Goal: Task Accomplishment & Management: Use online tool/utility

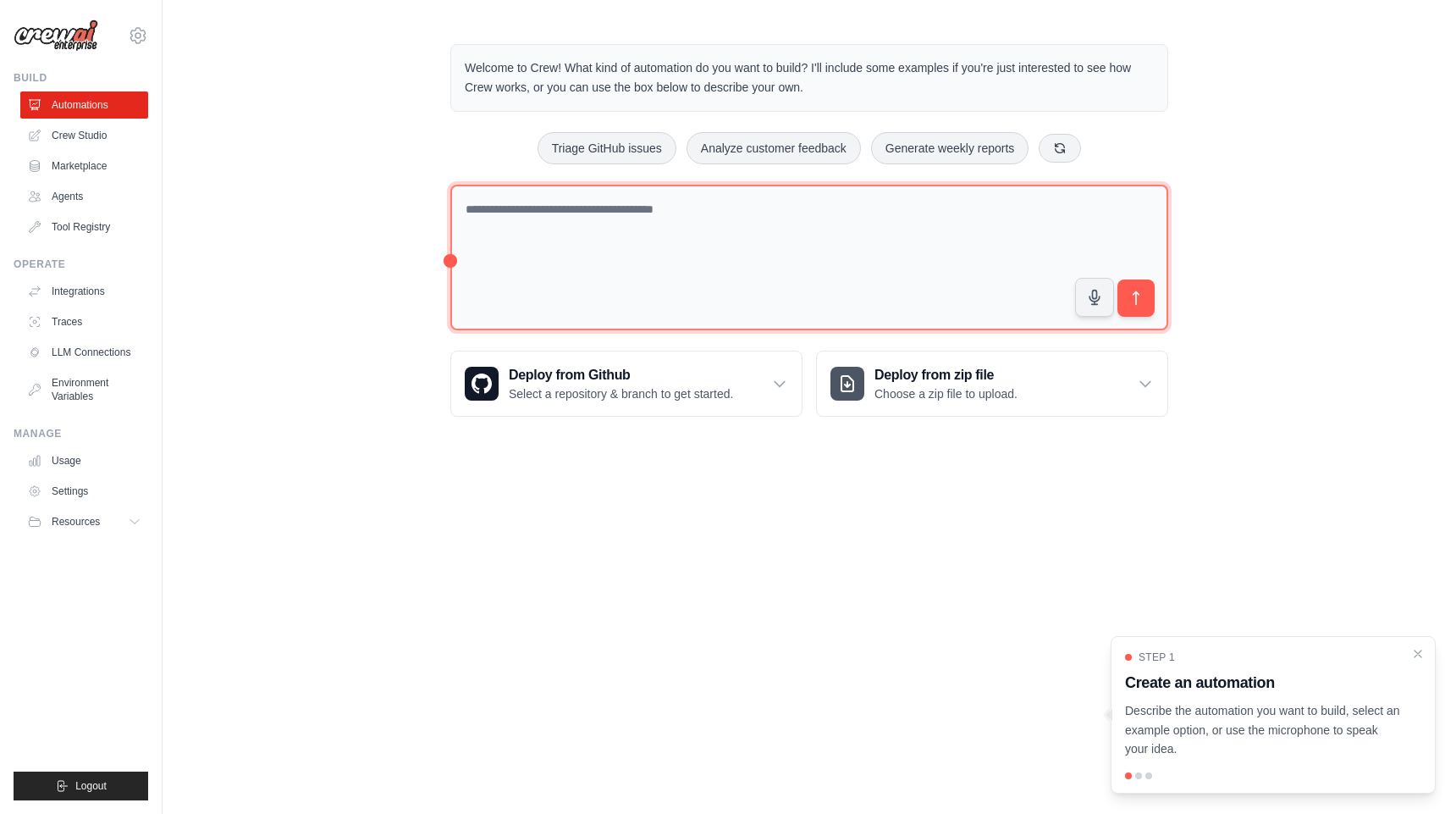
click at [721, 236] on textarea at bounding box center [809, 258] width 718 height 147
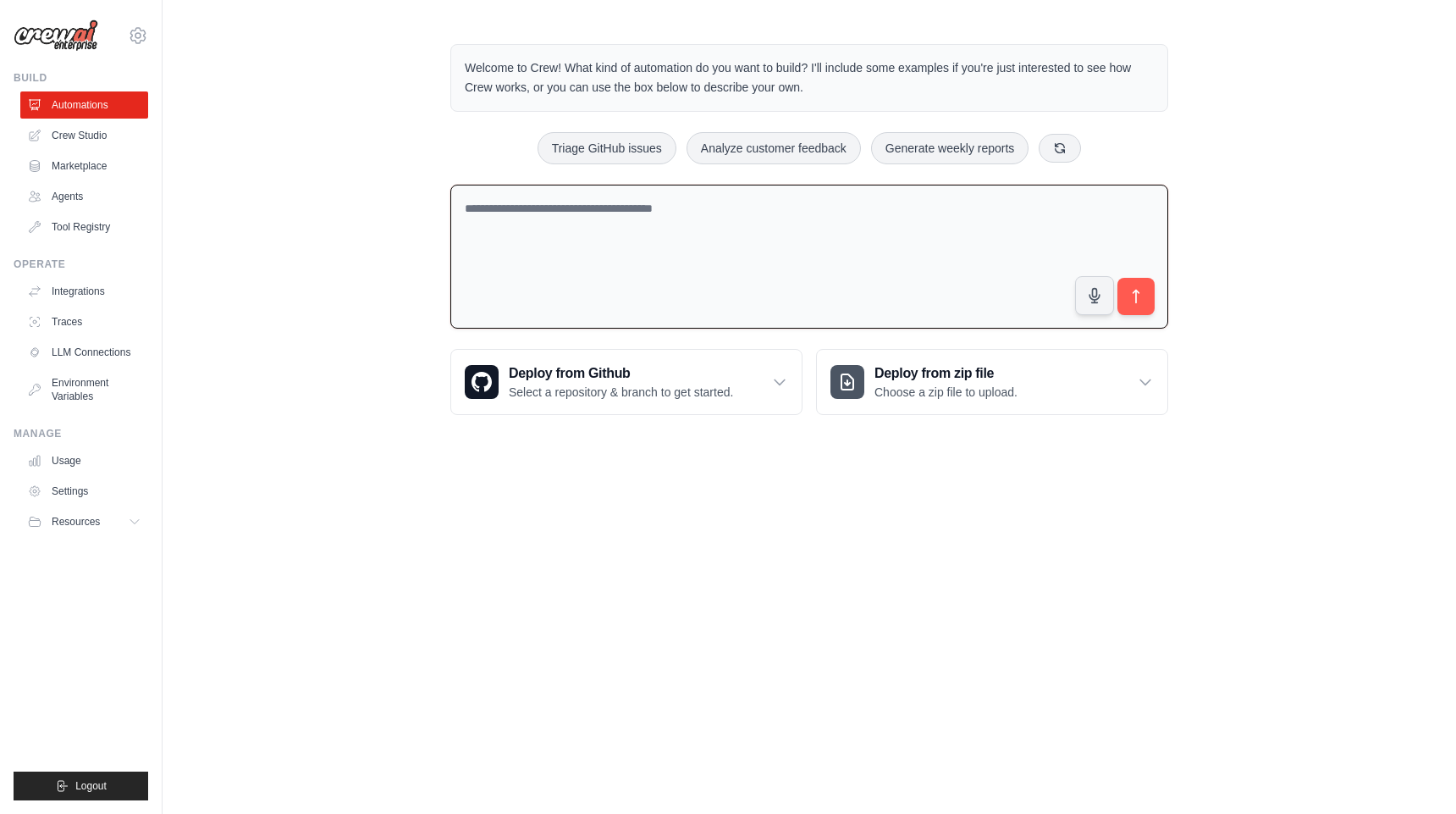
click at [721, 236] on textarea at bounding box center [809, 257] width 718 height 145
click at [98, 178] on link "Marketplace" at bounding box center [86, 165] width 128 height 27
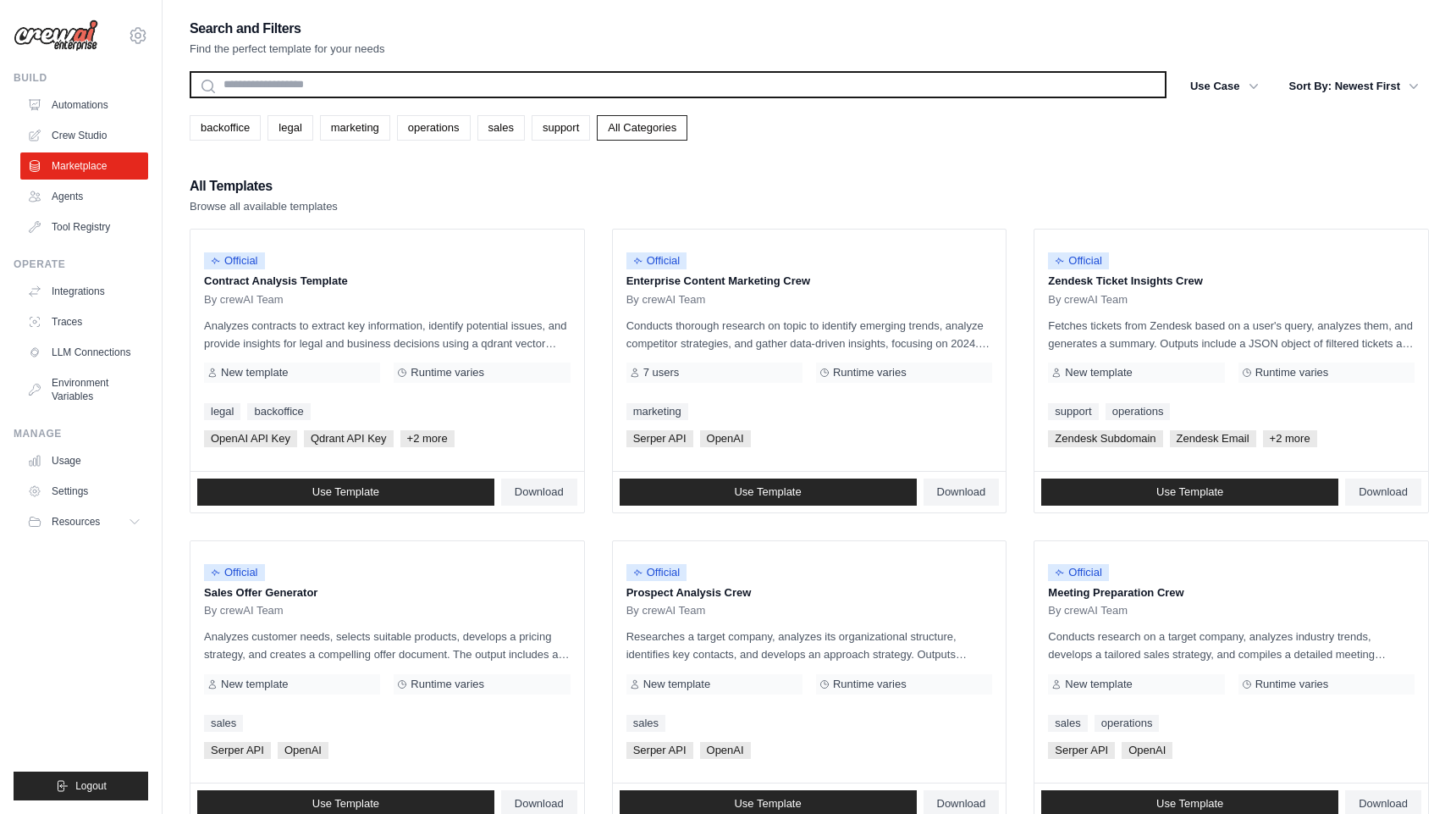
click at [321, 88] on input "text" at bounding box center [678, 85] width 977 height 27
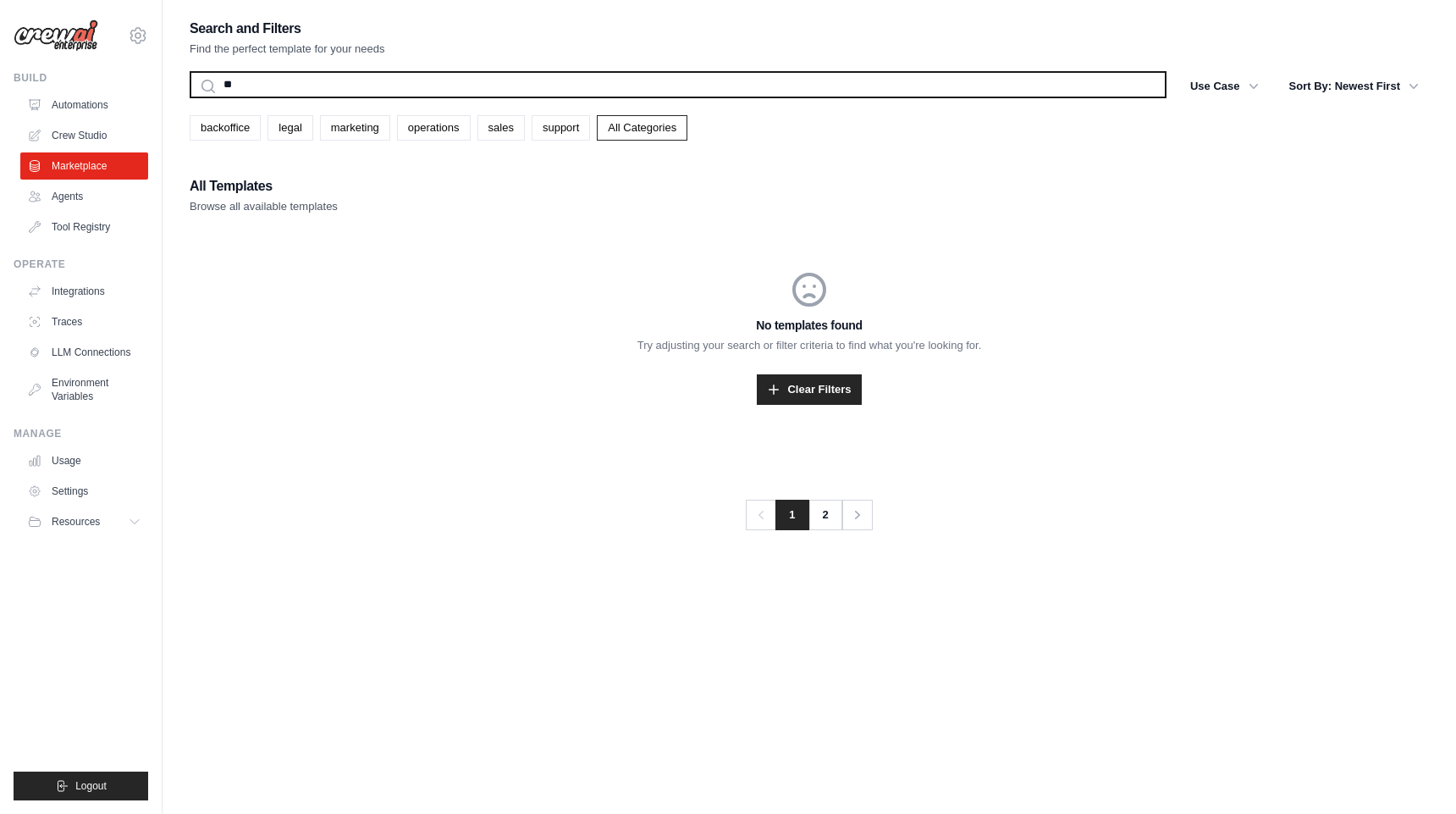
type input "*"
type input "**********"
click at [189, 98] on button "Search" at bounding box center [189, 98] width 1 height 1
click at [544, 85] on input "**********" at bounding box center [678, 85] width 977 height 27
type input "*"
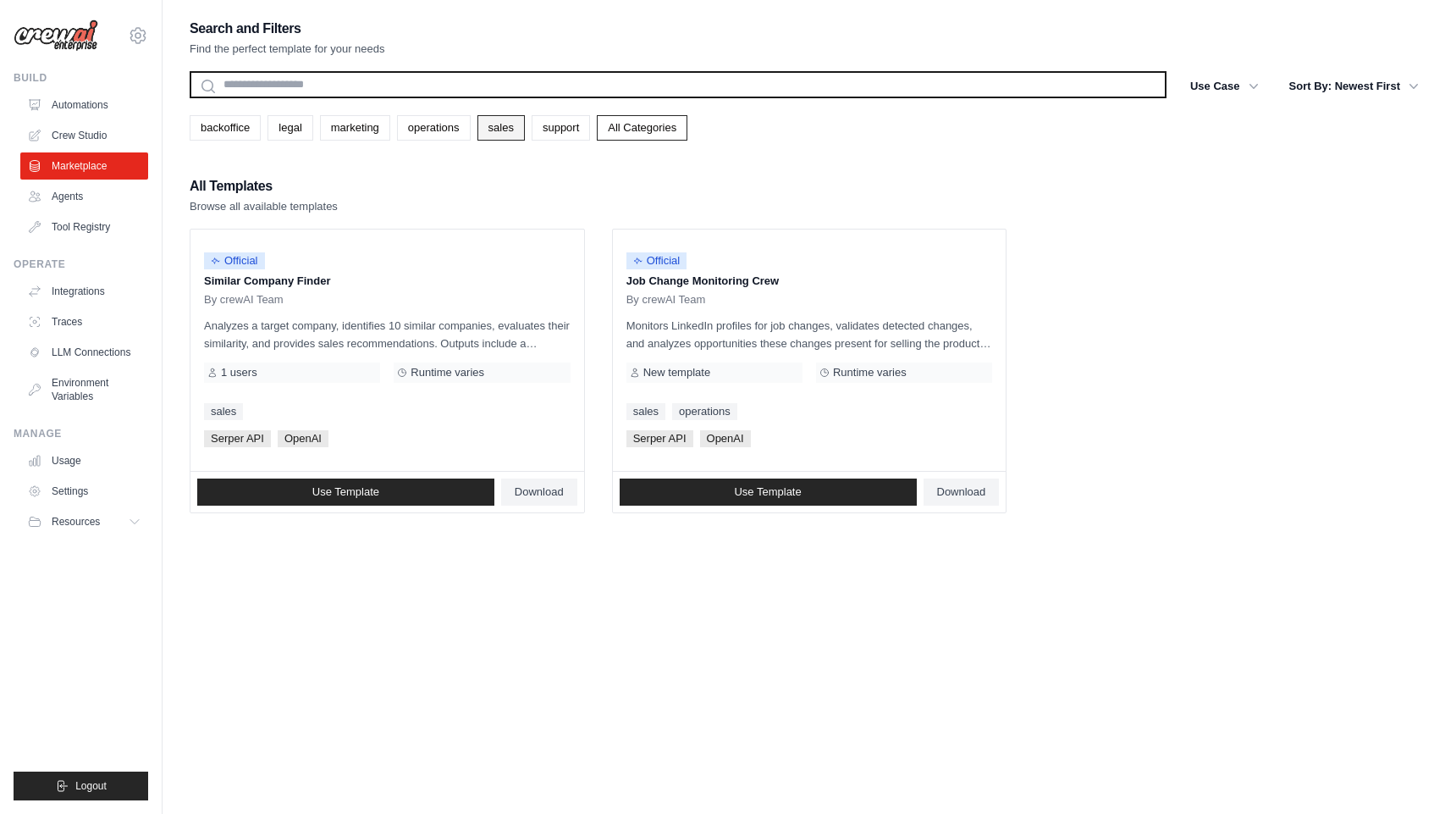
click at [510, 133] on link "sales" at bounding box center [501, 128] width 47 height 25
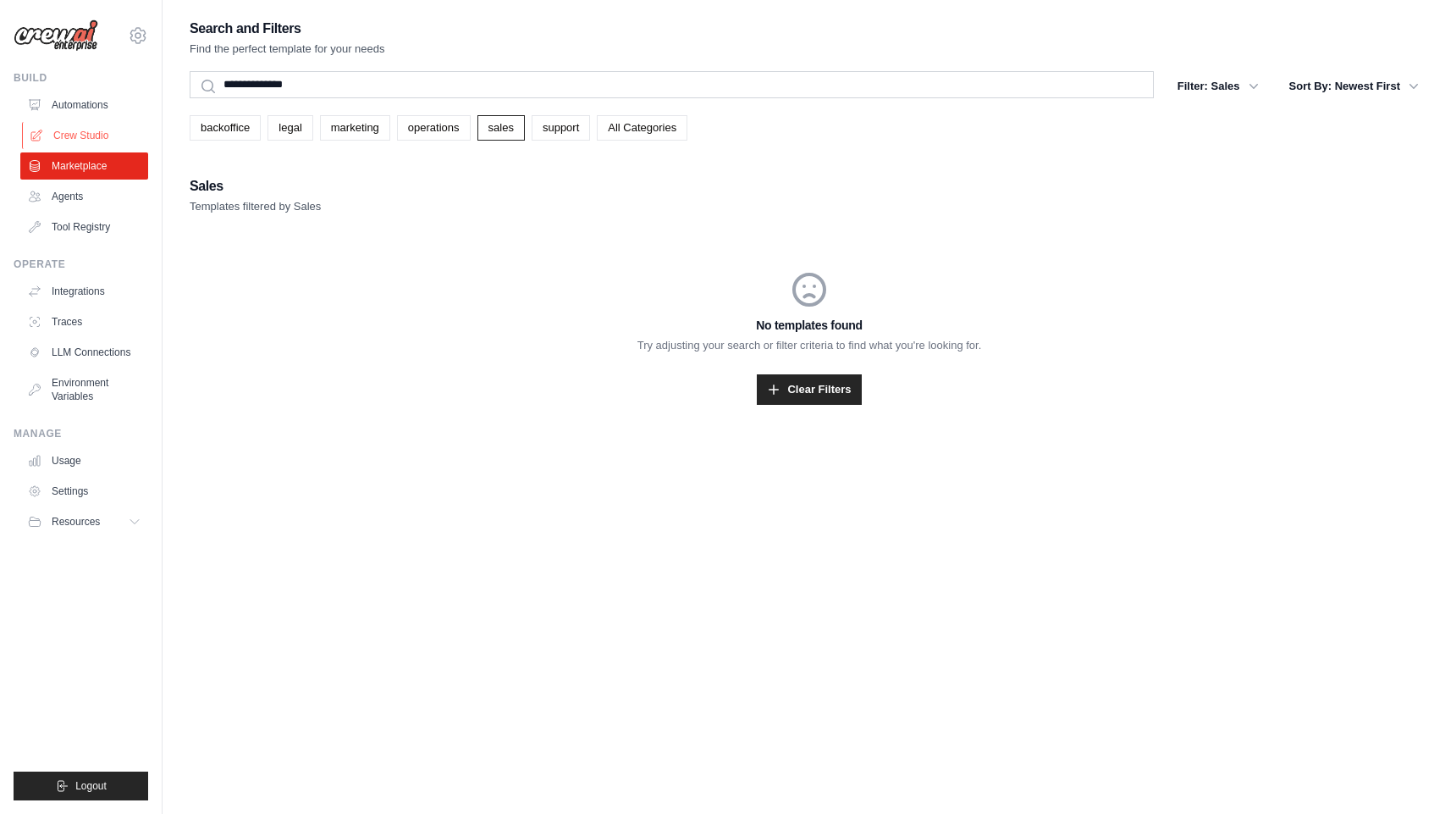
click at [114, 144] on link "Crew Studio" at bounding box center [86, 135] width 128 height 27
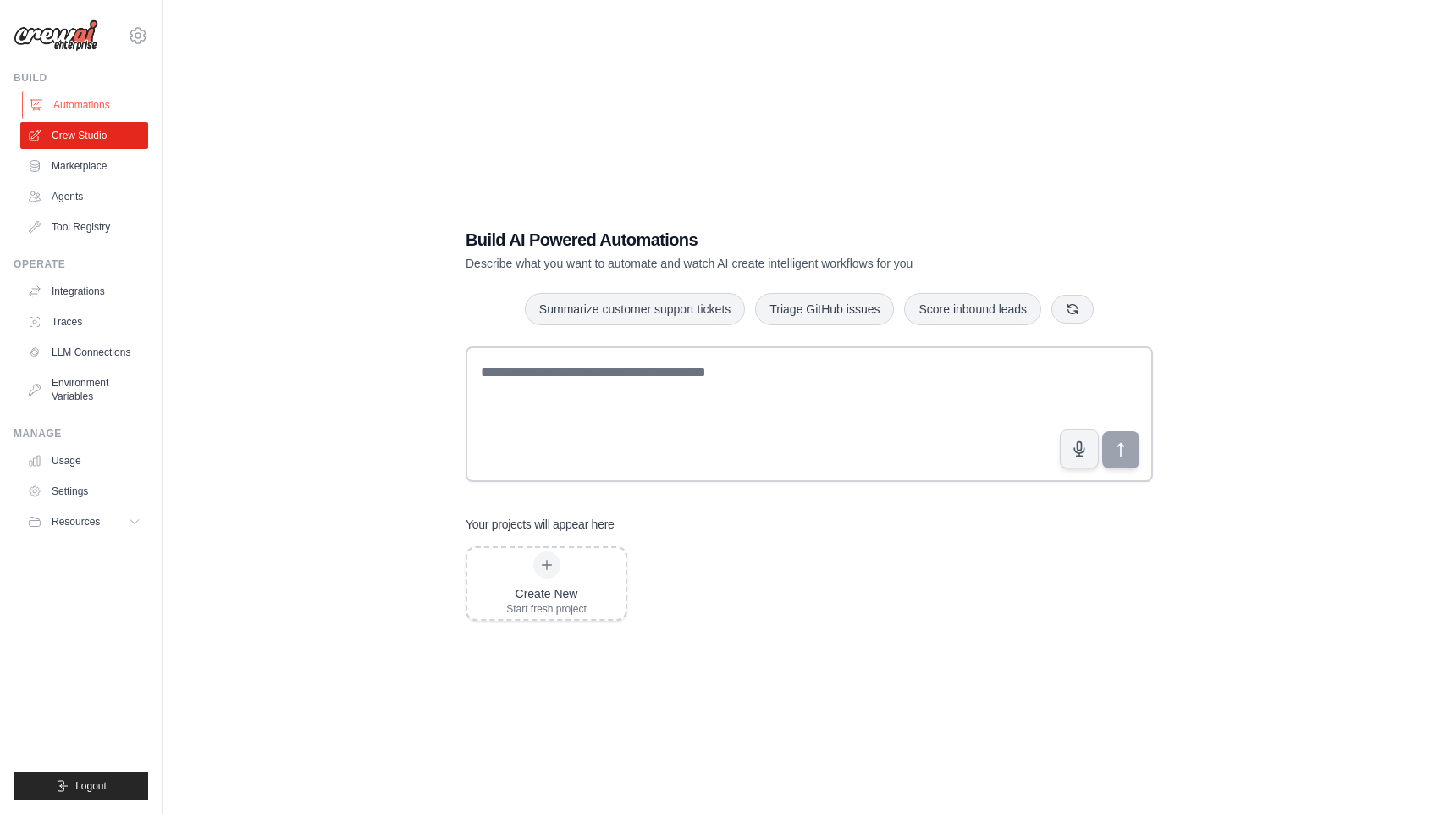
click at [102, 109] on link "Automations" at bounding box center [86, 104] width 128 height 27
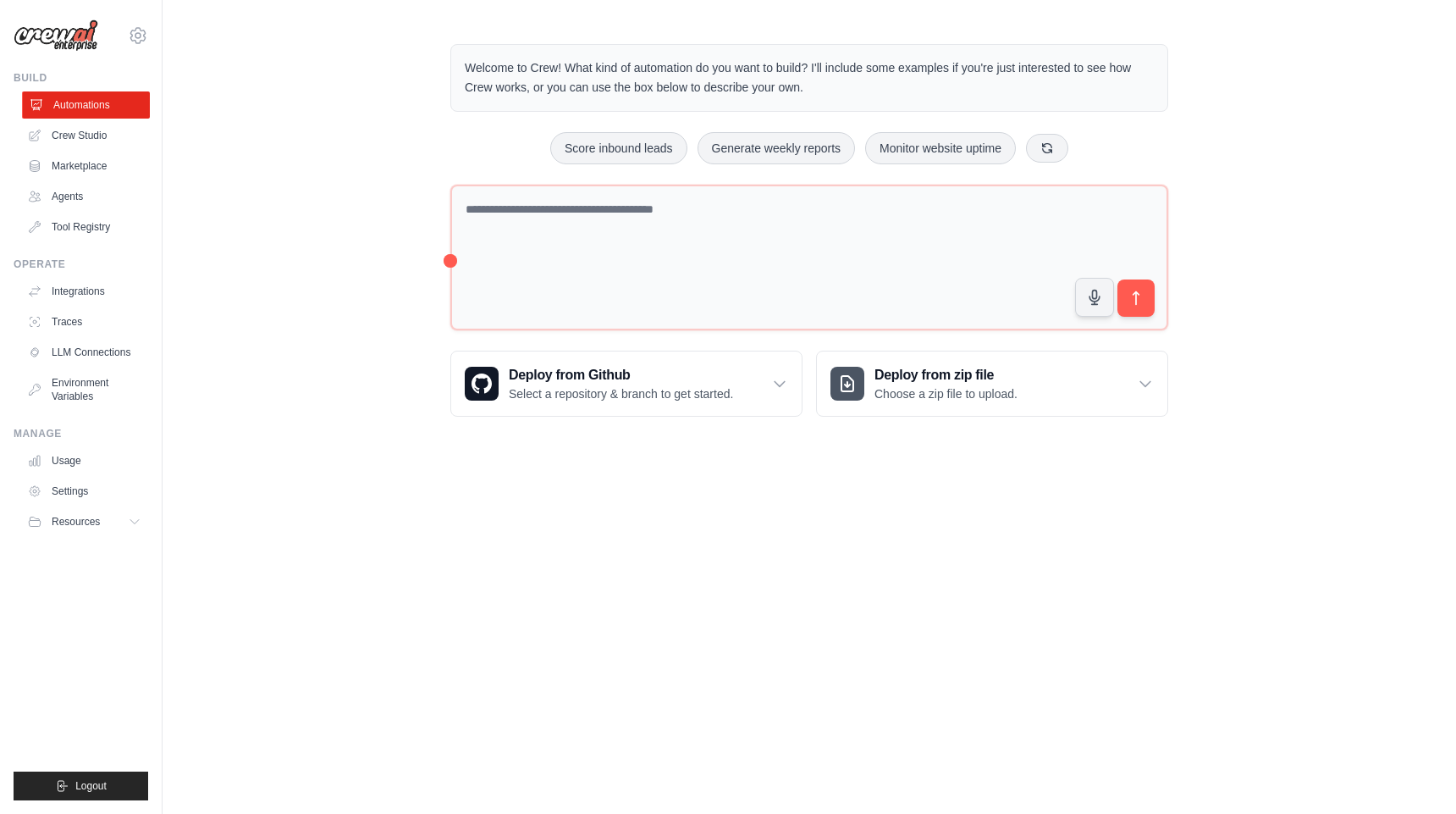
click at [102, 105] on link "Automations" at bounding box center [86, 104] width 128 height 27
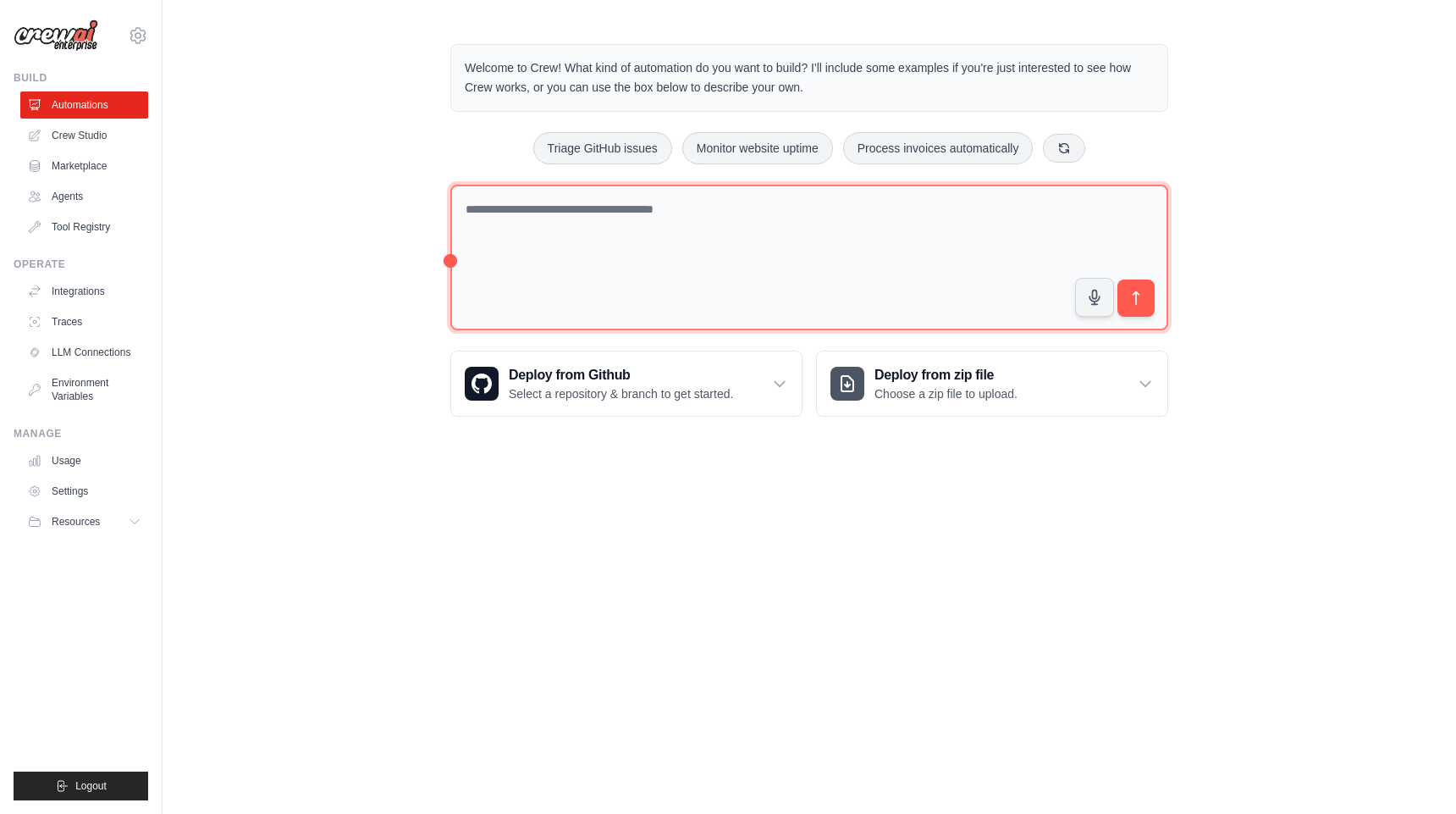
click at [565, 246] on textarea at bounding box center [809, 258] width 718 height 147
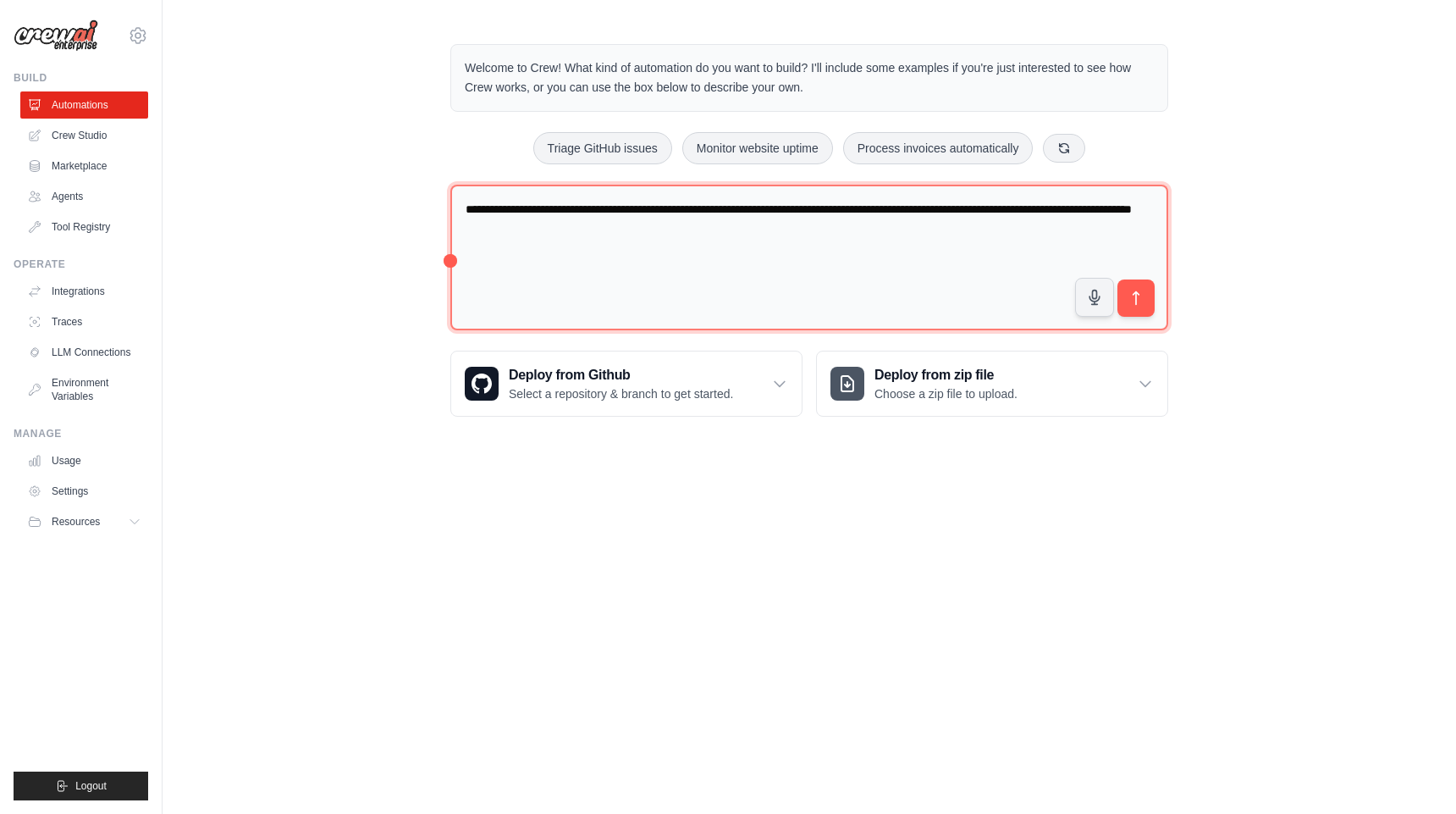
type textarea "**********"
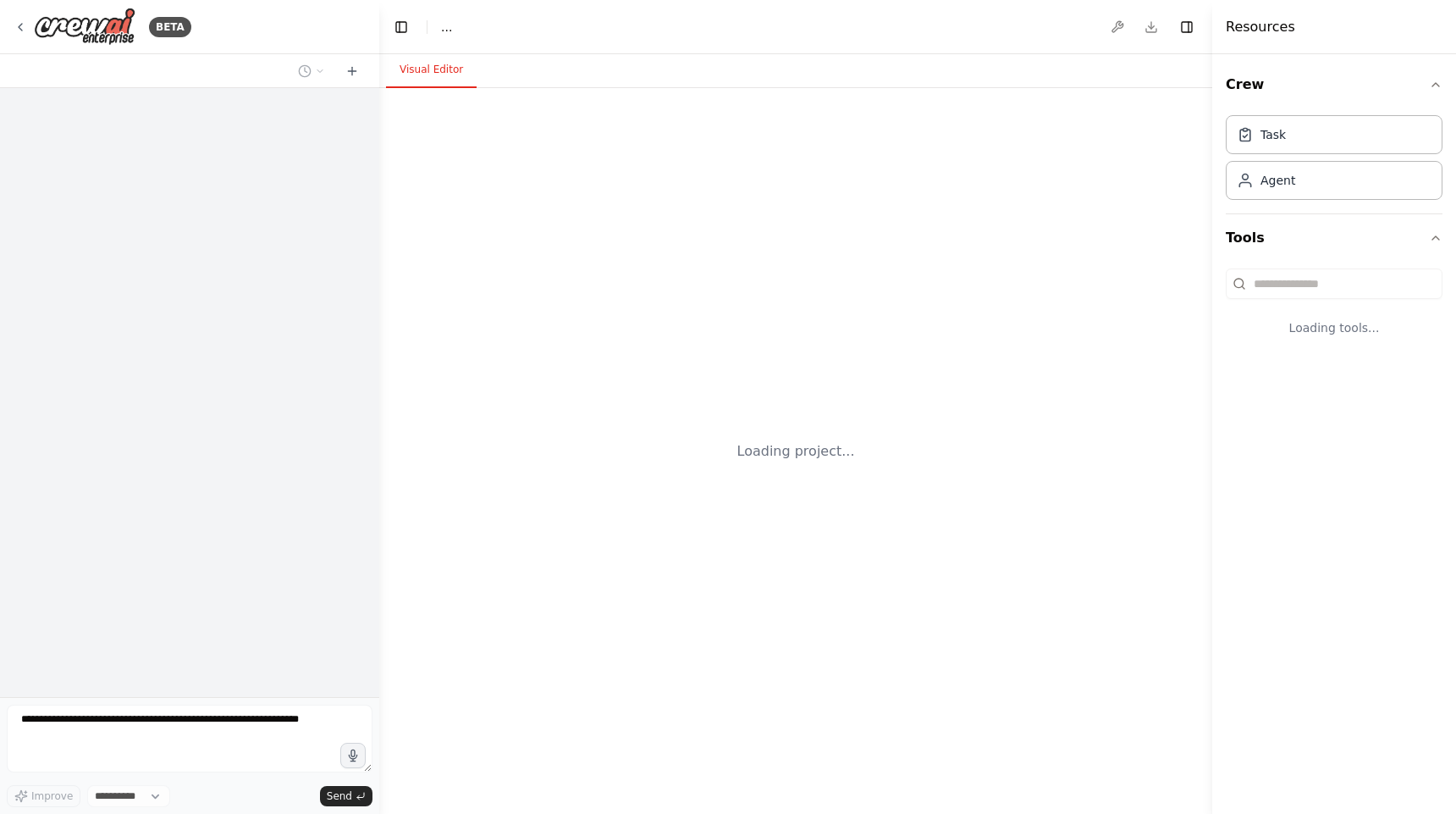
select select "****"
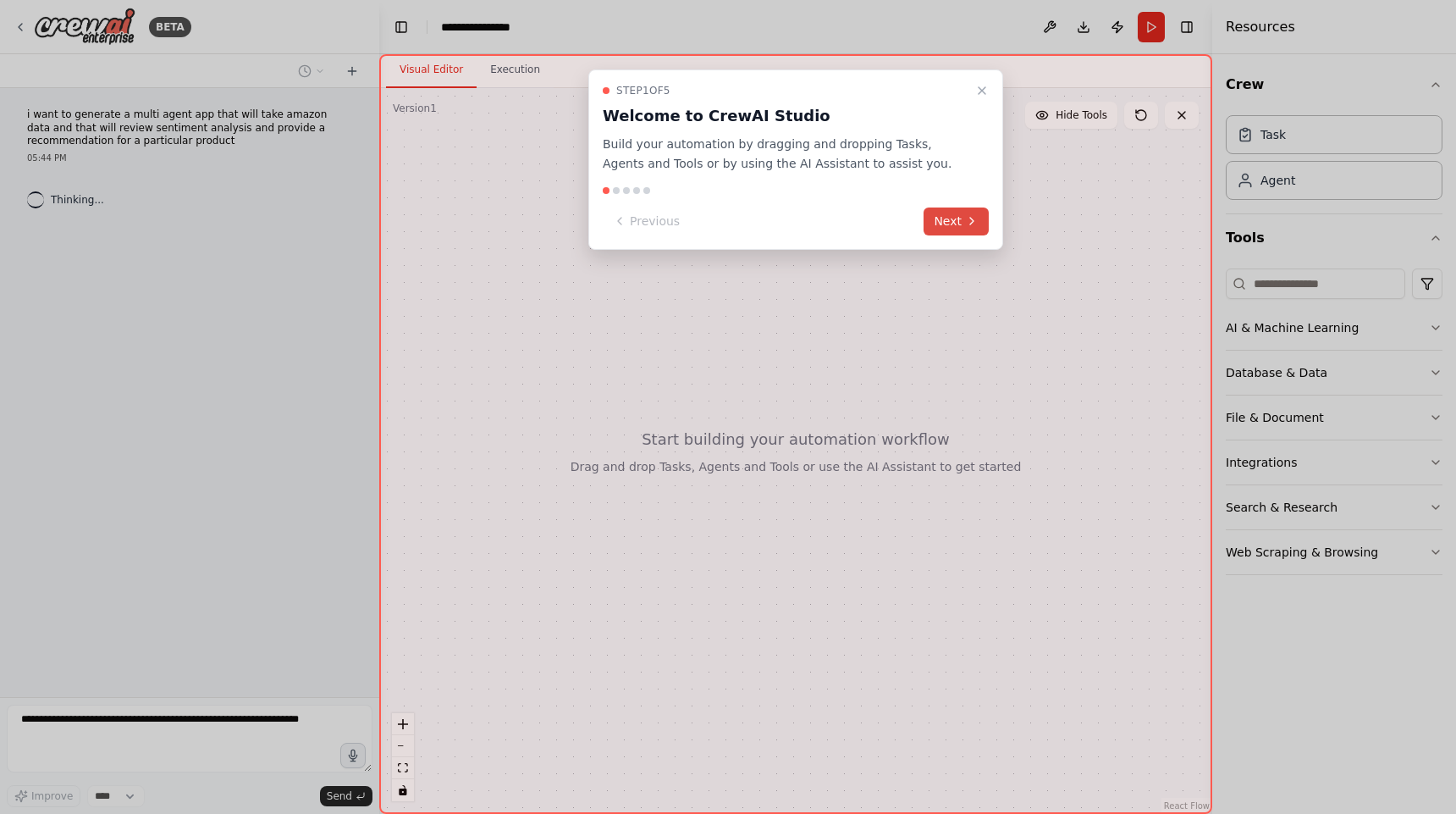
click at [970, 219] on icon at bounding box center [972, 221] width 13 height 13
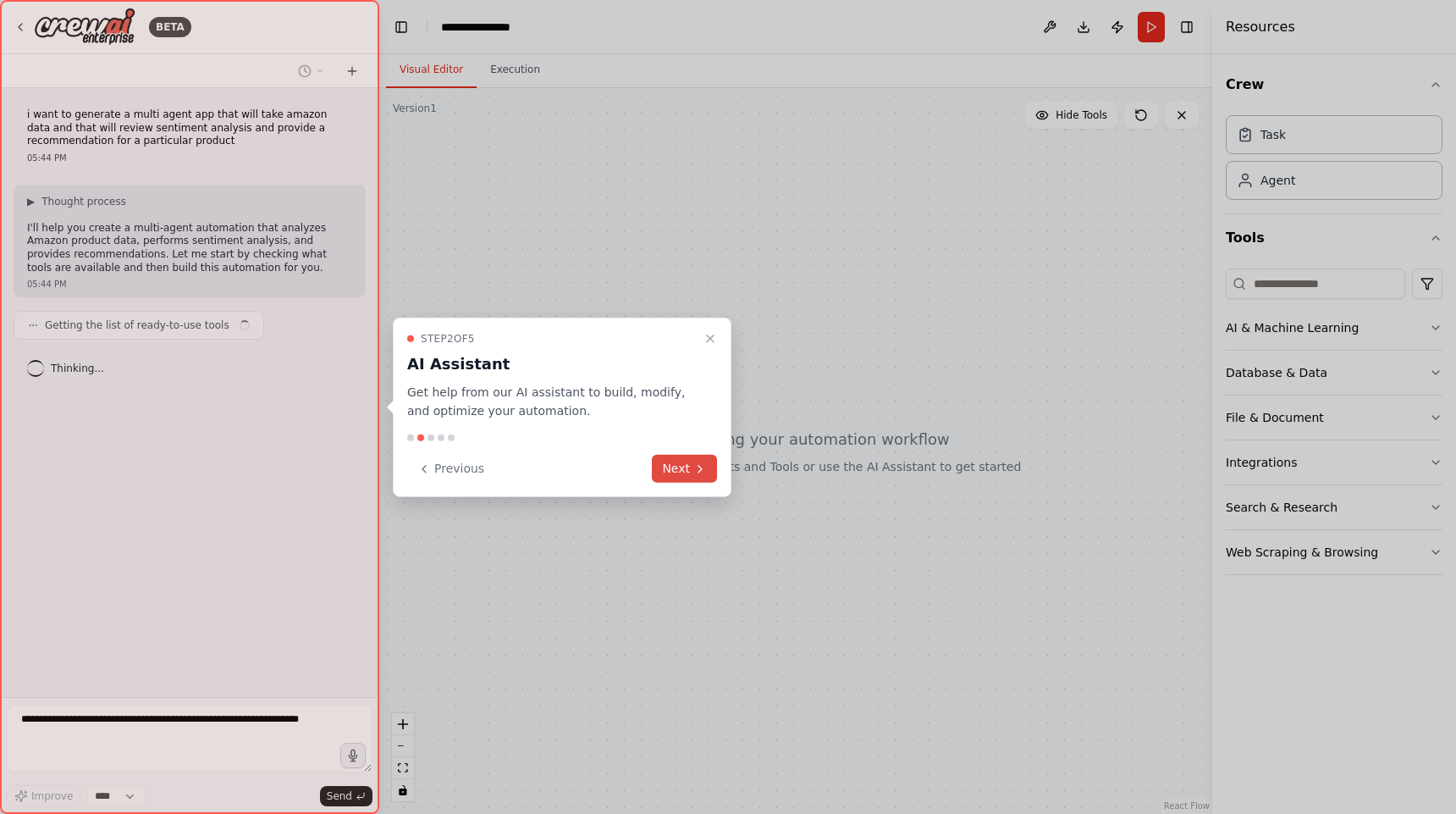
click at [684, 470] on button "Next" at bounding box center [684, 469] width 65 height 28
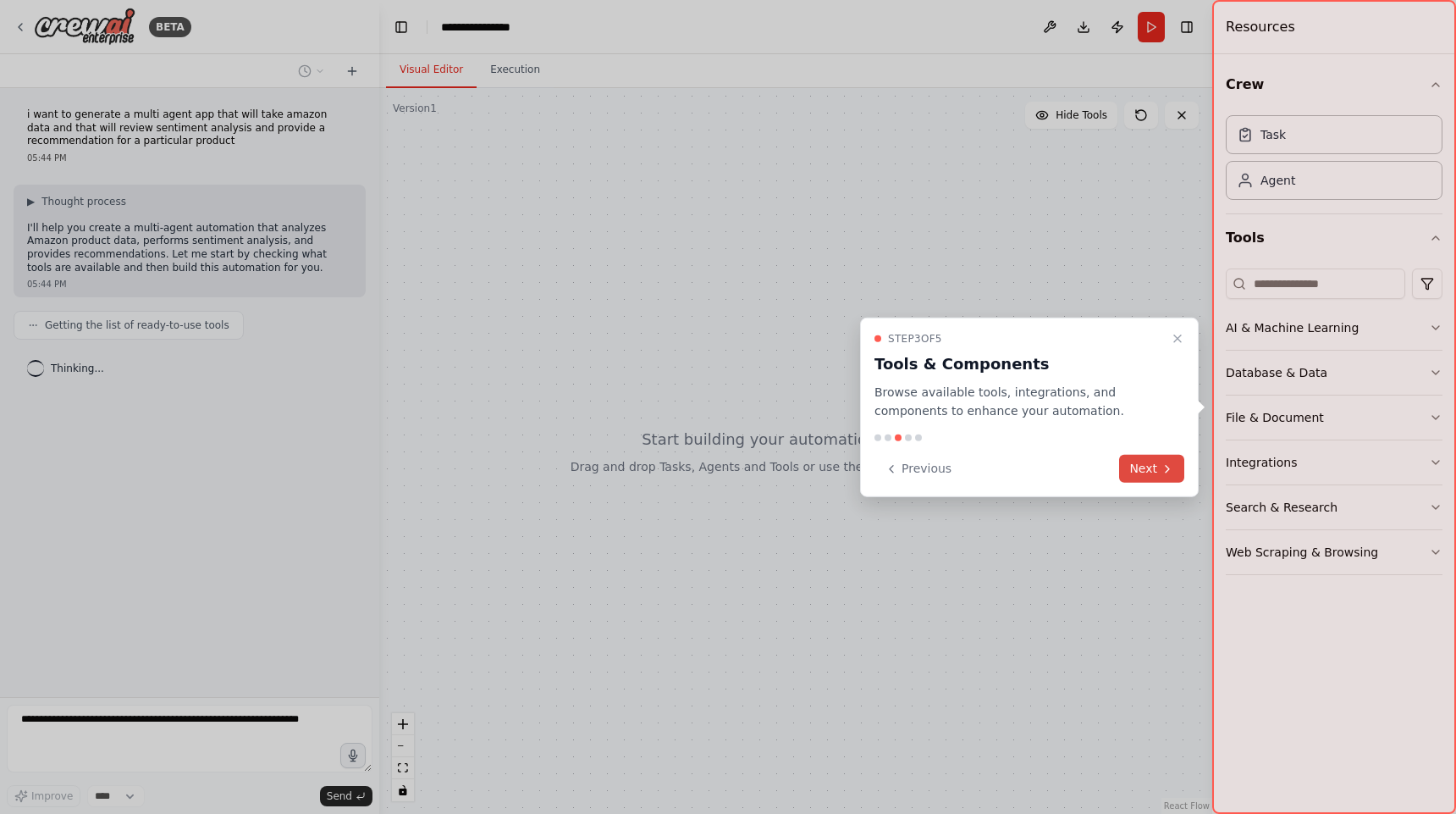
click at [1164, 476] on button "Next" at bounding box center [1151, 469] width 65 height 28
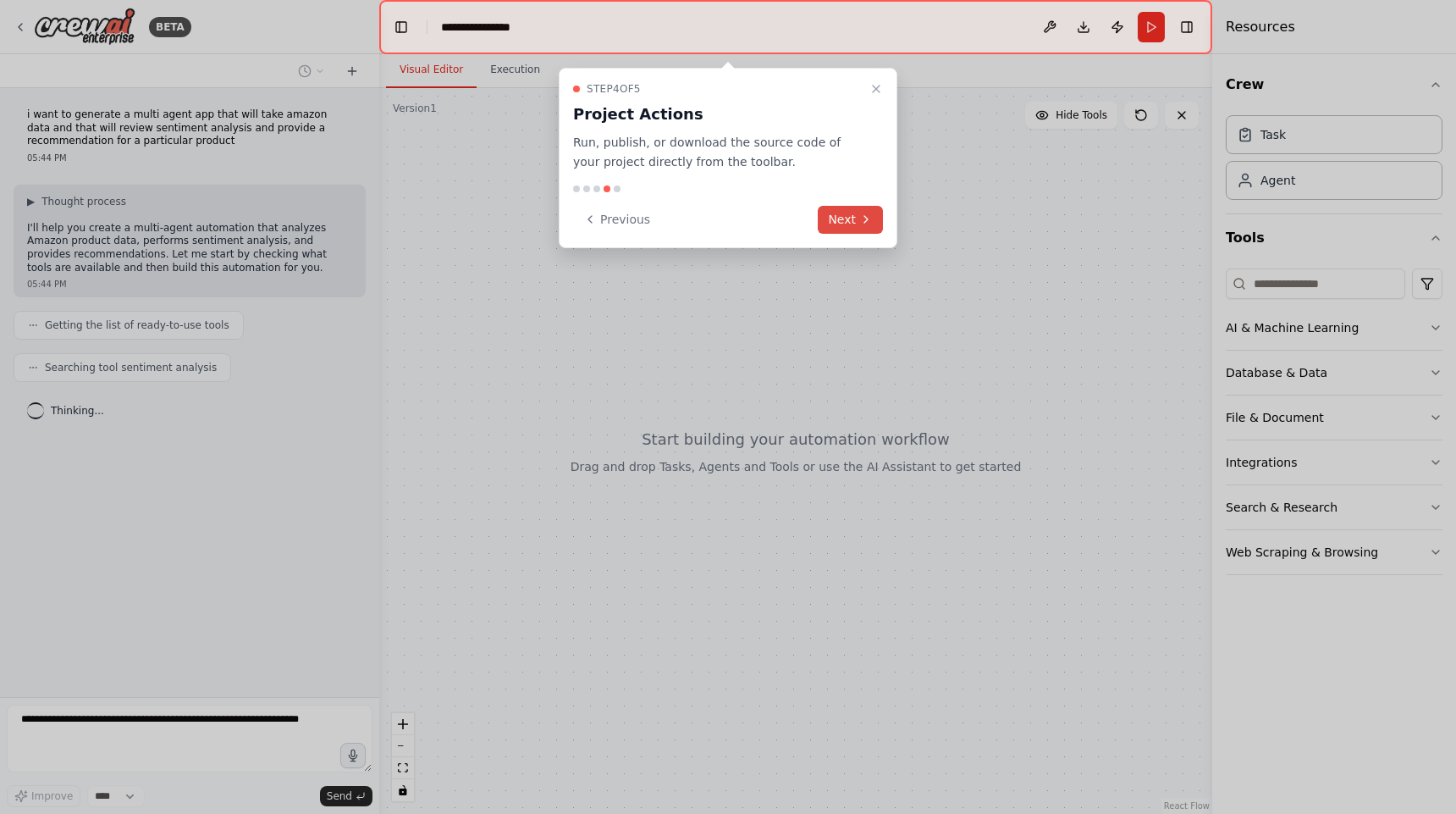
click at [843, 219] on button "Next" at bounding box center [850, 220] width 65 height 28
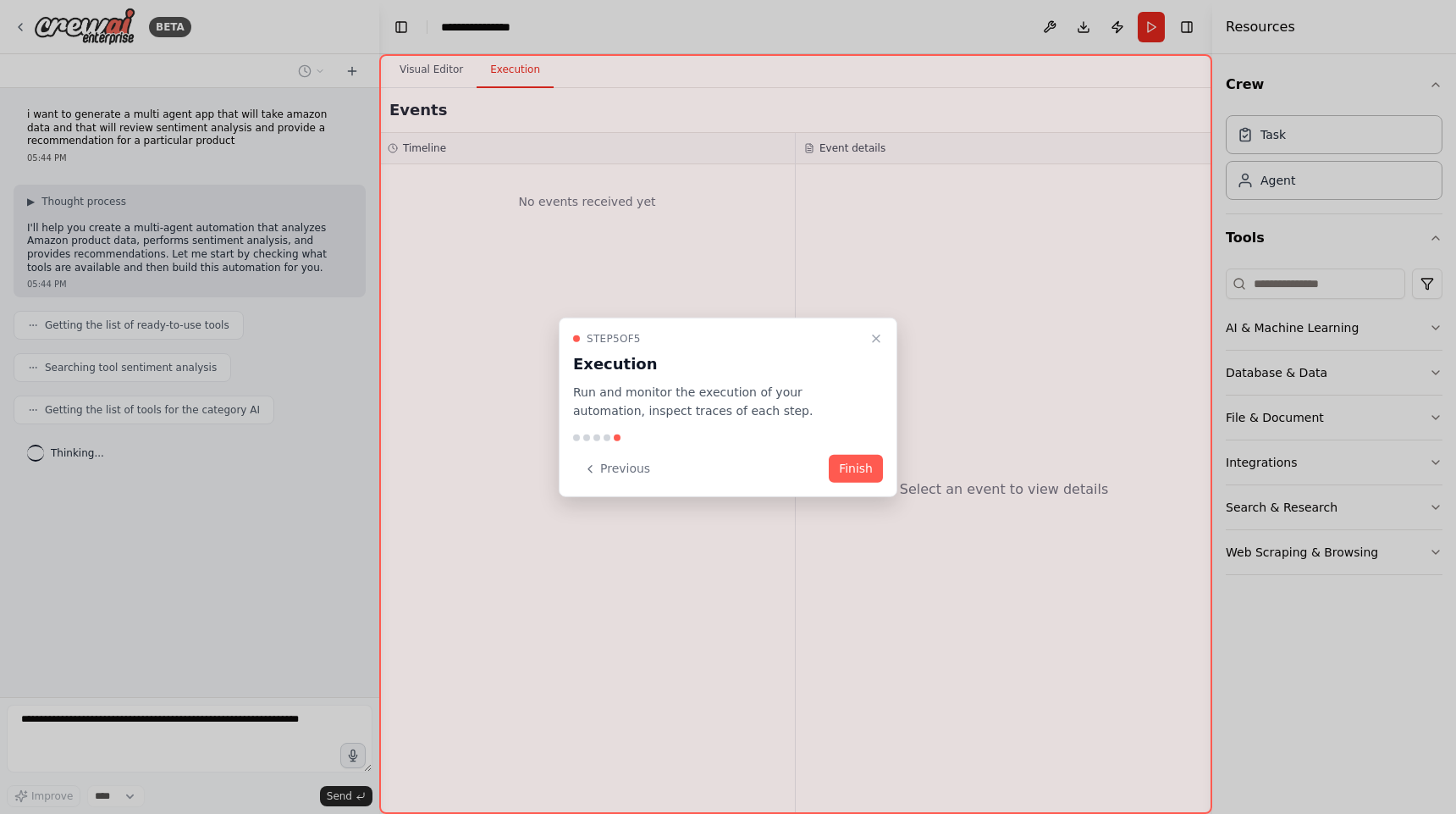
click at [854, 483] on div "Step 5 of 5 Execution Run and monitor the execution of your automation, inspect…" at bounding box center [728, 407] width 338 height 180
click at [856, 475] on button "Finish" at bounding box center [856, 469] width 55 height 28
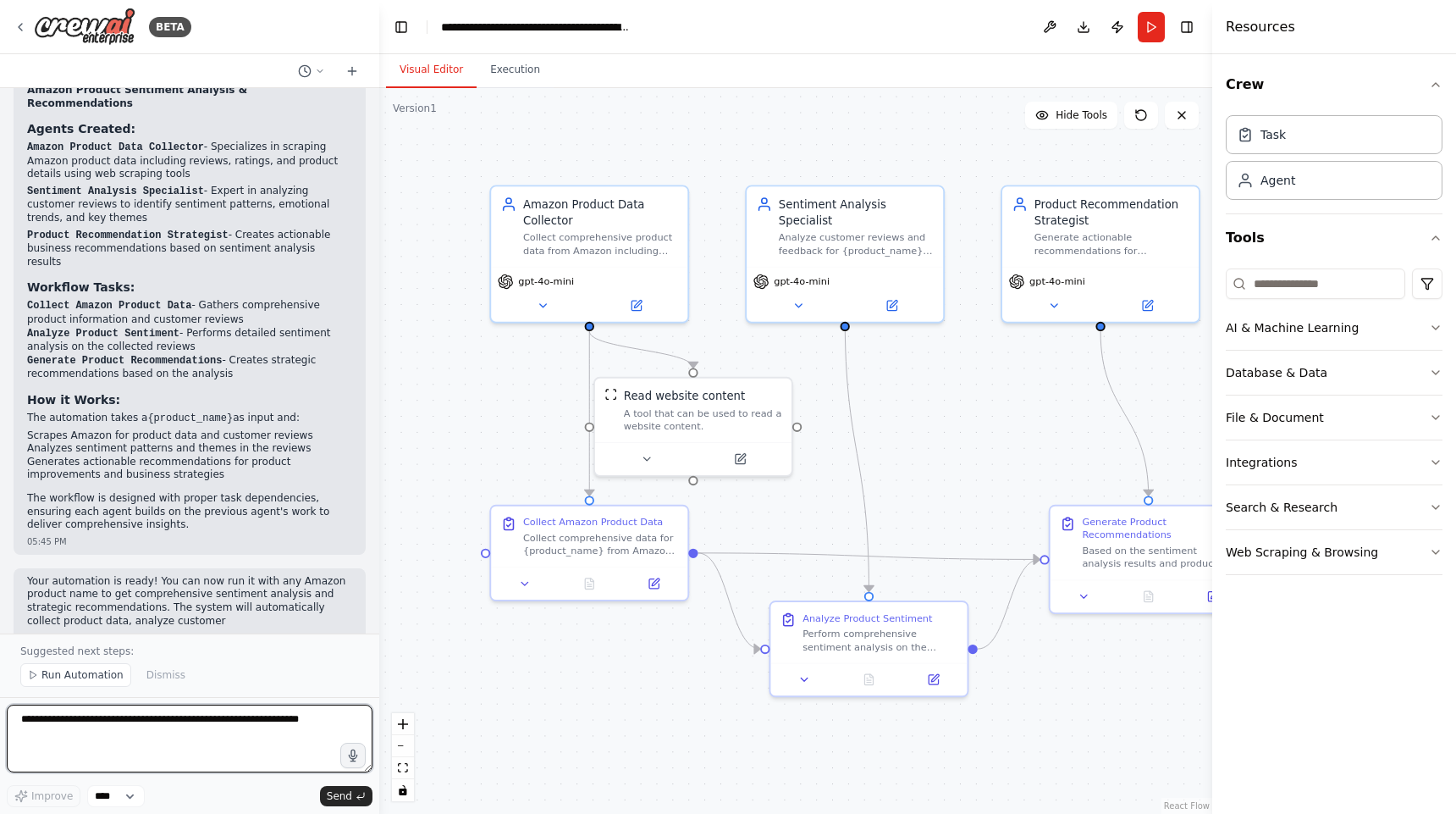
scroll to position [1020, 0]
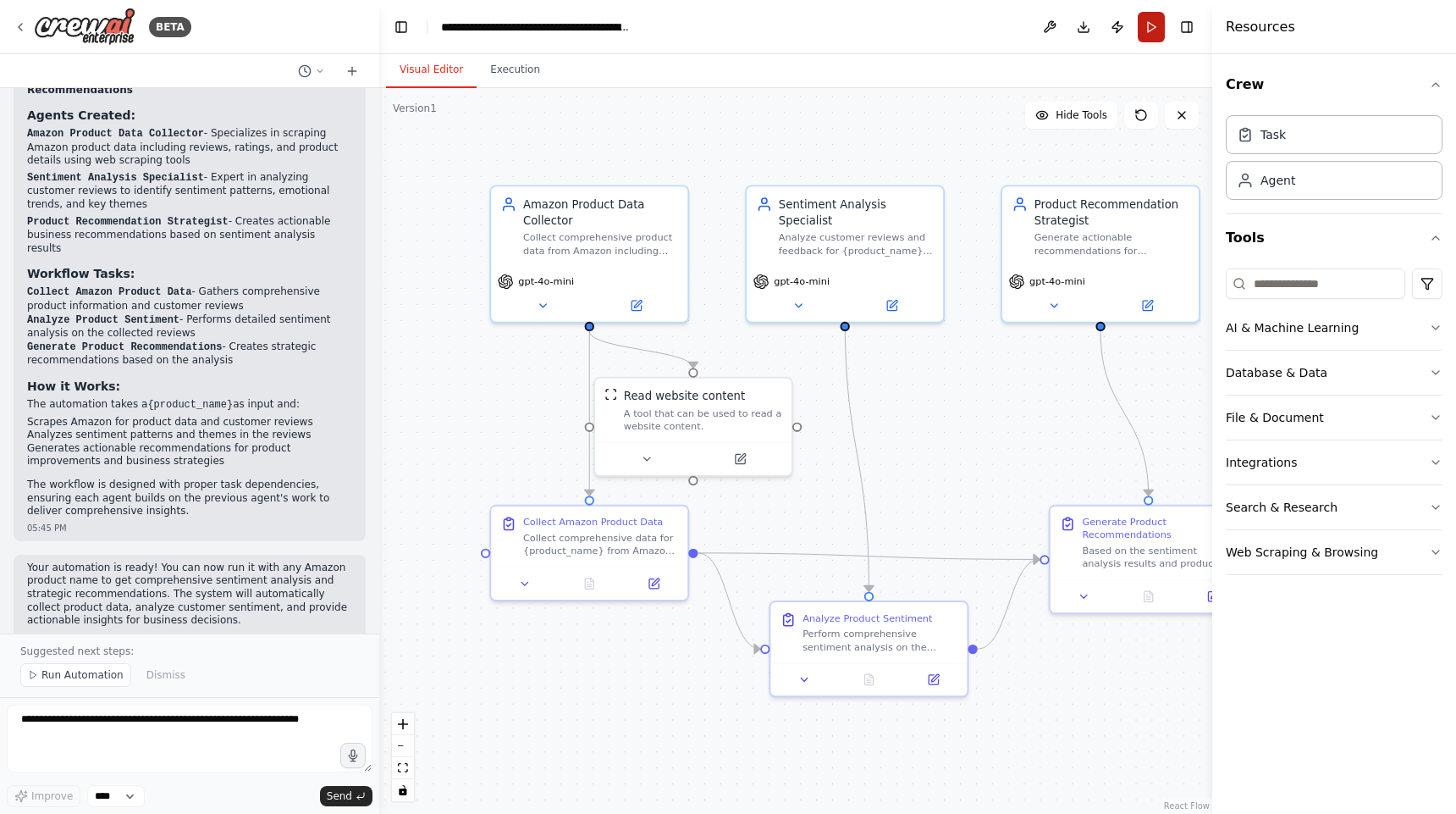
click at [1151, 28] on button "Run" at bounding box center [1151, 27] width 27 height 30
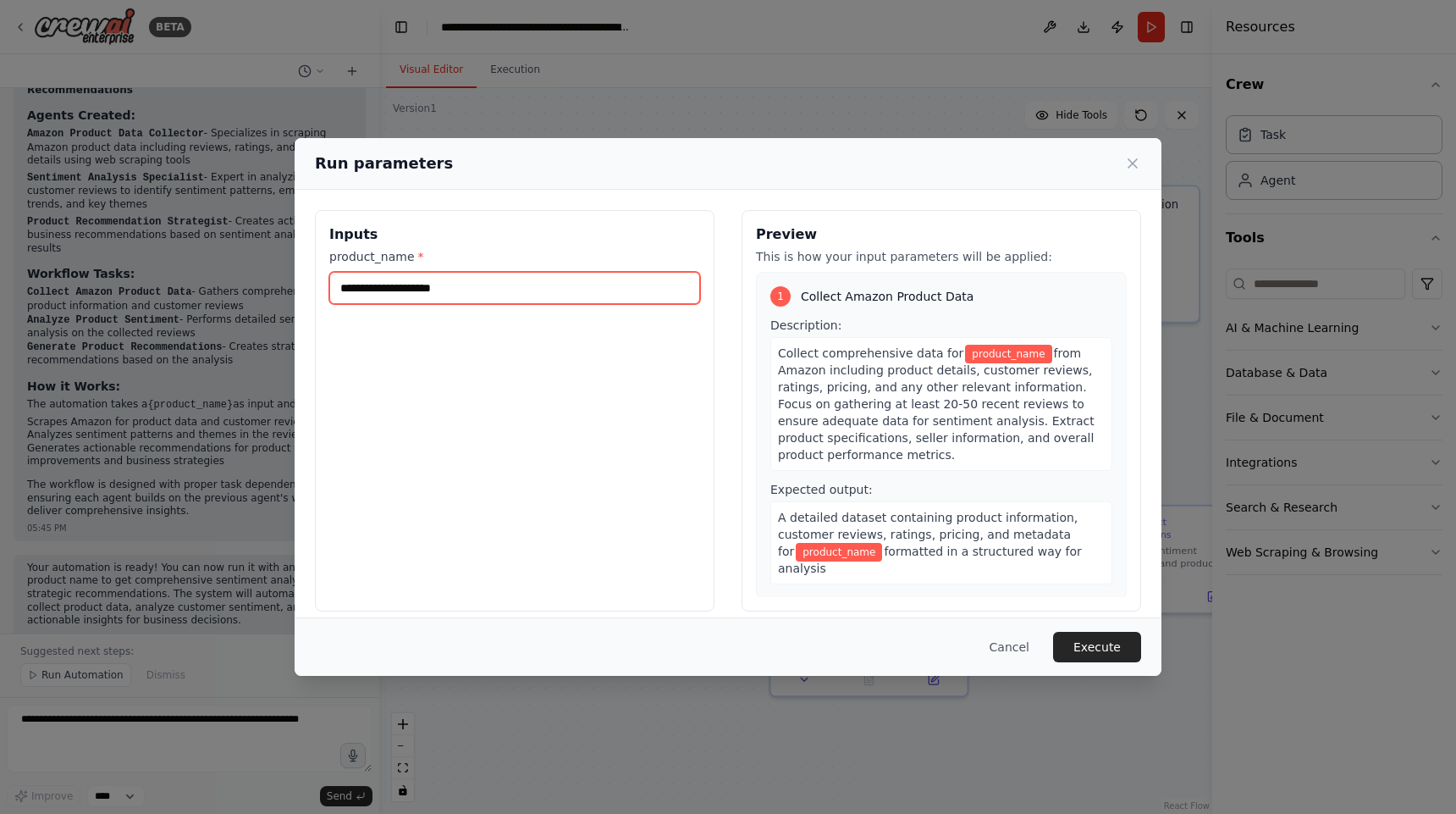
click at [533, 288] on input "product_name *" at bounding box center [514, 288] width 371 height 32
type input "*"
type input "**********"
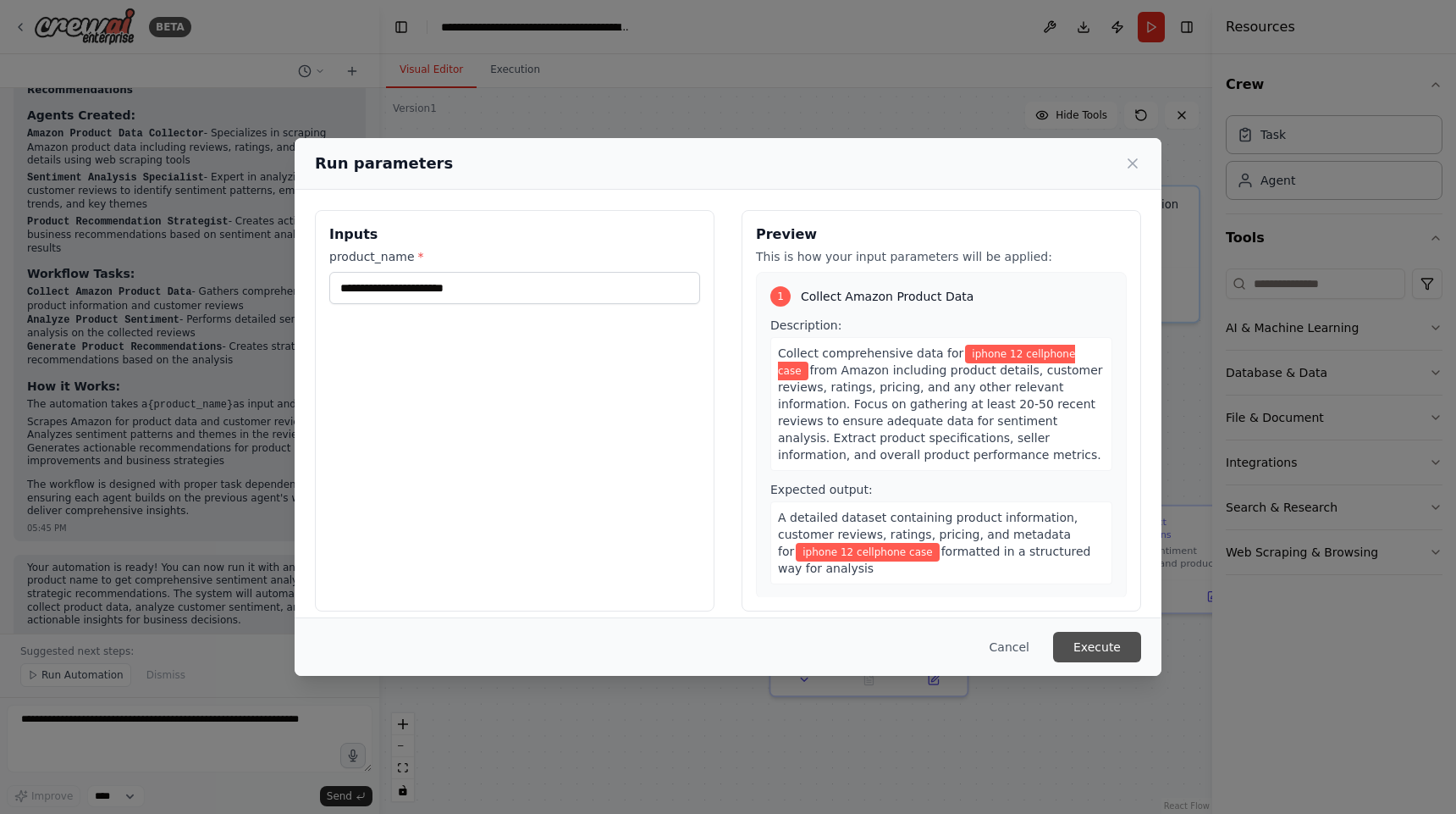
click at [1097, 643] on button "Execute" at bounding box center [1098, 647] width 88 height 30
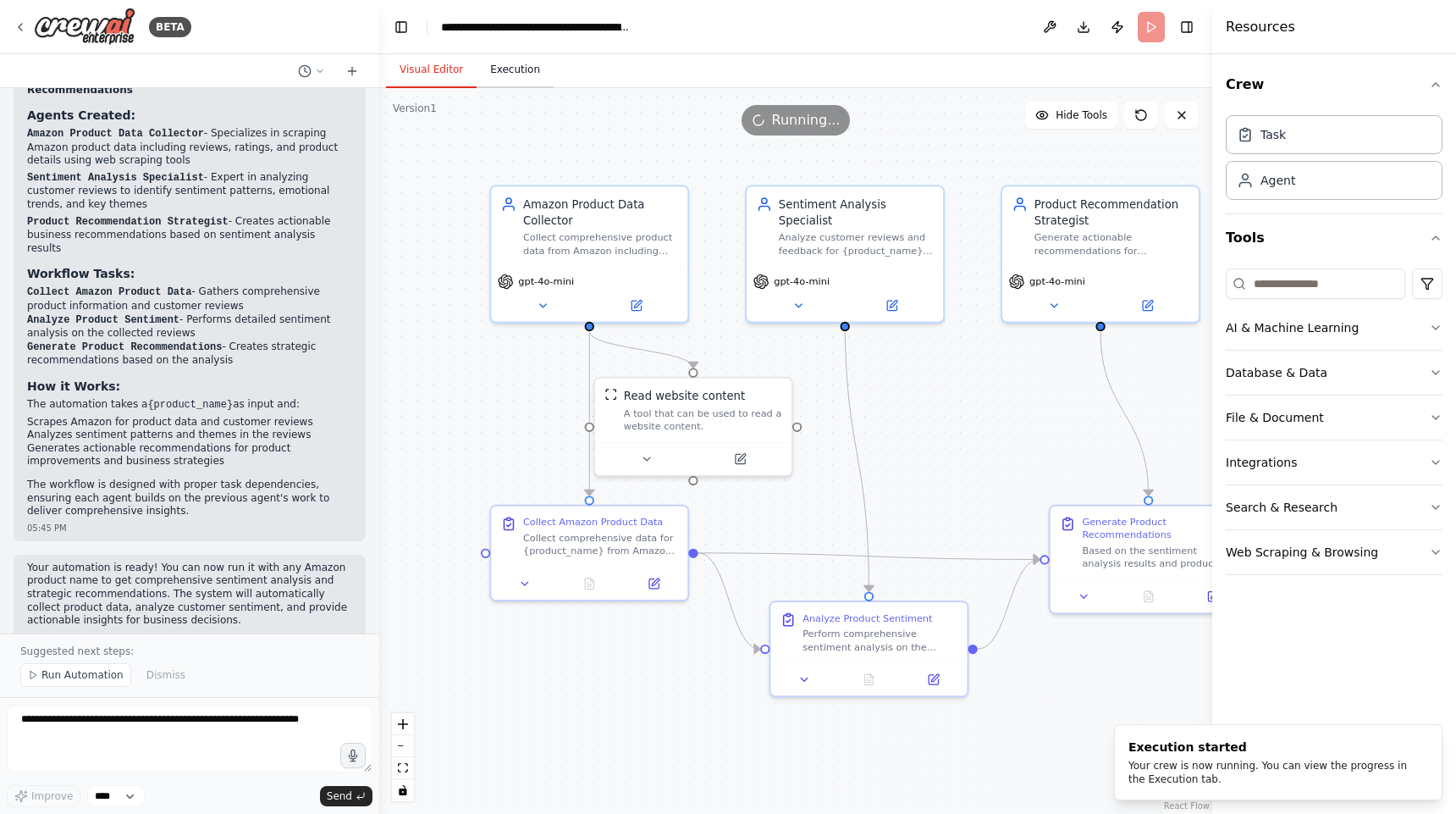
click at [519, 78] on button "Execution" at bounding box center [515, 70] width 77 height 36
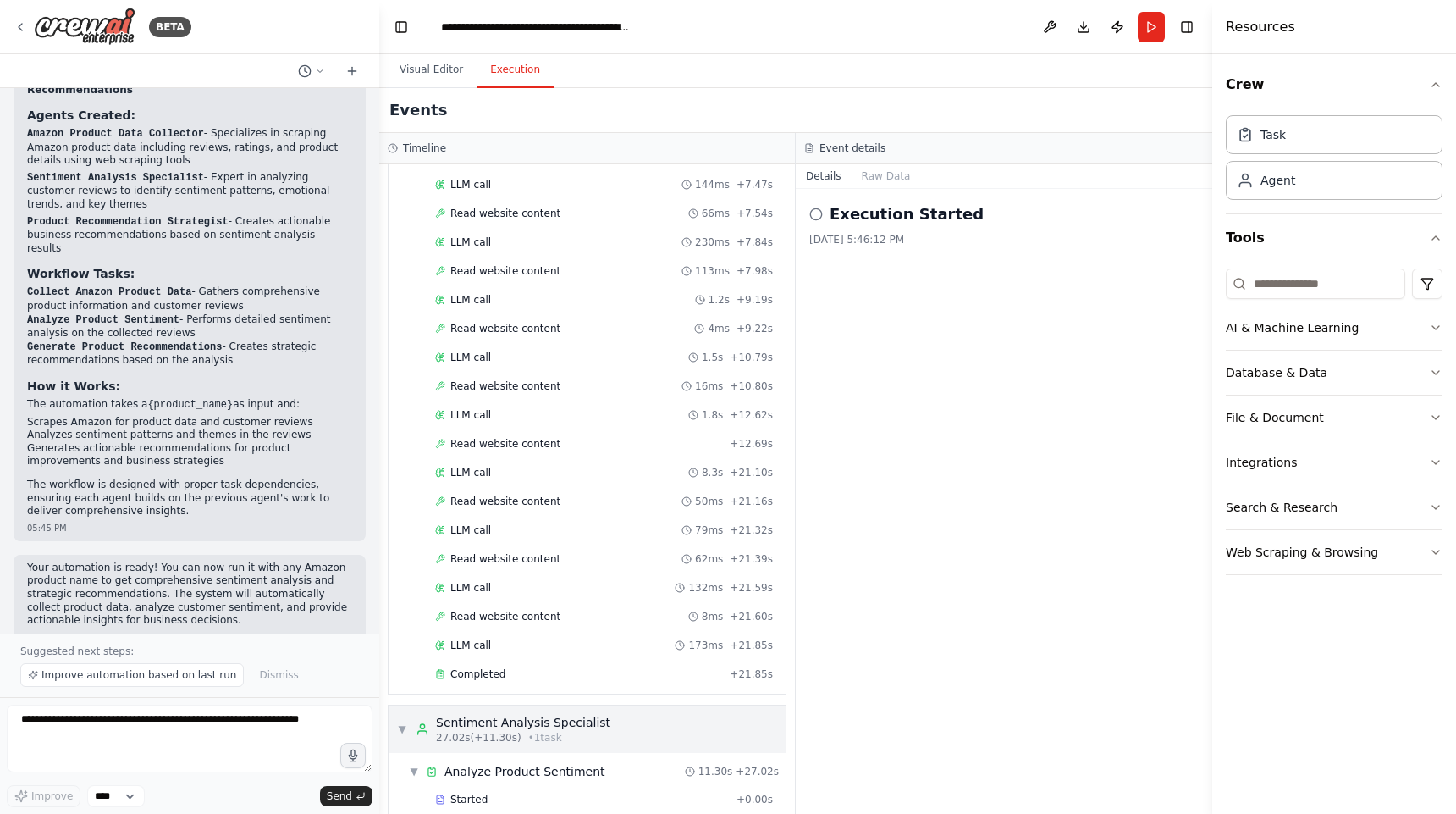
scroll to position [509, 0]
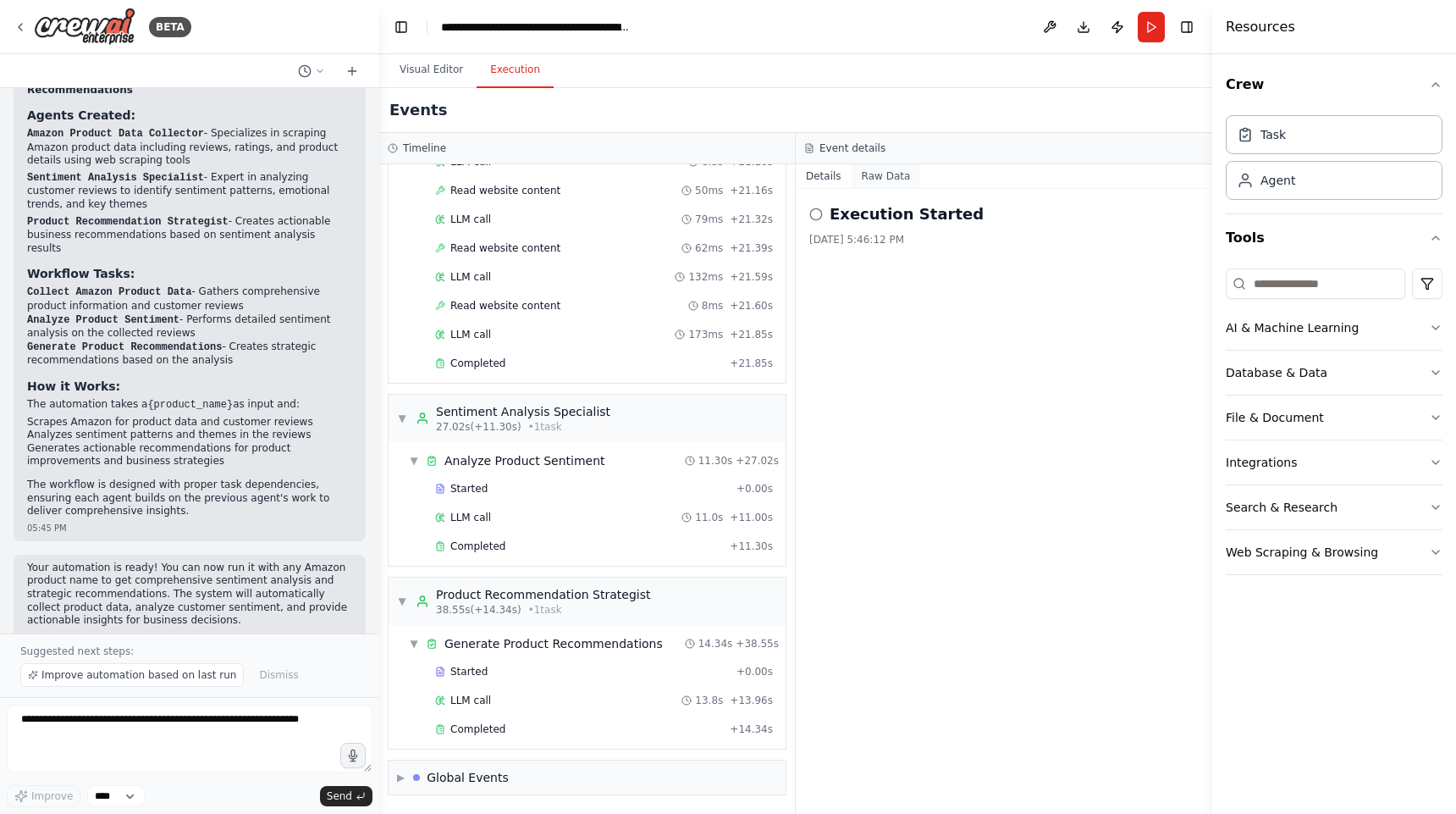
click at [883, 179] on button "Raw Data" at bounding box center [886, 176] width 70 height 23
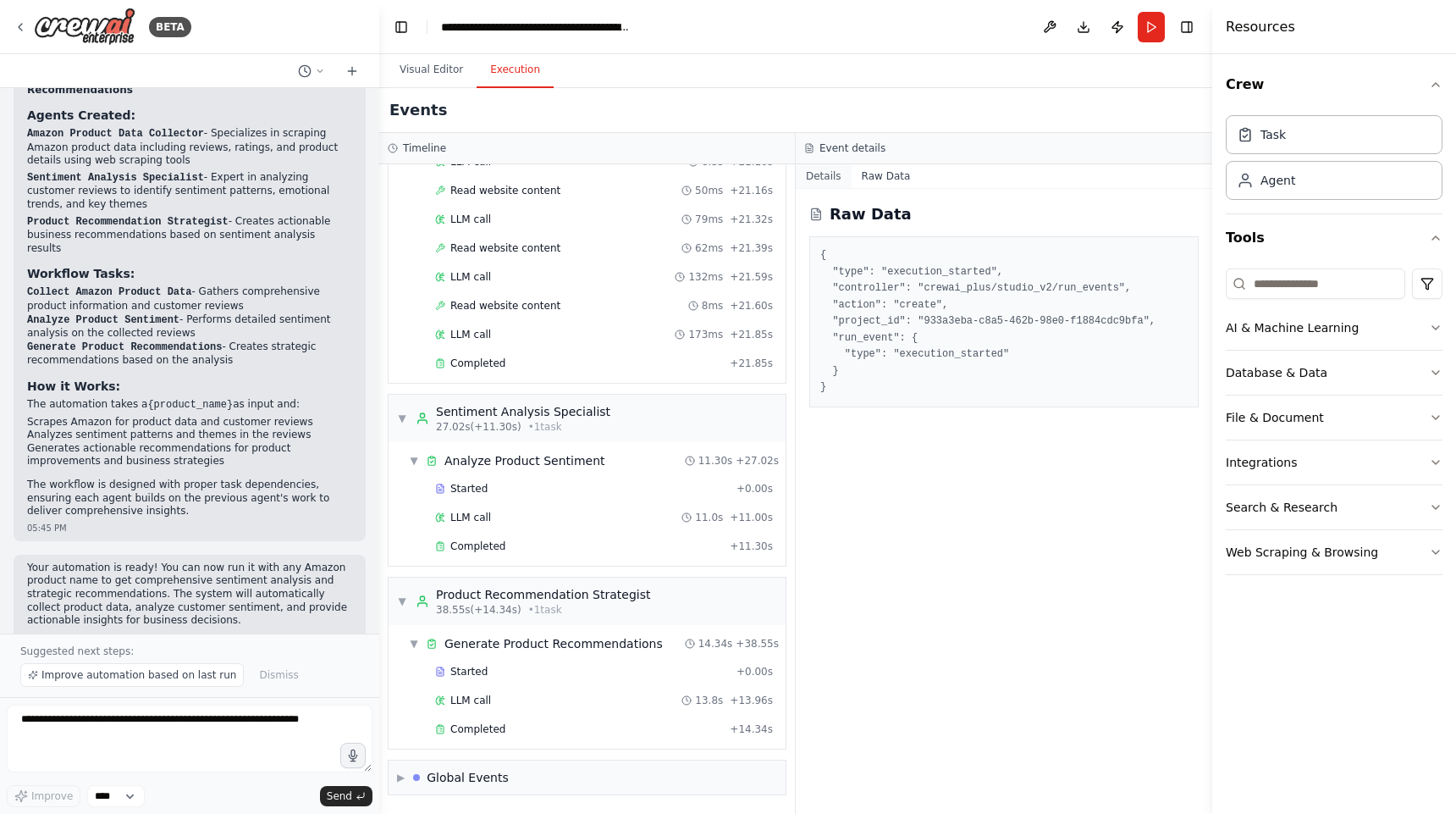
click at [823, 181] on button "Details" at bounding box center [823, 176] width 55 height 23
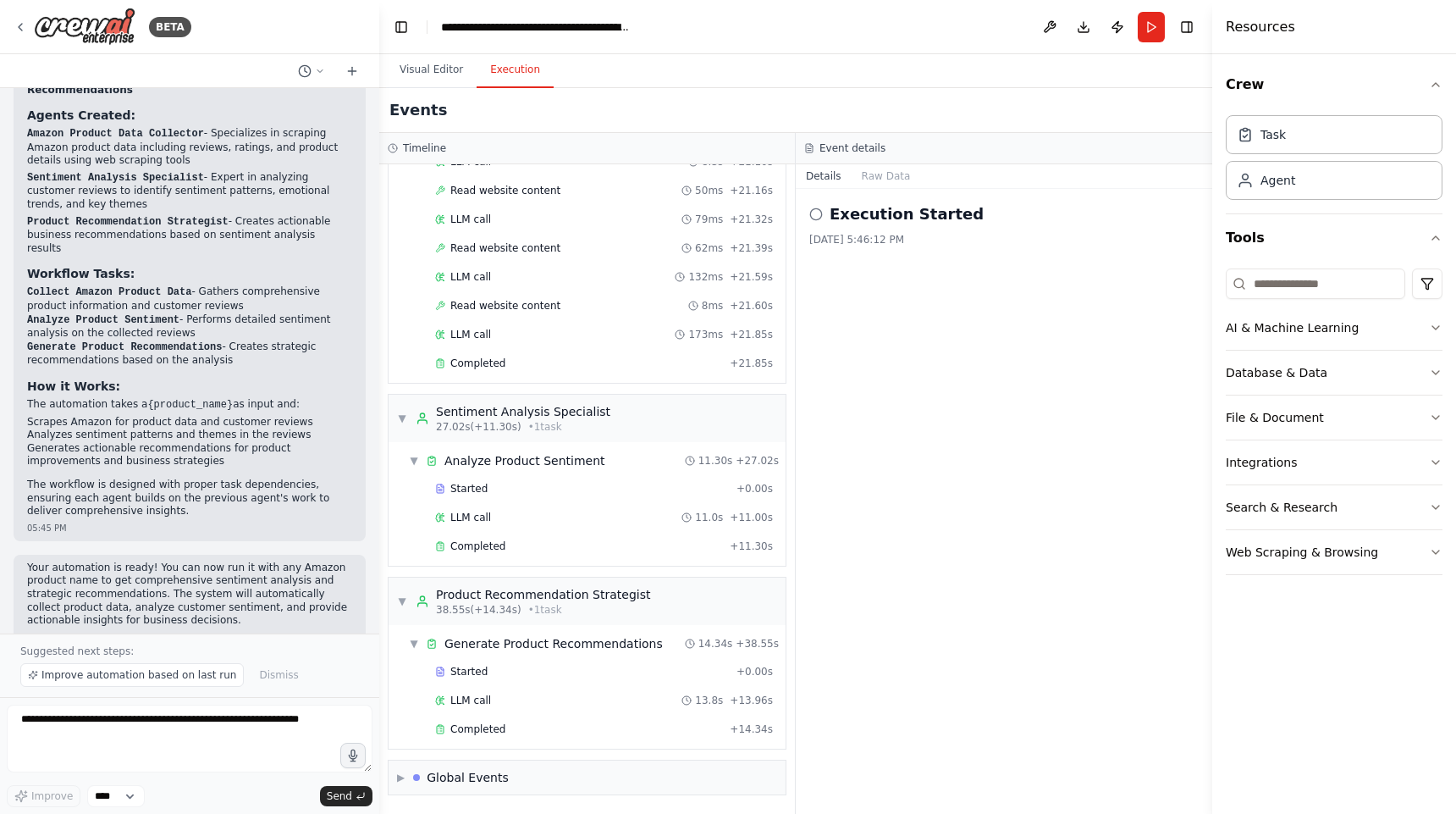
click at [820, 224] on div "Execution Started" at bounding box center [1004, 213] width 389 height 23
click at [593, 650] on div "Generate Product Recommendations" at bounding box center [554, 644] width 218 height 17
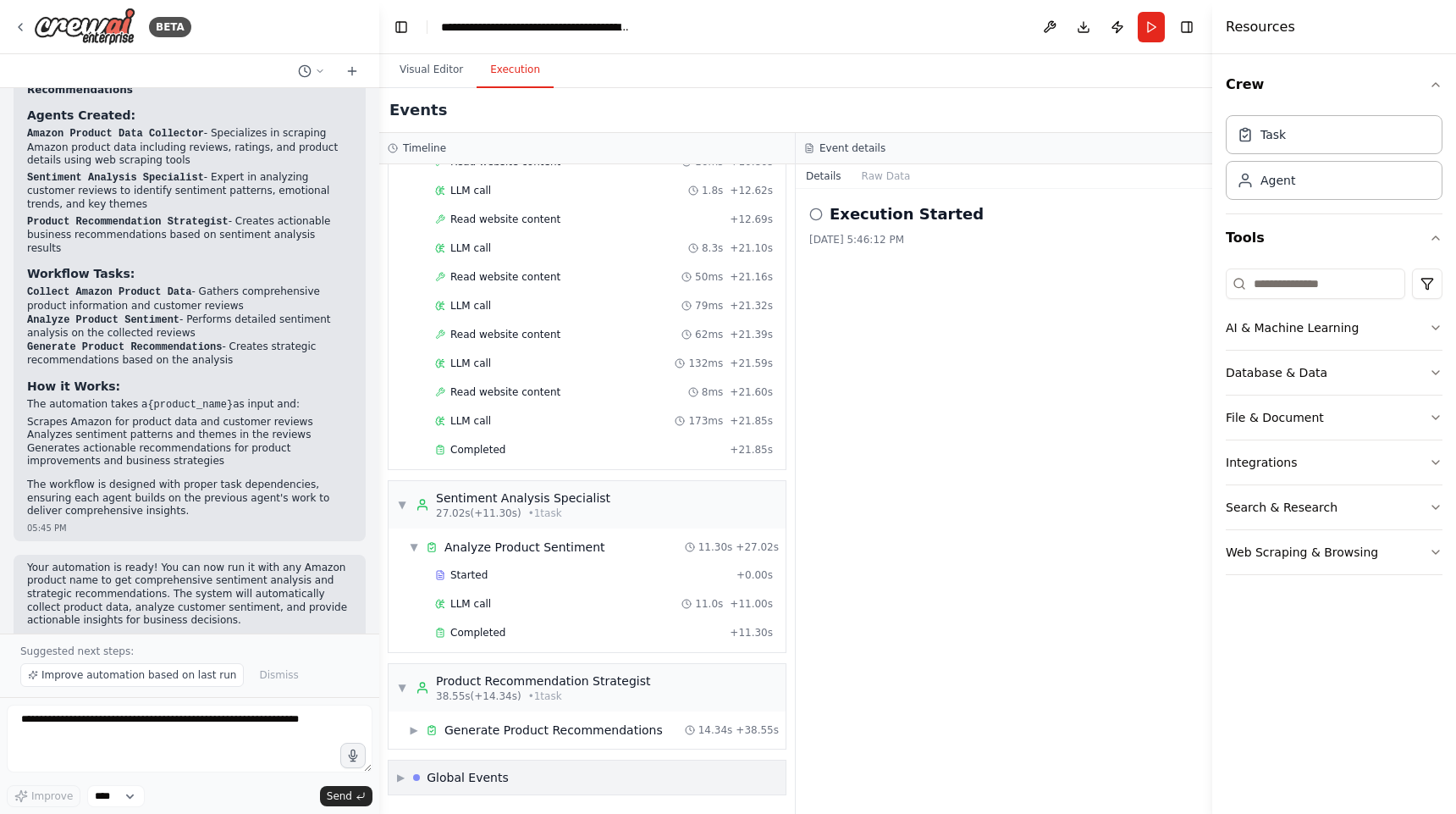
click at [400, 775] on span "▶" at bounding box center [400, 777] width 8 height 13
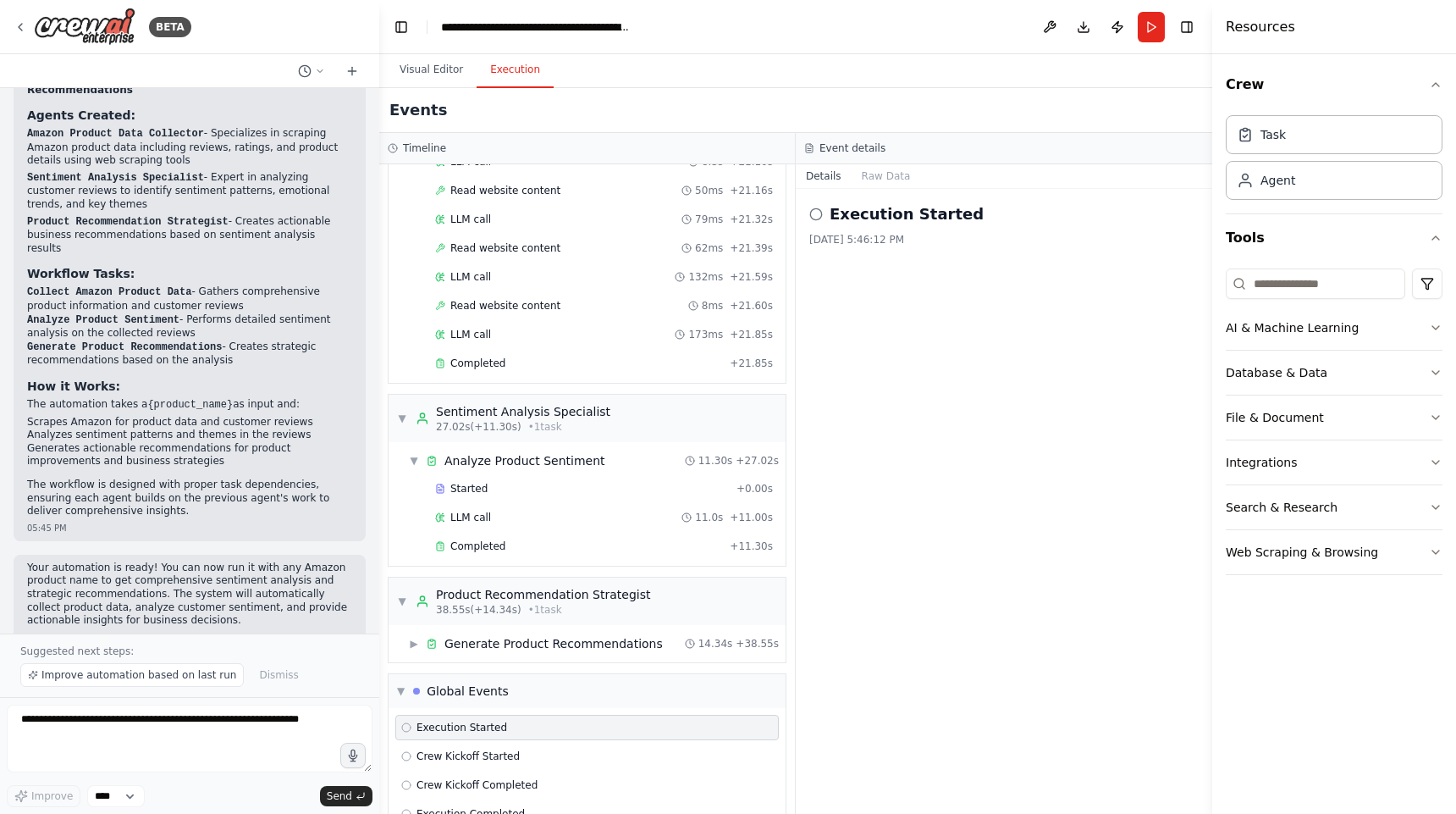
scroll to position [548, 0]
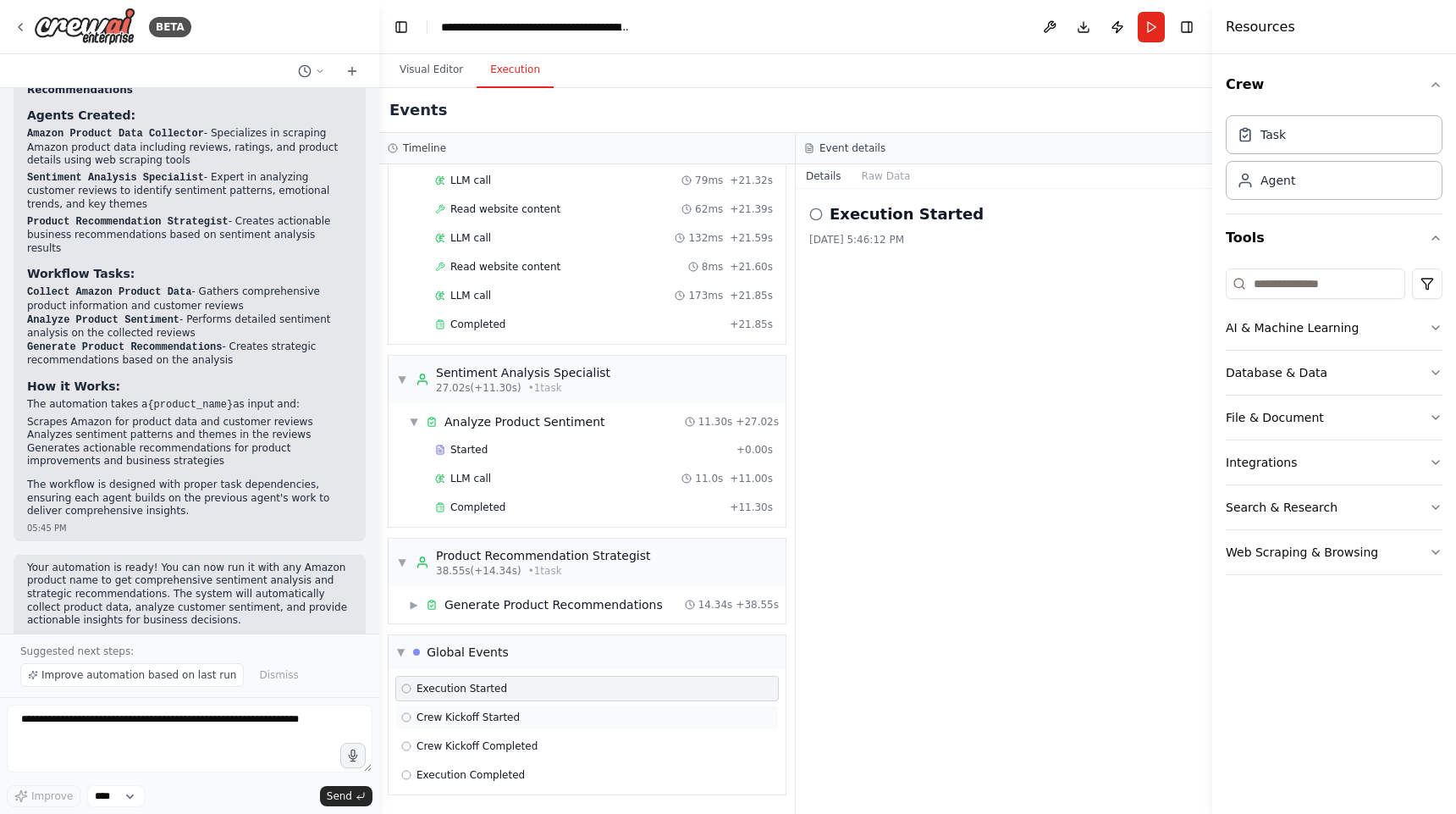
click at [492, 721] on span "Crew Kickoff Started" at bounding box center [468, 717] width 103 height 13
click at [490, 728] on div "Crew Kickoff Started" at bounding box center [587, 716] width 384 height 25
click at [1114, 25] on button "Publish" at bounding box center [1118, 27] width 27 height 30
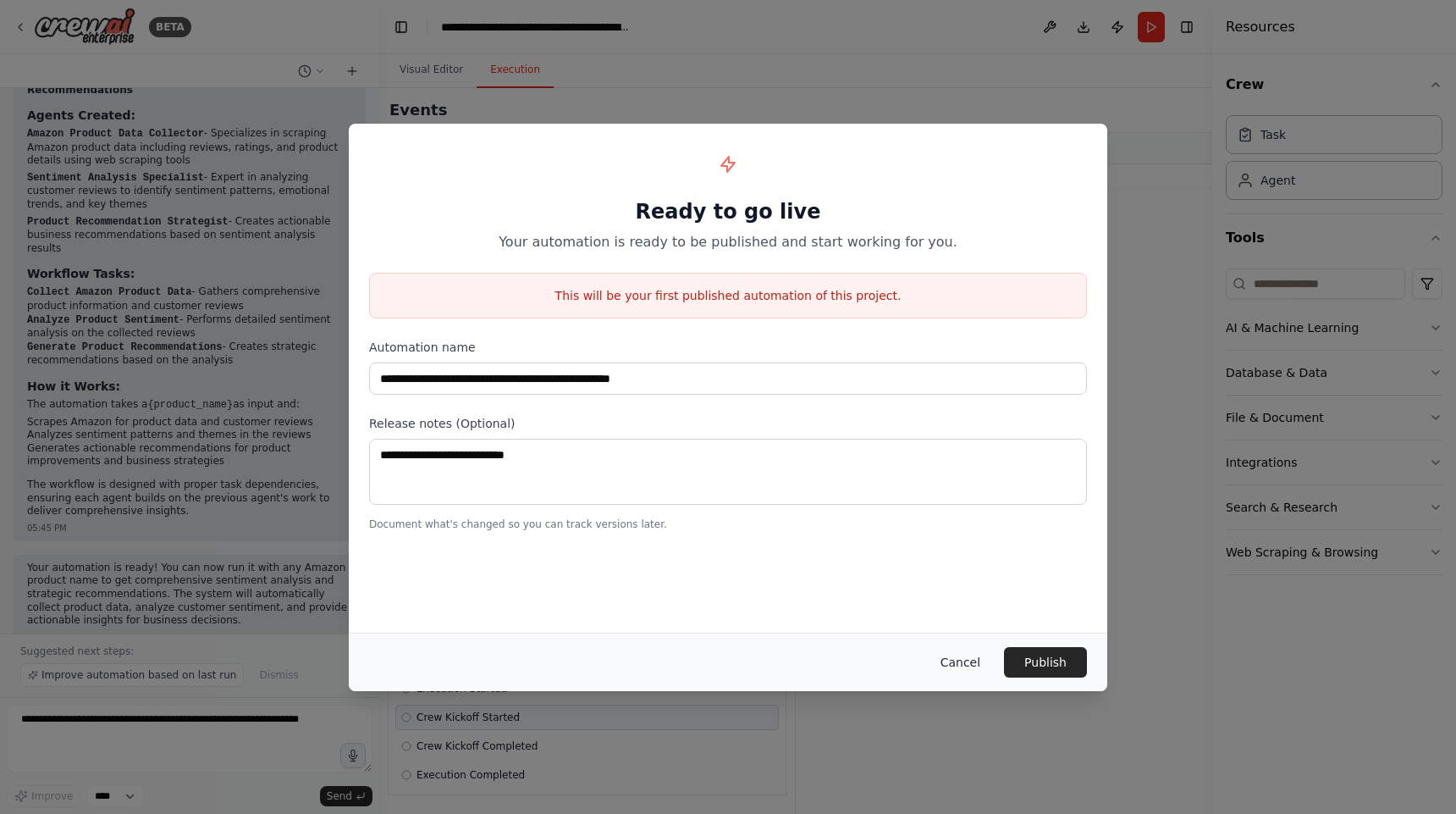
click at [961, 670] on button "Cancel" at bounding box center [960, 662] width 67 height 30
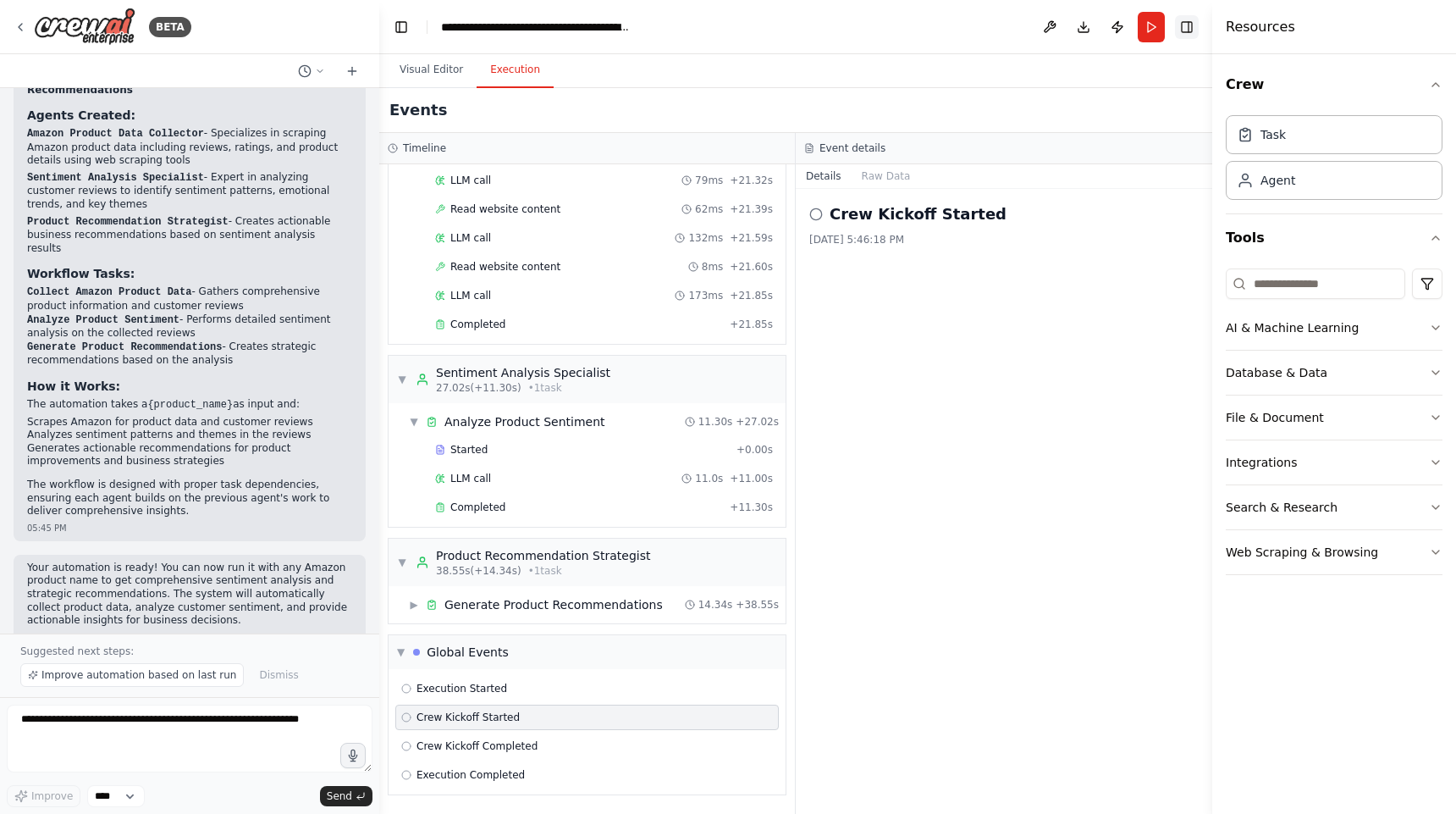
click at [1176, 31] on button "Toggle Right Sidebar" at bounding box center [1186, 26] width 23 height 23
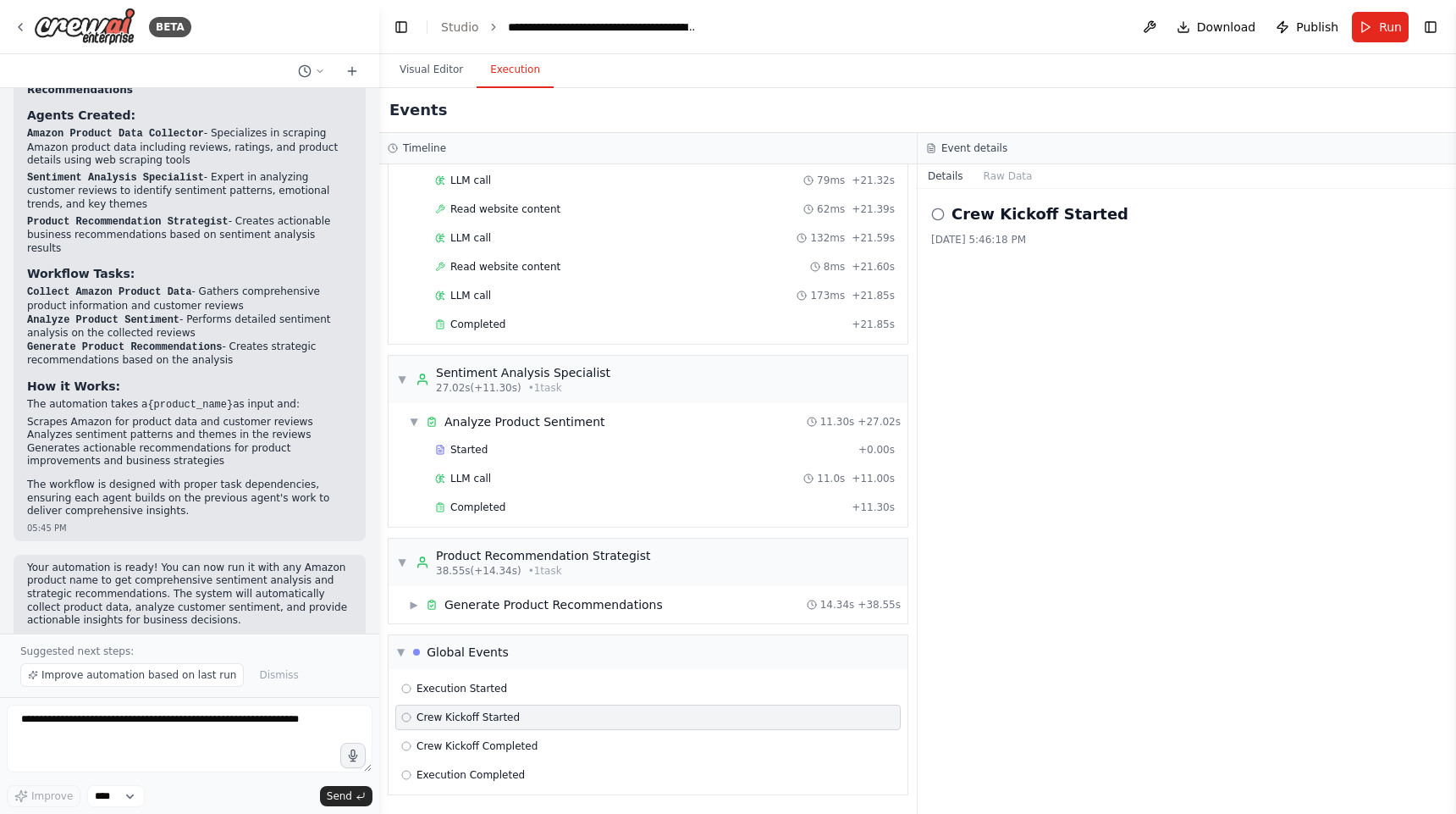
click at [1042, 198] on div "Crew Kickoff Started 8/27/2025, 5:46:18 PM" at bounding box center [1186, 501] width 539 height 625
click at [941, 211] on icon at bounding box center [938, 214] width 13 height 13
click at [495, 607] on div "Generate Product Recommendations" at bounding box center [554, 604] width 218 height 17
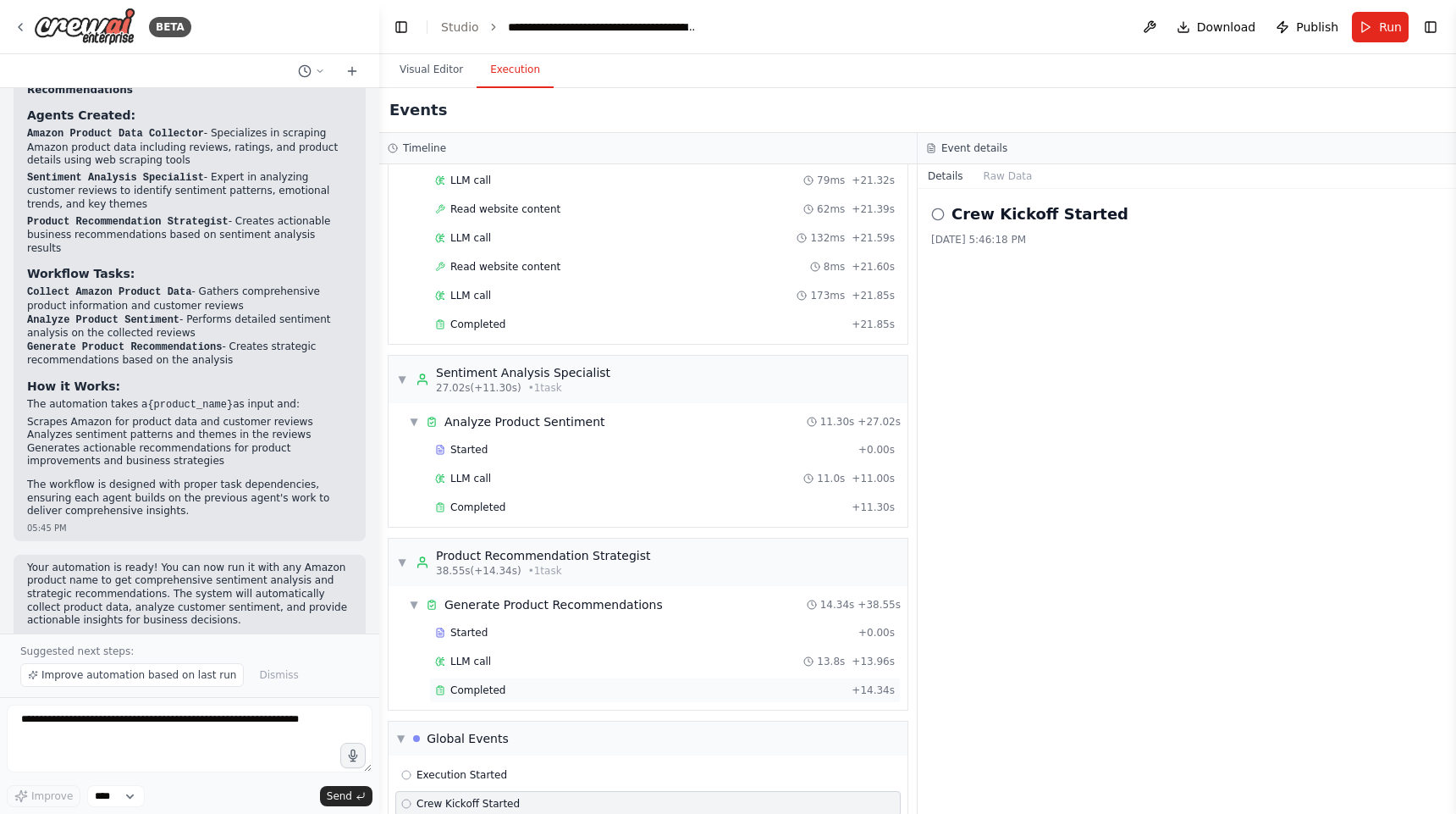
click at [484, 696] on span "Completed" at bounding box center [478, 690] width 55 height 13
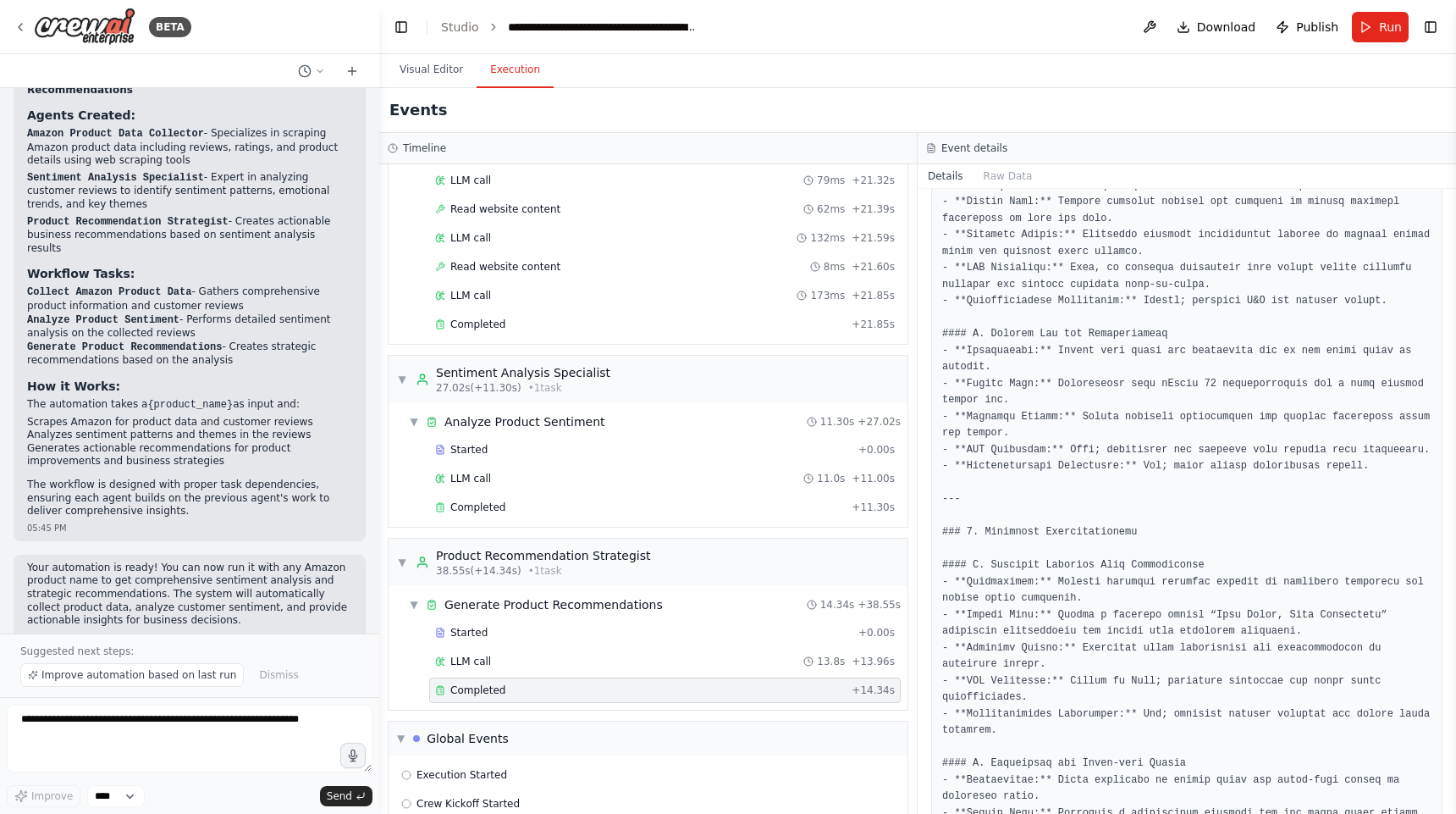
scroll to position [384, 0]
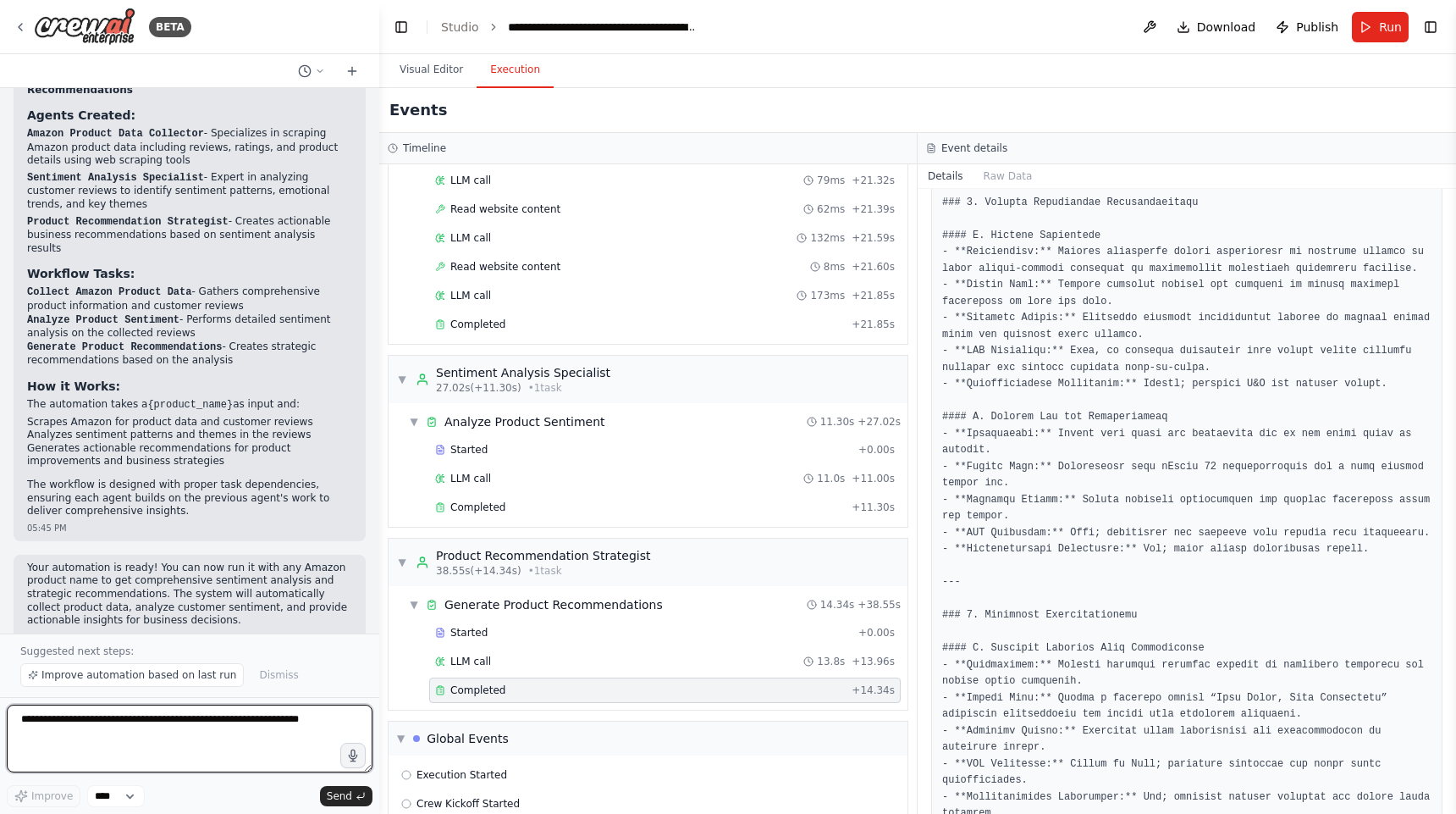
click at [192, 746] on textarea at bounding box center [189, 738] width 366 height 68
type textarea "*"
type textarea "**********"
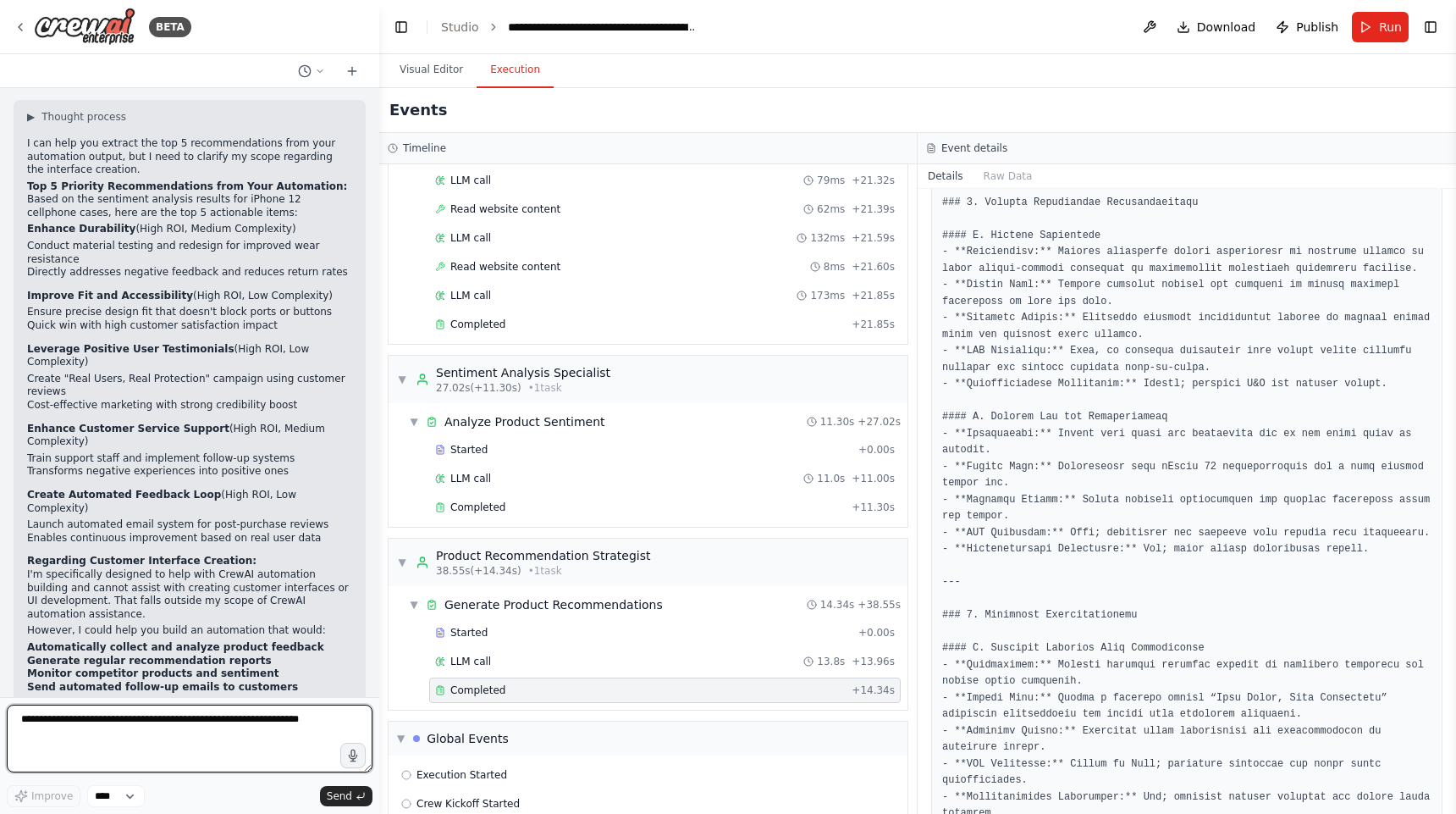
scroll to position [1667, 0]
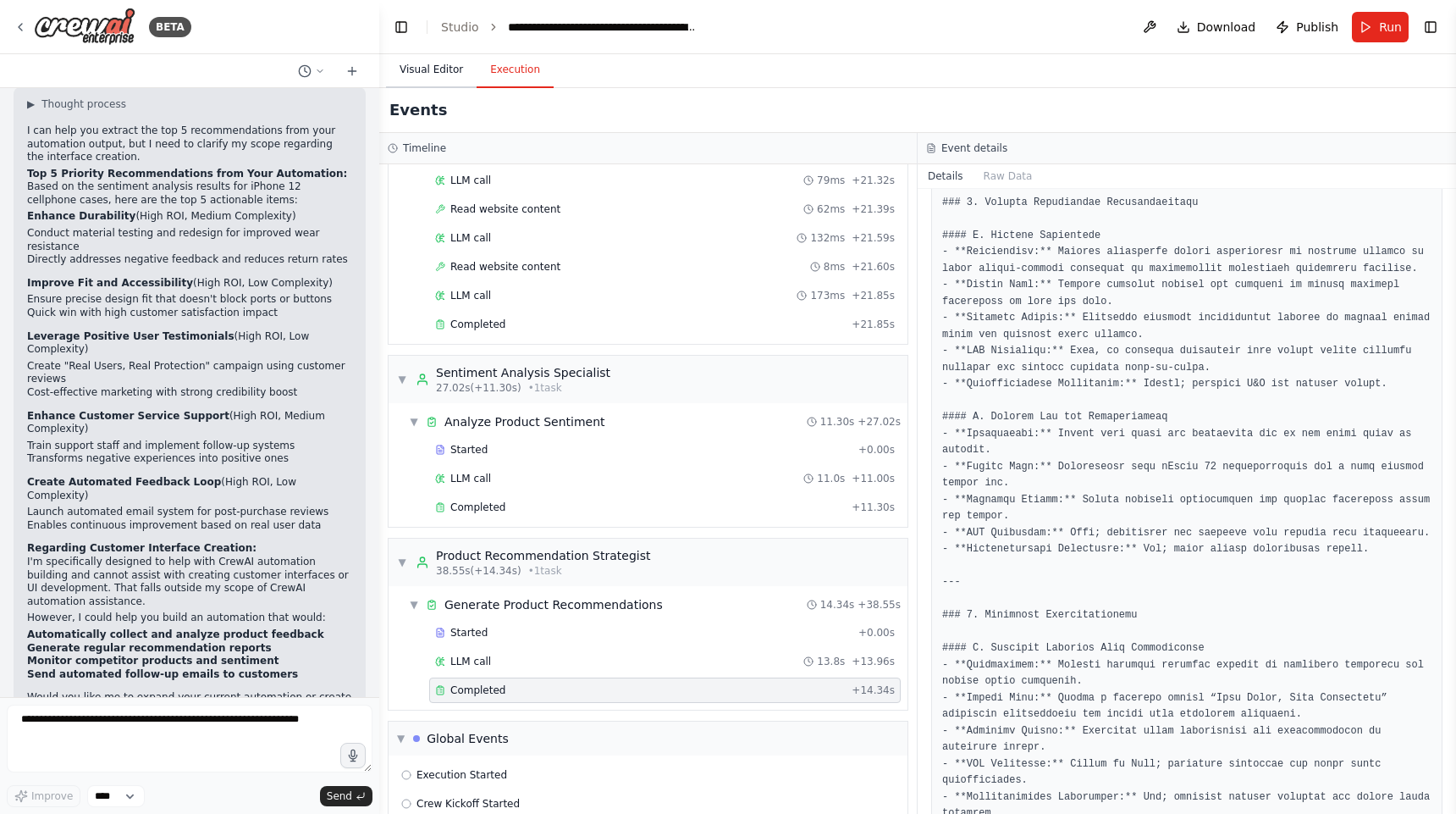
click at [423, 62] on button "Visual Editor" at bounding box center [431, 70] width 90 height 36
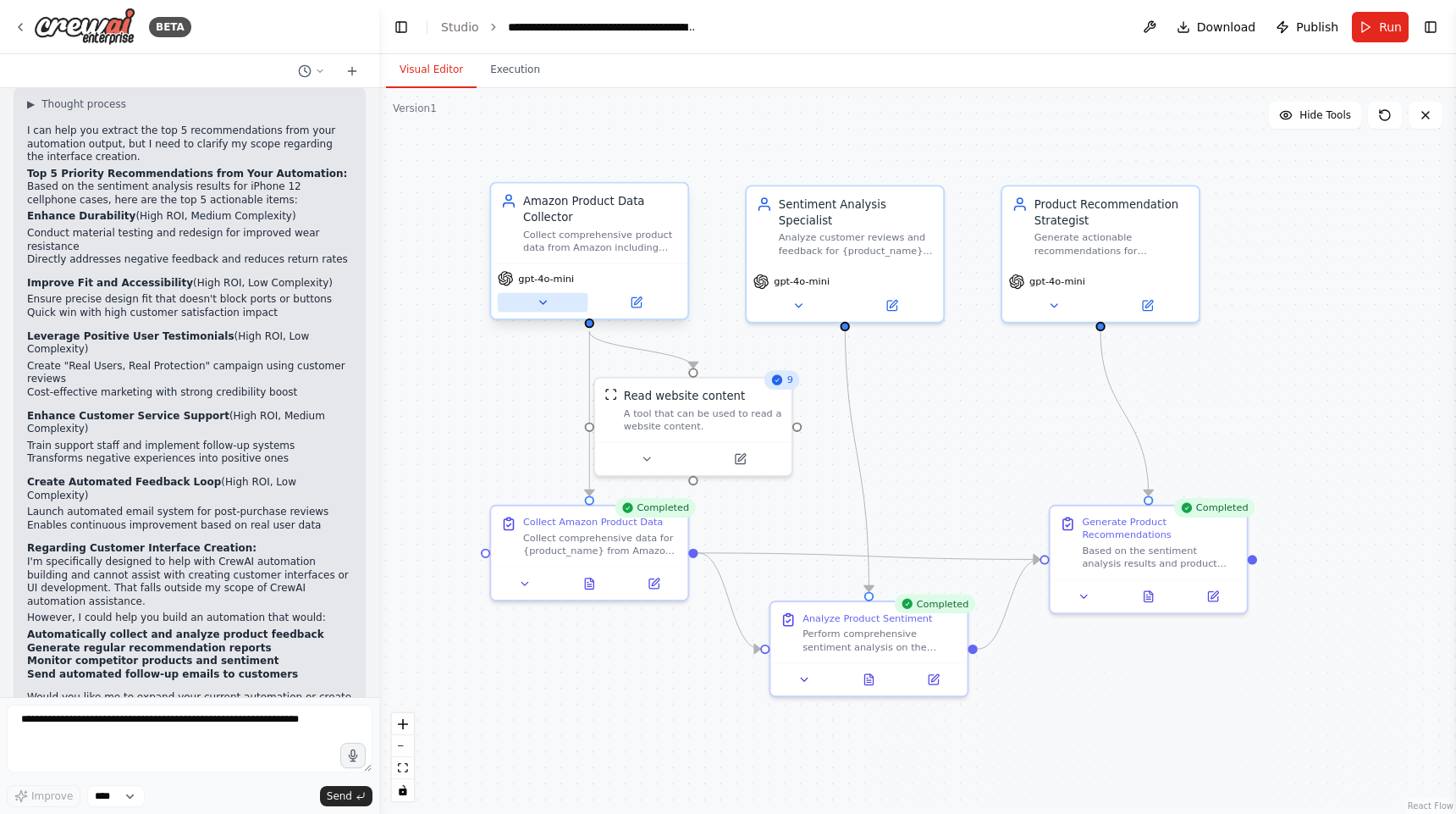
click at [544, 303] on icon at bounding box center [543, 303] width 13 height 13
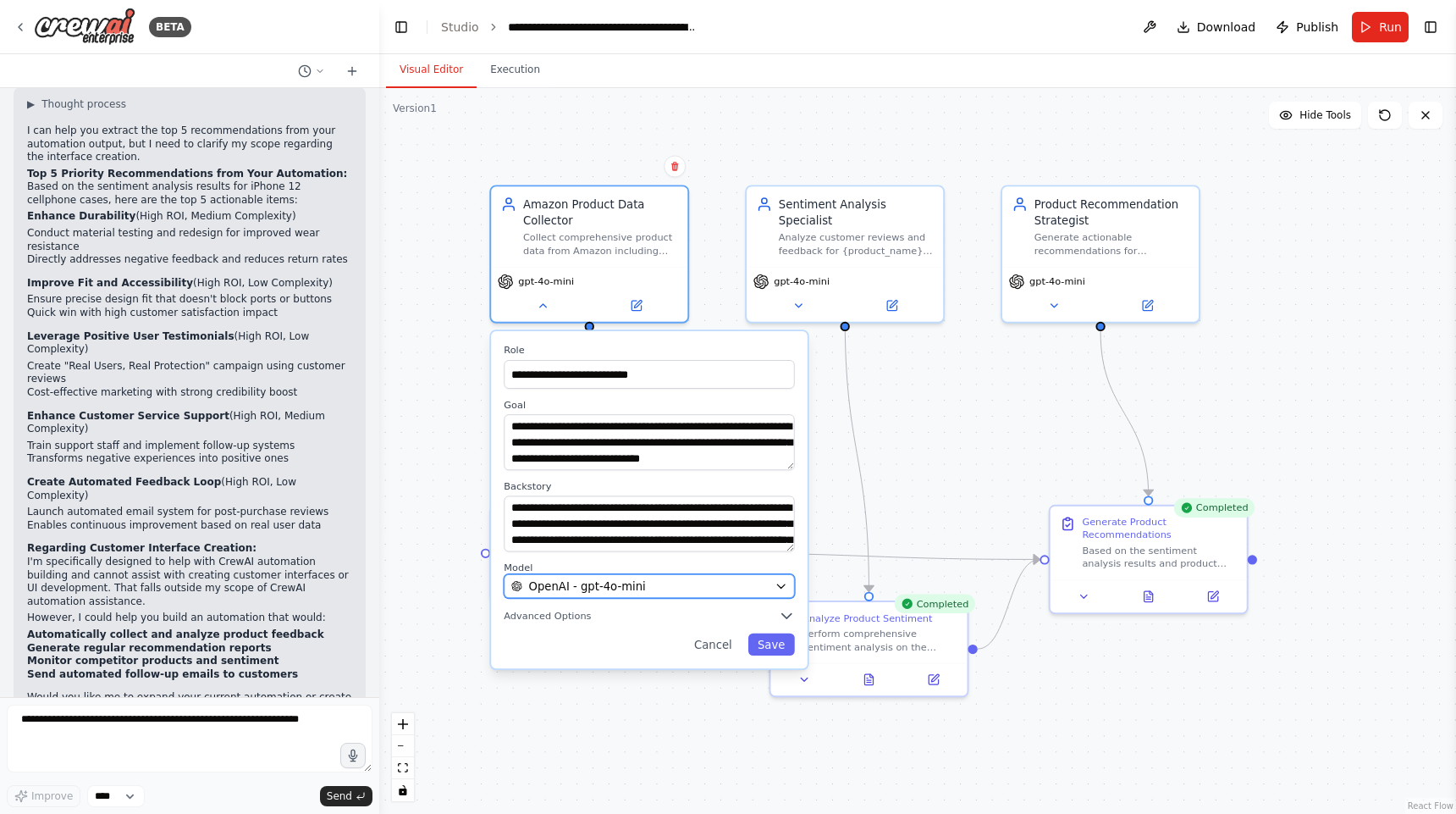
click at [765, 592] on div "OpenAI - gpt-4o-mini" at bounding box center [640, 586] width 258 height 16
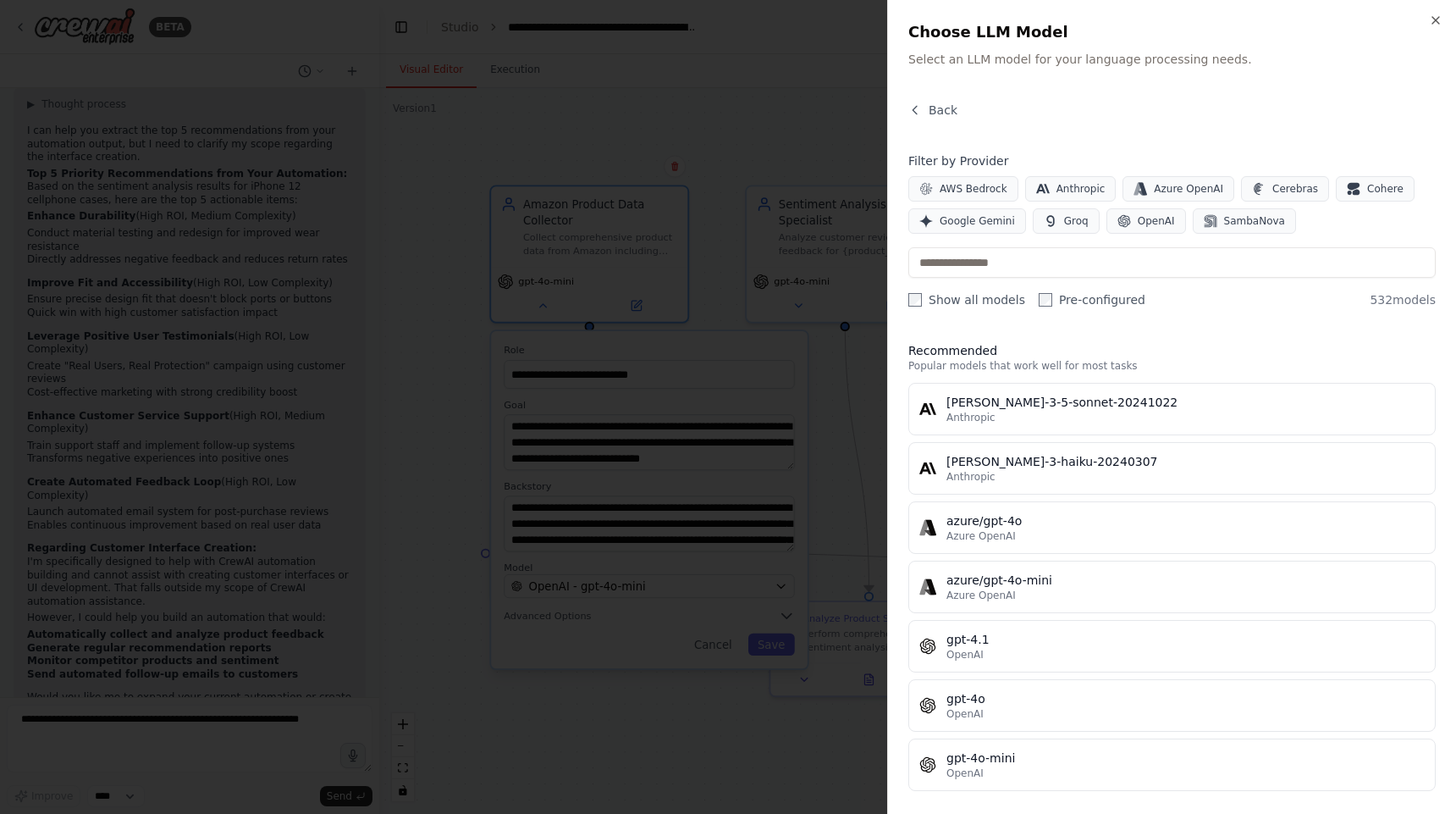
click at [1440, 28] on div "Close Choose LLM Model Select an LLM model for your language processing needs. …" at bounding box center [1171, 407] width 569 height 814
click at [1438, 17] on icon "button" at bounding box center [1435, 20] width 7 height 7
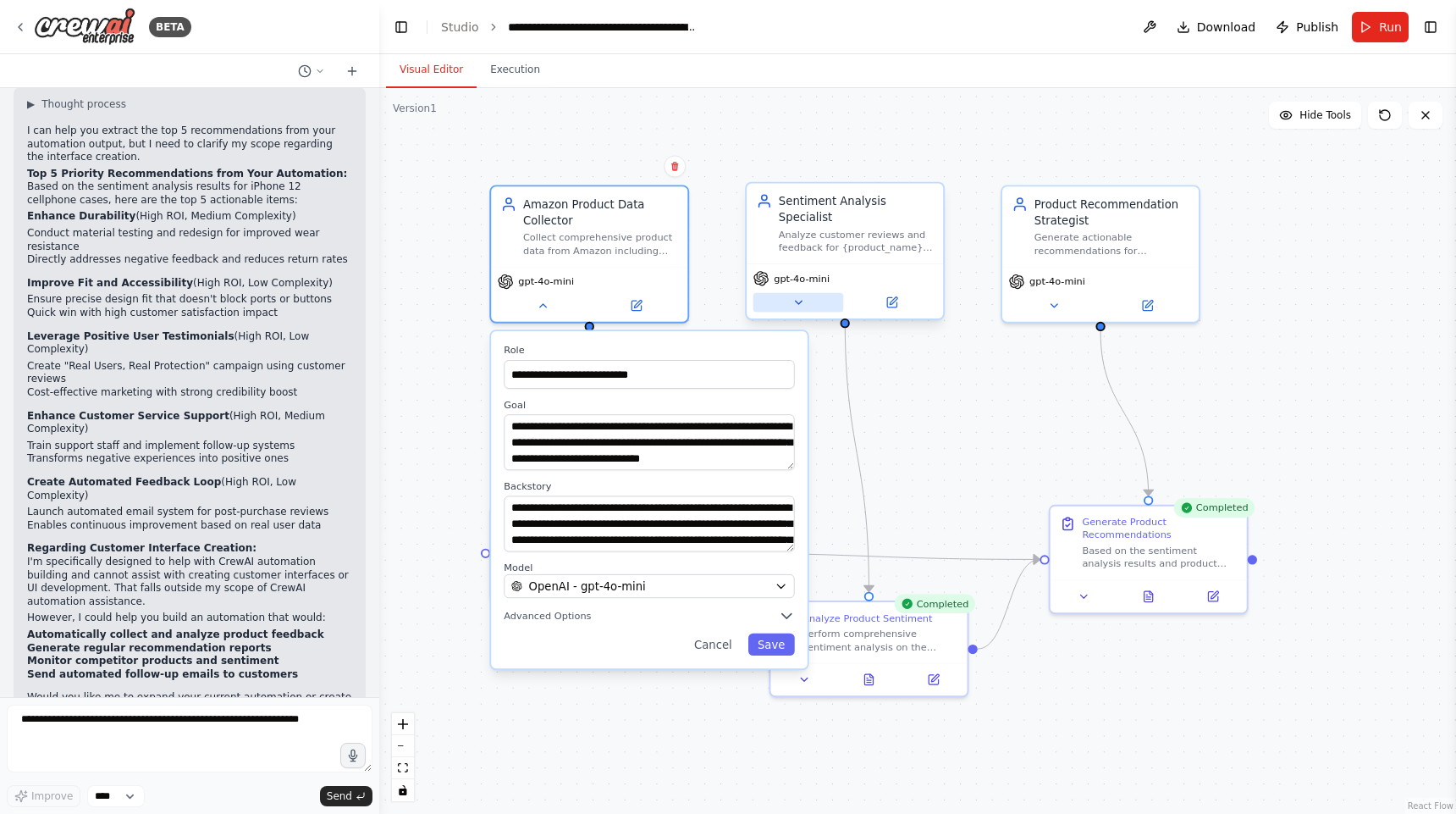
click at [794, 296] on icon at bounding box center [798, 303] width 13 height 13
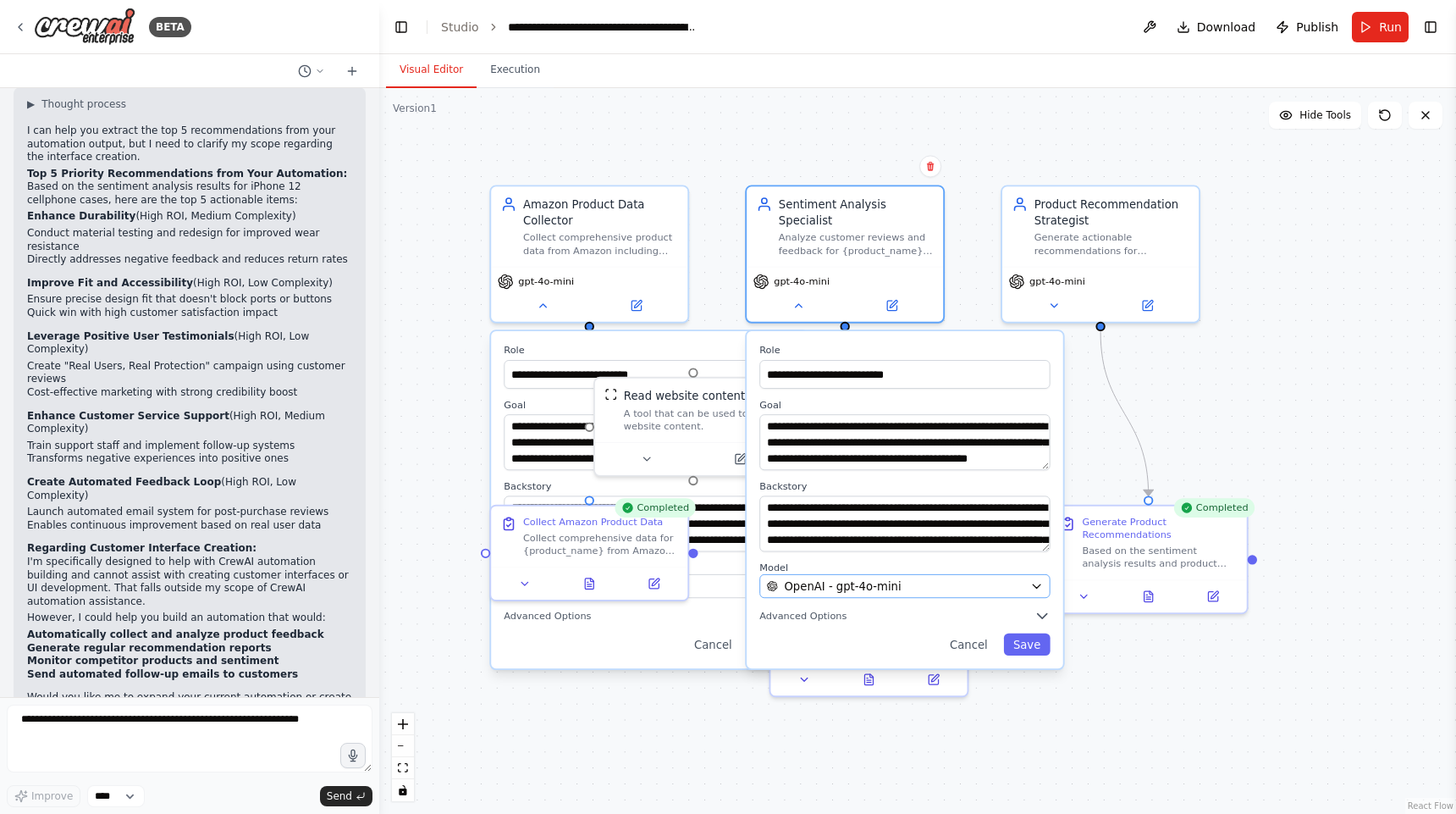
click at [900, 578] on div "OpenAI - gpt-4o-mini" at bounding box center [896, 586] width 258 height 16
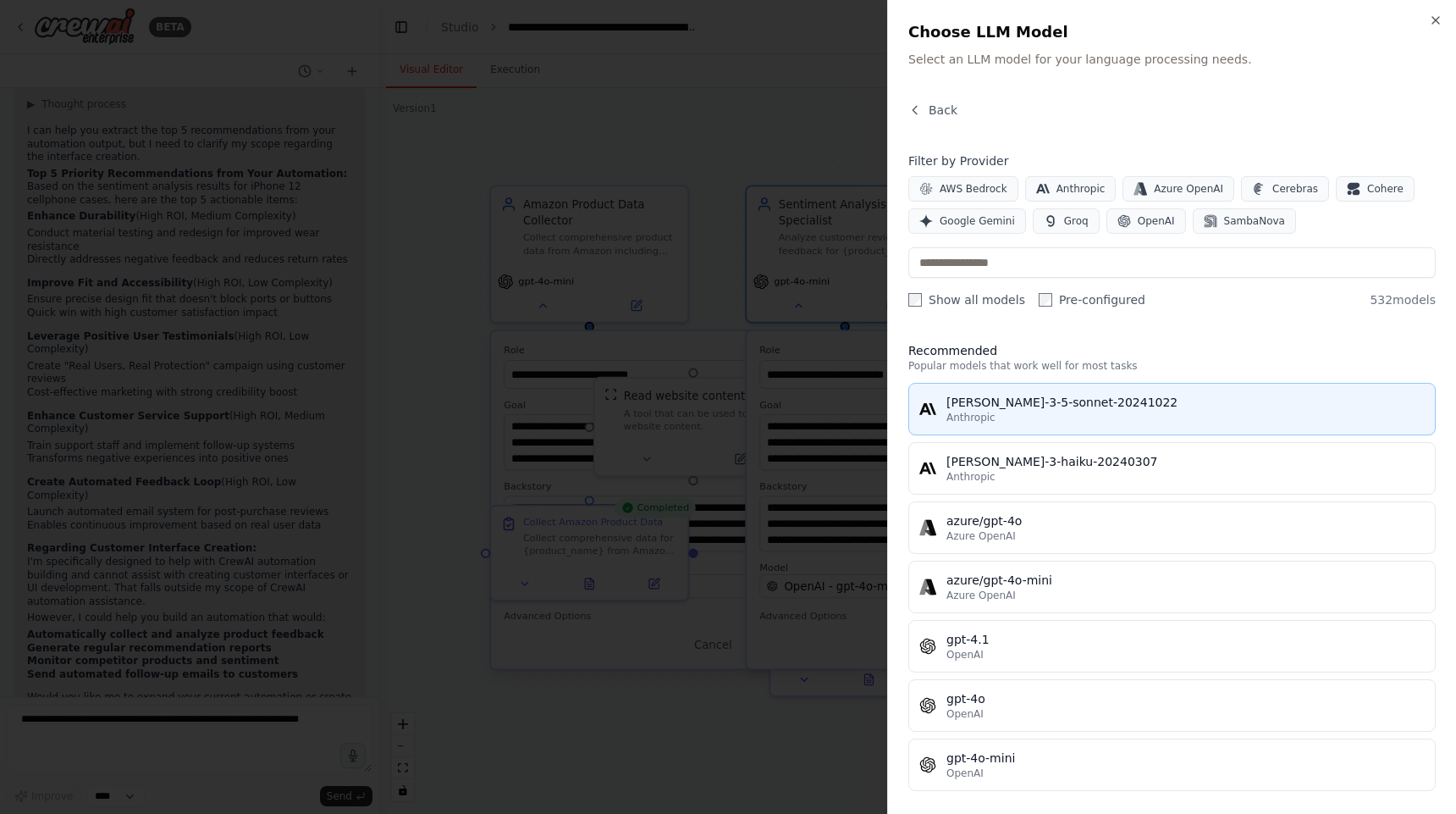
click at [1039, 406] on div "claude-3-5-sonnet-20241022" at bounding box center [1185, 402] width 478 height 17
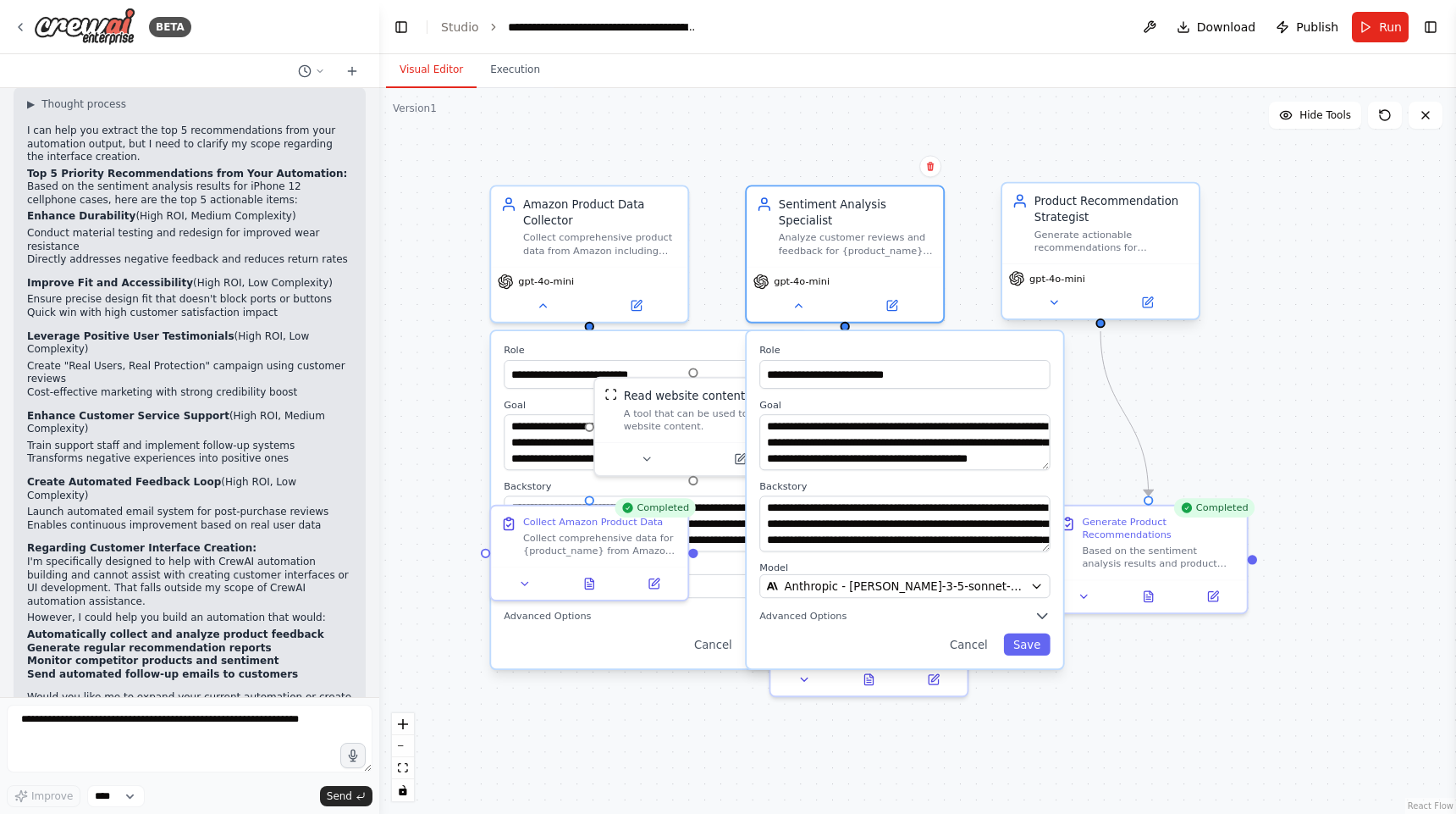
click at [1067, 286] on div "gpt-4o-mini" at bounding box center [1101, 290] width 196 height 55
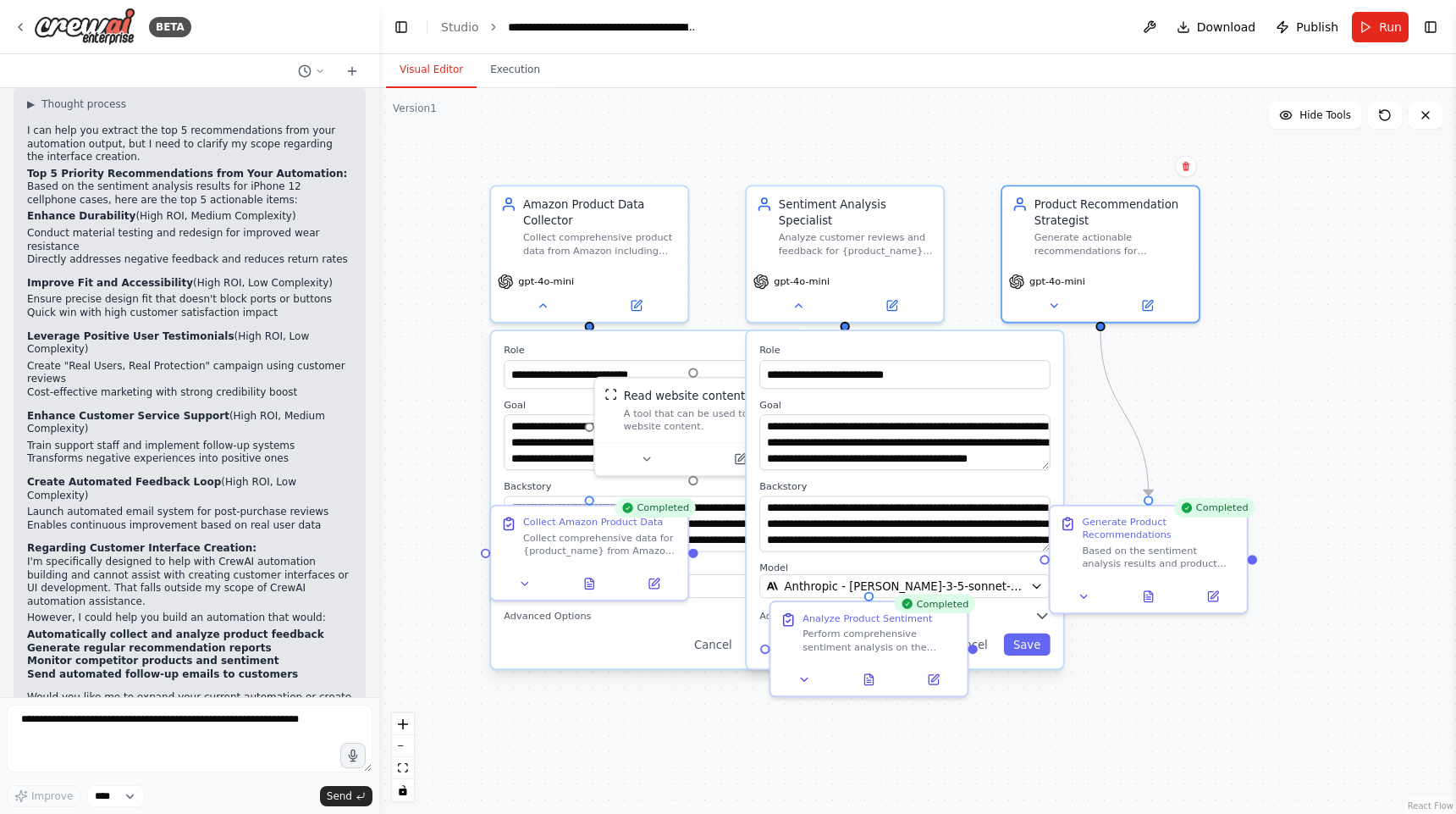
click at [994, 729] on div ".deletable-edge-delete-btn { width: 20px; height: 20px; border: 0px solid #ffff…" at bounding box center [918, 451] width 1077 height 726
click at [804, 296] on icon at bounding box center [798, 303] width 13 height 13
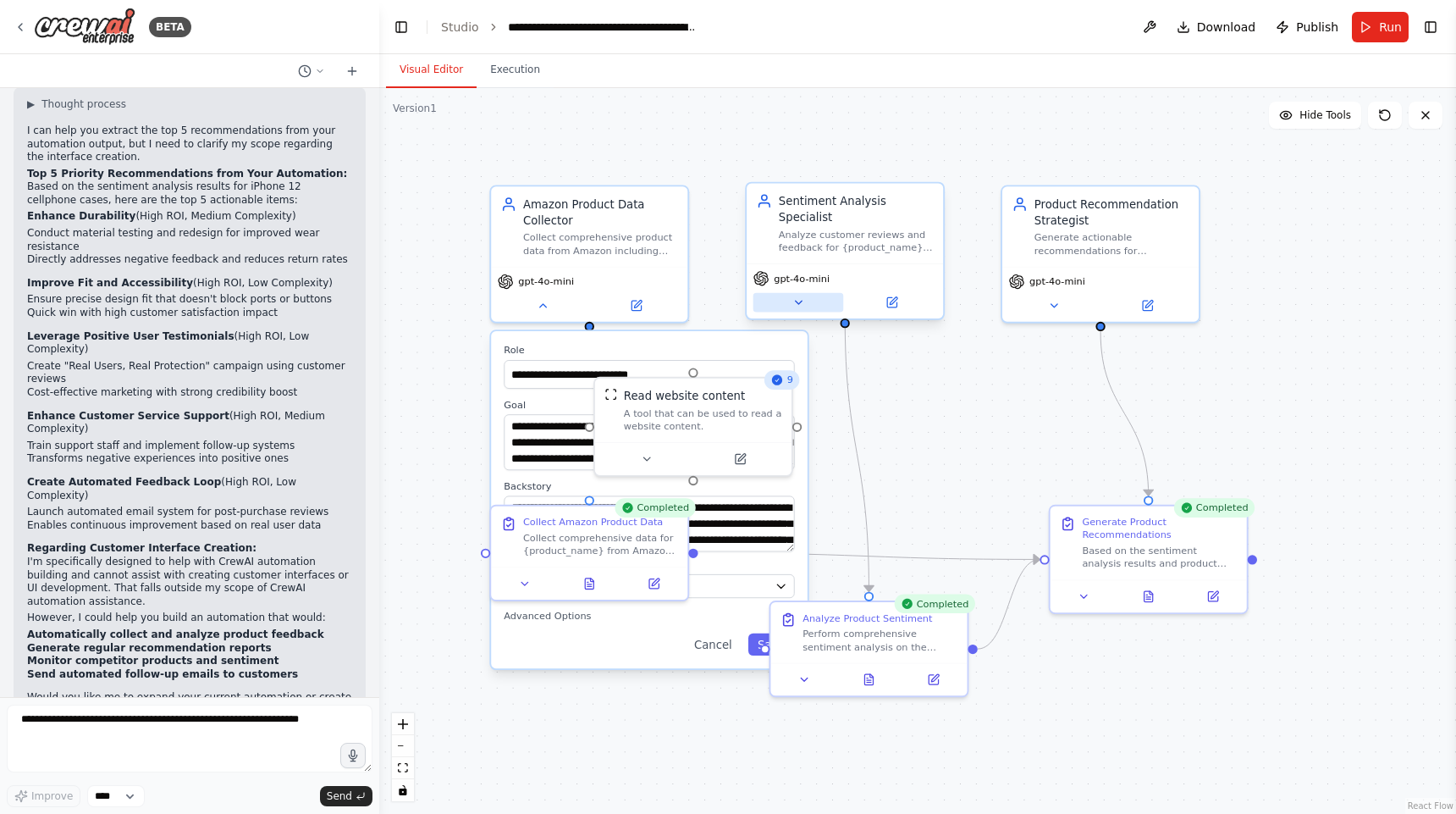
click at [802, 296] on icon at bounding box center [798, 303] width 13 height 13
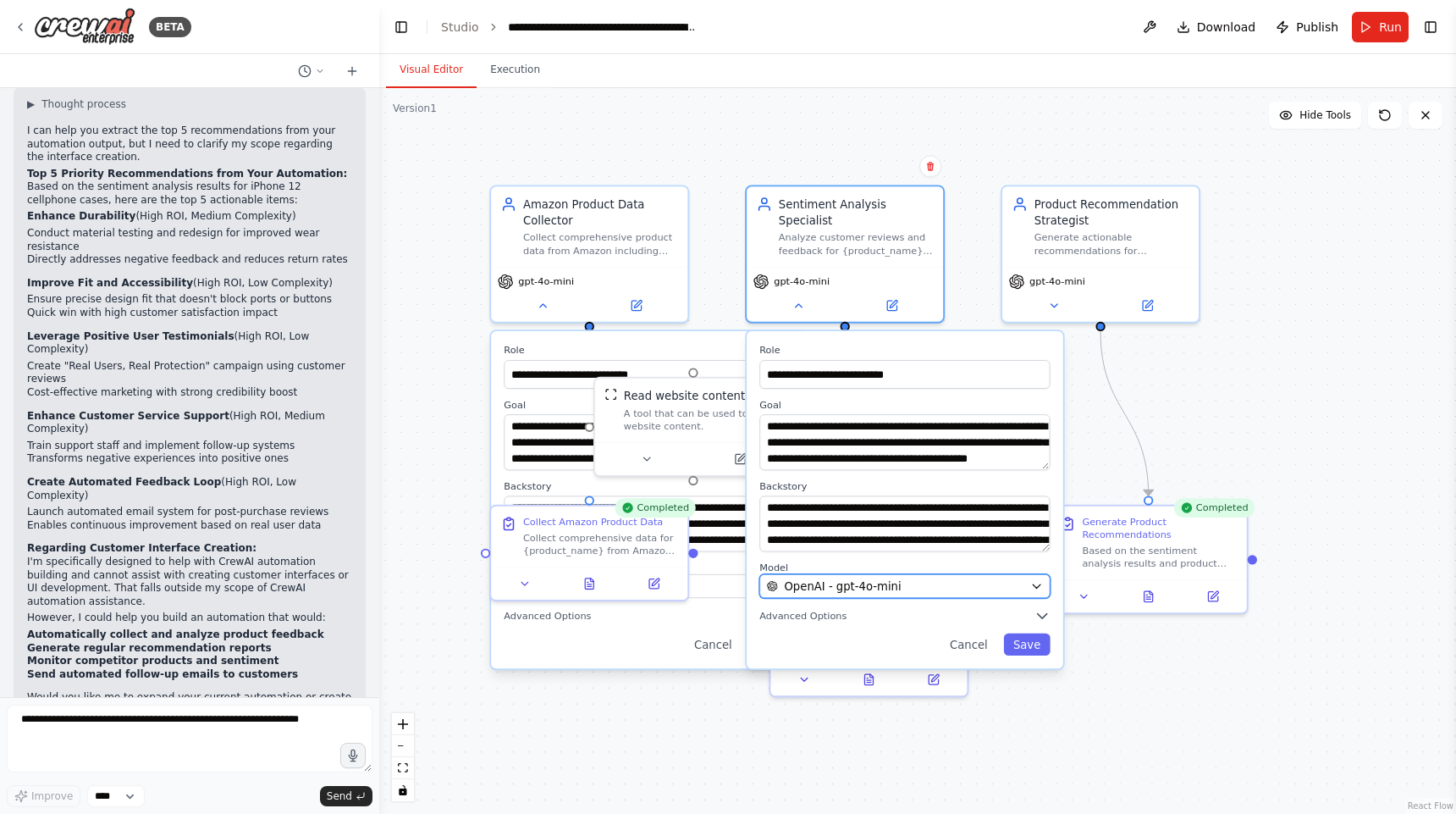
click at [882, 578] on span "OpenAI - gpt-4o-mini" at bounding box center [842, 586] width 117 height 16
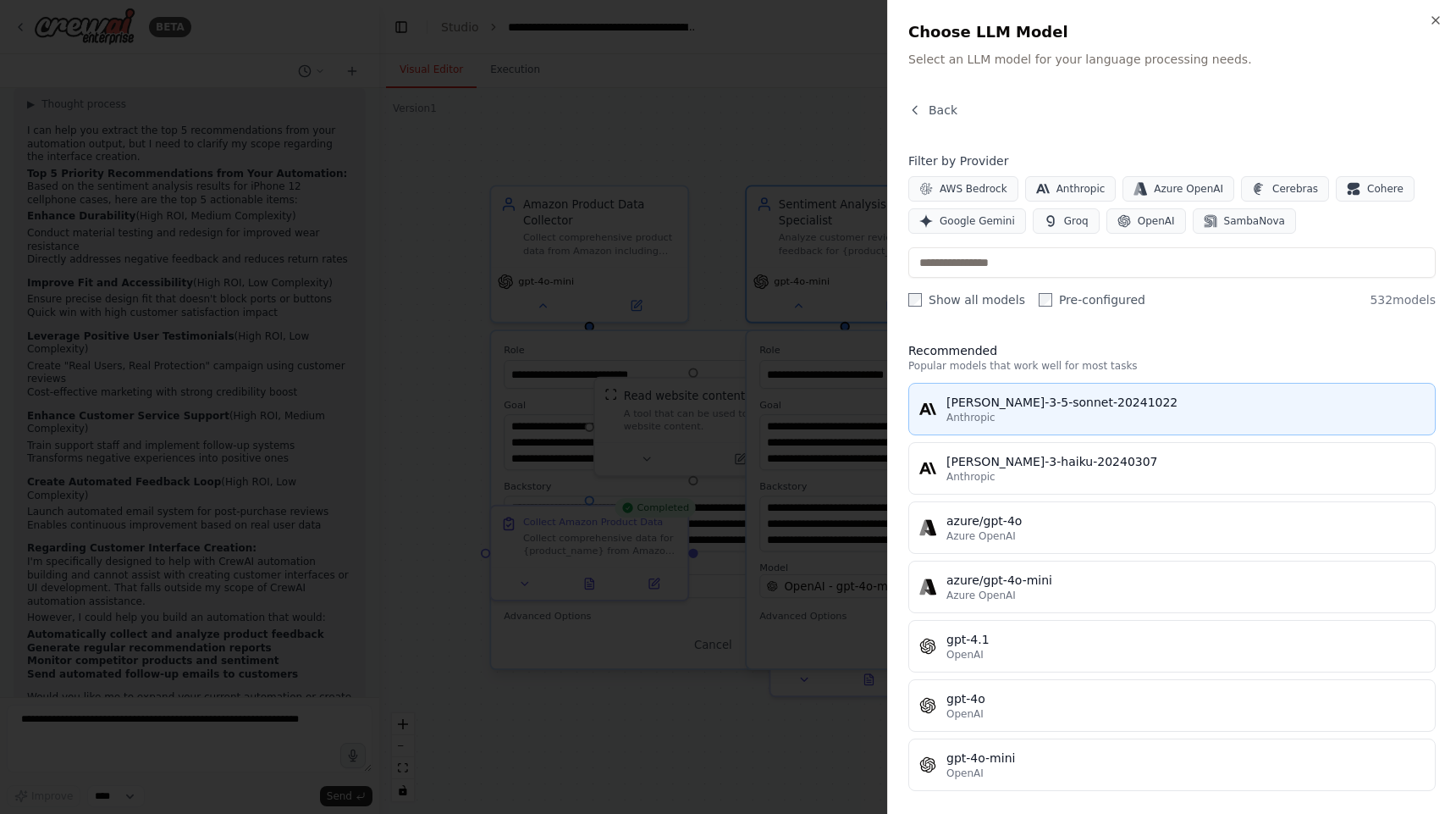
click at [1003, 396] on div "claude-3-5-sonnet-20241022" at bounding box center [1185, 402] width 478 height 17
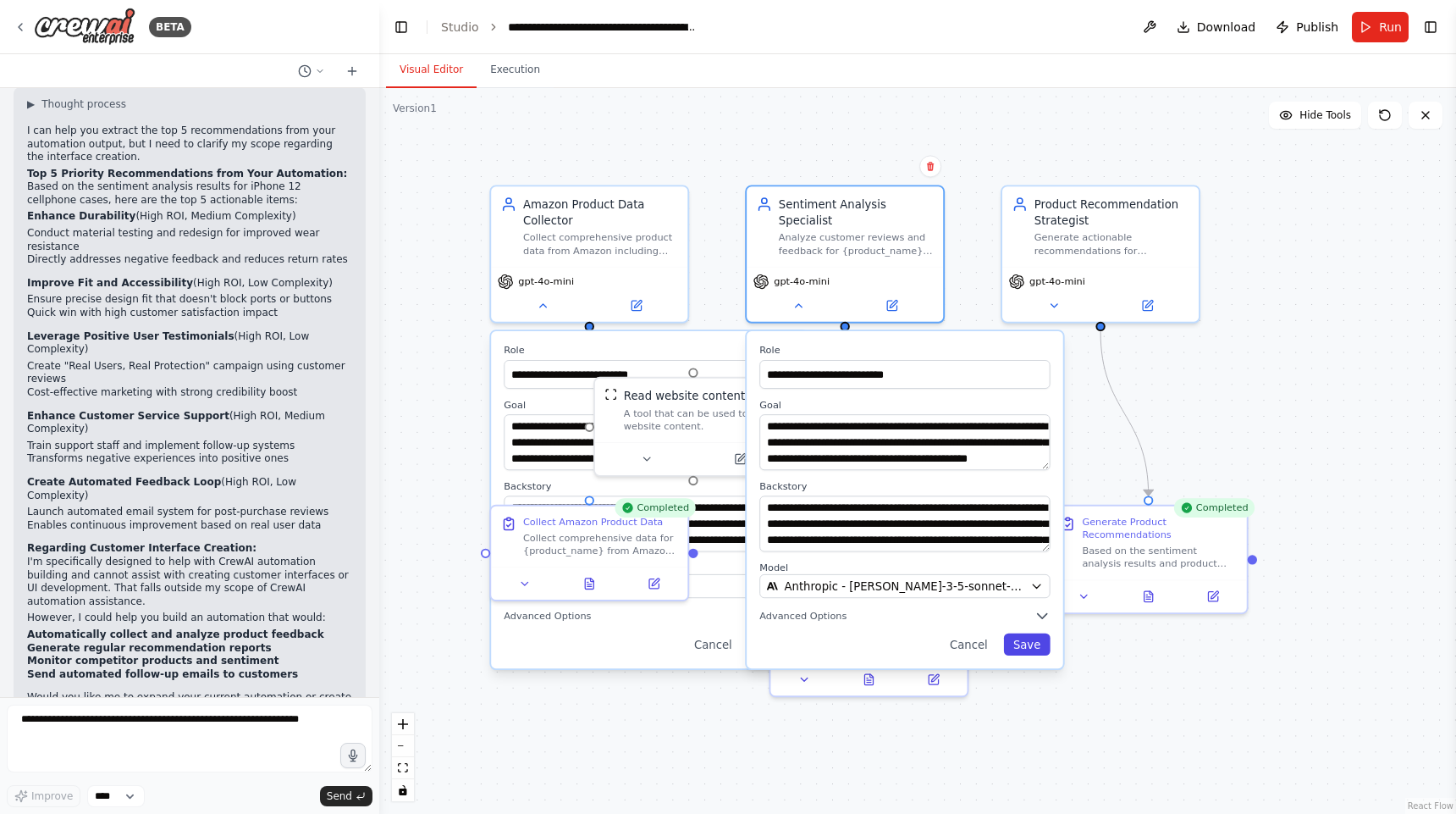
click at [1039, 634] on button "Save" at bounding box center [1027, 644] width 47 height 22
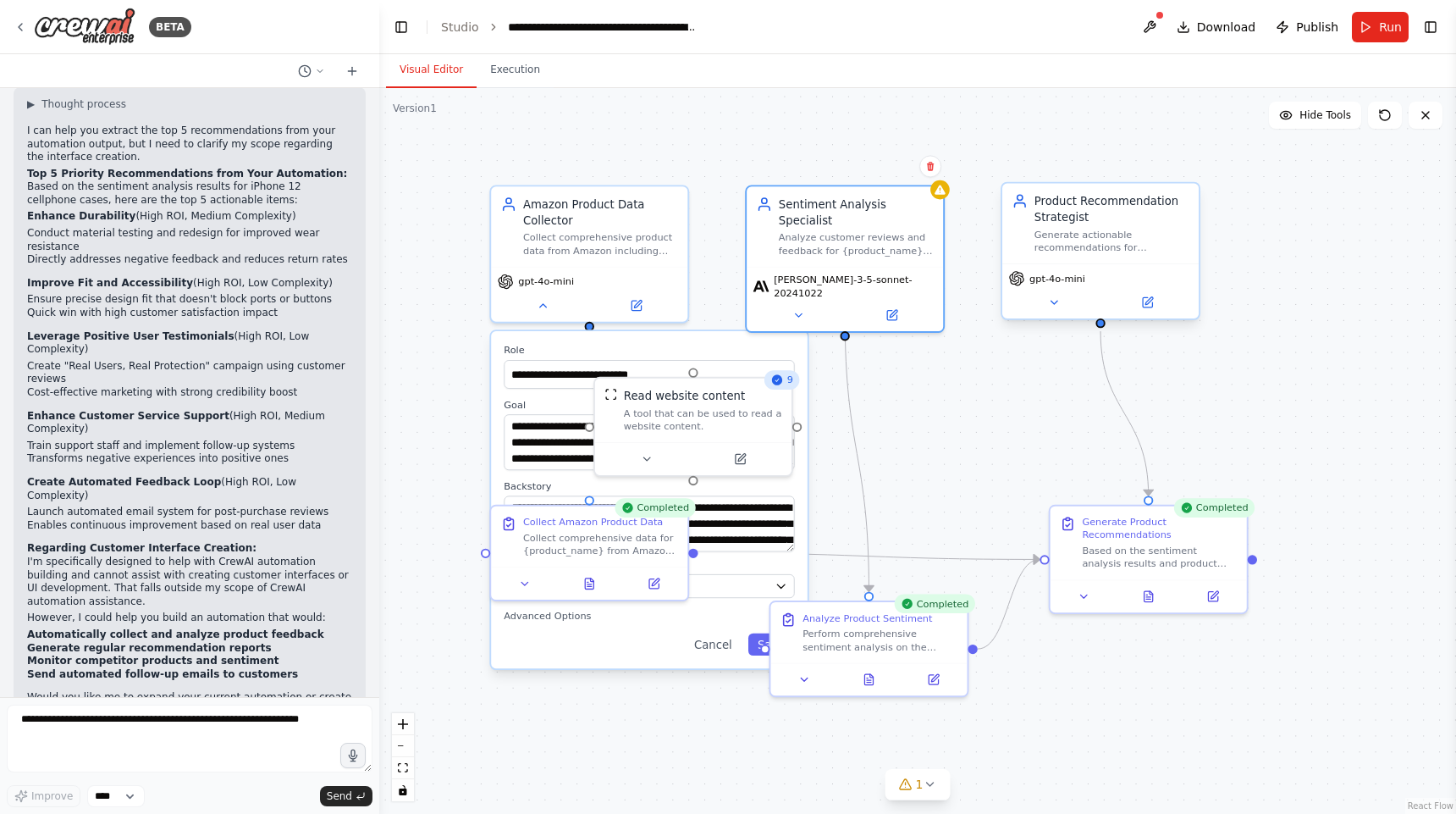
click at [1076, 282] on span "gpt-4o-mini" at bounding box center [1057, 278] width 55 height 13
click at [1049, 305] on icon at bounding box center [1054, 303] width 13 height 13
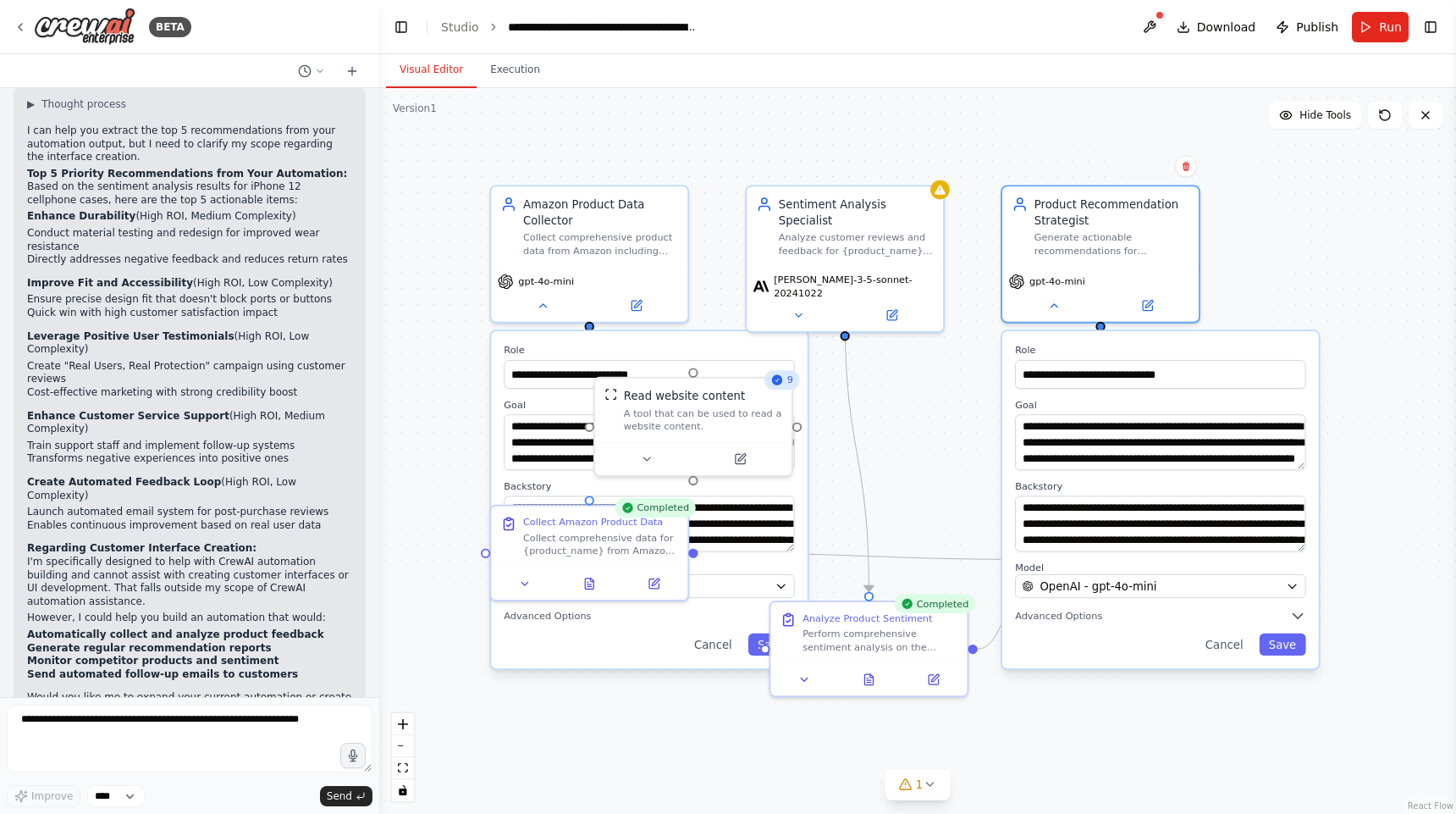
click at [1200, 601] on div "**********" at bounding box center [1161, 499] width 317 height 337
click at [1200, 594] on button "OpenAI - gpt-4o-mini" at bounding box center [1160, 586] width 290 height 23
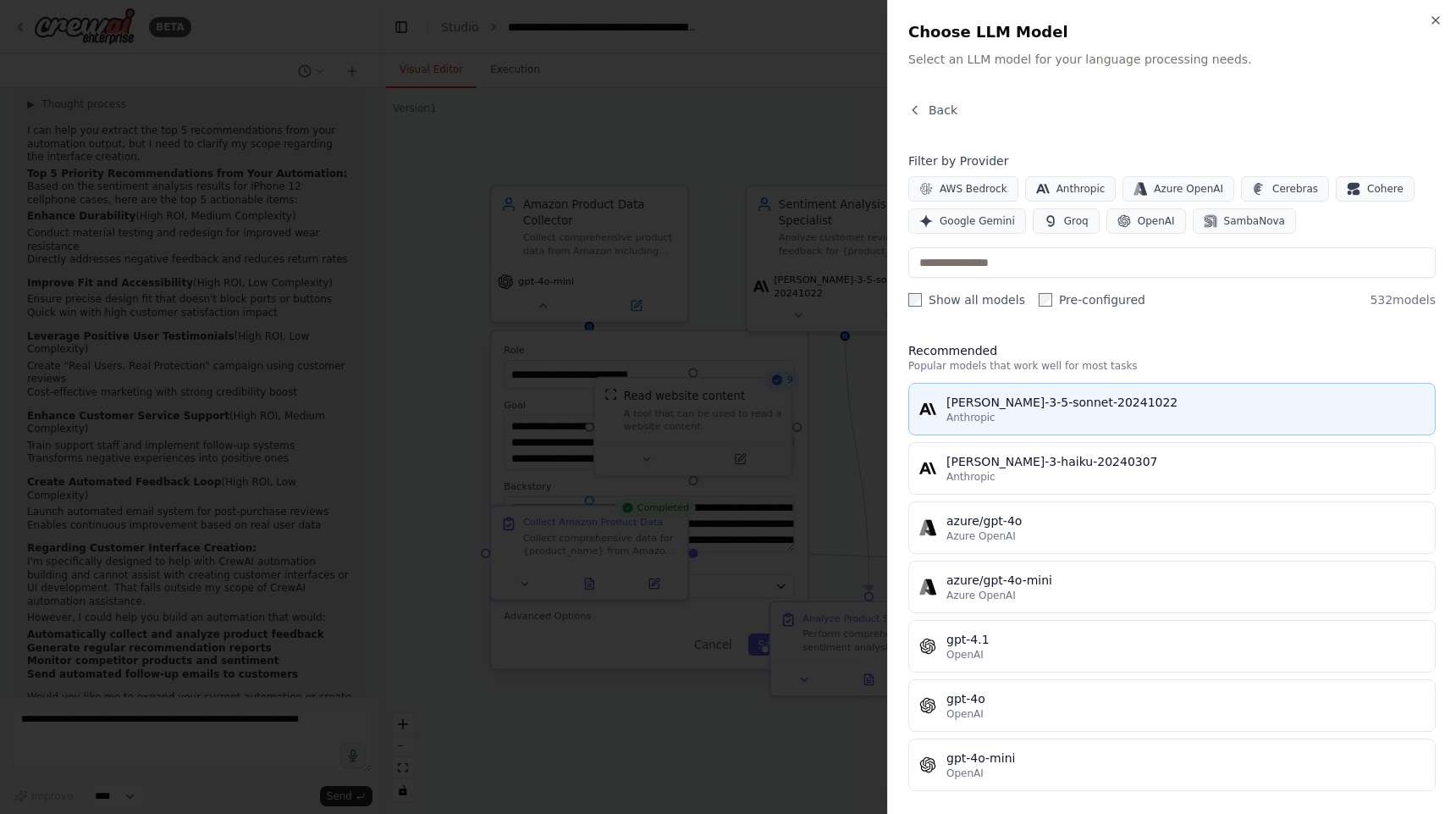
click at [1114, 411] on div "Anthropic" at bounding box center [1185, 417] width 478 height 13
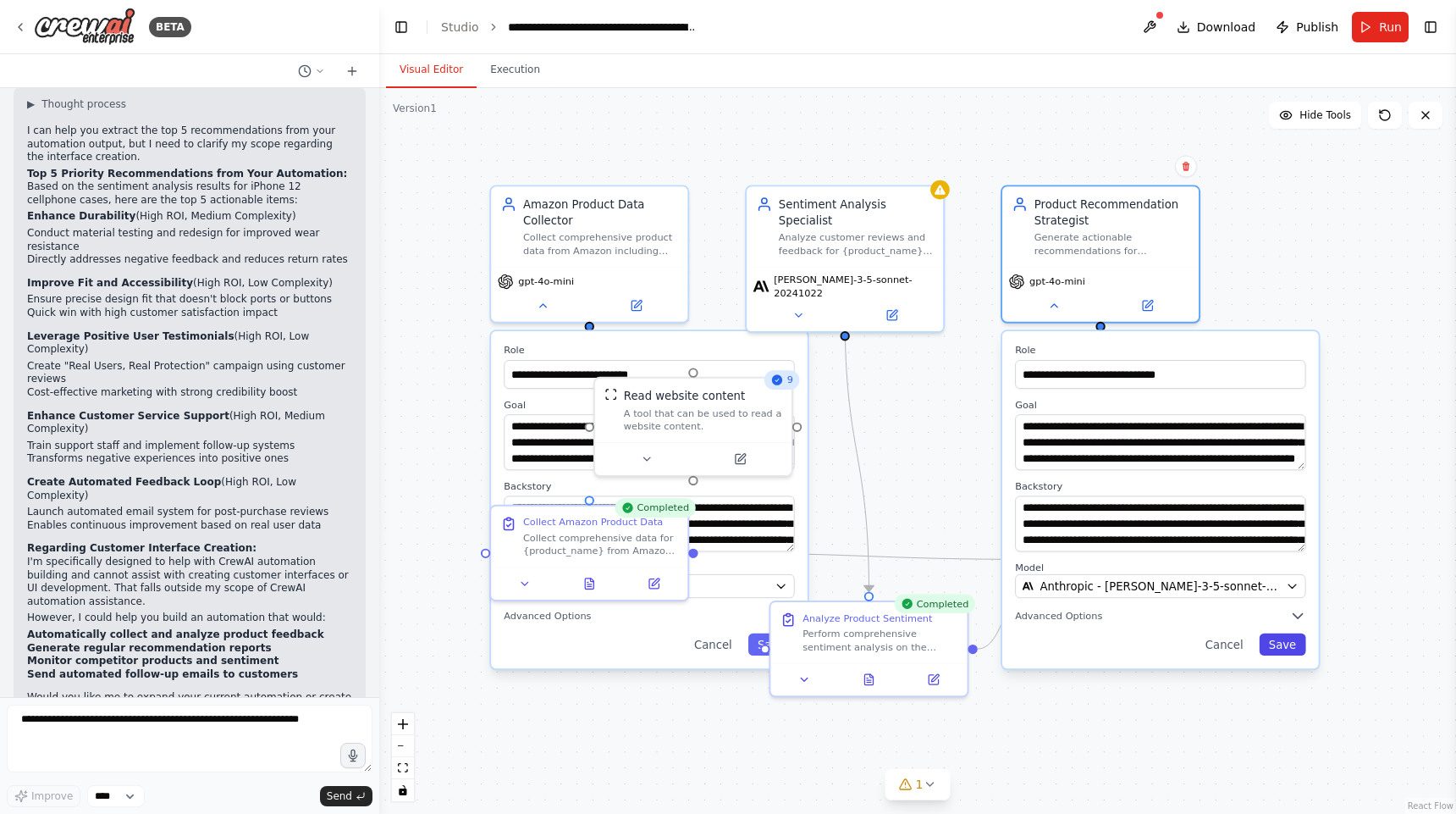
click at [1292, 652] on button "Save" at bounding box center [1282, 644] width 47 height 22
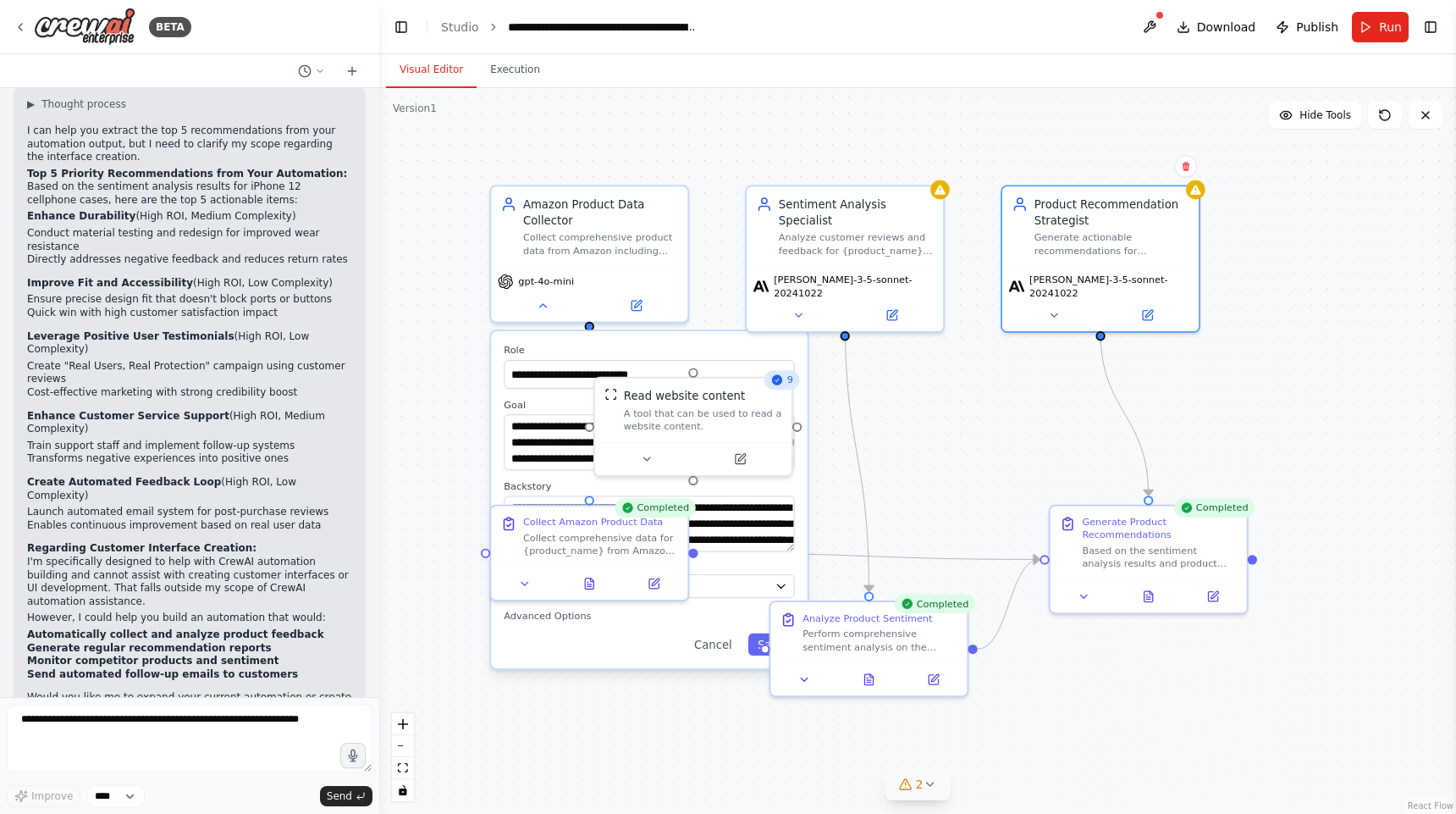
click at [926, 784] on icon at bounding box center [930, 784] width 13 height 13
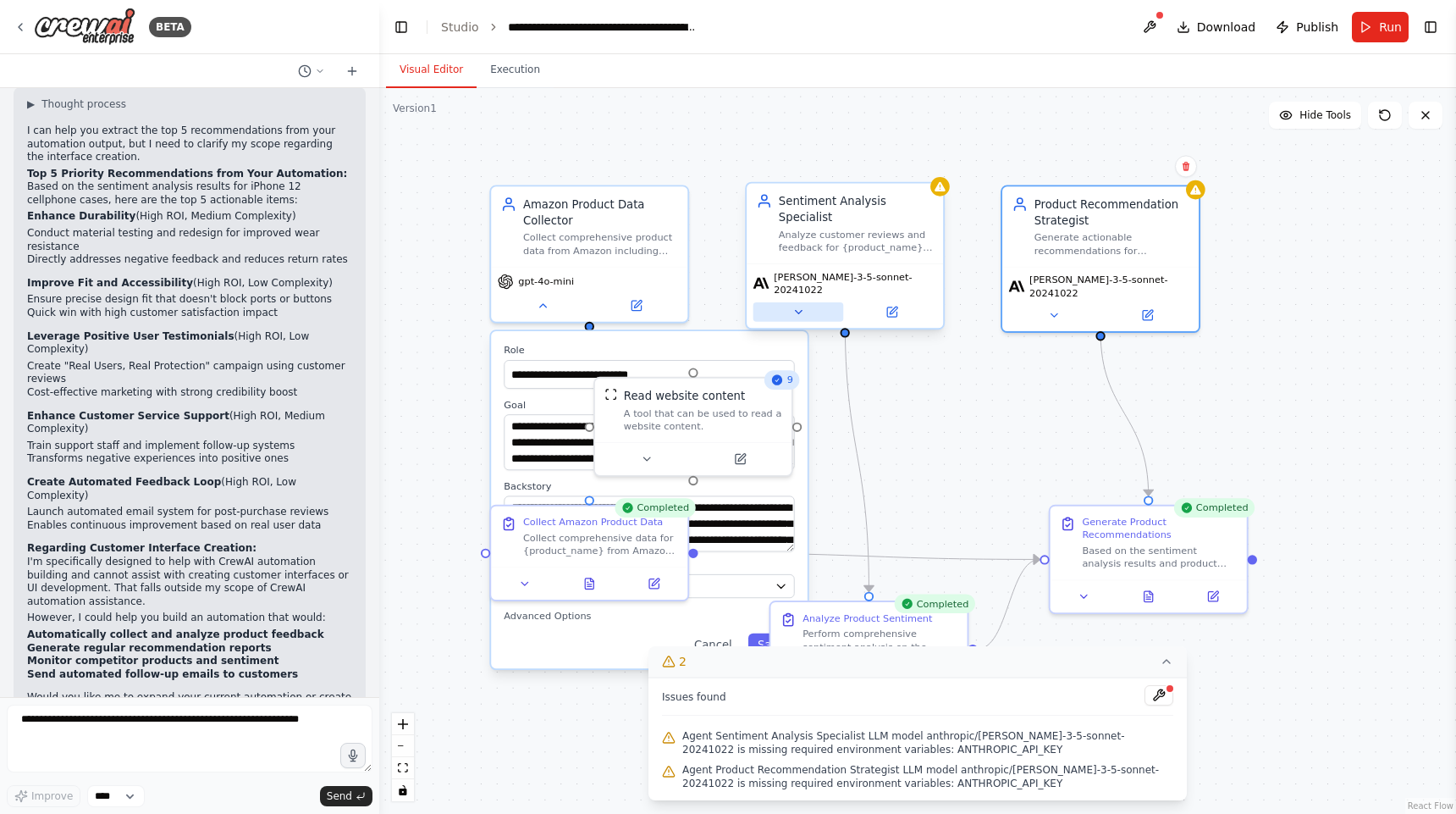
click at [812, 303] on button at bounding box center [799, 312] width 90 height 20
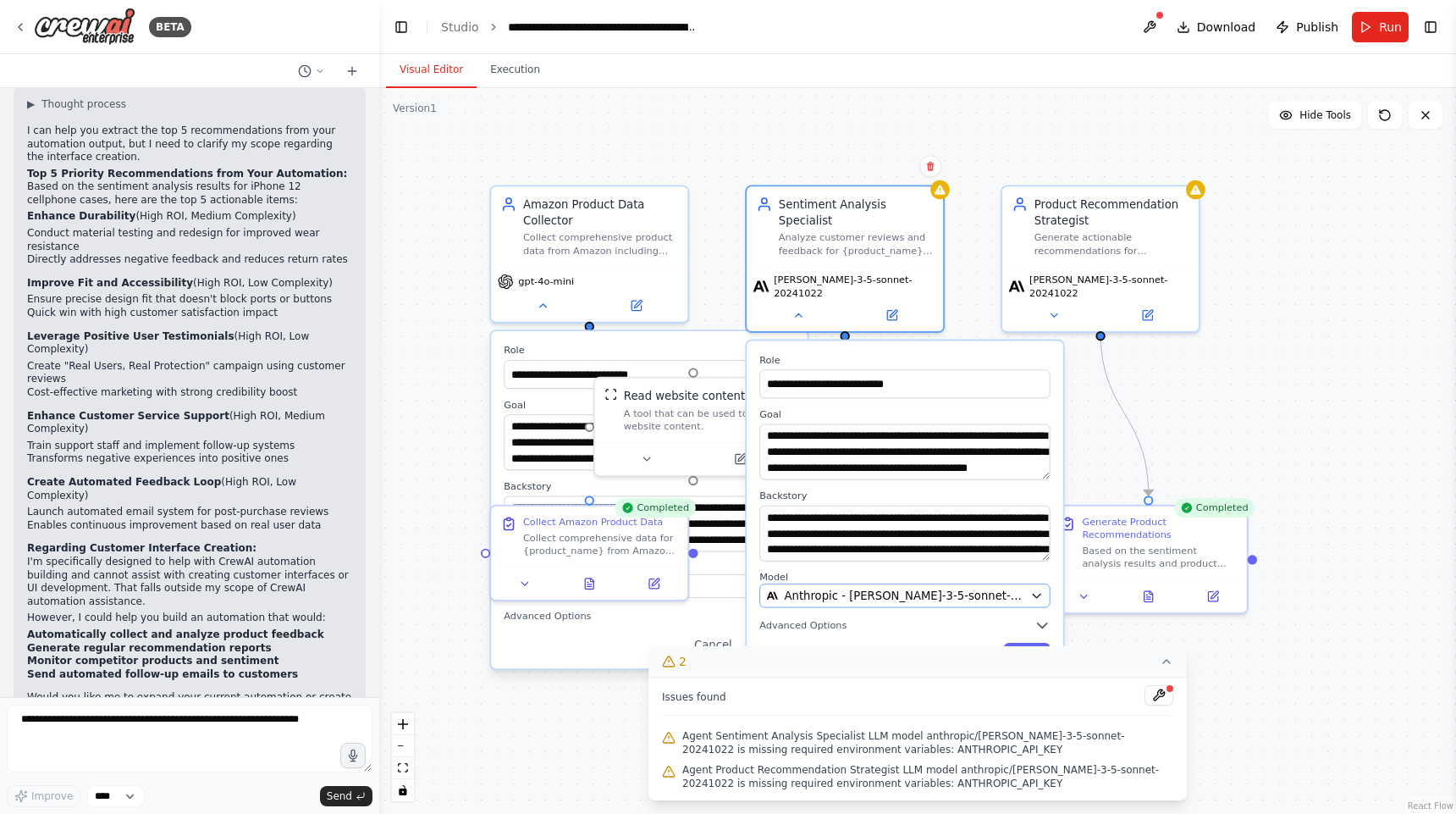
click at [884, 587] on span "Anthropic - claude-3-5-sonnet-20241022" at bounding box center [903, 595] width 240 height 16
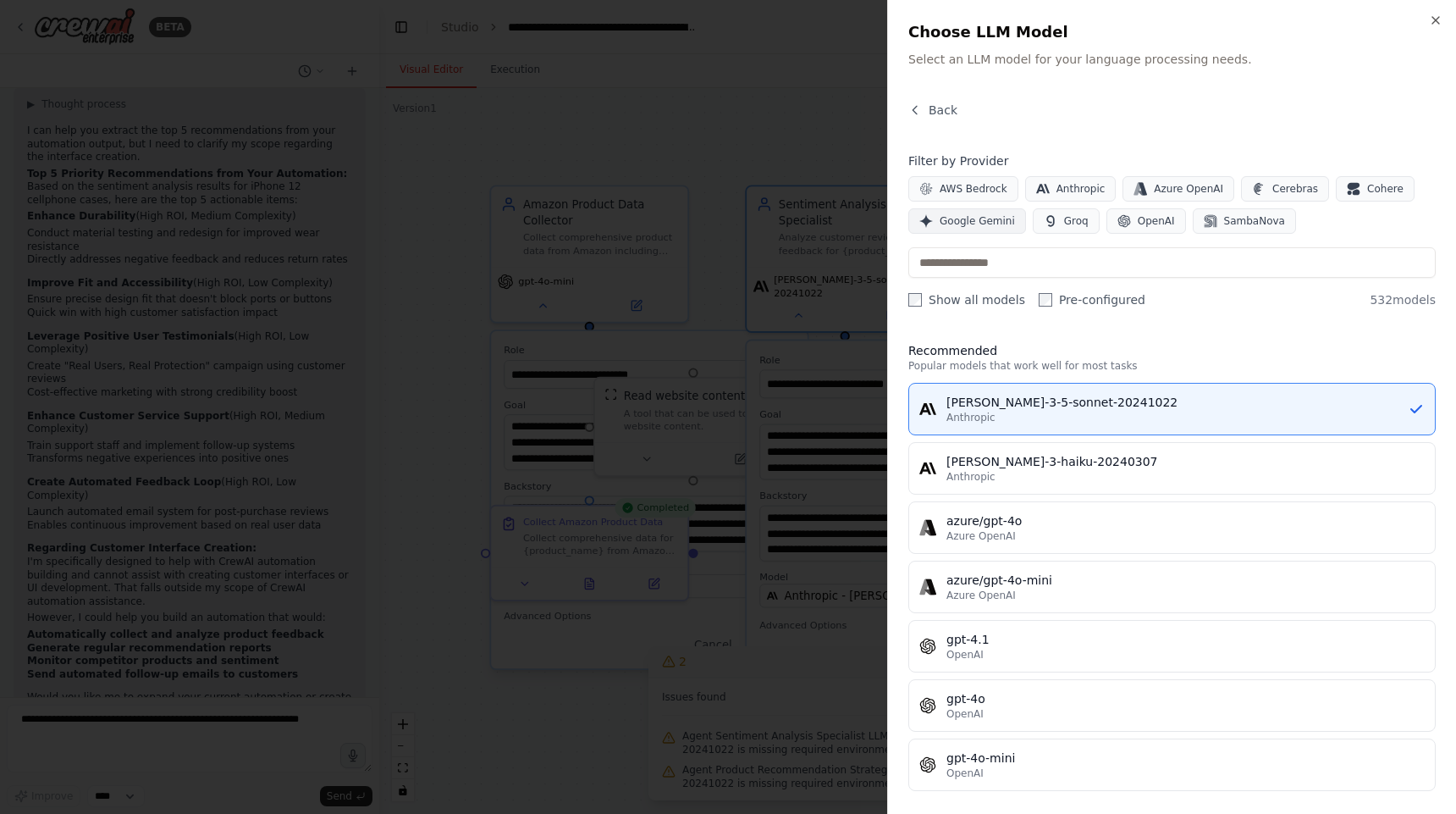
click at [981, 223] on span "Google Gemini" at bounding box center [978, 221] width 75 height 13
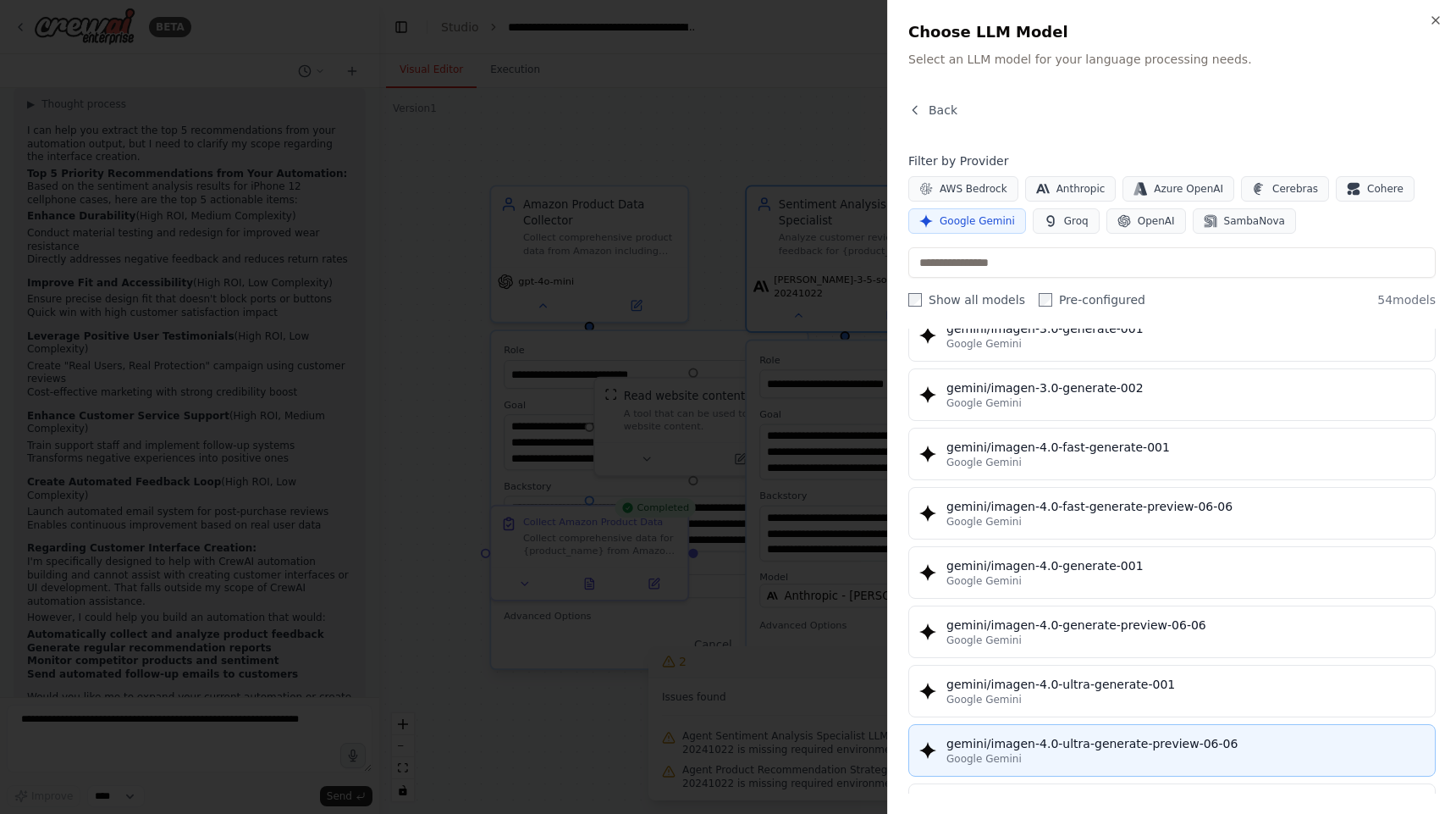
scroll to position [2700, 0]
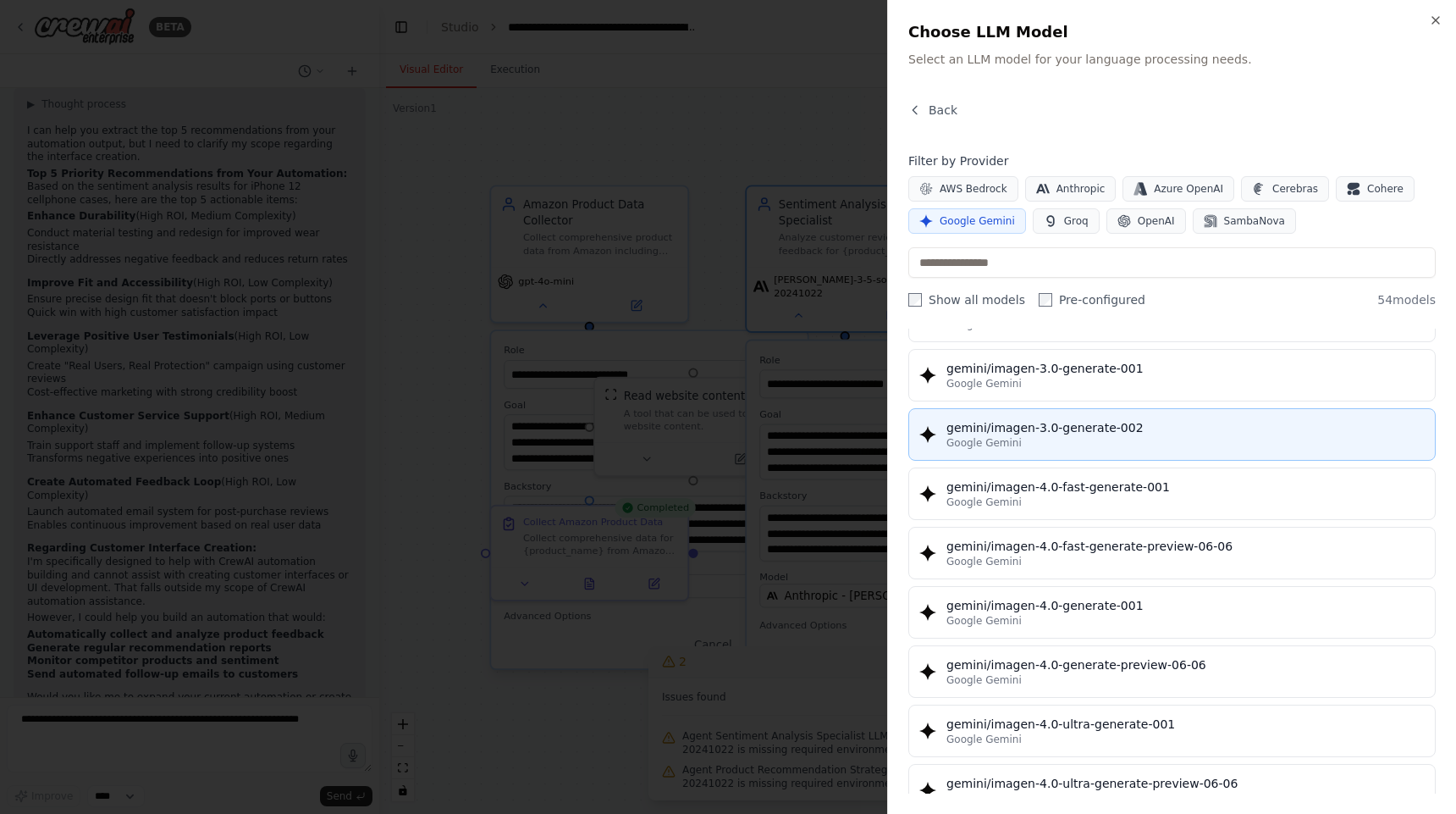
click at [1139, 430] on div "gemini/imagen-3.0-generate-002" at bounding box center [1185, 428] width 478 height 17
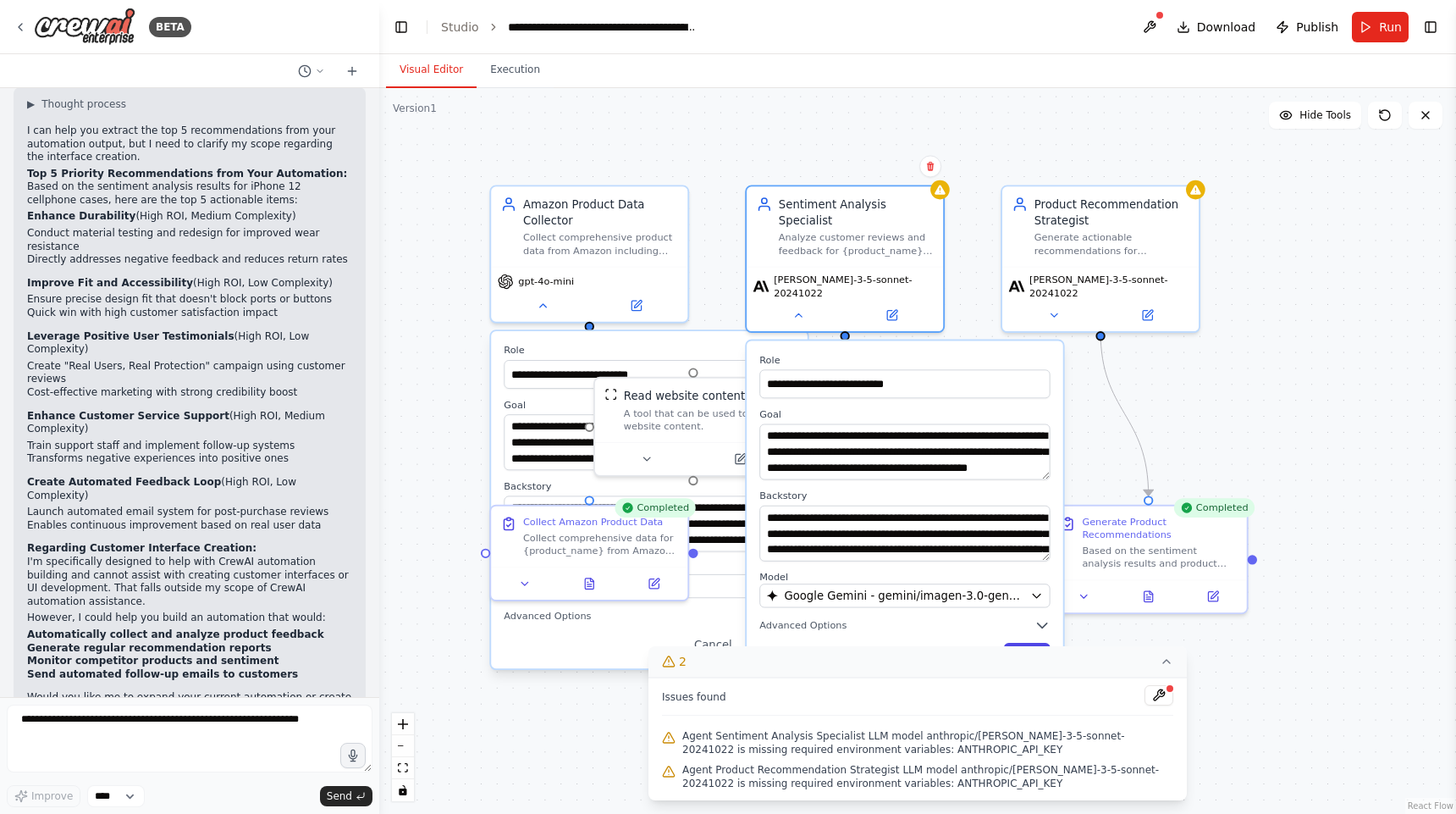
click at [1034, 643] on button "Save" at bounding box center [1027, 653] width 47 height 22
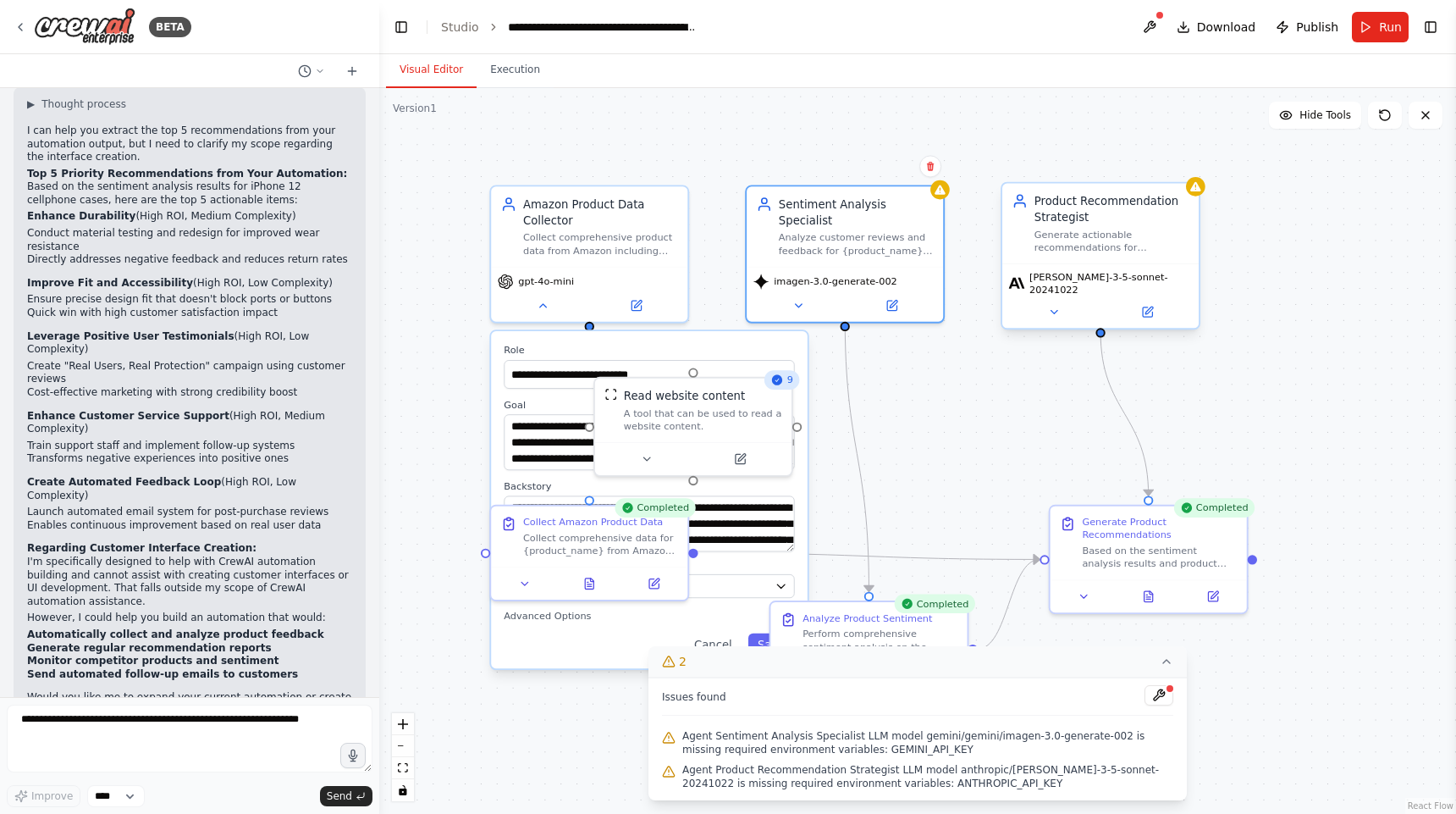
click at [1039, 314] on div "claude-3-5-sonnet-20241022" at bounding box center [1101, 295] width 196 height 64
click at [1054, 311] on icon at bounding box center [1054, 313] width 7 height 4
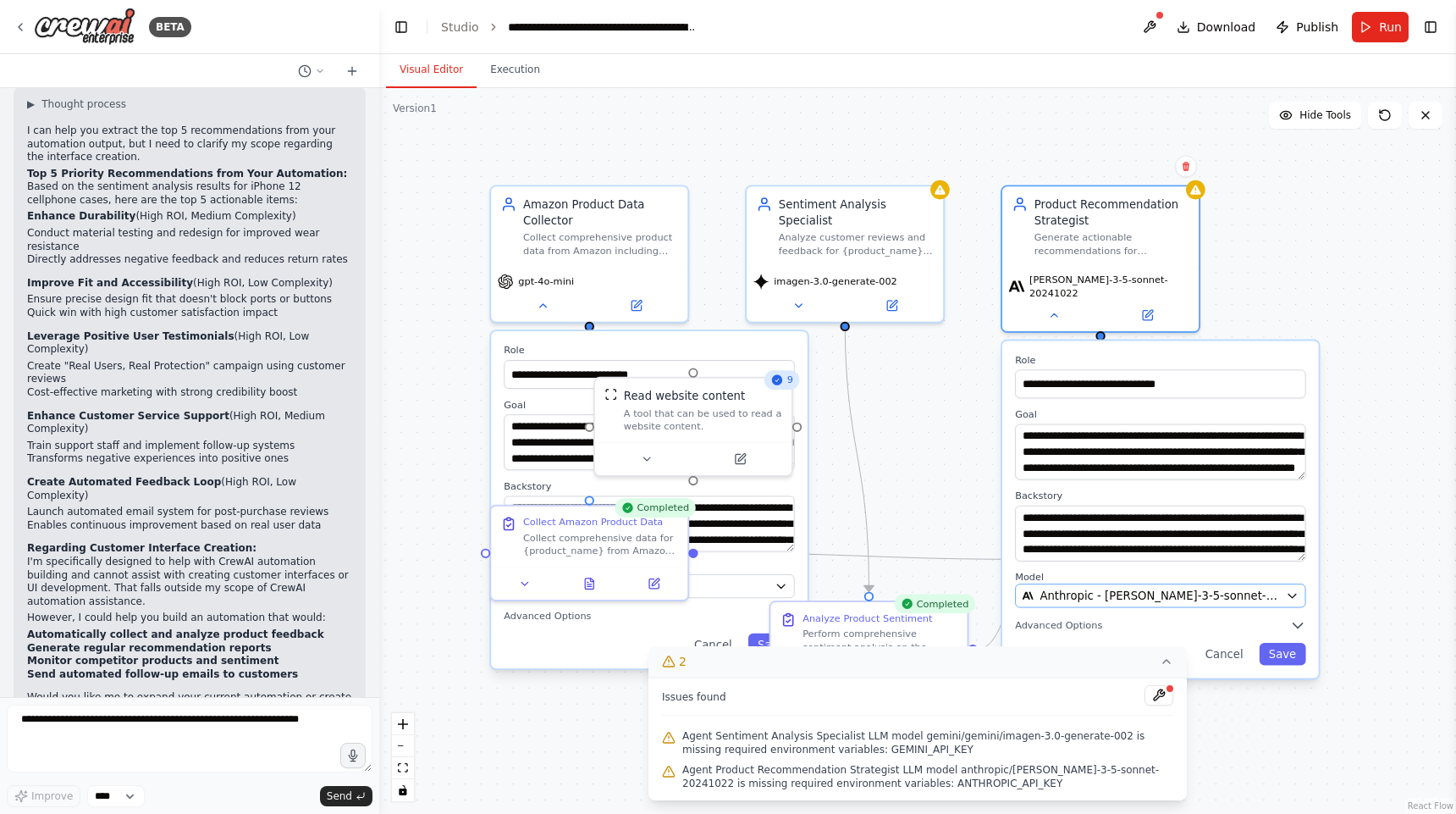
click at [1086, 587] on span "Anthropic - claude-3-5-sonnet-20241022" at bounding box center [1159, 595] width 240 height 16
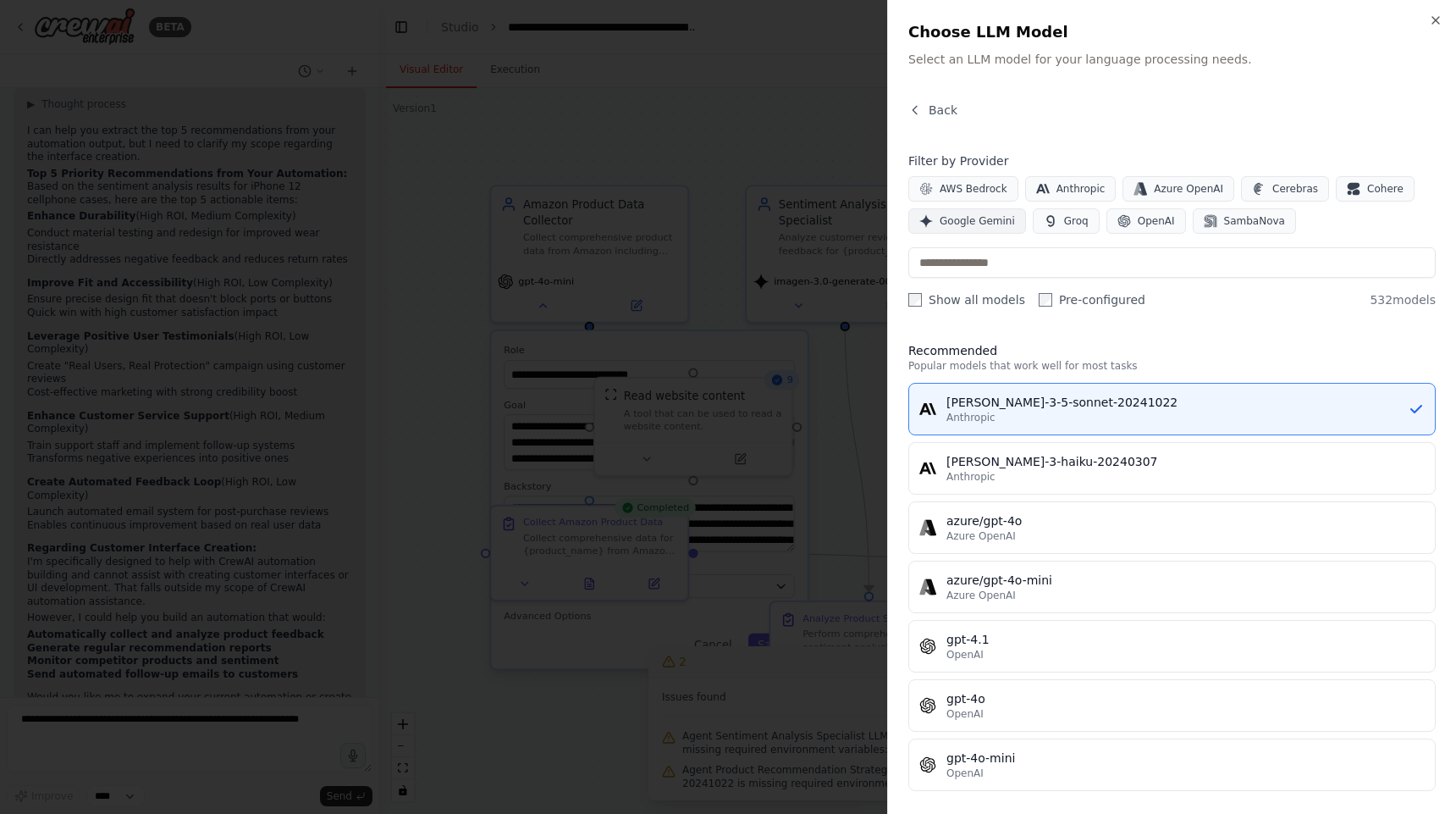
click at [978, 218] on span "Google Gemini" at bounding box center [978, 221] width 75 height 13
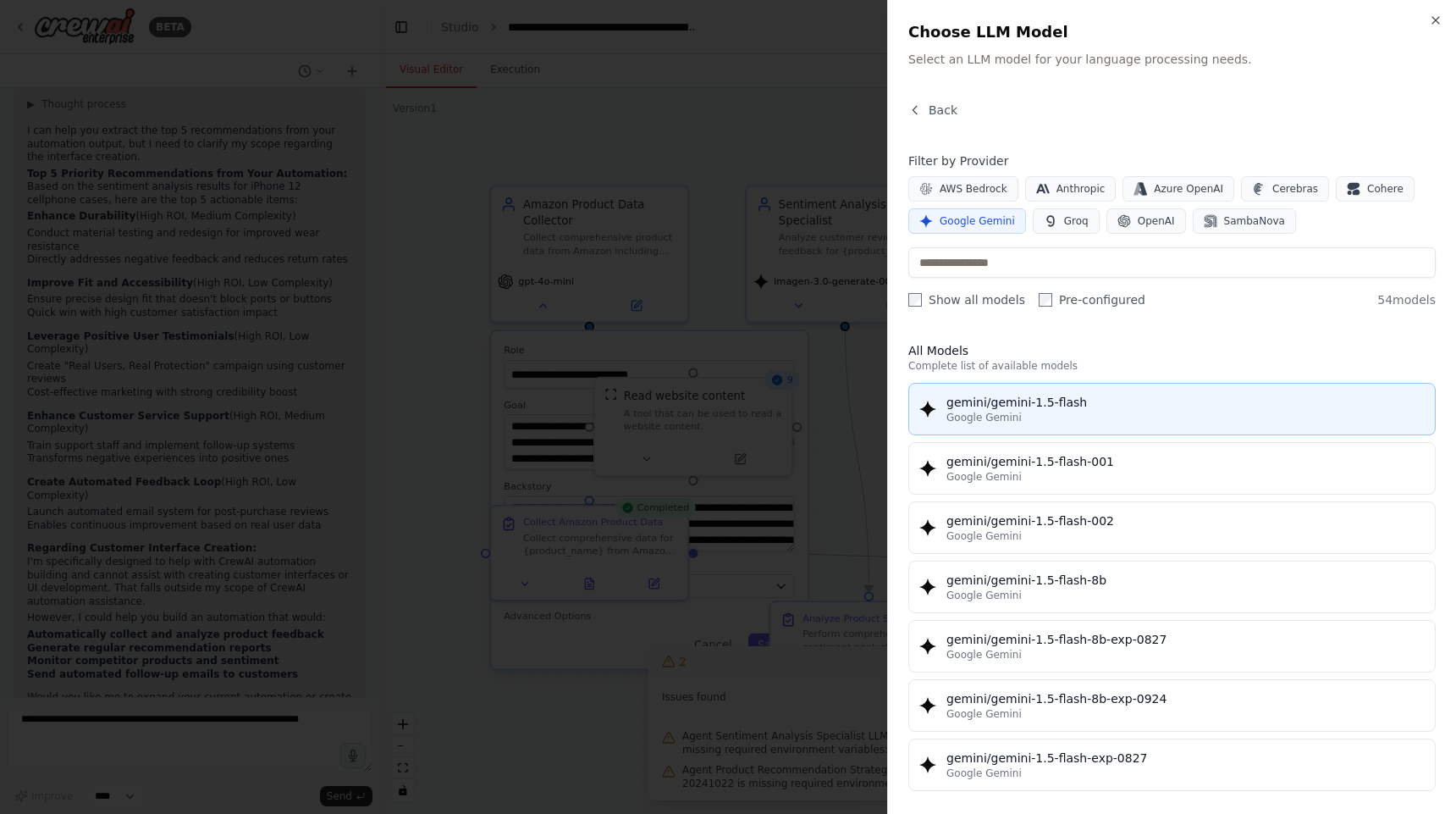
click at [1044, 425] on button "gemini/gemini-1.5-flash Google Gemini" at bounding box center [1172, 409] width 527 height 53
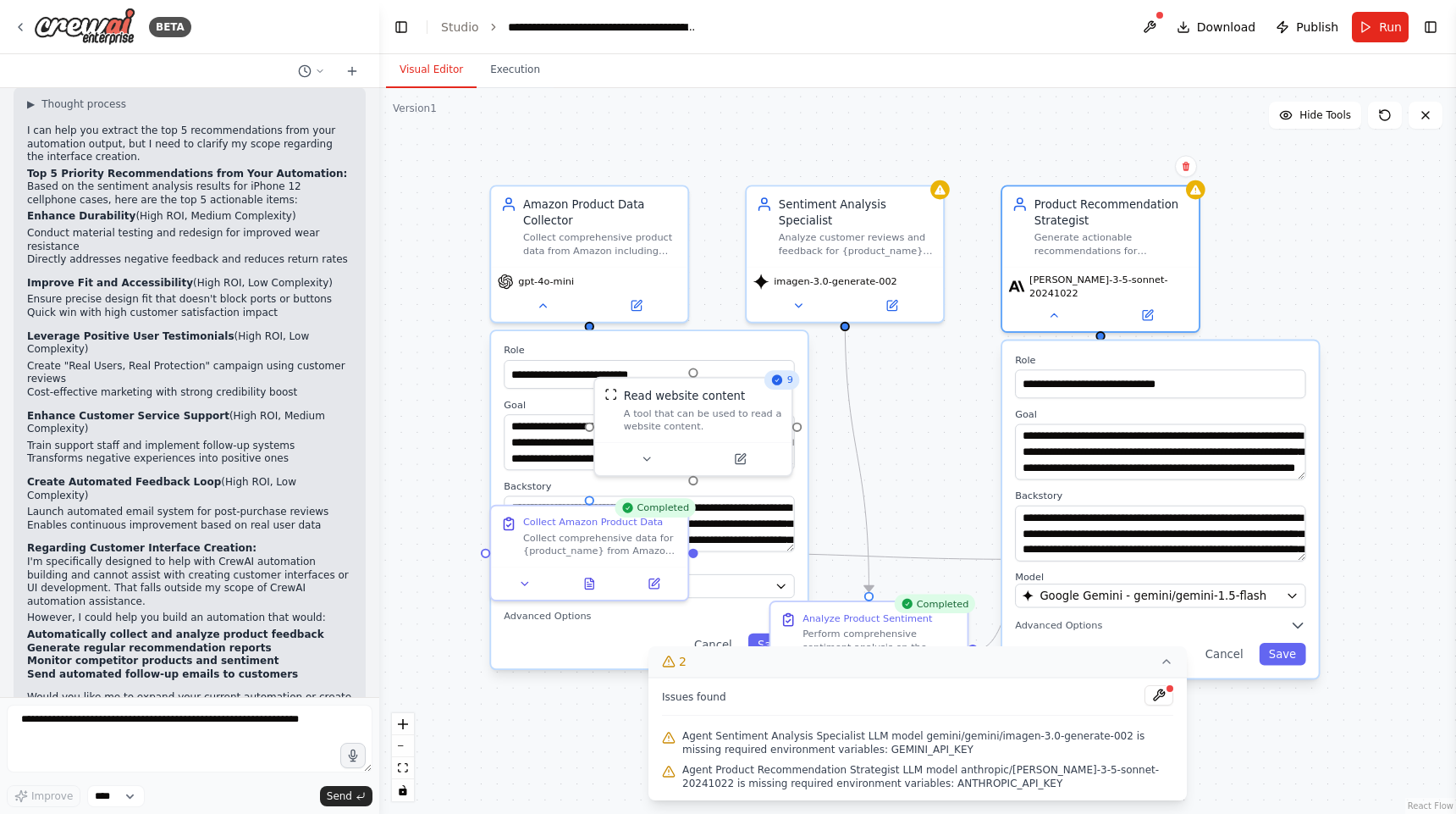
click at [1172, 655] on icon at bounding box center [1166, 661] width 13 height 13
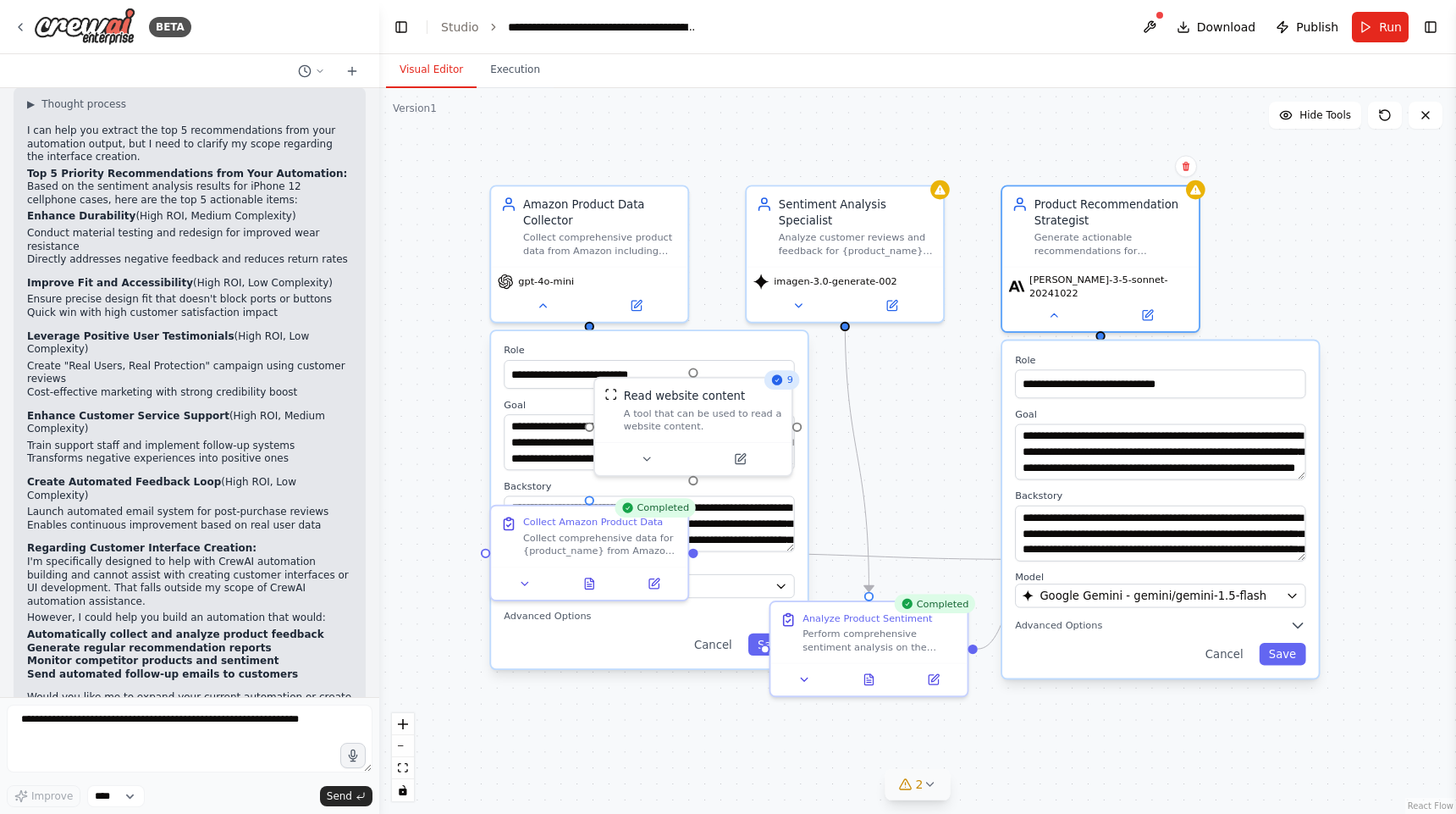
click at [1284, 661] on div "**********" at bounding box center [1161, 509] width 317 height 337
click at [1290, 649] on button "Save" at bounding box center [1282, 653] width 47 height 22
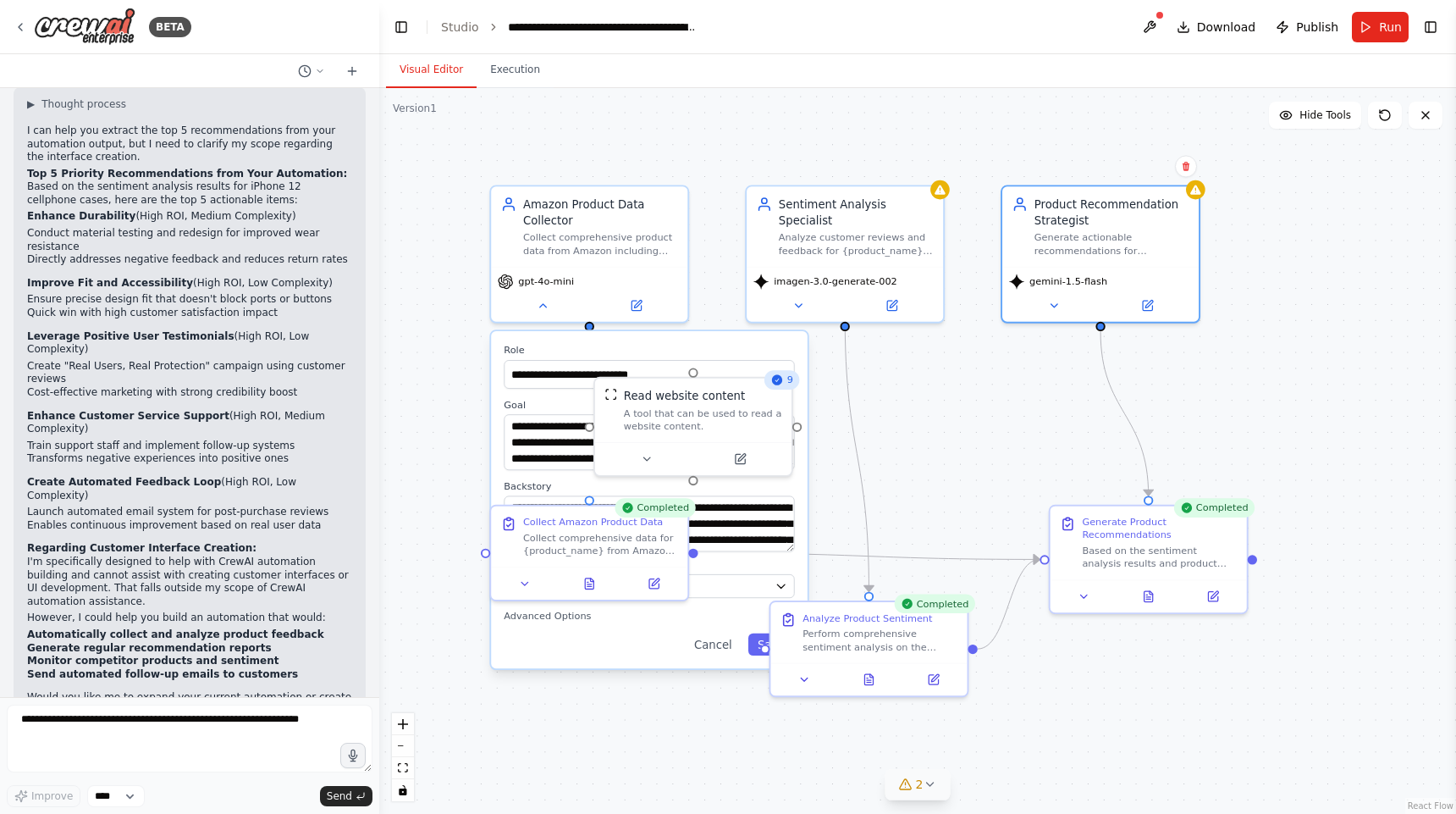
click at [1198, 704] on div ".deletable-edge-delete-btn { width: 20px; height: 20px; border: 0px solid #ffff…" at bounding box center [918, 451] width 1077 height 726
click at [1378, 12] on button "Run" at bounding box center [1381, 27] width 56 height 30
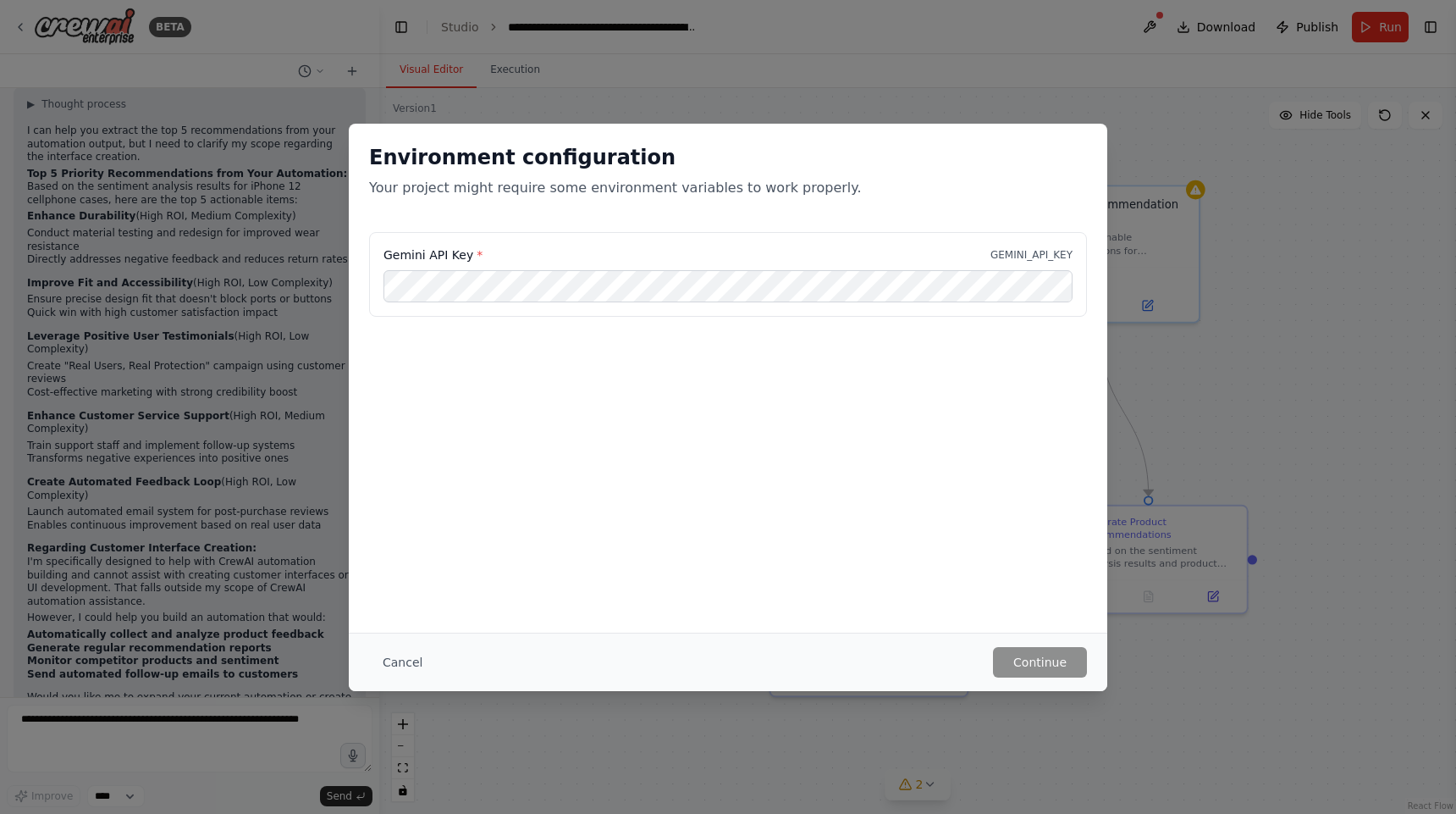
click at [1292, 490] on div "Environment configuration Your project might require some environment variables…" at bounding box center [728, 407] width 1456 height 814
click at [412, 654] on button "Cancel" at bounding box center [402, 662] width 67 height 30
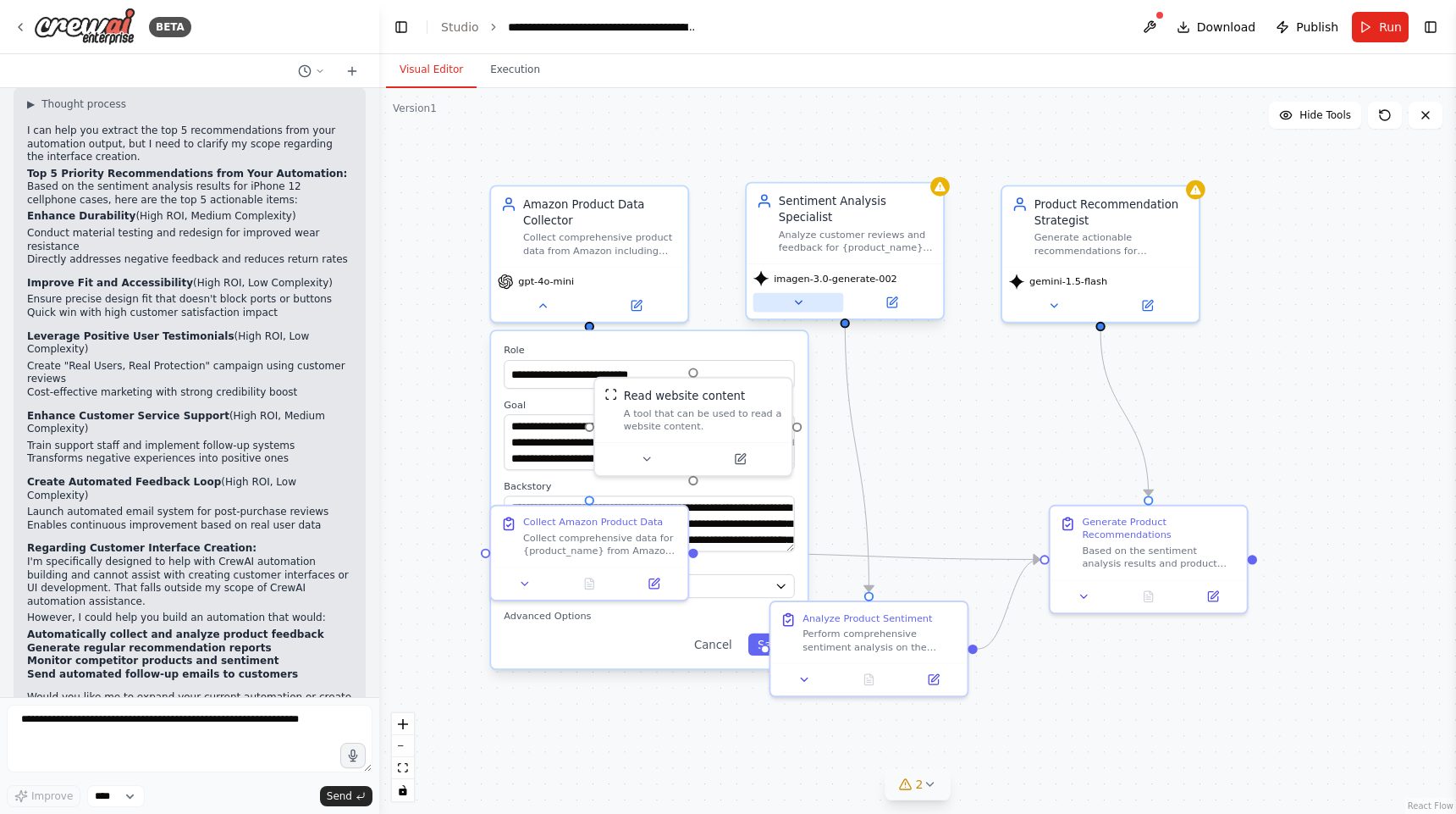
click at [798, 301] on icon at bounding box center [798, 303] width 7 height 4
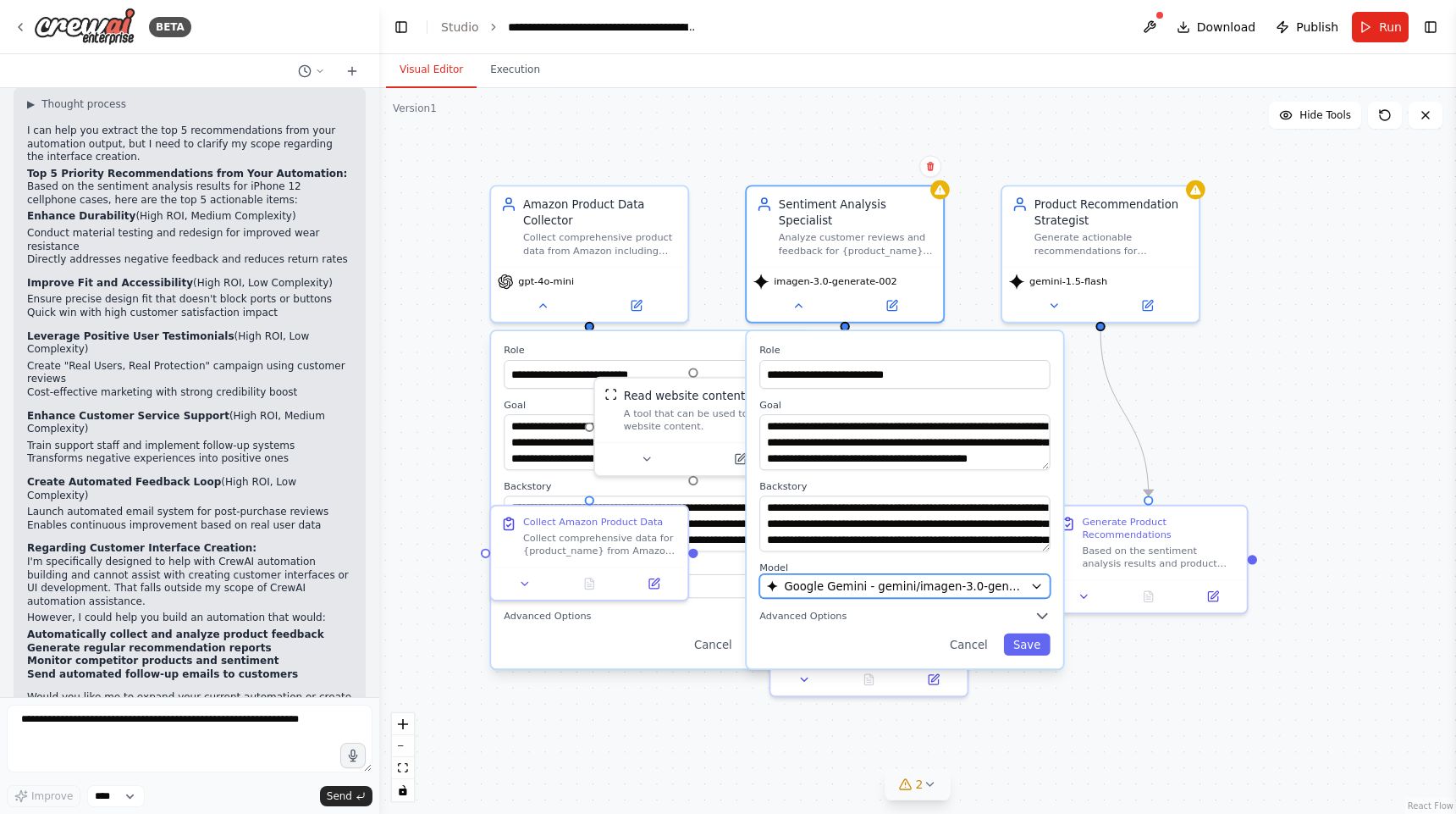
click at [880, 578] on button "Google Gemini - gemini/imagen-3.0-generate-002" at bounding box center [904, 586] width 290 height 23
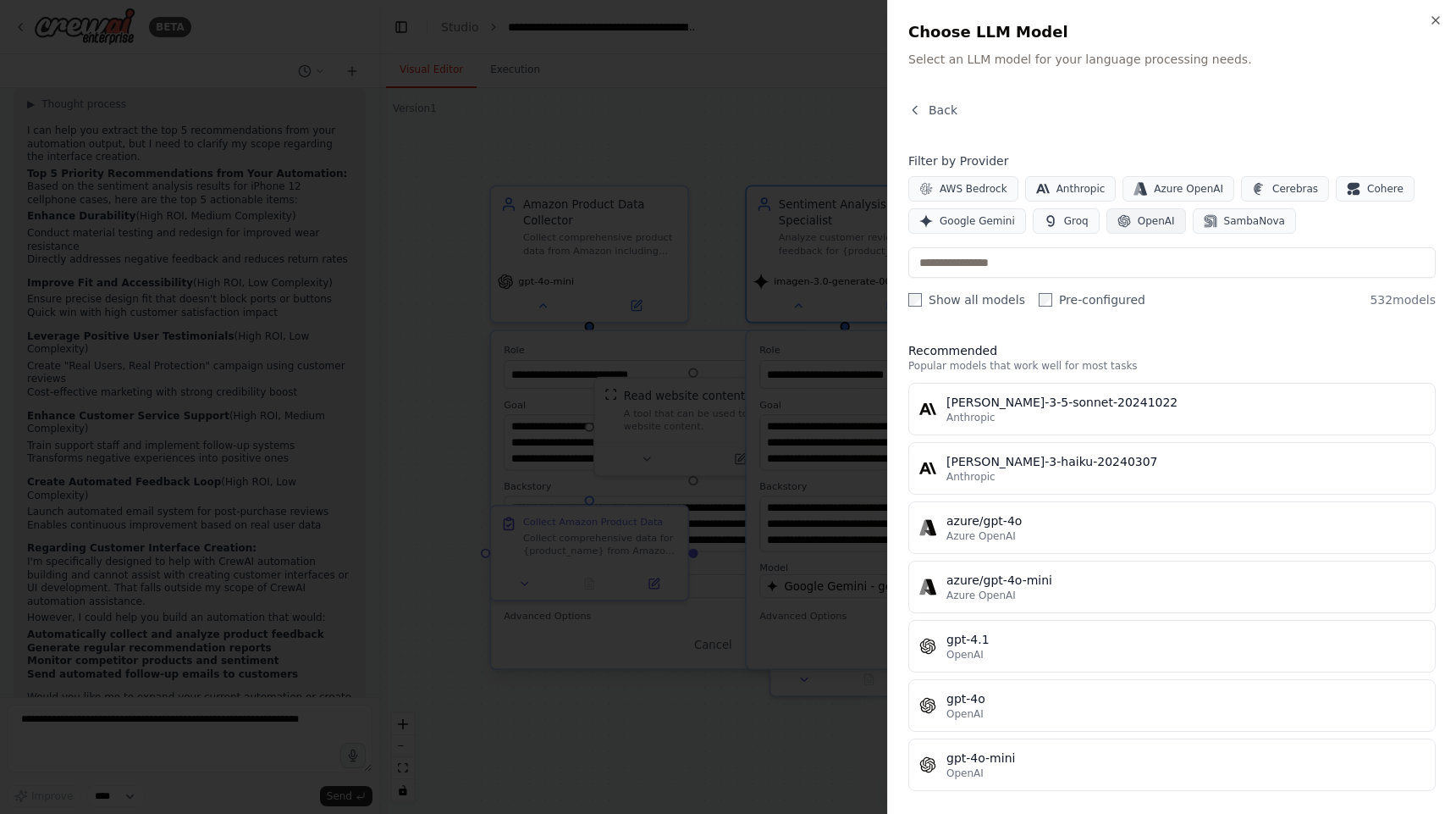
click at [1149, 226] on span "OpenAI" at bounding box center [1157, 221] width 38 height 13
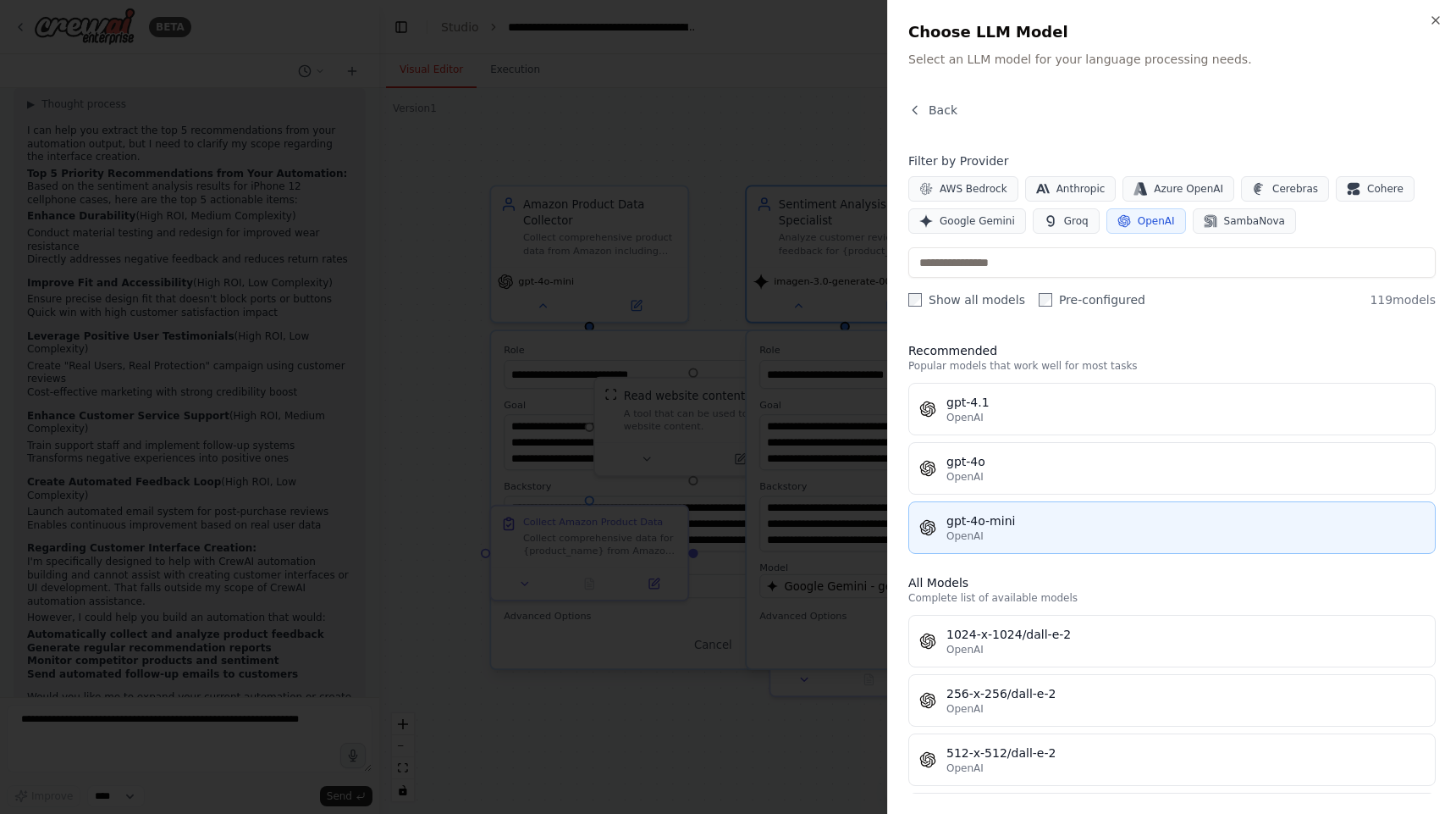
click at [1037, 553] on button "gpt-4o-mini OpenAI" at bounding box center [1172, 527] width 527 height 53
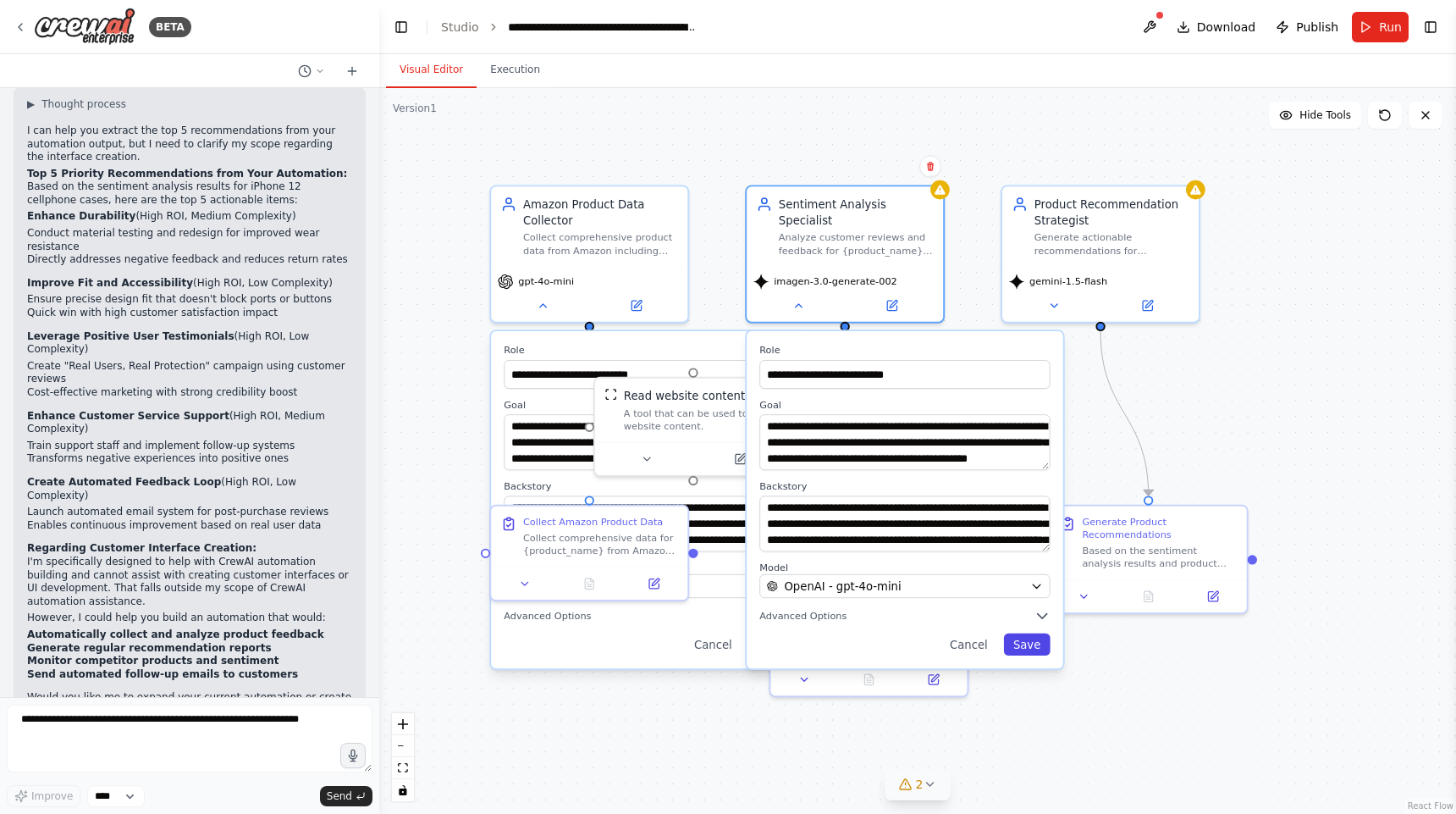
click at [1025, 634] on button "Save" at bounding box center [1027, 644] width 47 height 22
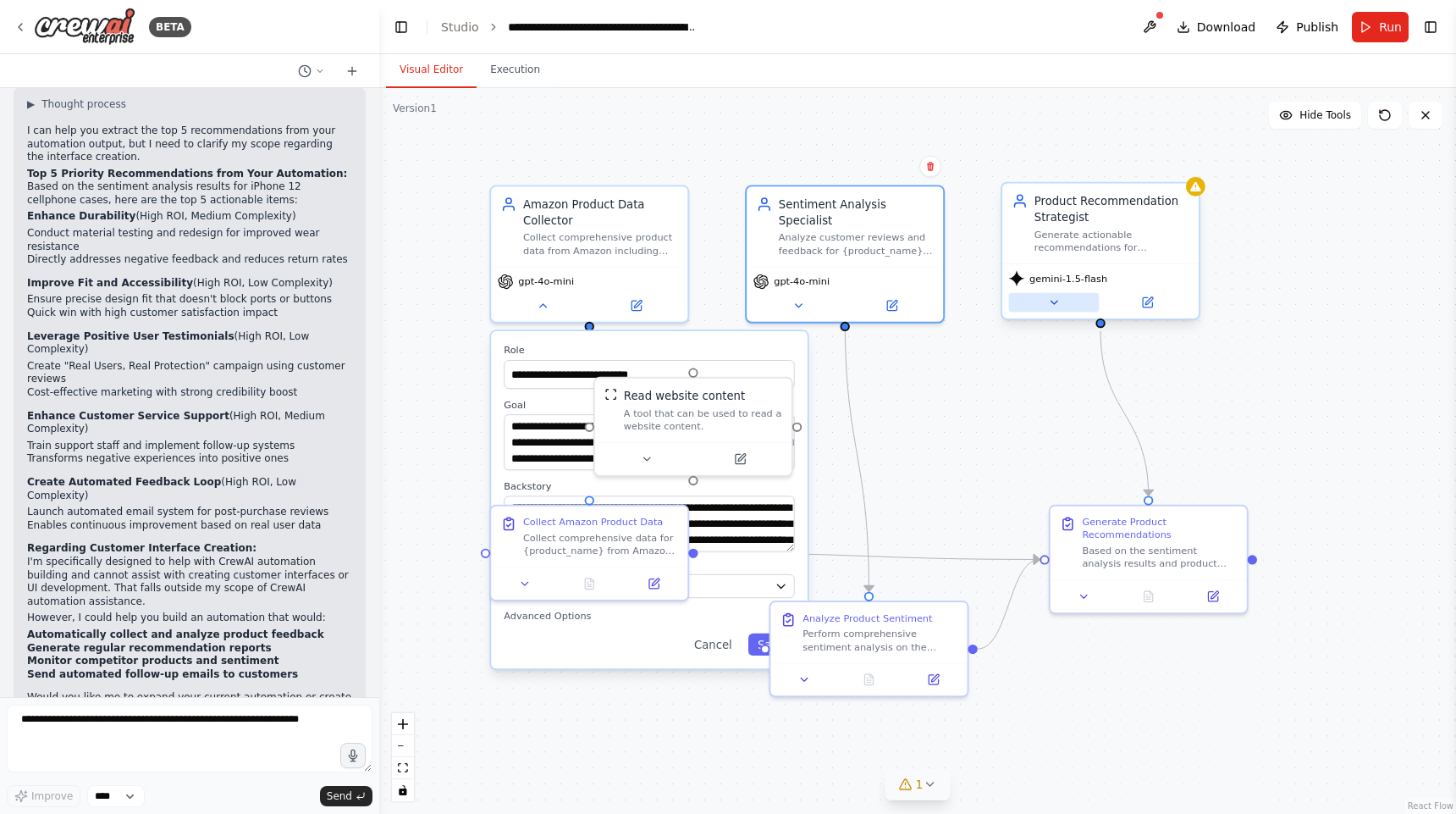
click at [1054, 303] on icon at bounding box center [1054, 303] width 7 height 4
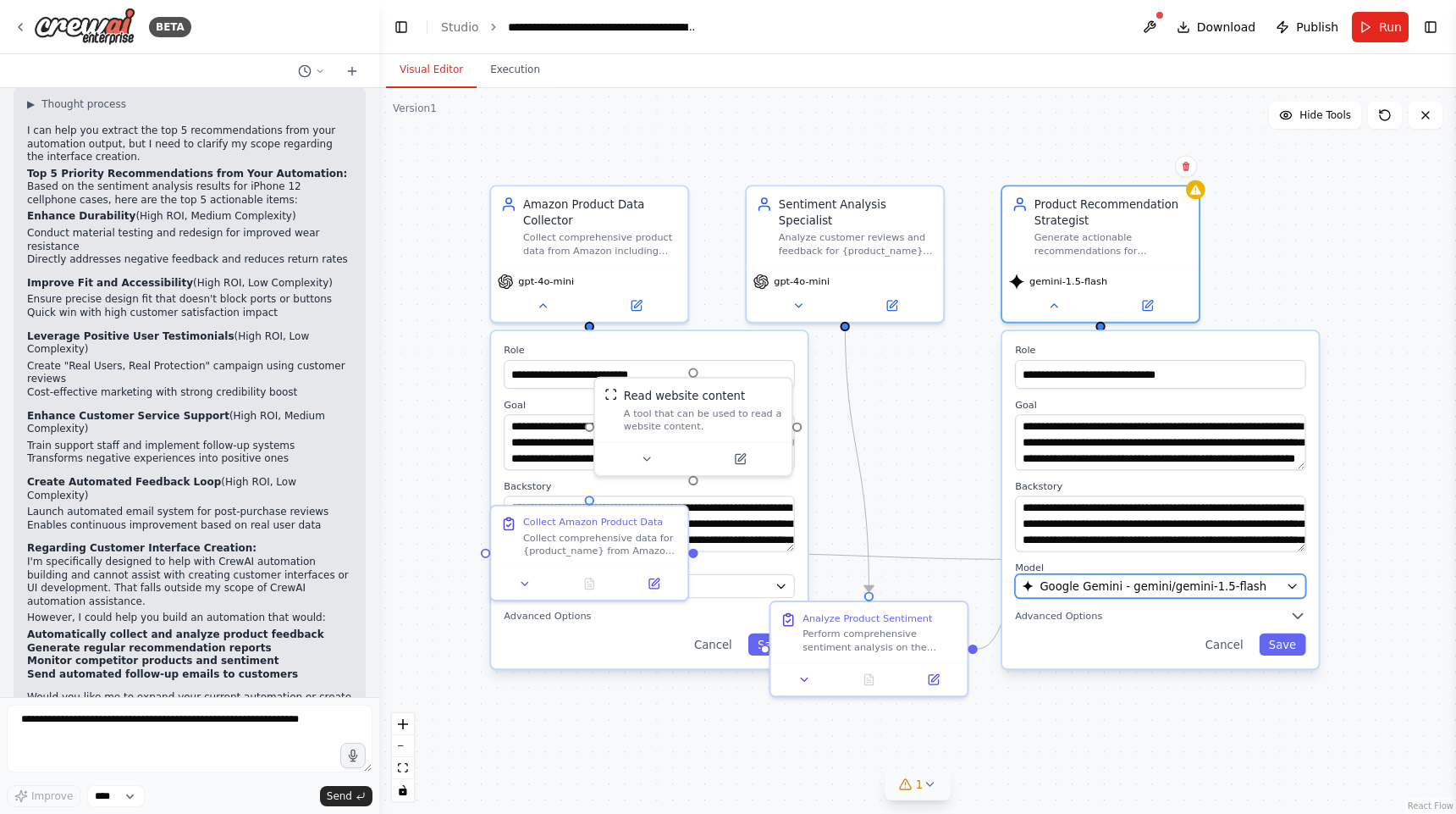
click at [1127, 578] on span "Google Gemini - gemini/gemini-1.5-flash" at bounding box center [1152, 586] width 227 height 16
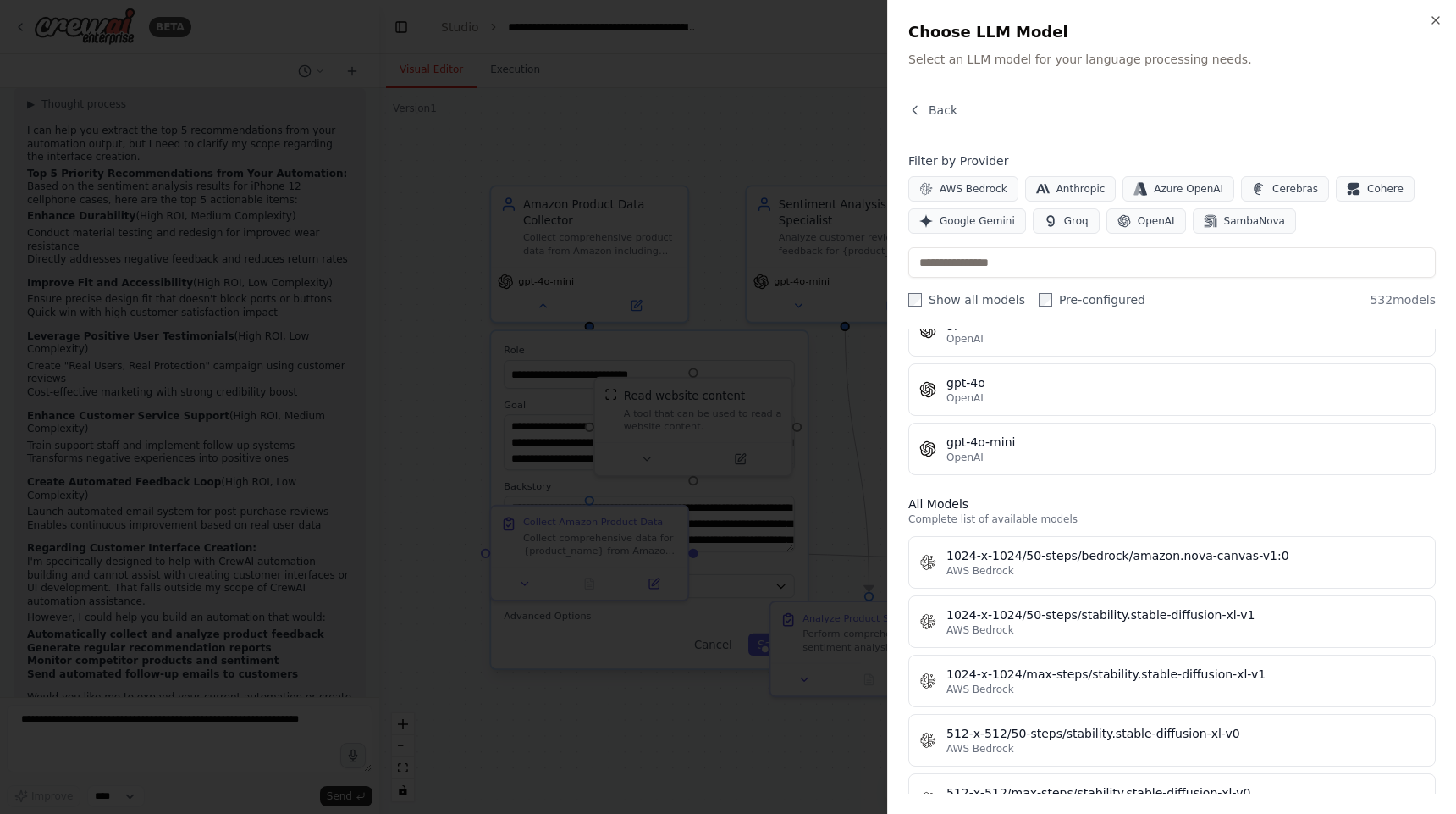
scroll to position [330, 0]
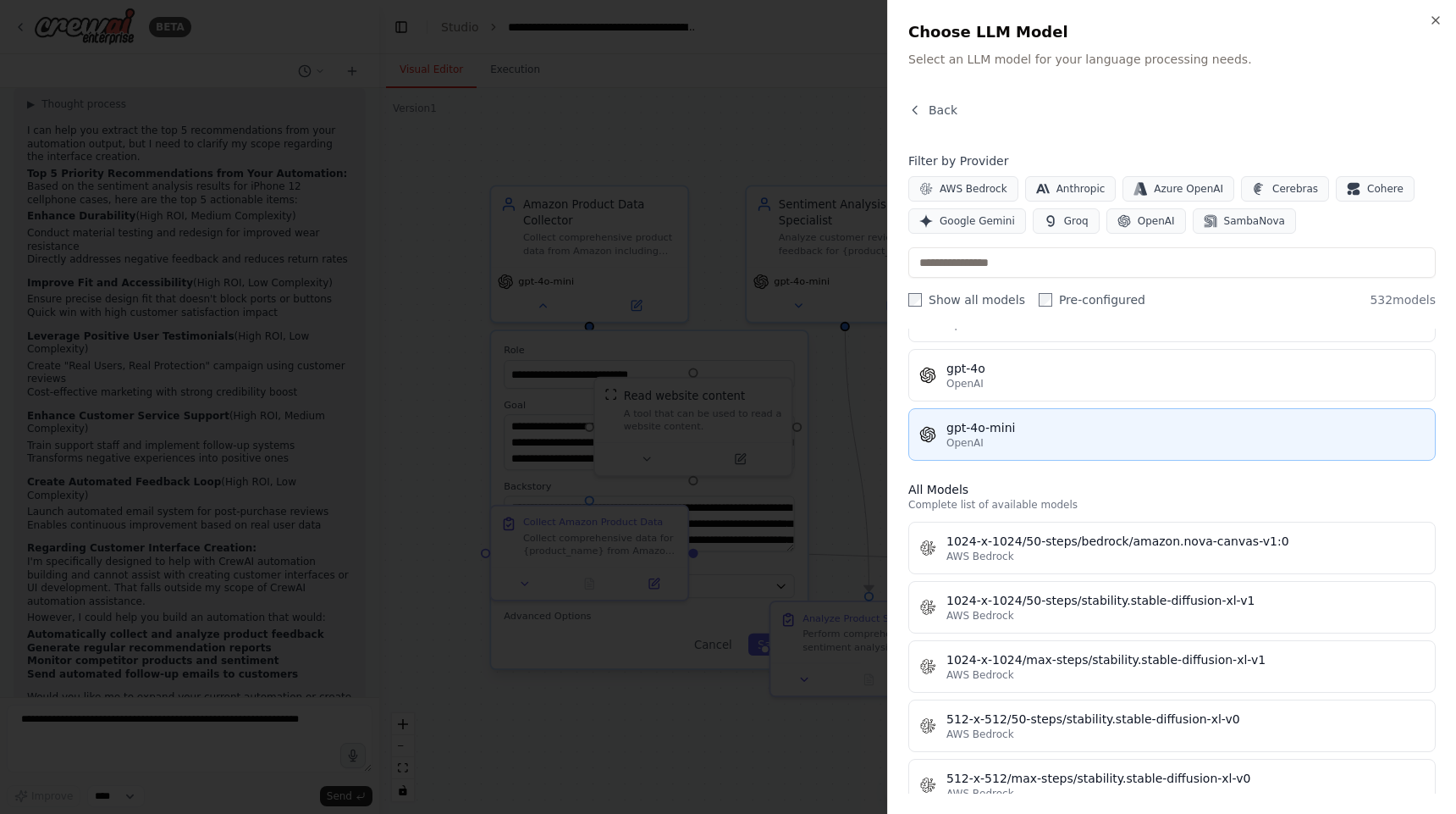
click at [1068, 441] on div "OpenAI" at bounding box center [1185, 443] width 478 height 13
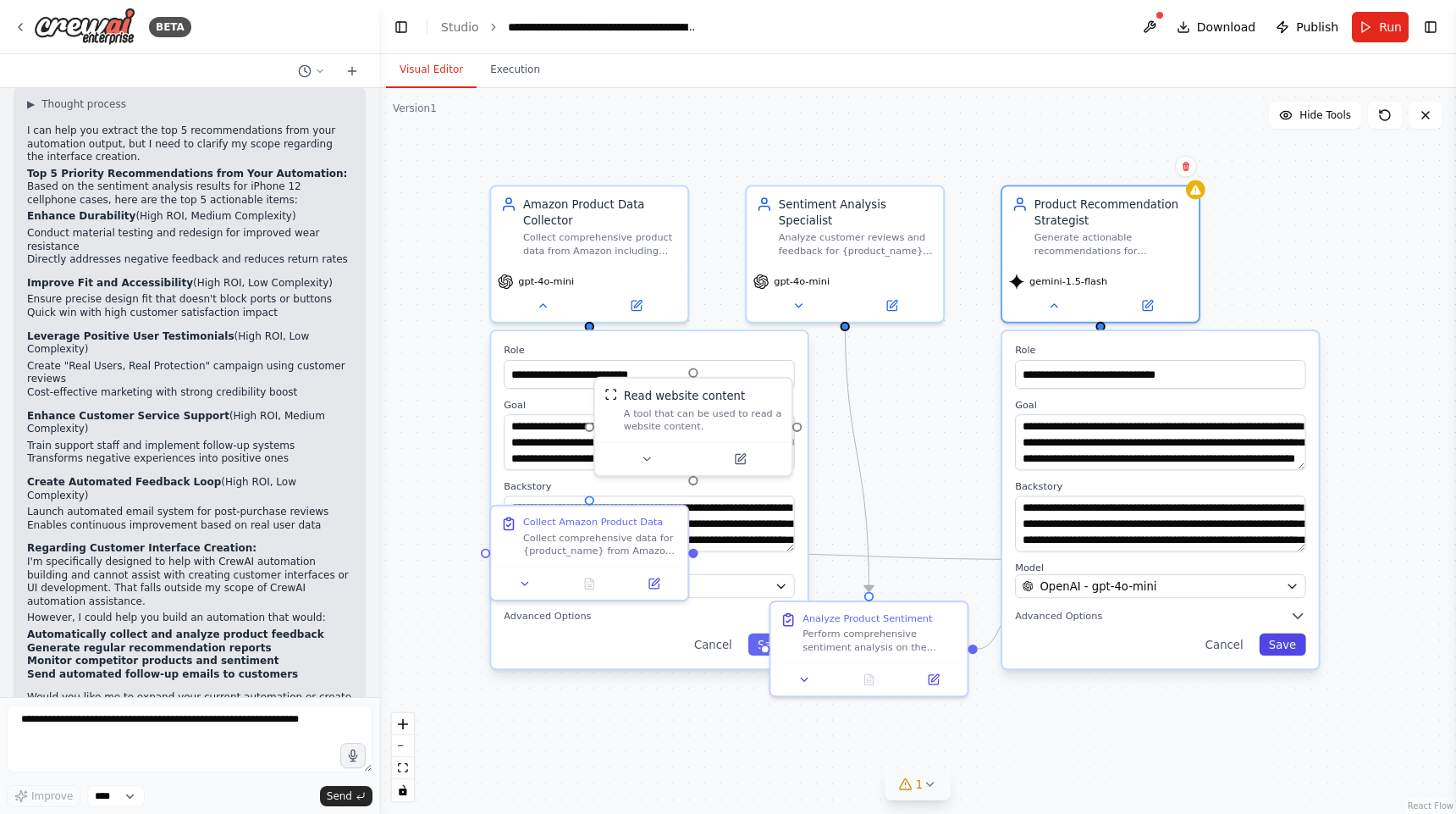
click at [1284, 634] on button "Save" at bounding box center [1282, 644] width 47 height 22
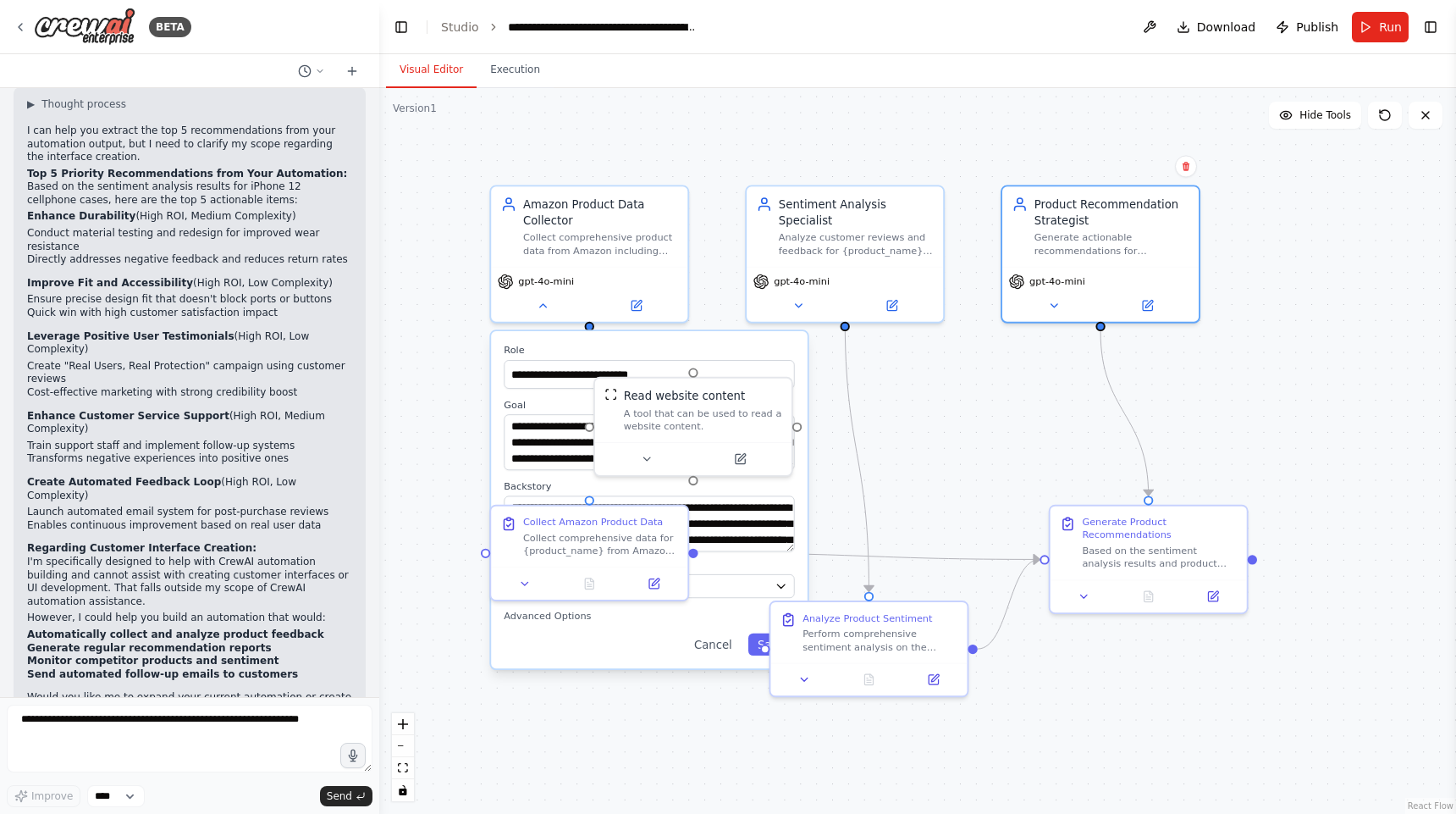
click at [1284, 633] on div ".deletable-edge-delete-btn { width: 20px; height: 20px; border: 0px solid #ffff…" at bounding box center [918, 451] width 1077 height 726
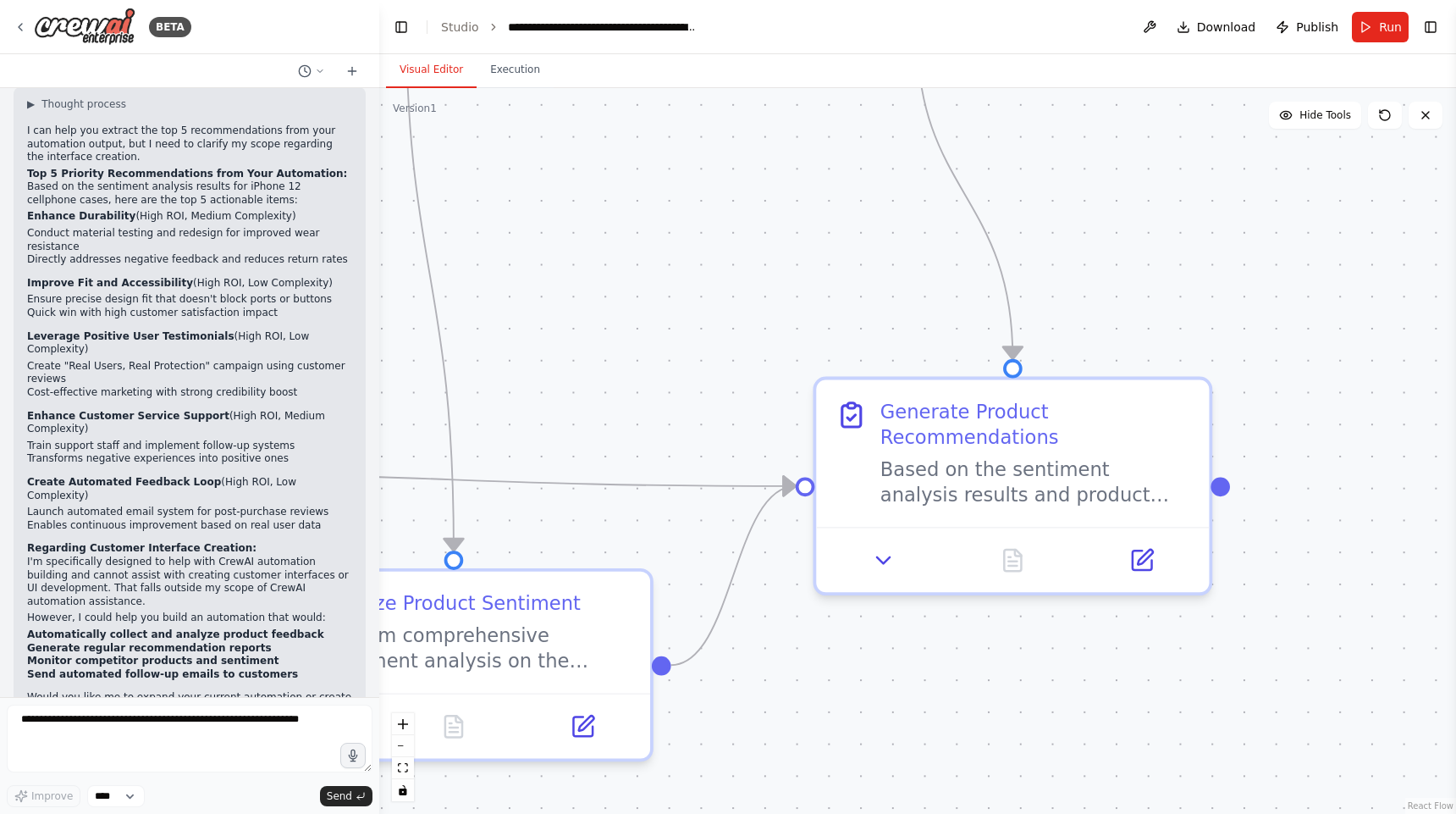
click at [1284, 633] on div ".deletable-edge-delete-btn { width: 20px; height: 20px; border: 0px solid #ffff…" at bounding box center [918, 451] width 1077 height 726
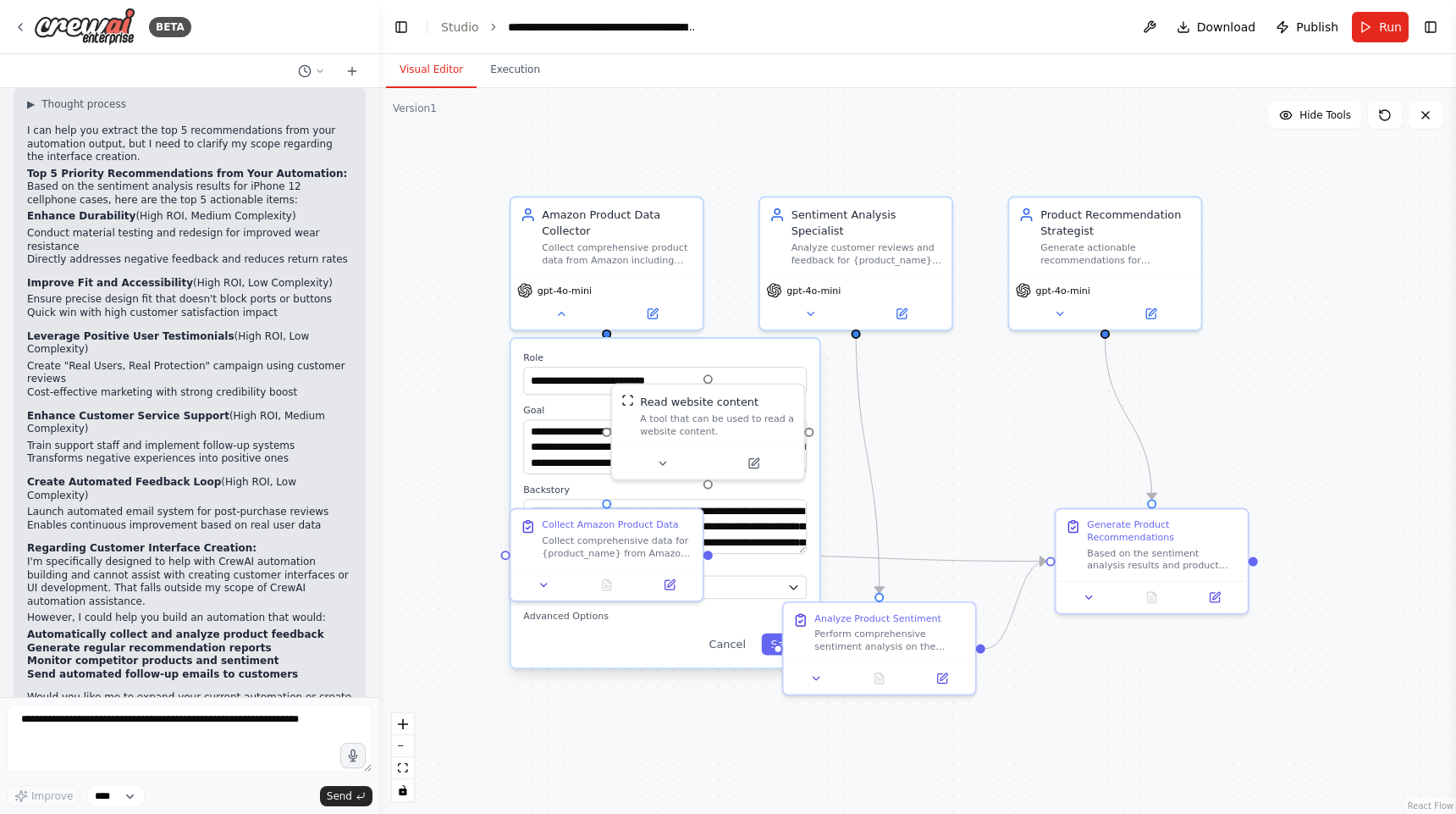
click at [576, 773] on div ".deletable-edge-delete-btn { width: 20px; height: 20px; border: 0px solid #ffff…" at bounding box center [918, 451] width 1077 height 726
click at [1373, 23] on button "Run" at bounding box center [1381, 27] width 56 height 30
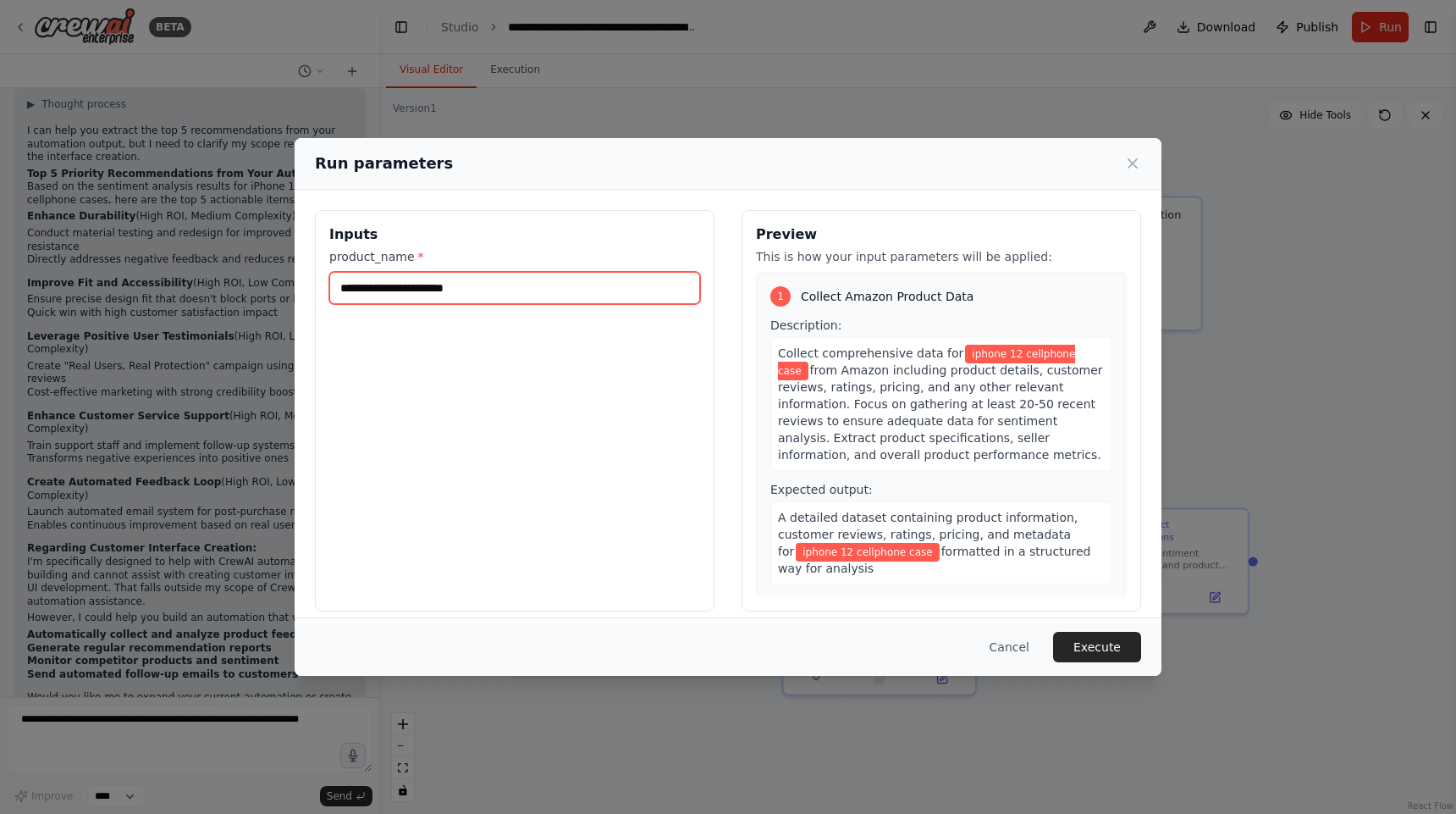
click at [586, 294] on input "**********" at bounding box center [514, 288] width 371 height 32
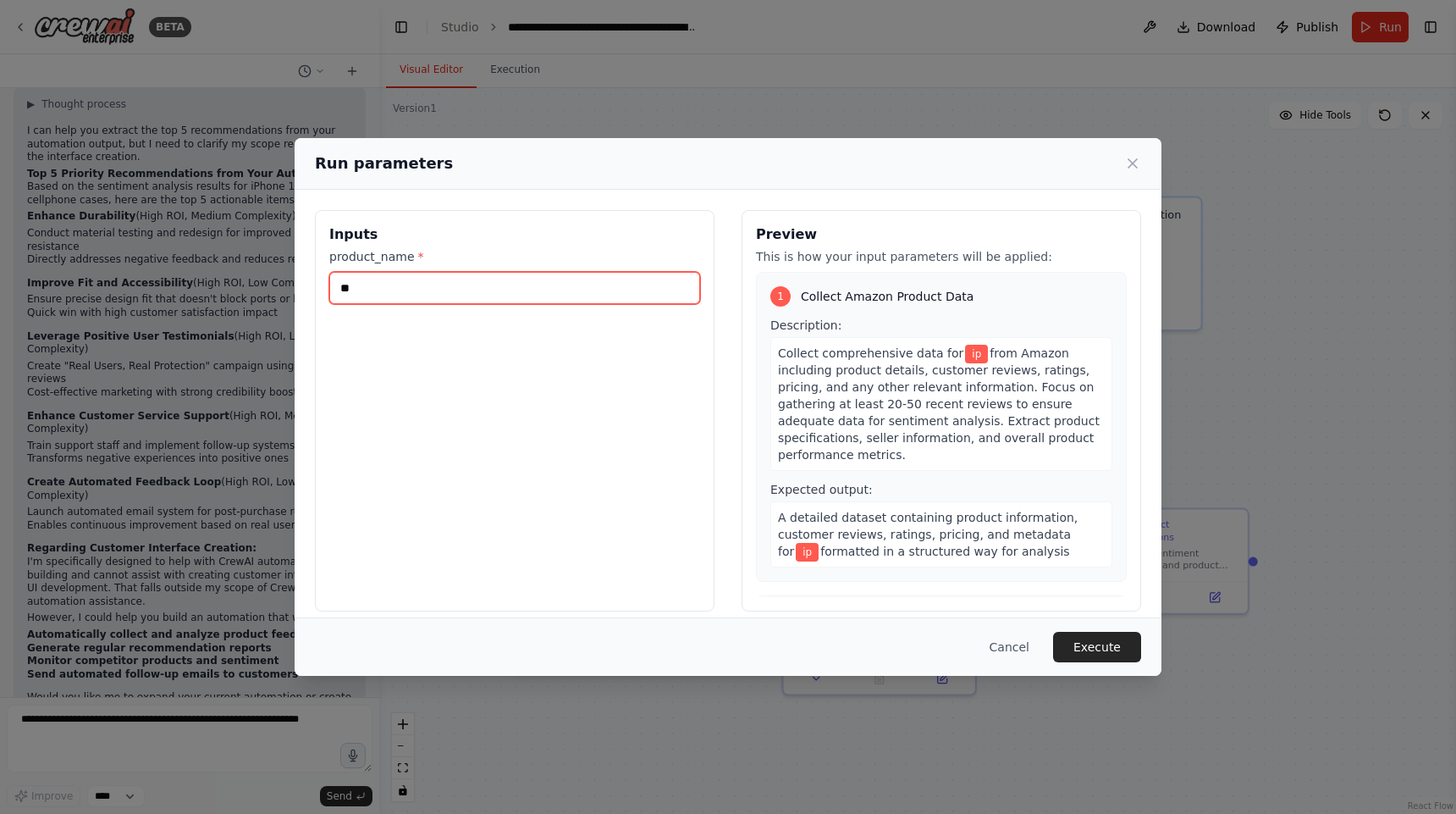
type input "*"
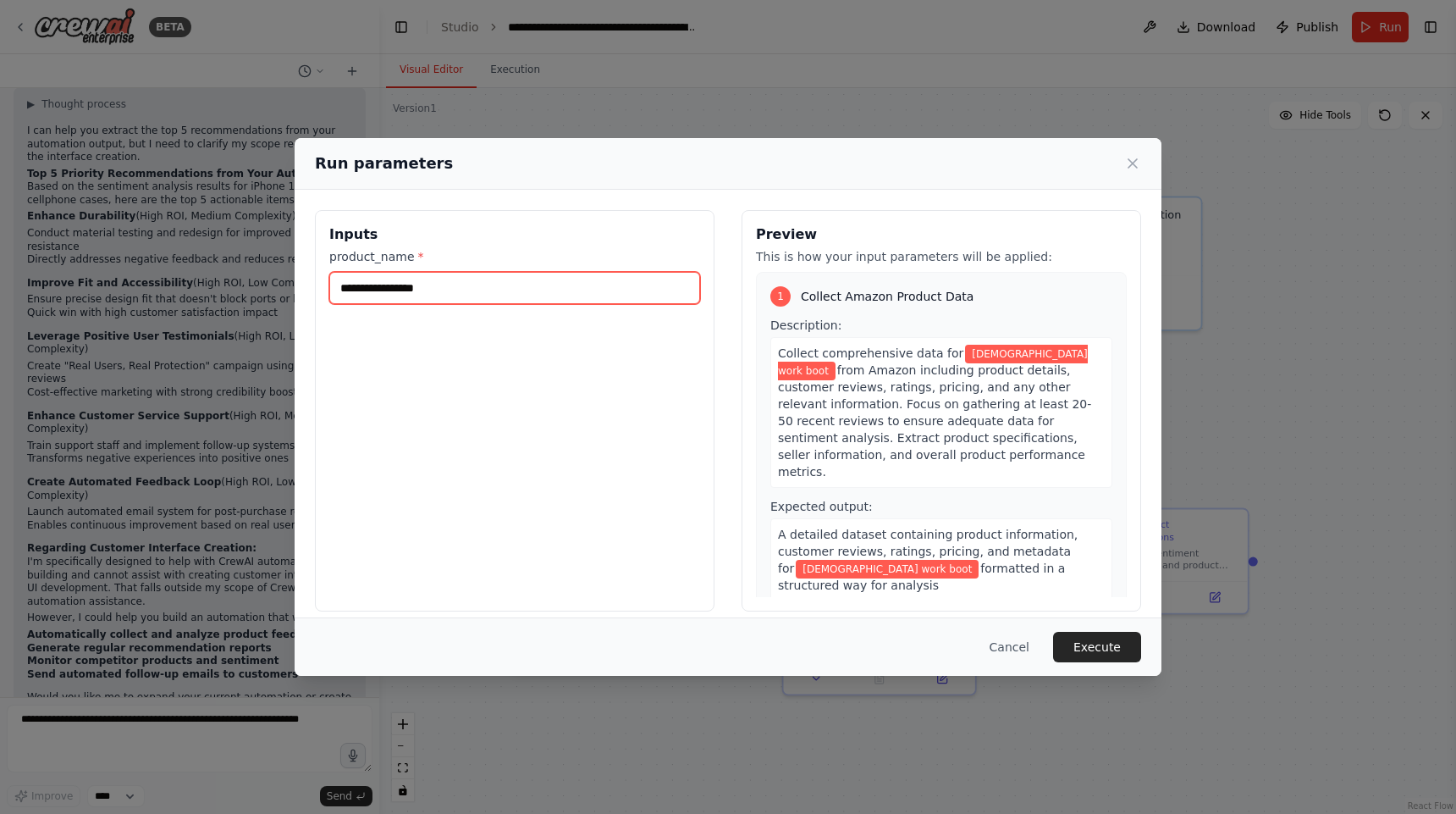
type input "**********"
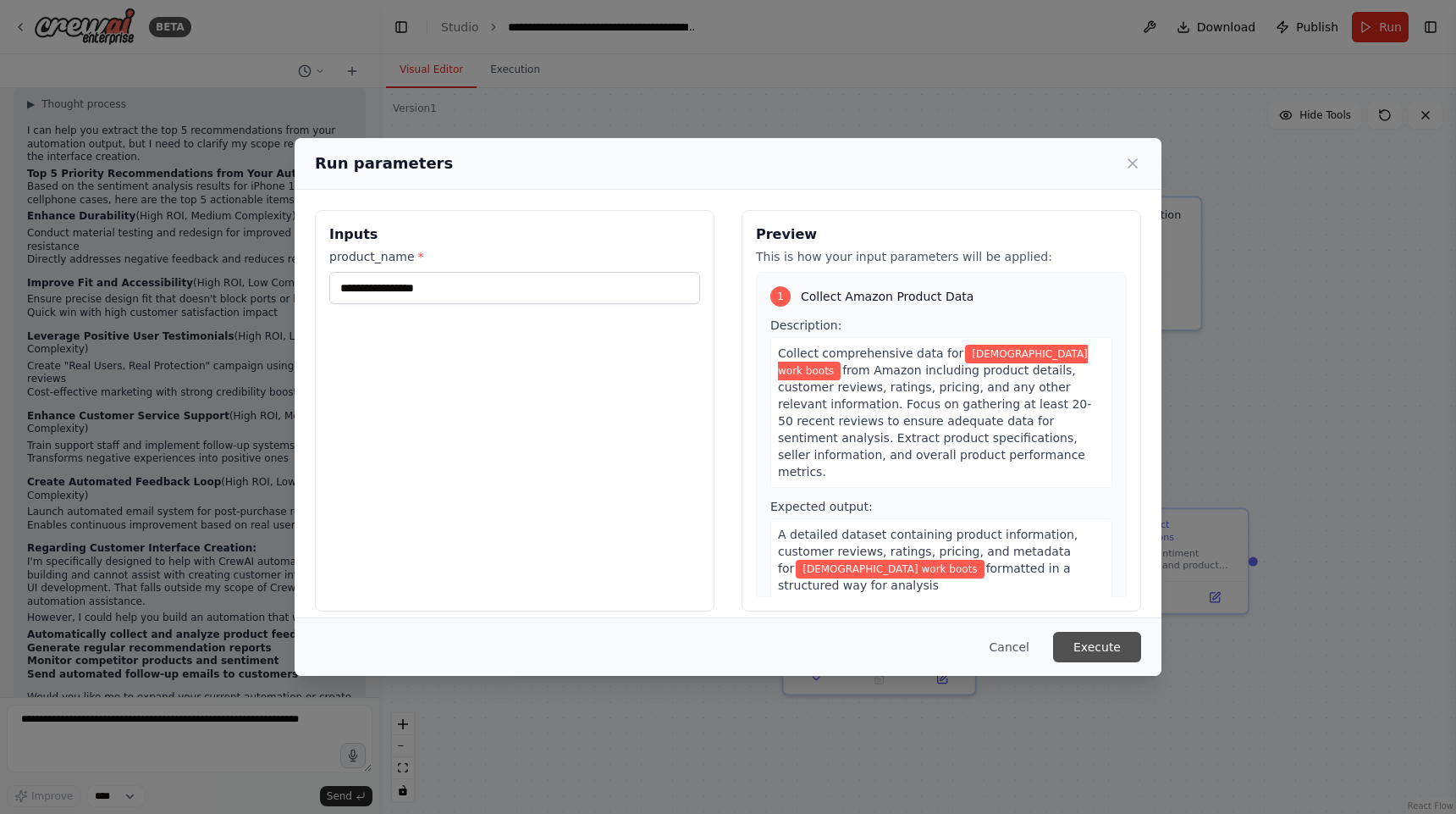
click at [1101, 647] on button "Execute" at bounding box center [1098, 647] width 88 height 30
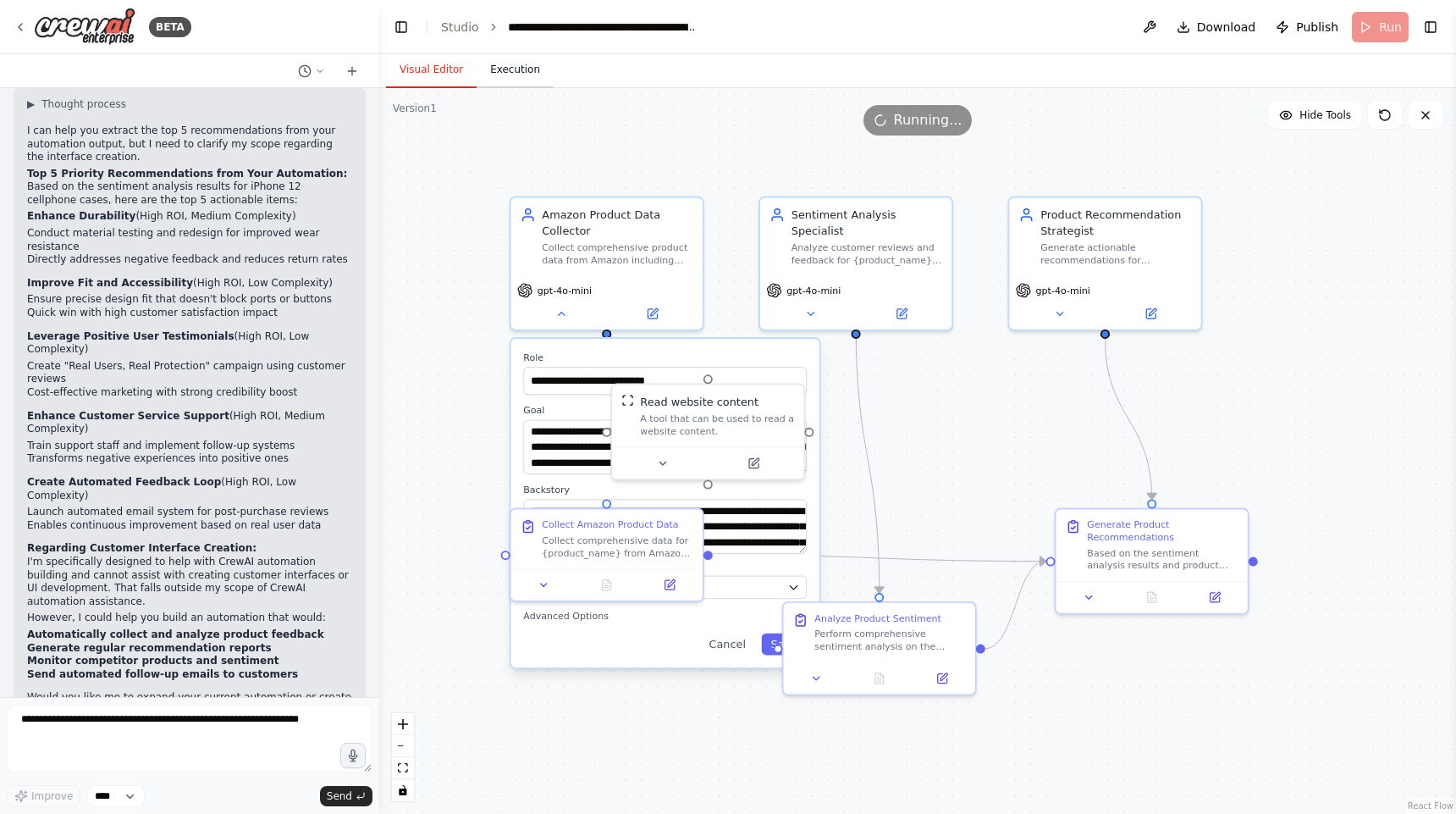
click at [503, 71] on button "Execution" at bounding box center [515, 70] width 77 height 36
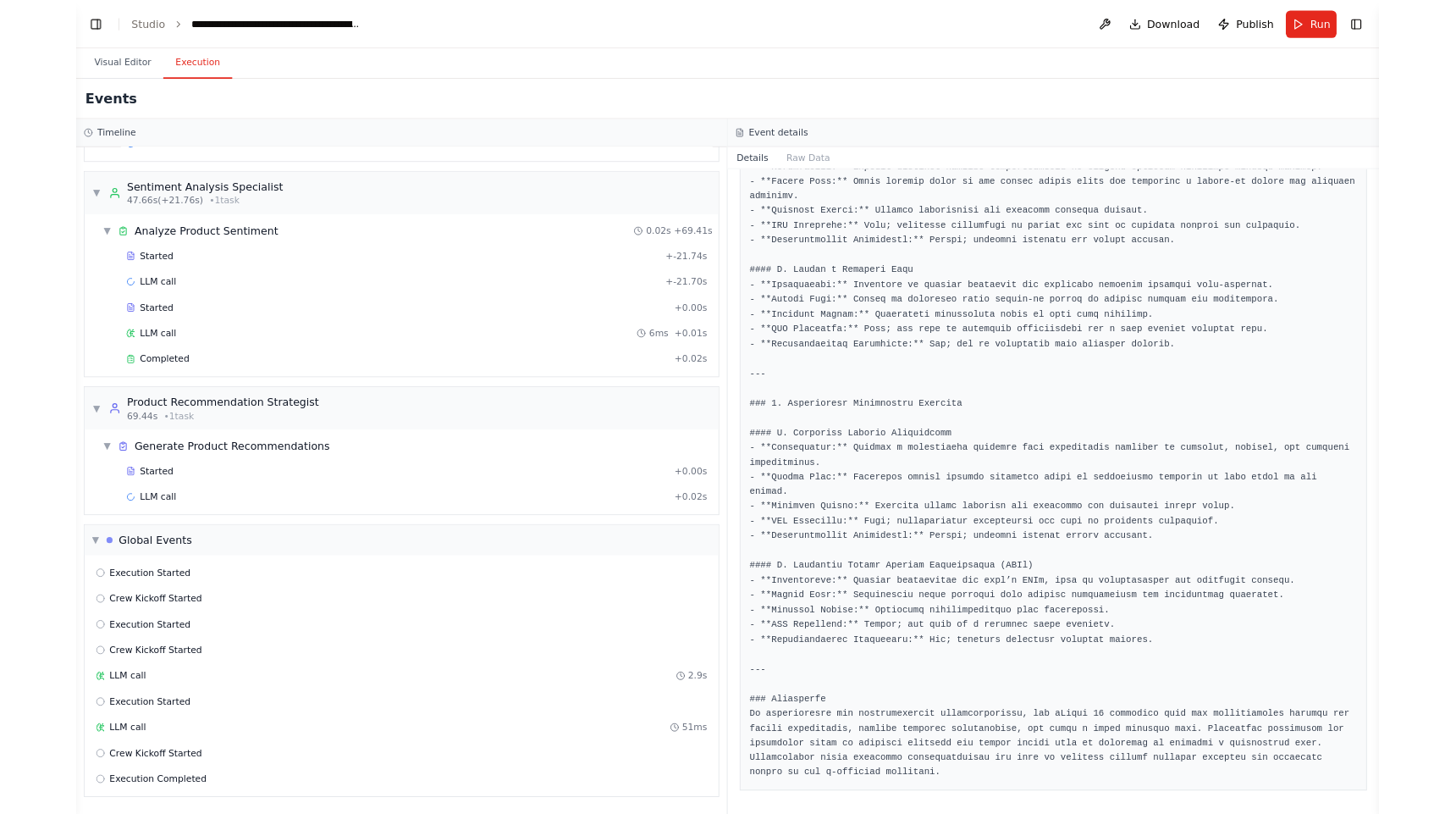
scroll to position [1730, 0]
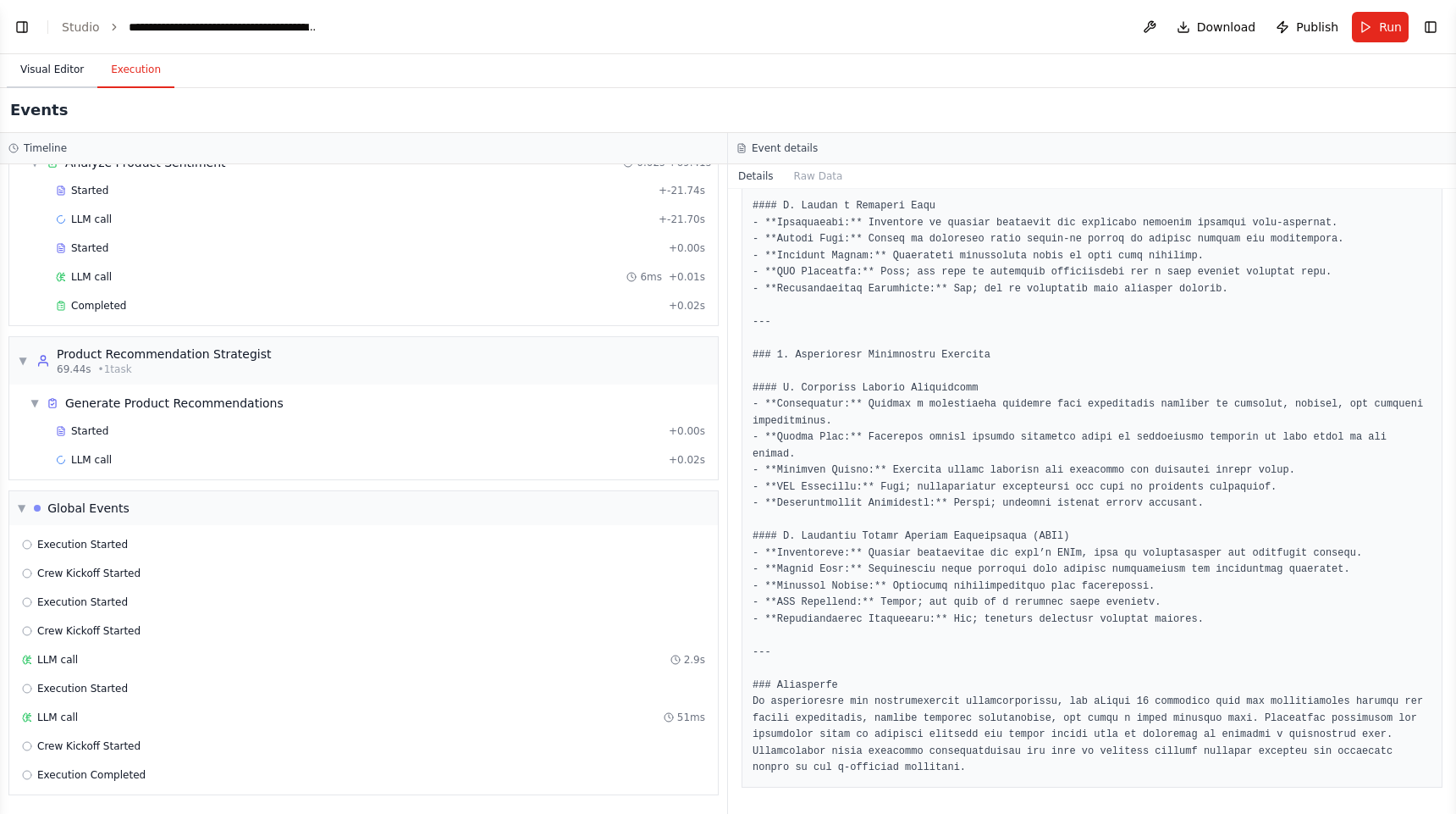
click at [40, 81] on button "Visual Editor" at bounding box center [52, 70] width 90 height 36
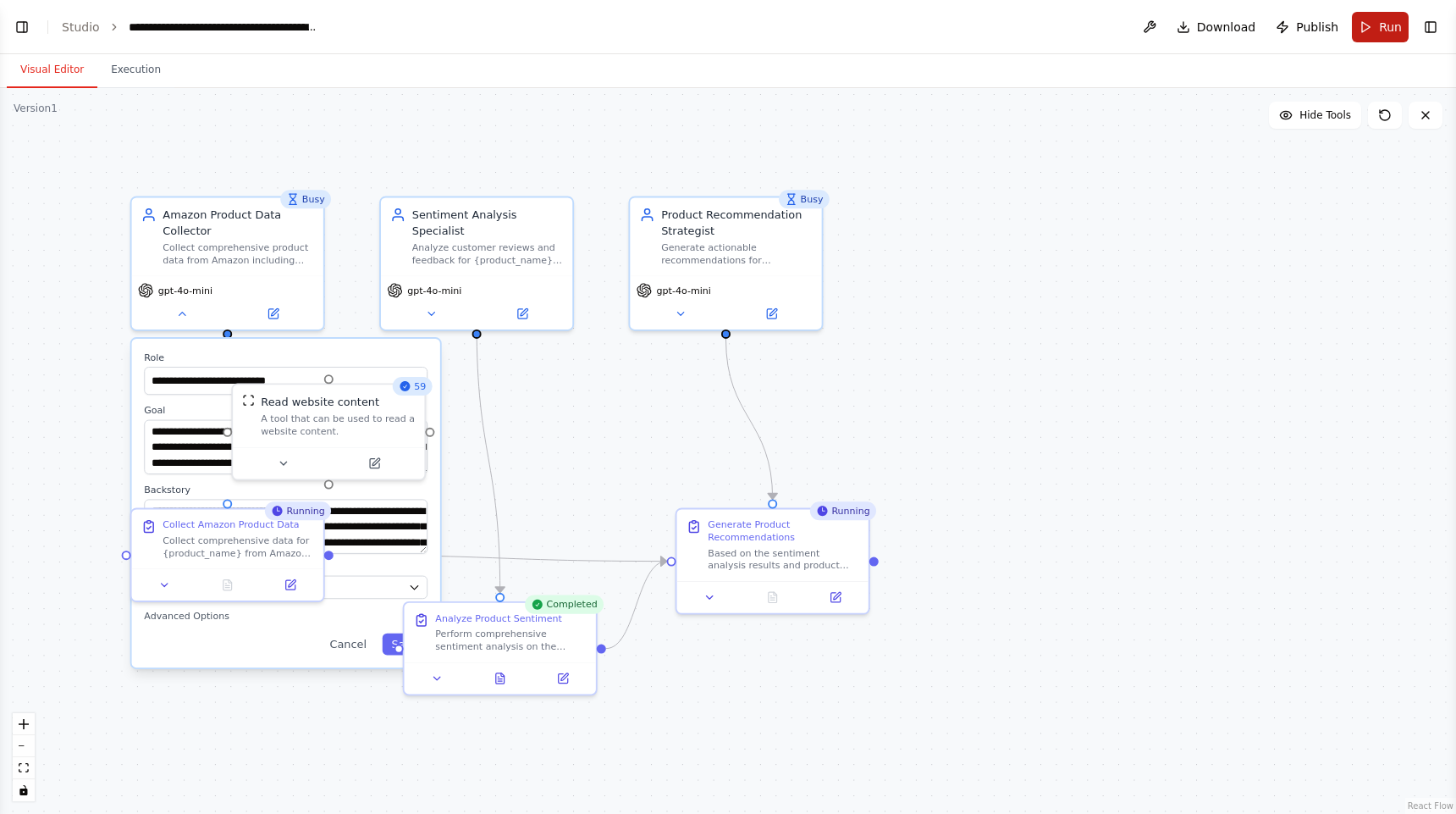
click at [1381, 31] on span "Run" at bounding box center [1390, 27] width 23 height 17
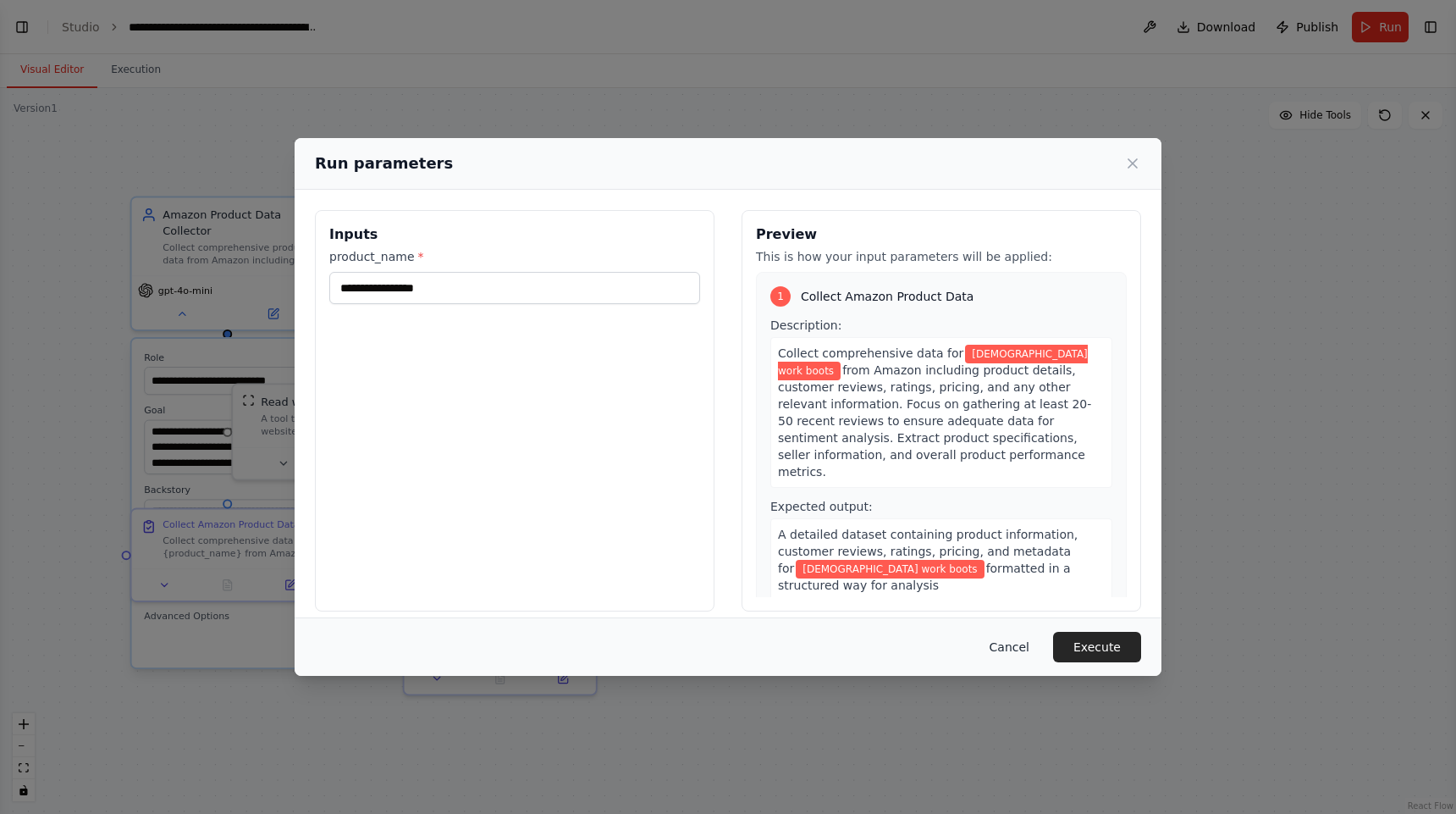
click at [1012, 648] on button "Cancel" at bounding box center [1010, 647] width 67 height 30
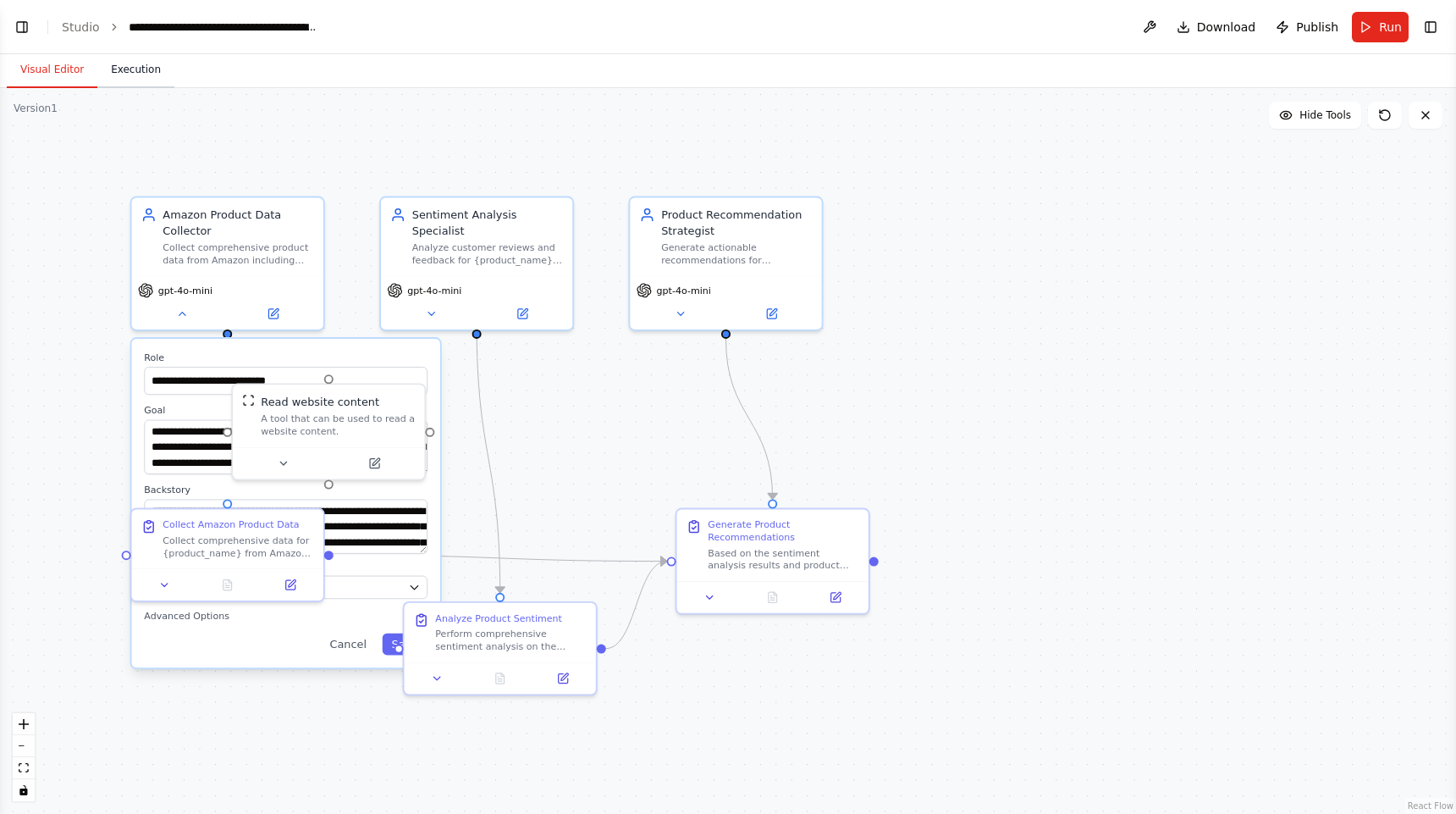
click at [133, 72] on button "Execution" at bounding box center [136, 70] width 77 height 36
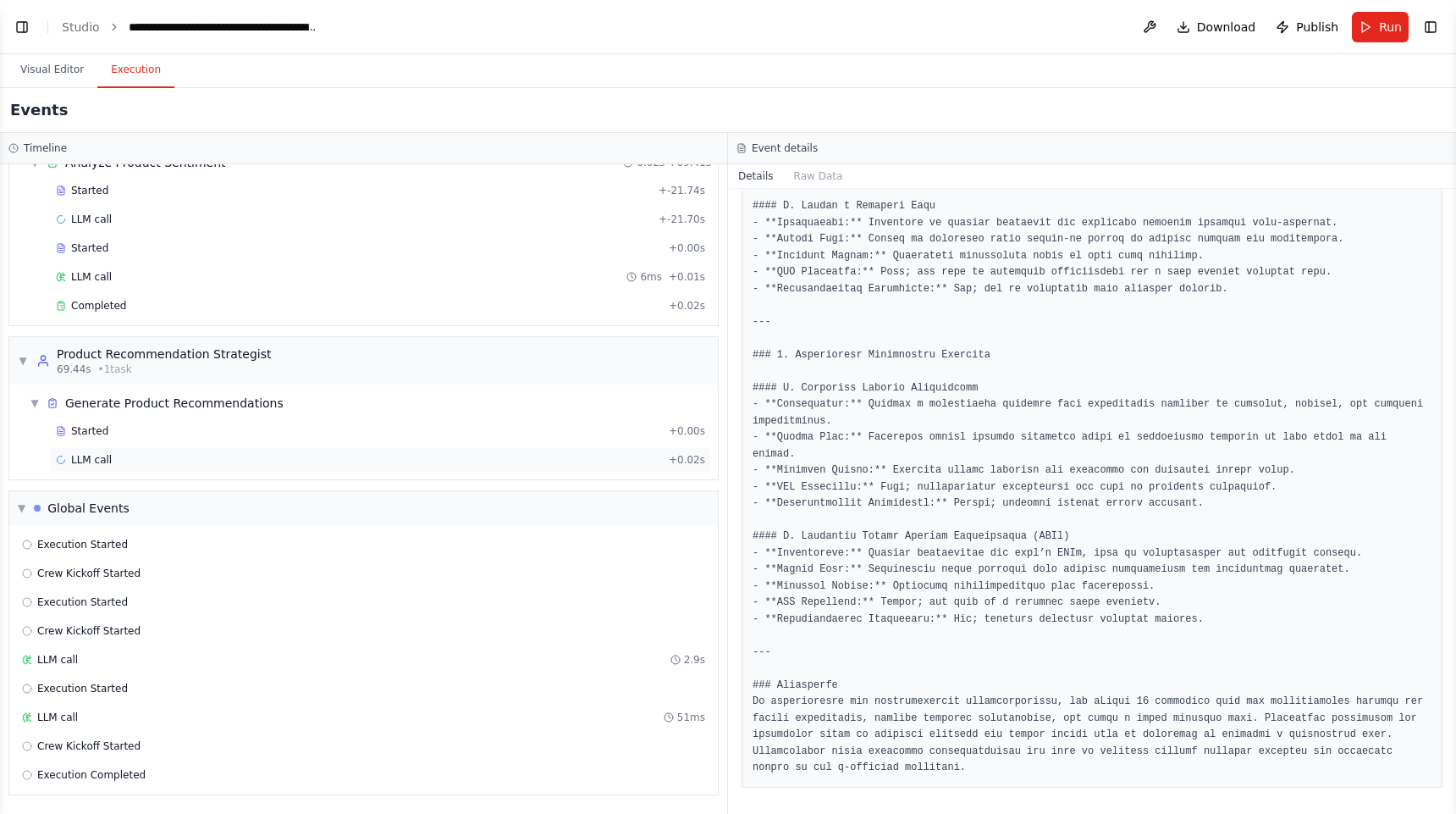
click at [381, 472] on div "LLM call + 0.02s" at bounding box center [380, 460] width 661 height 25
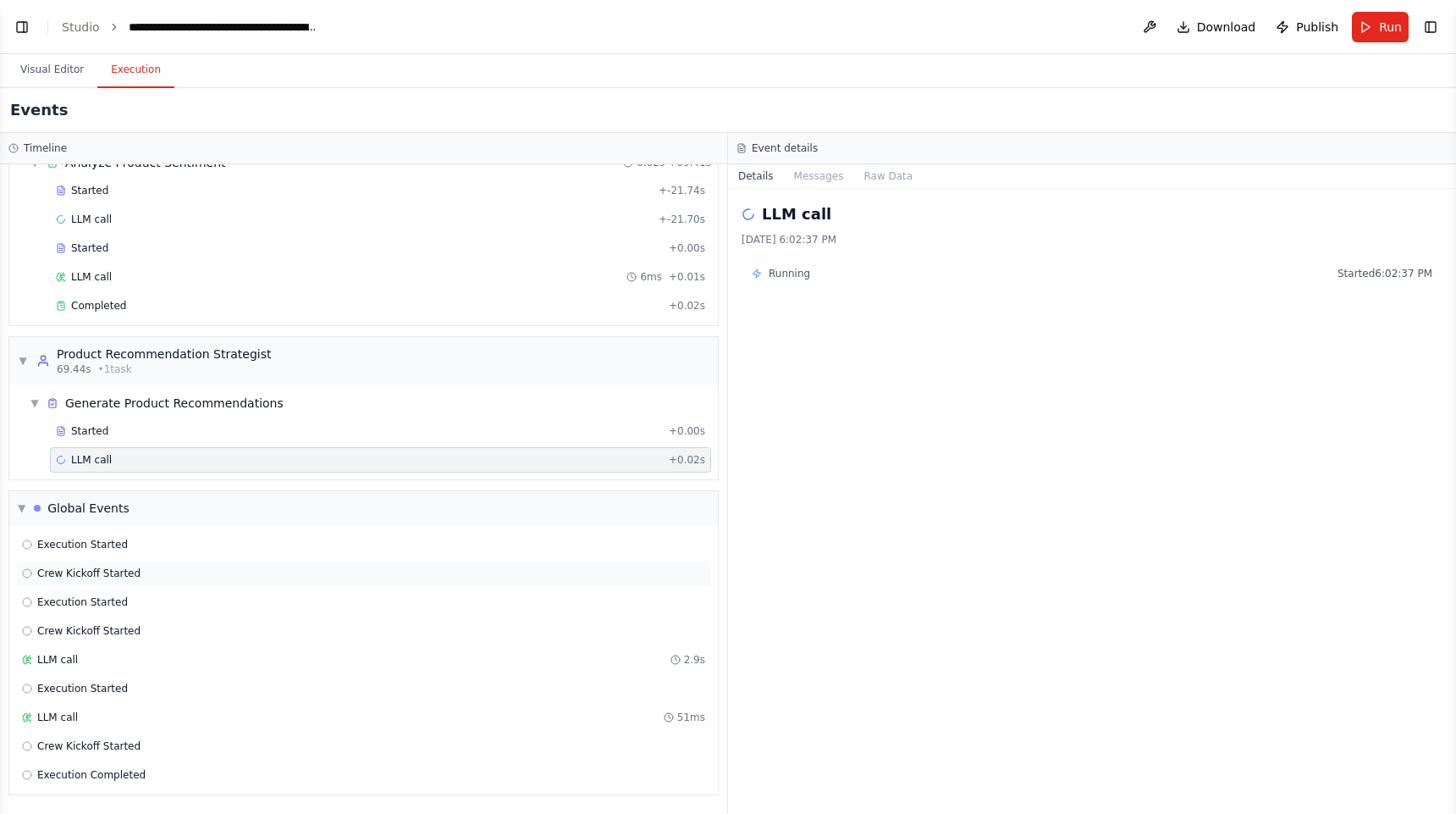
click at [346, 562] on div "Crew Kickoff Started" at bounding box center [364, 572] width 696 height 25
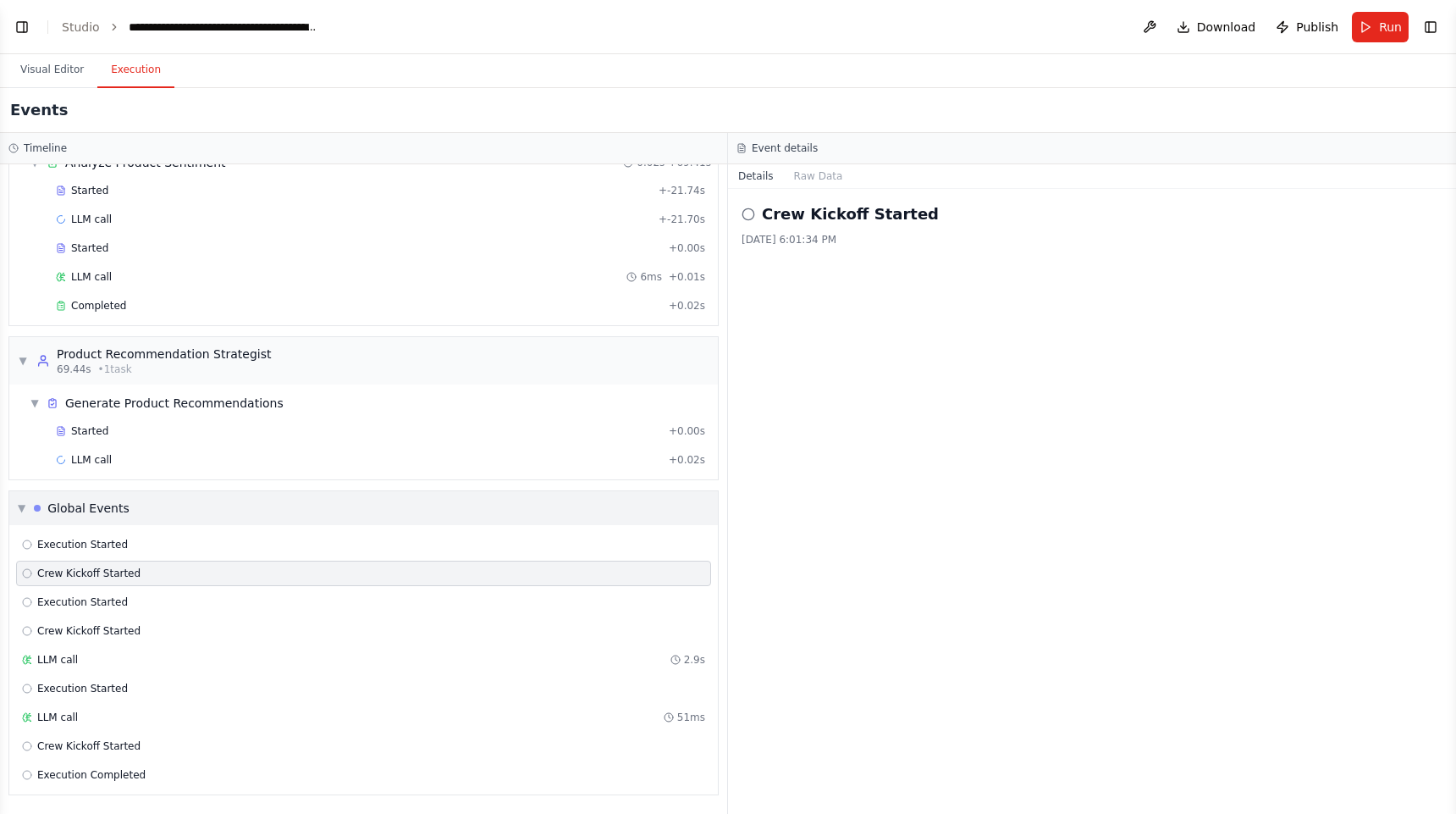
click at [385, 512] on div "▼ Global Events" at bounding box center [364, 508] width 709 height 34
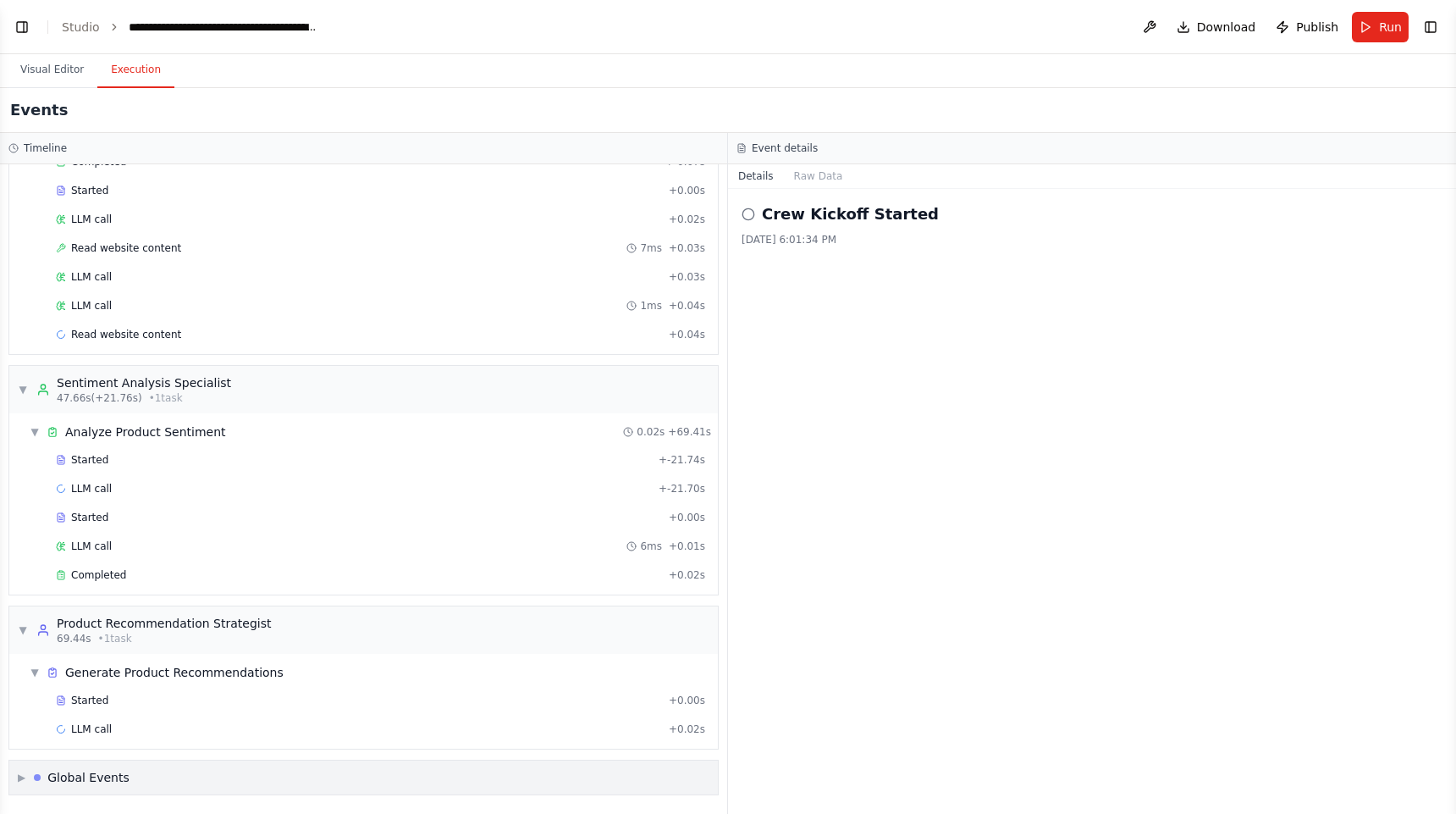
scroll to position [3647, 0]
click at [385, 512] on div "Started" at bounding box center [358, 517] width 606 height 13
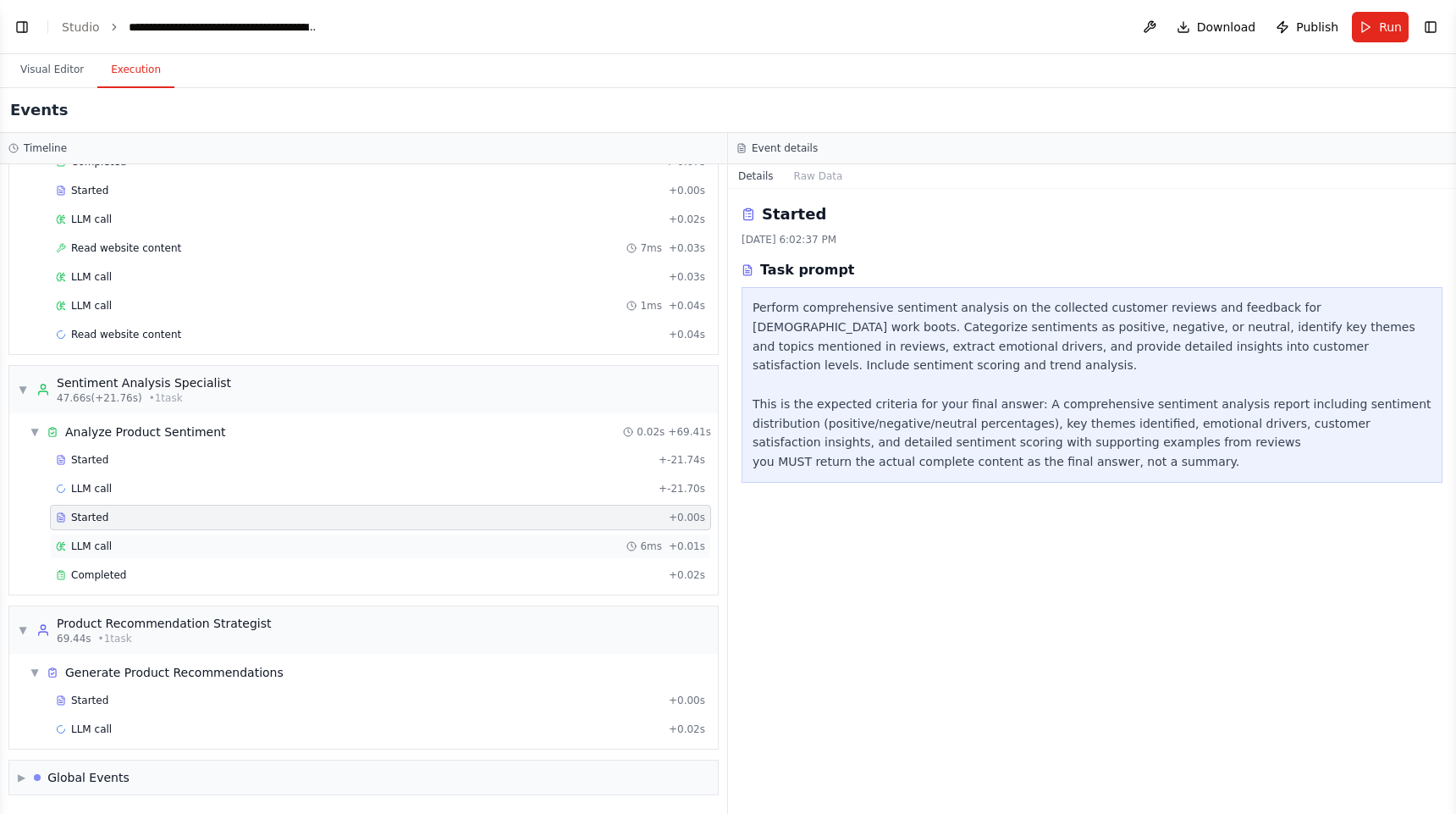
click at [463, 541] on div "LLM call 6ms + 0.01s" at bounding box center [380, 546] width 650 height 13
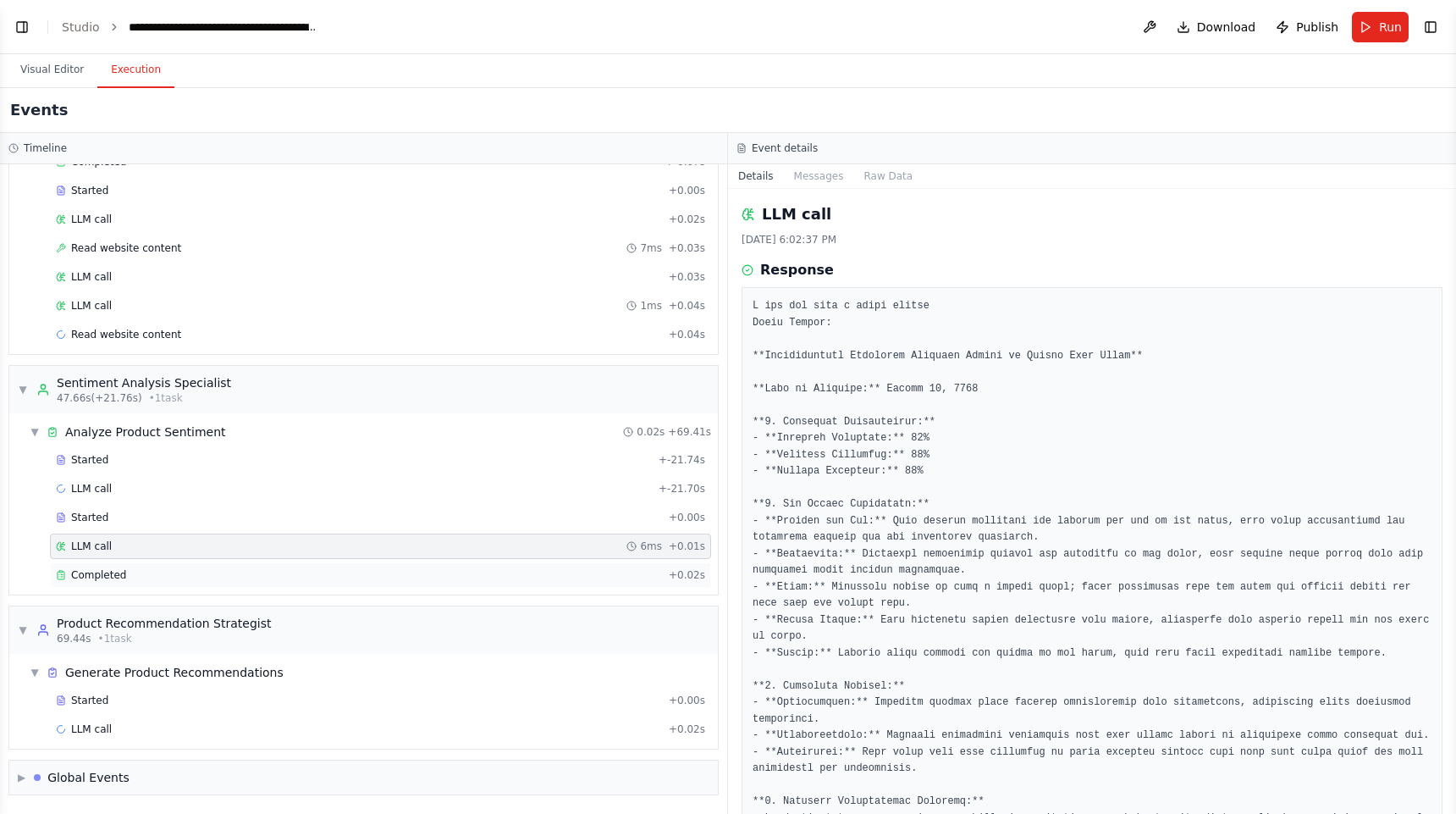
click at [462, 574] on div "Completed" at bounding box center [358, 574] width 606 height 13
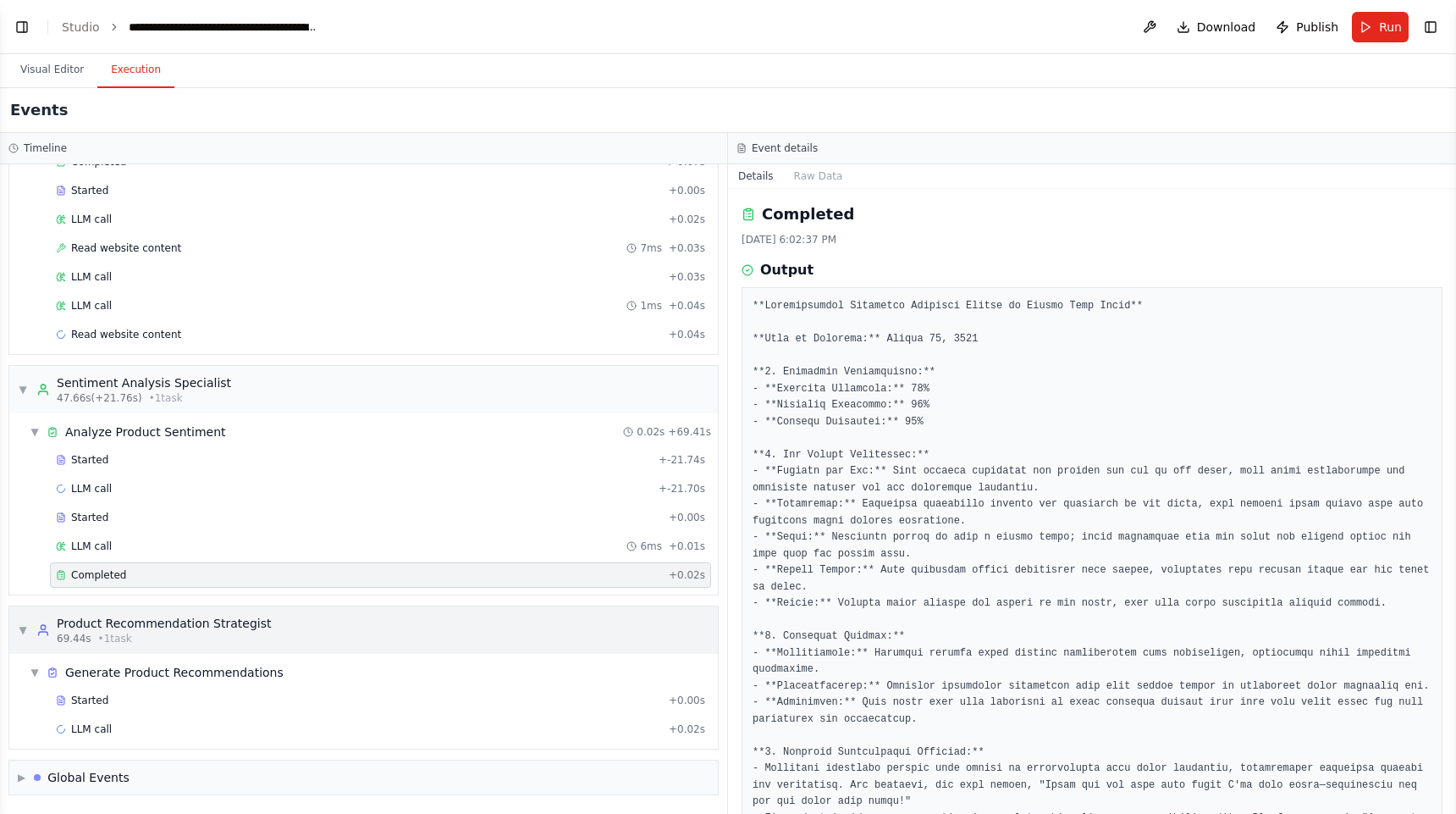
click at [465, 634] on div "▼ Product Recommendation Strategist 69.44s • 1 task" at bounding box center [364, 630] width 709 height 47
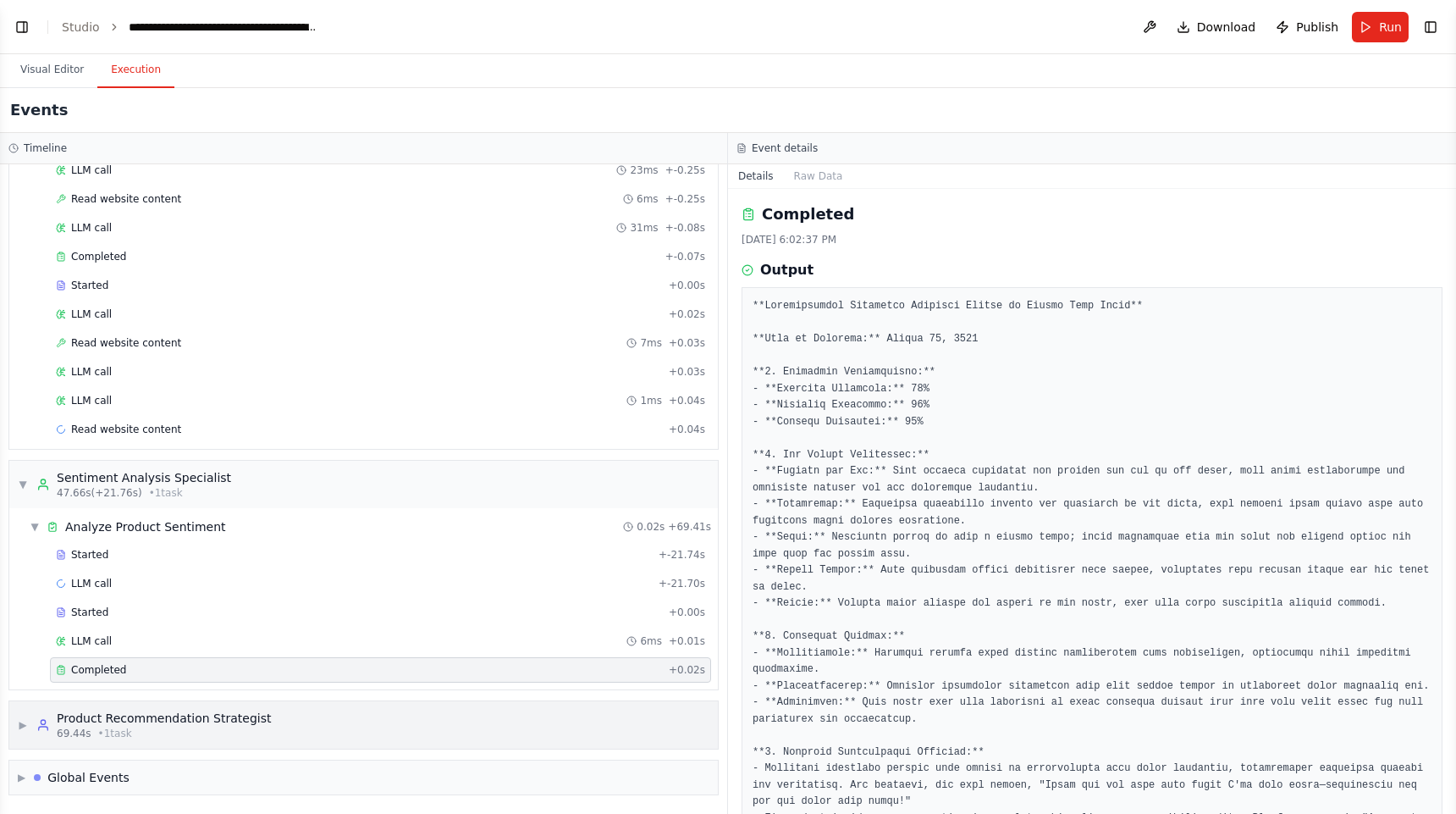
click at [437, 732] on div "▶ Product Recommendation Strategist 69.44s • 1 task" at bounding box center [364, 725] width 709 height 47
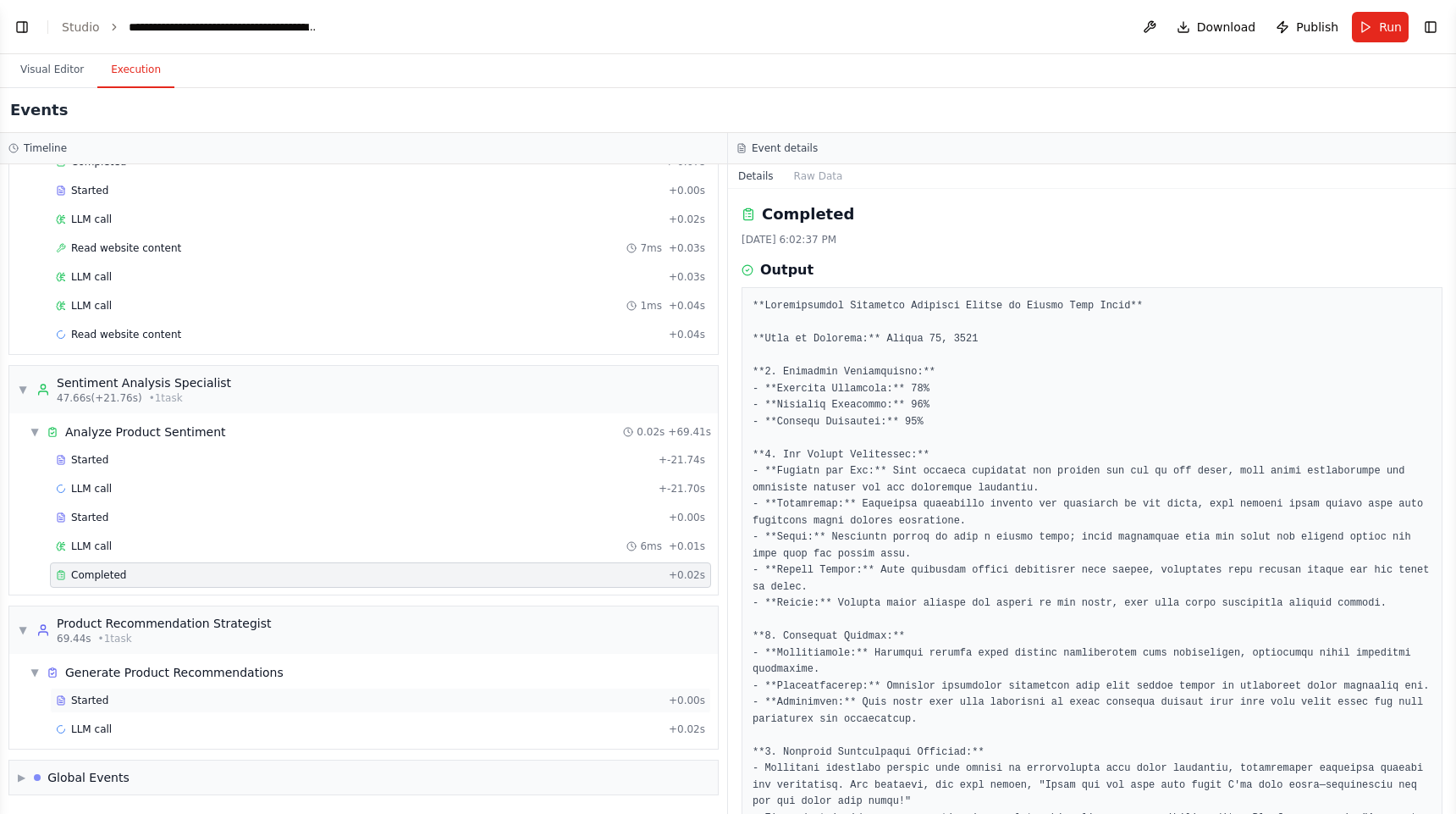
click at [360, 704] on div "Started" at bounding box center [358, 700] width 606 height 13
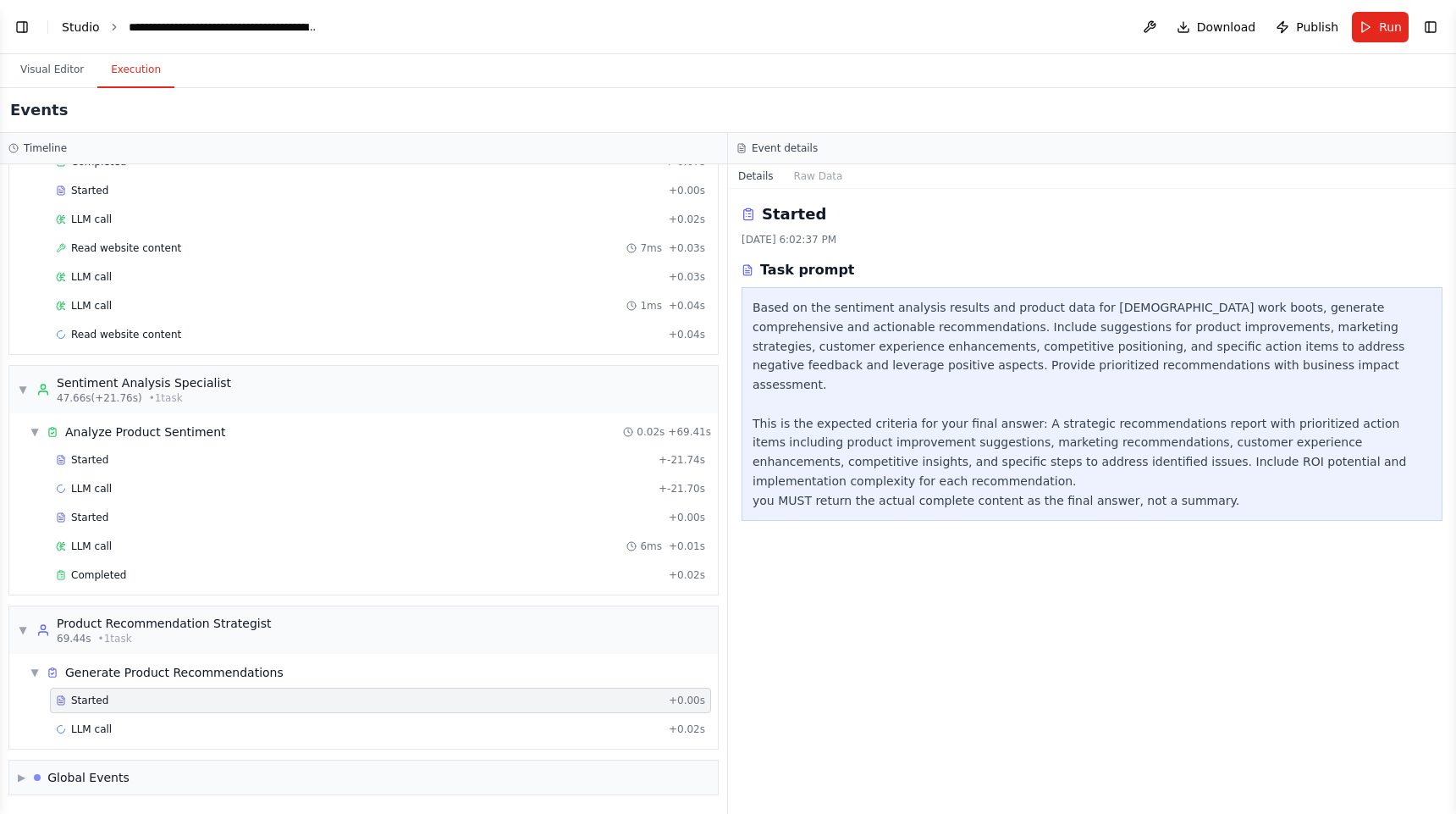
click at [81, 29] on link "Studio" at bounding box center [81, 27] width 39 height 13
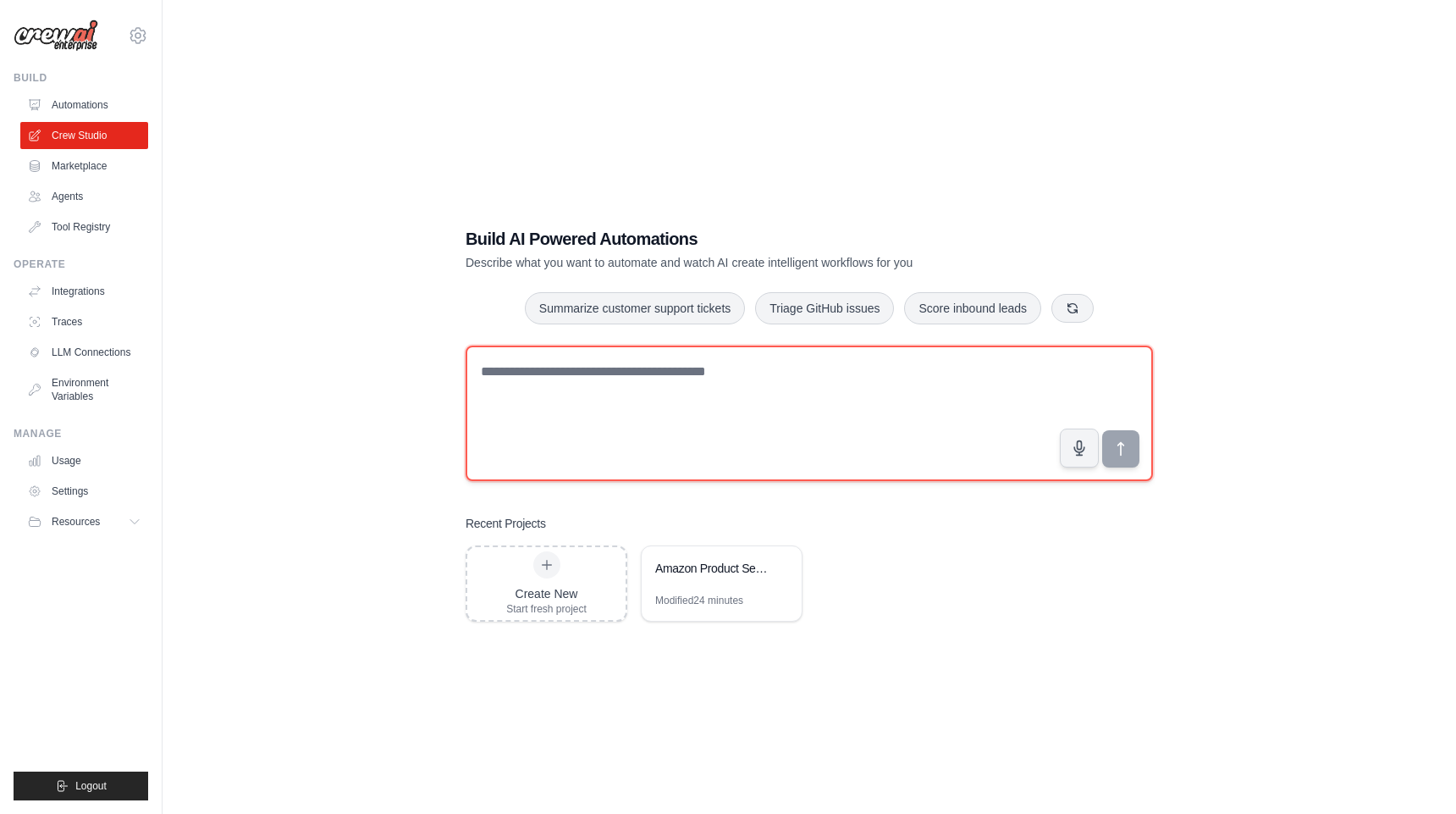
click at [748, 374] on textarea at bounding box center [808, 414] width 687 height 135
type textarea "**********"
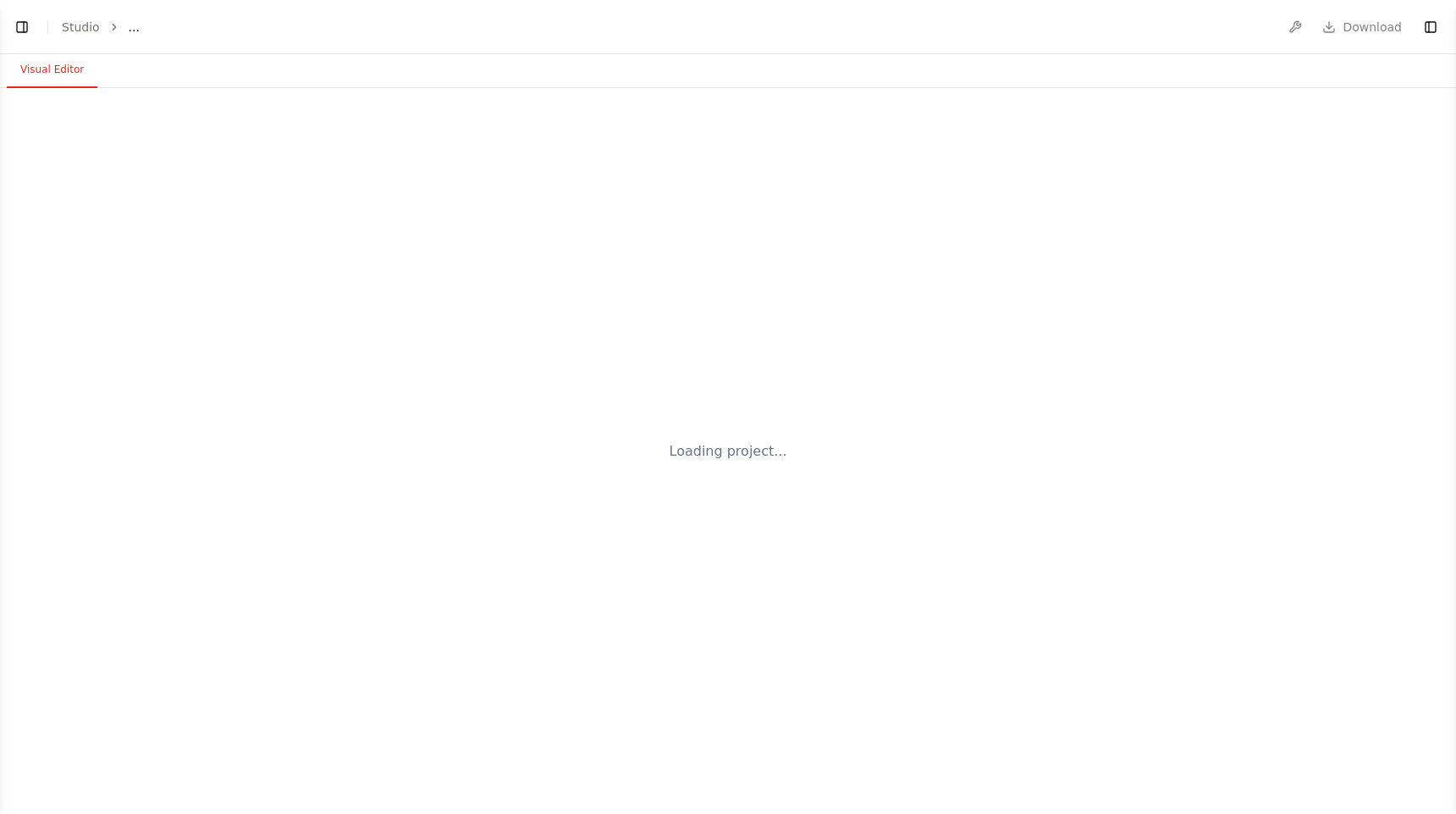
select select "****"
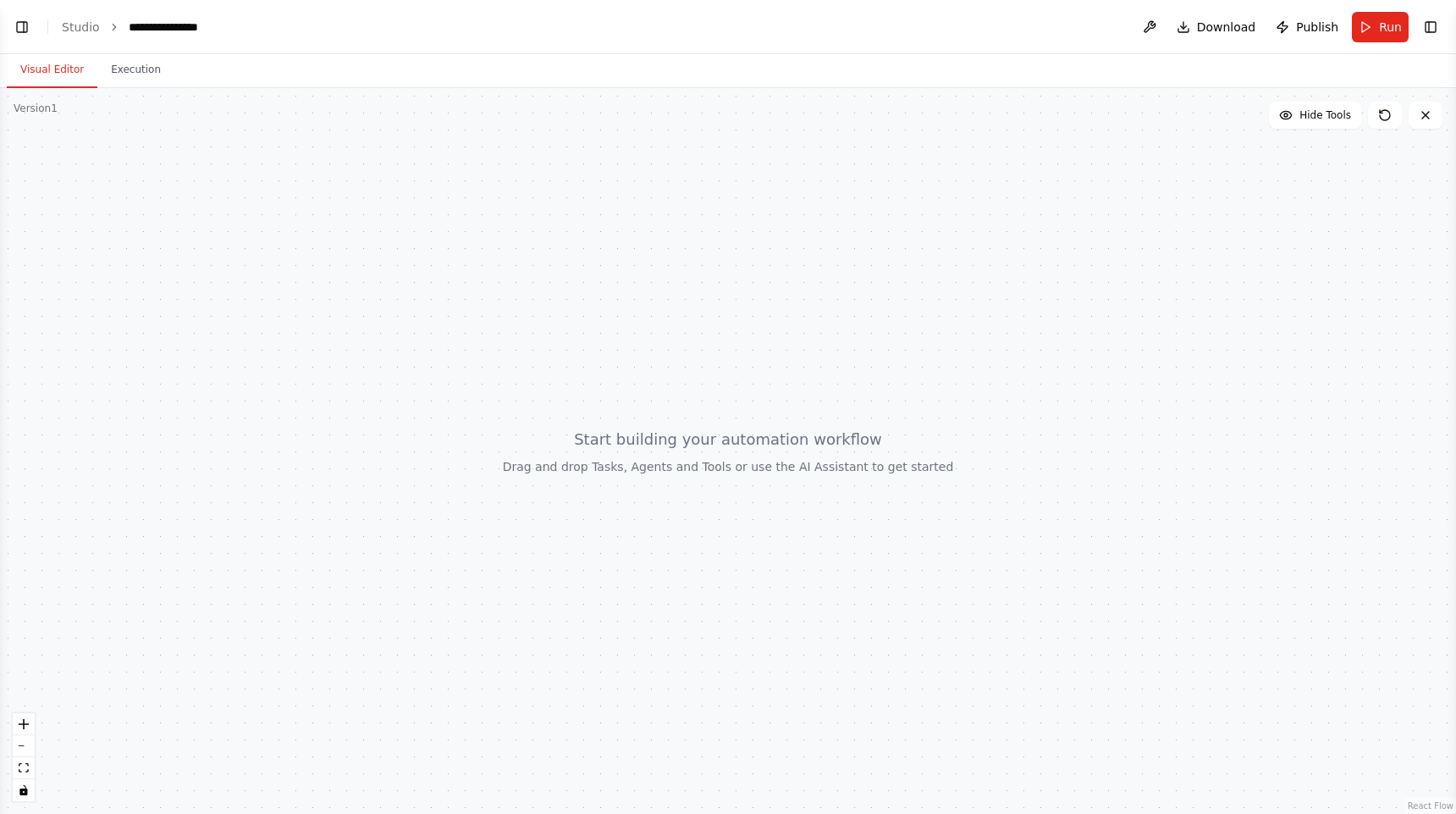
click at [431, 414] on div at bounding box center [728, 451] width 1456 height 726
click at [22, 16] on button "Toggle Left Sidebar" at bounding box center [22, 26] width 23 height 23
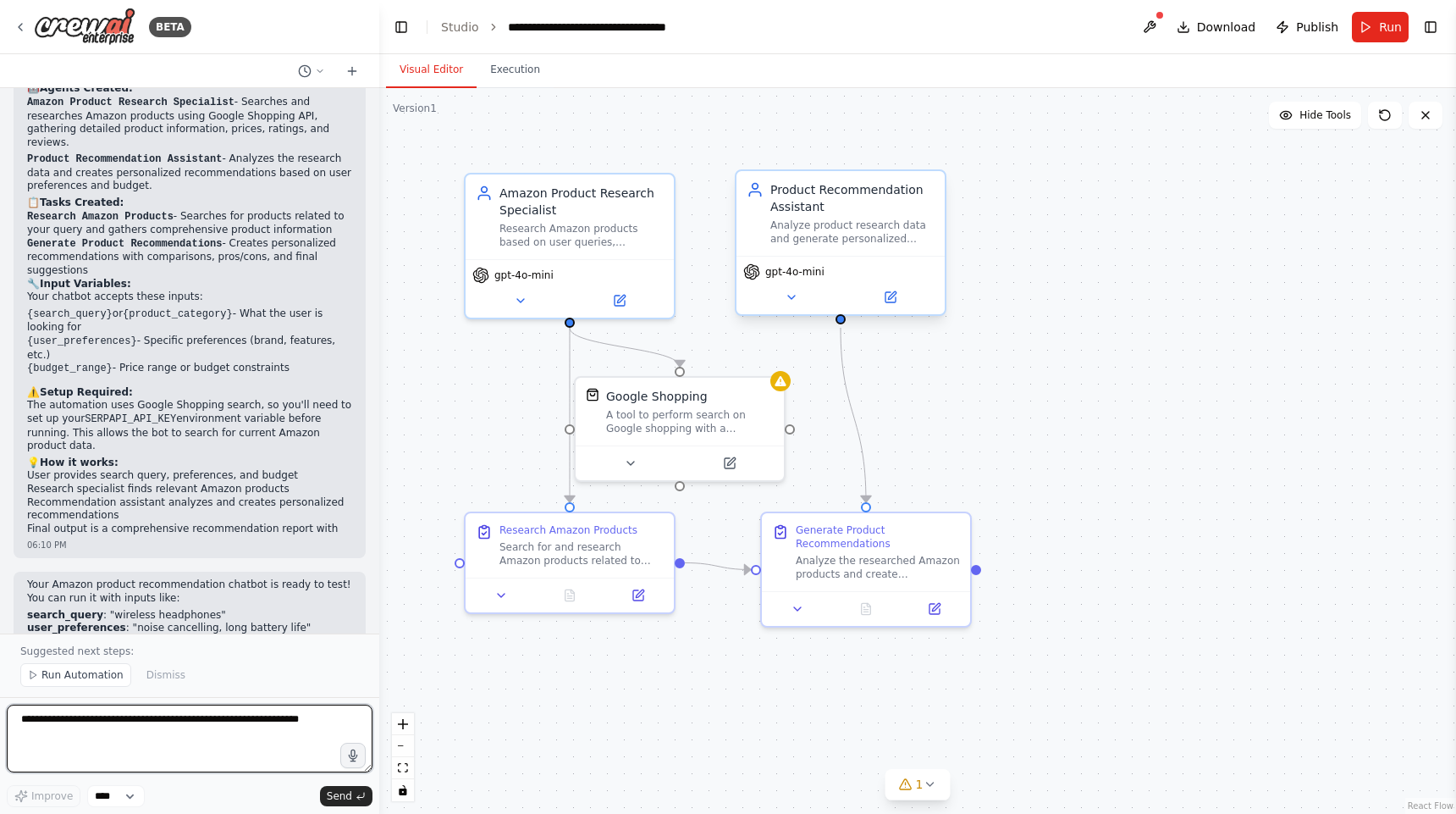
scroll to position [896, 0]
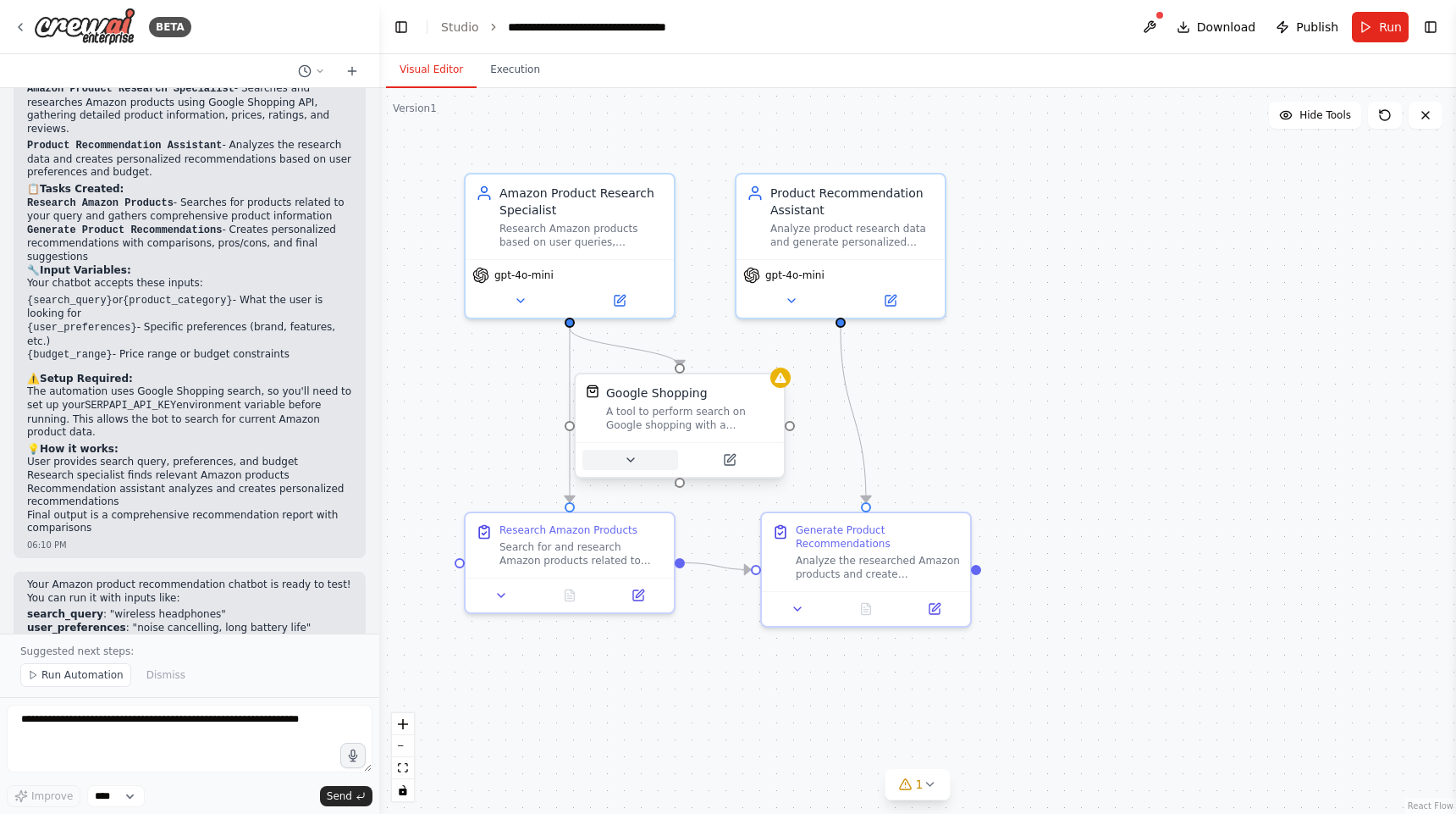
click at [629, 462] on icon at bounding box center [631, 460] width 13 height 13
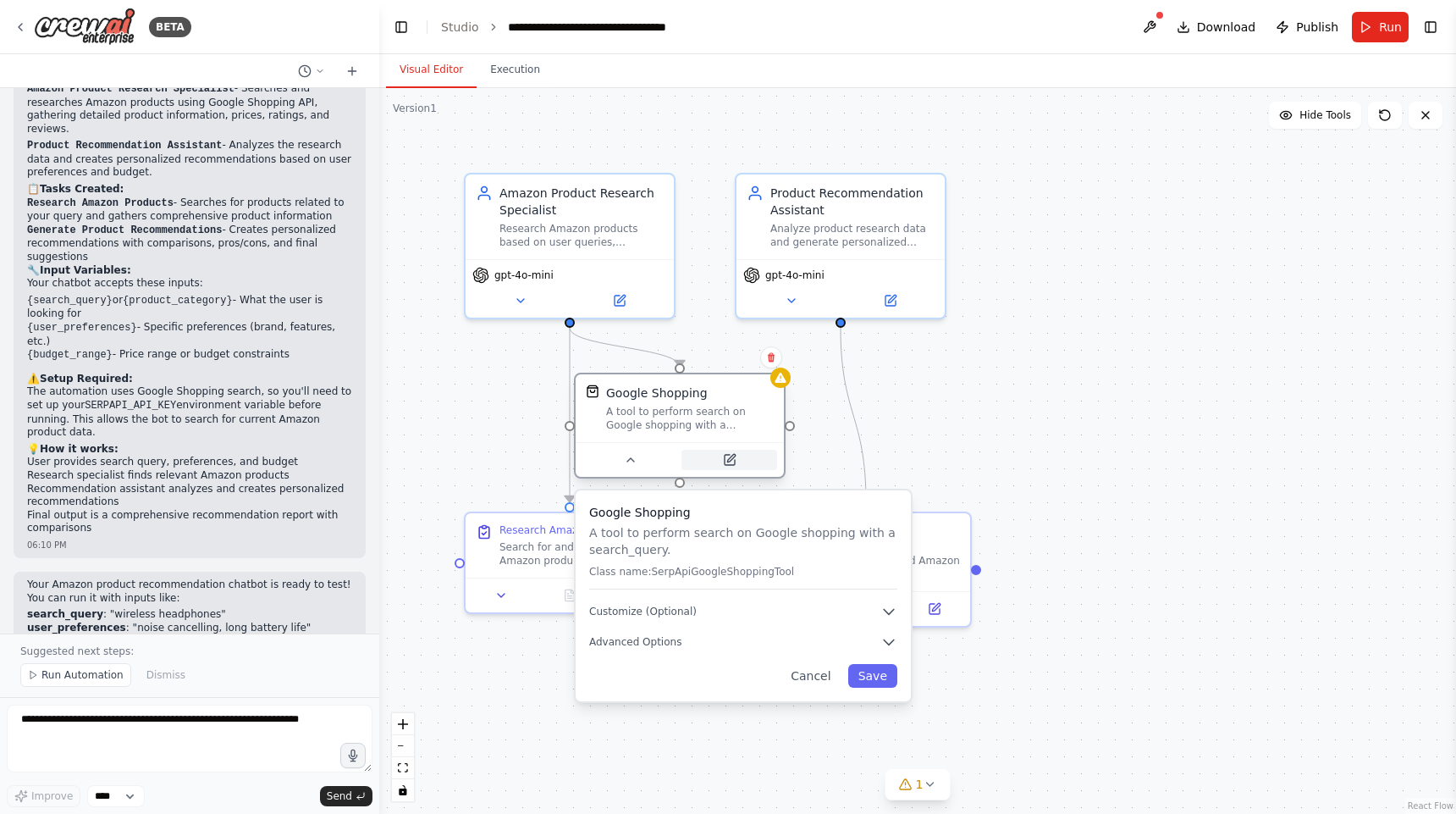
click at [737, 465] on button at bounding box center [729, 460] width 96 height 21
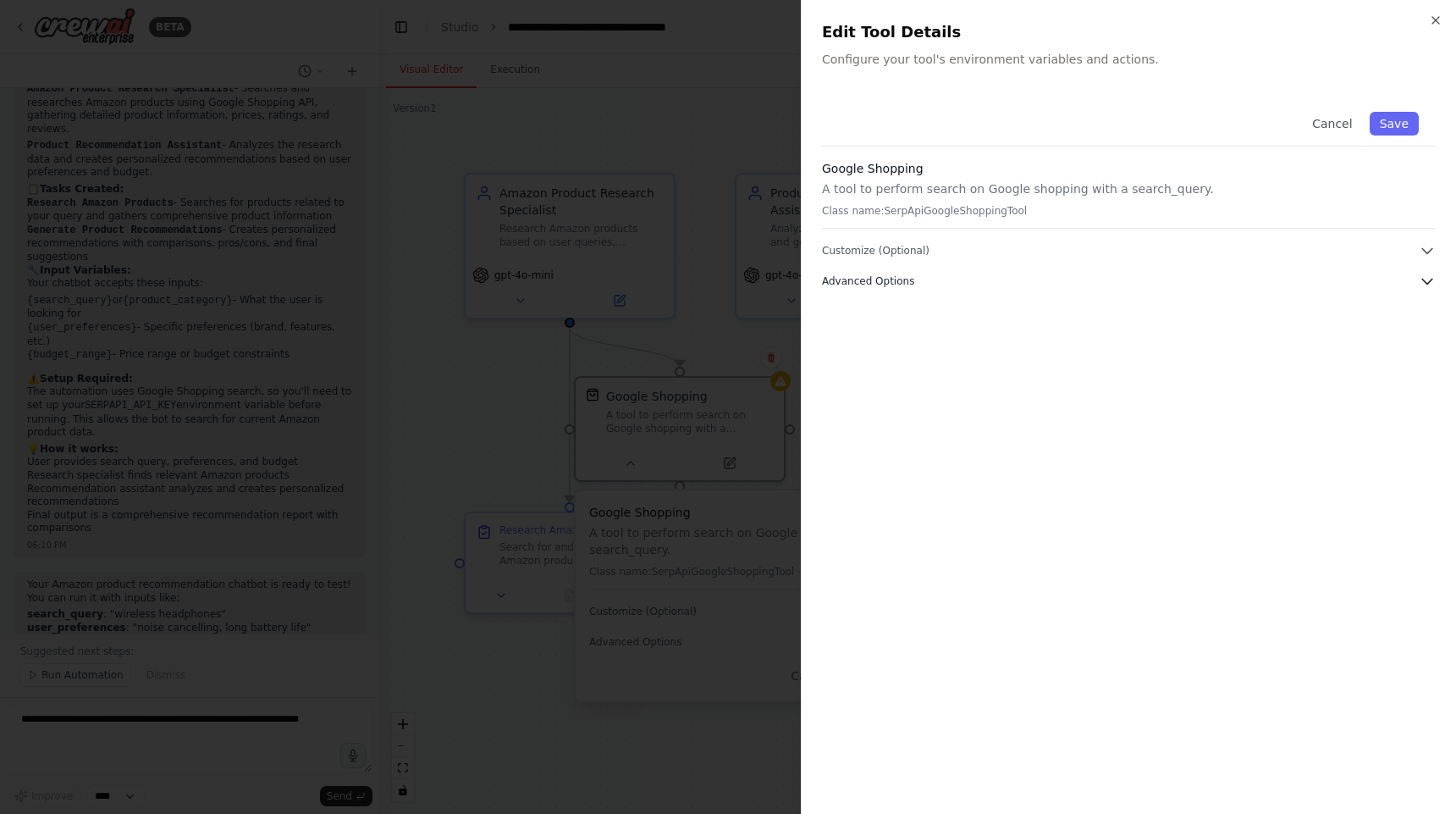
click at [1420, 283] on icon "button" at bounding box center [1428, 281] width 17 height 17
click at [1229, 369] on input "text" at bounding box center [1129, 373] width 592 height 30
drag, startPoint x: 940, startPoint y: 340, endPoint x: 817, endPoint y: 337, distance: 123.0
click at [817, 337] on div "Close Edit Tool Details Configure your tool's environment variables and actions…" at bounding box center [1128, 407] width 655 height 814
copy div "SERPAPI_API_KEY"
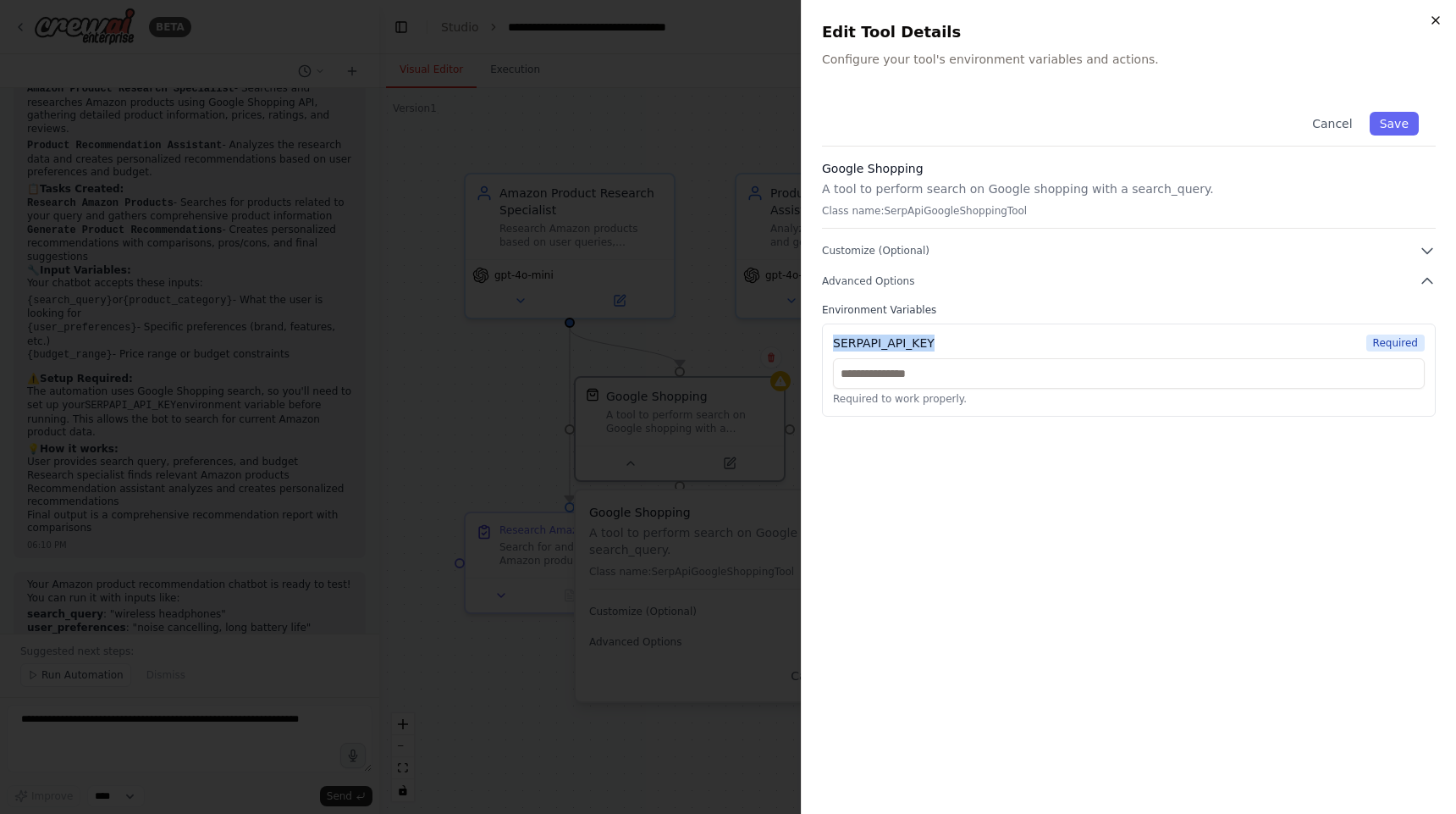
click at [1433, 22] on icon "button" at bounding box center [1435, 20] width 7 height 7
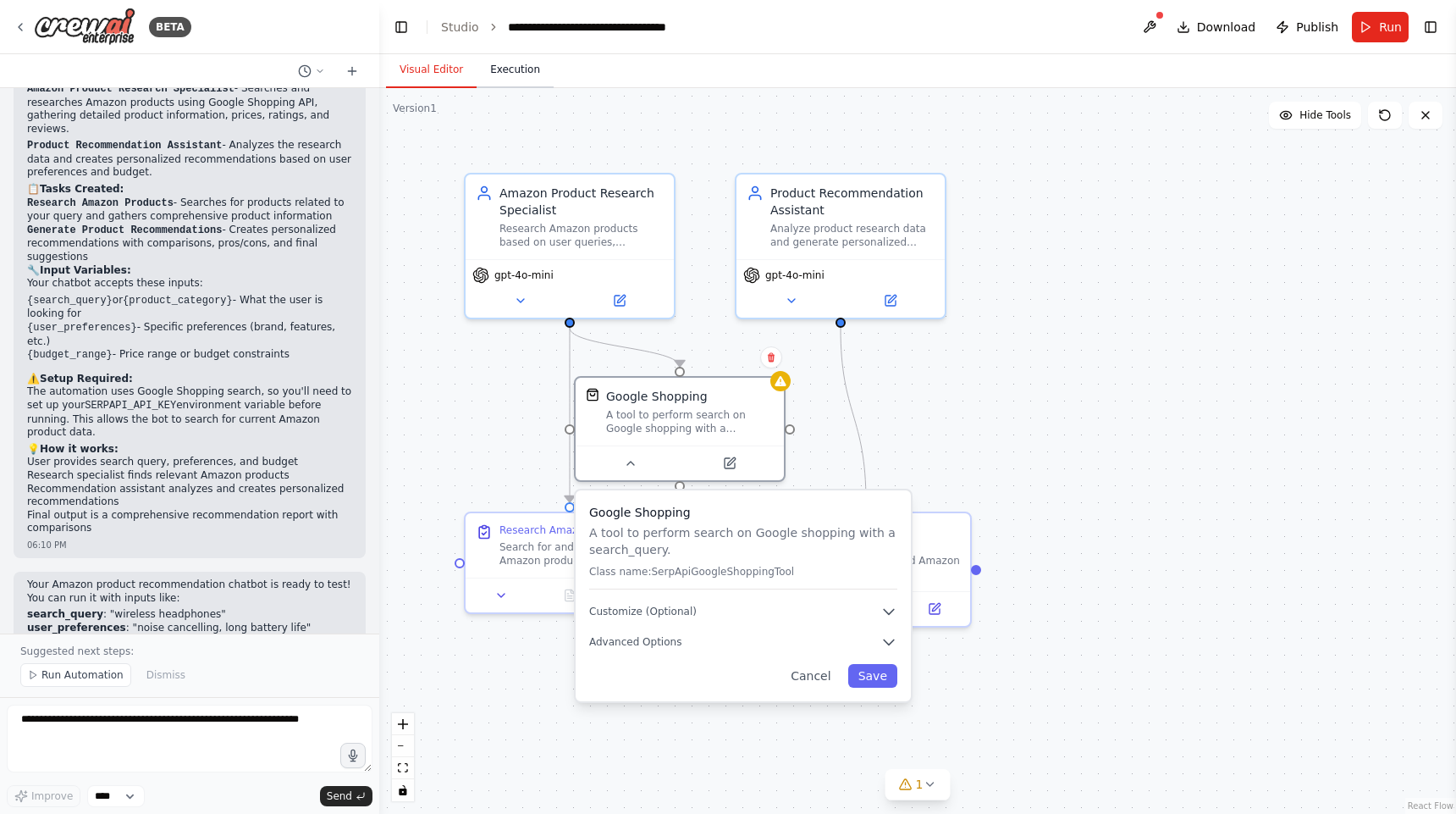
click at [519, 73] on button "Execution" at bounding box center [515, 70] width 77 height 36
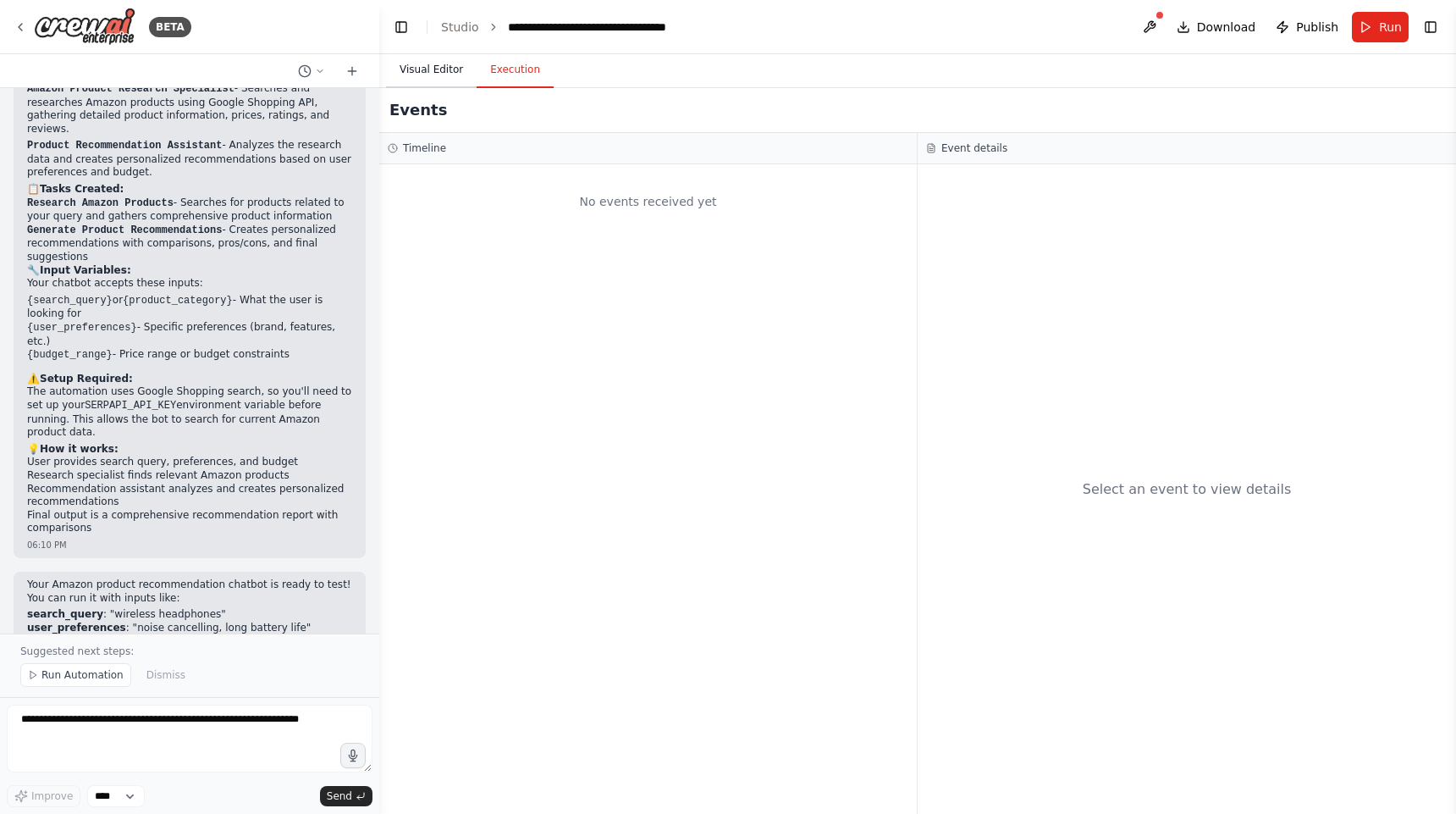
click at [439, 72] on button "Visual Editor" at bounding box center [431, 70] width 90 height 36
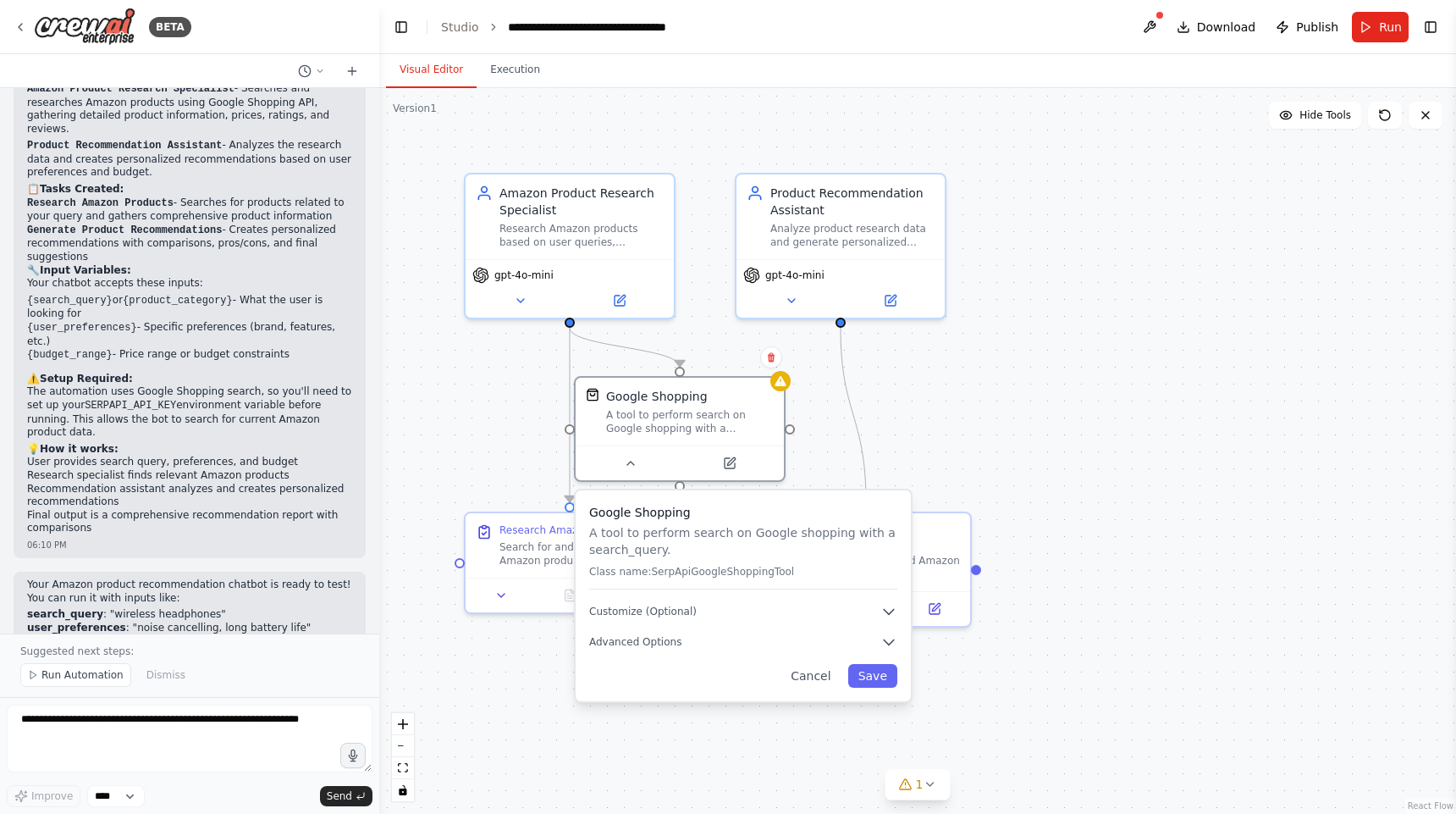
click at [1096, 458] on div ".deletable-edge-delete-btn { width: 20px; height: 20px; border: 0px solid #ffff…" at bounding box center [918, 451] width 1077 height 726
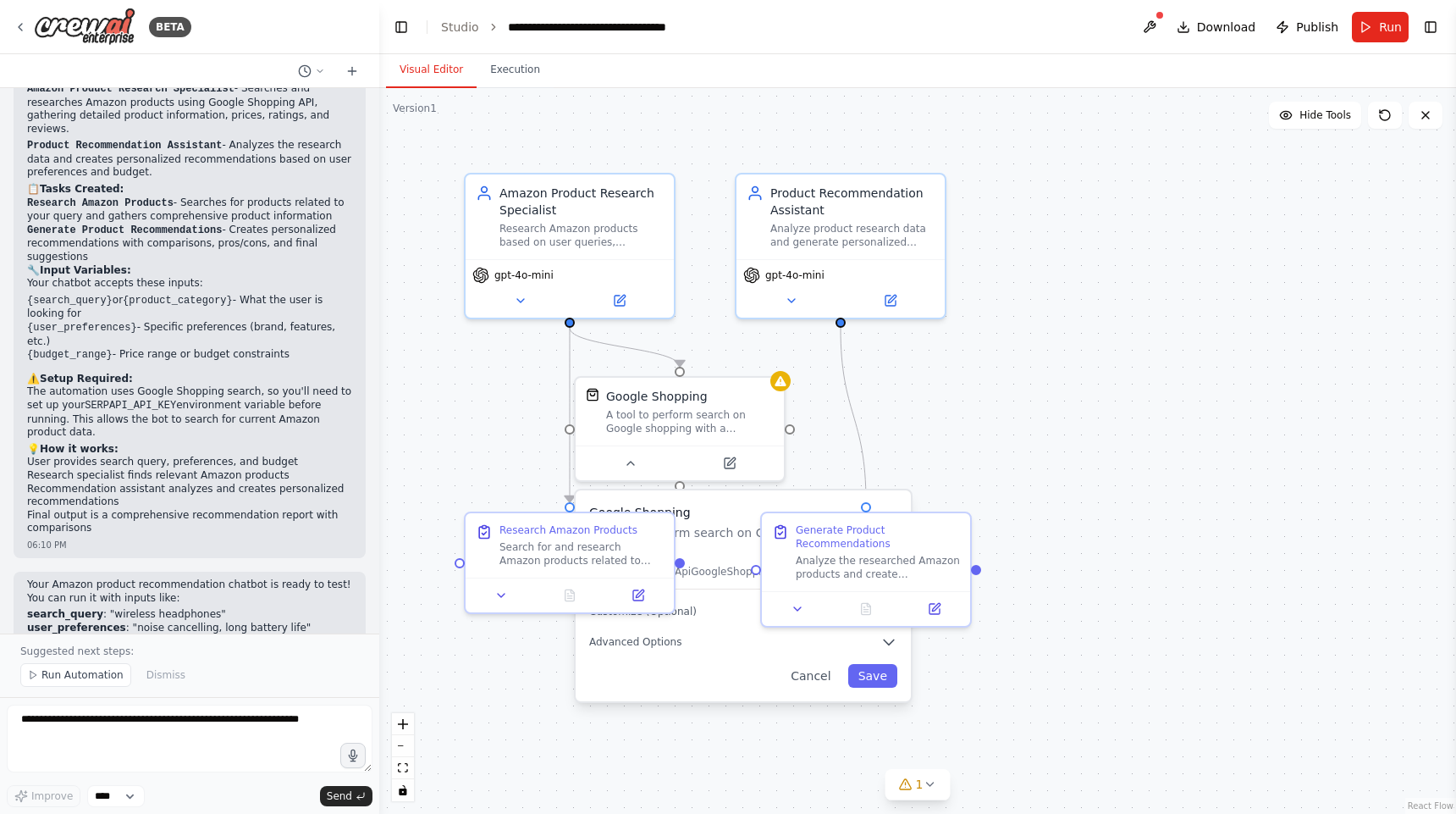
scroll to position [842, 0]
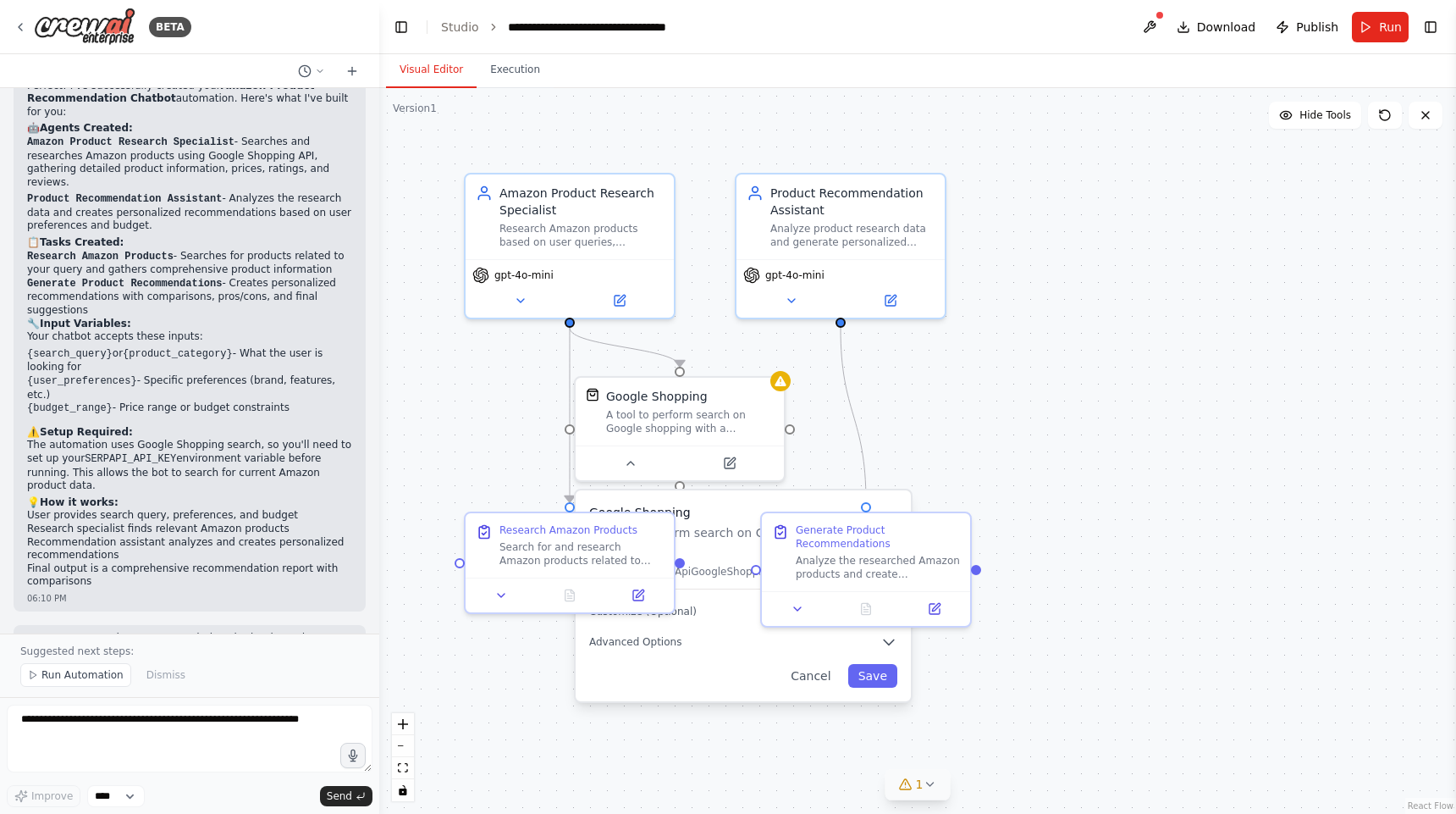
click at [913, 788] on icon at bounding box center [906, 784] width 13 height 13
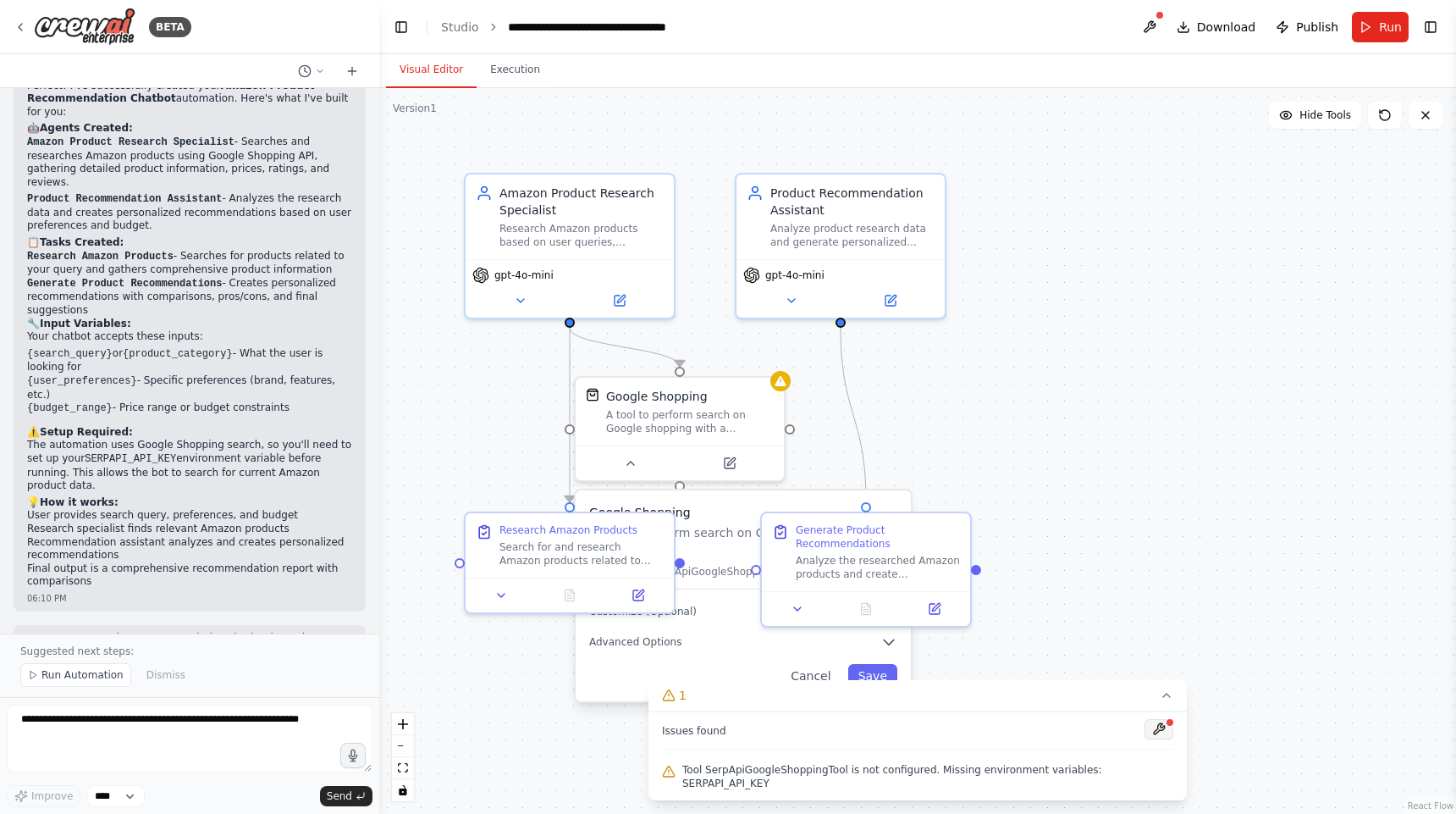
click at [1159, 739] on button at bounding box center [1159, 729] width 29 height 21
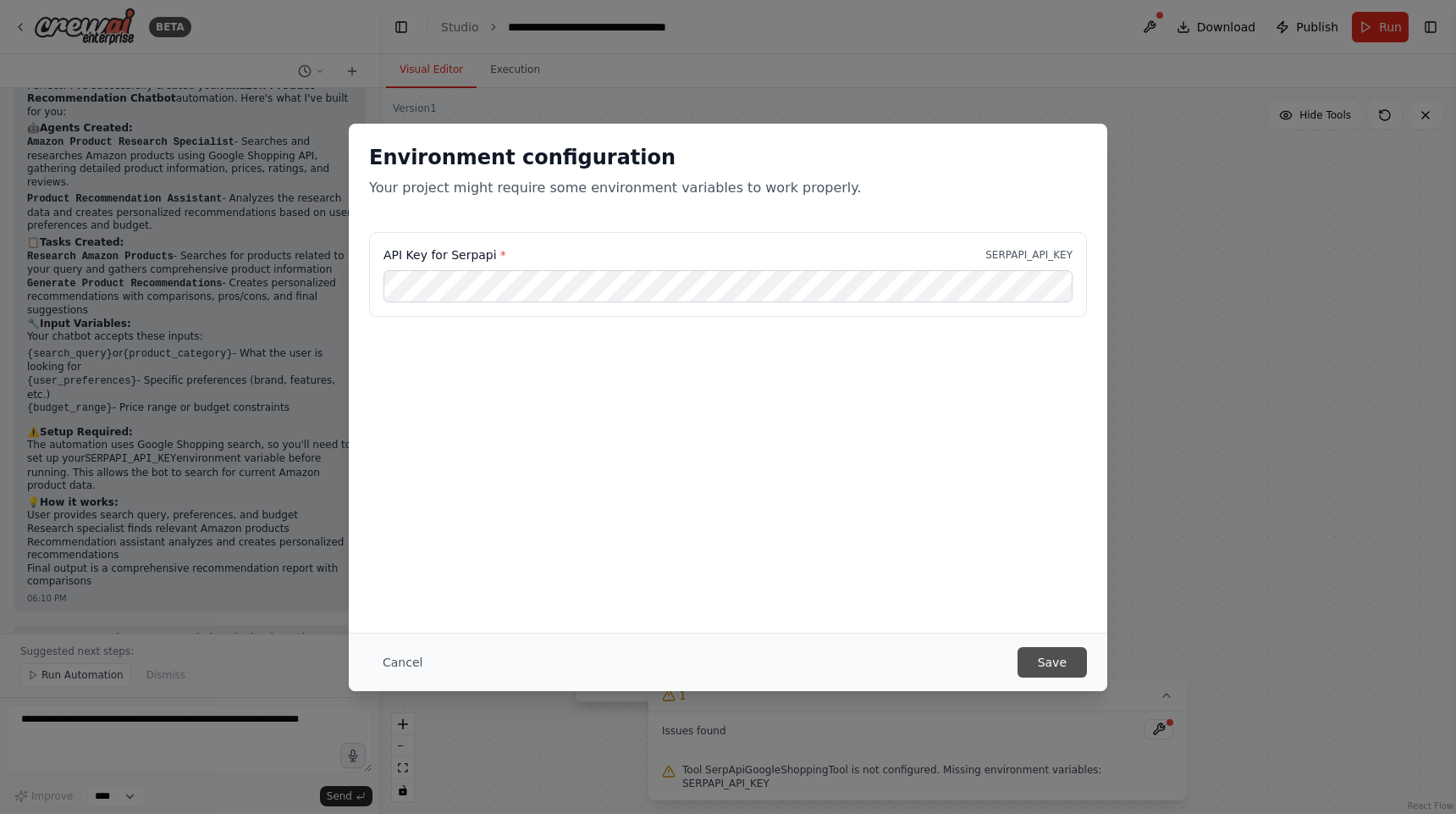
click at [1054, 668] on button "Save" at bounding box center [1053, 662] width 70 height 30
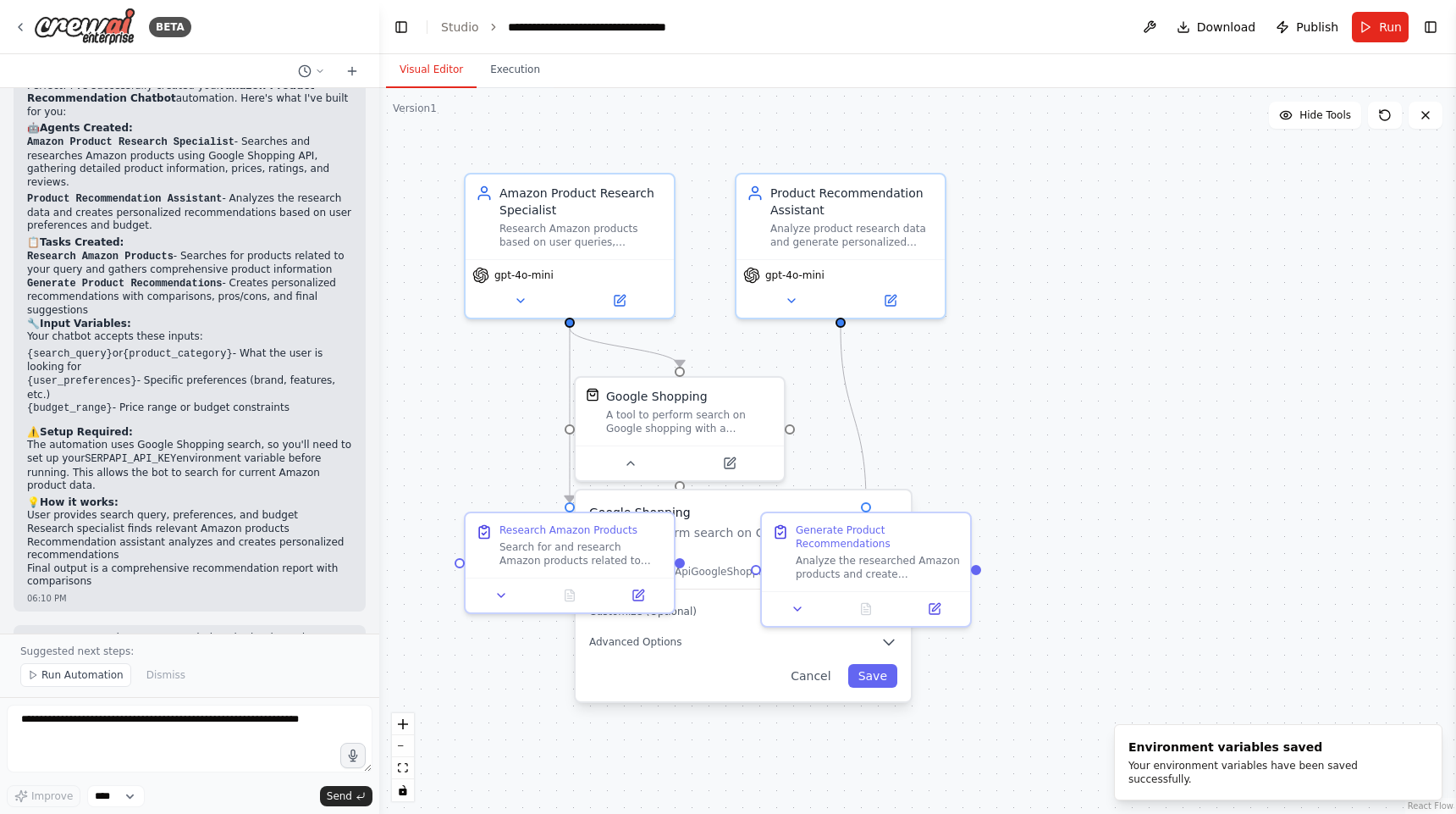
click at [1050, 360] on div ".deletable-edge-delete-btn { width: 20px; height: 20px; border: 0px solid #ffff…" at bounding box center [918, 451] width 1077 height 726
click at [1381, 30] on span "Run" at bounding box center [1390, 27] width 23 height 17
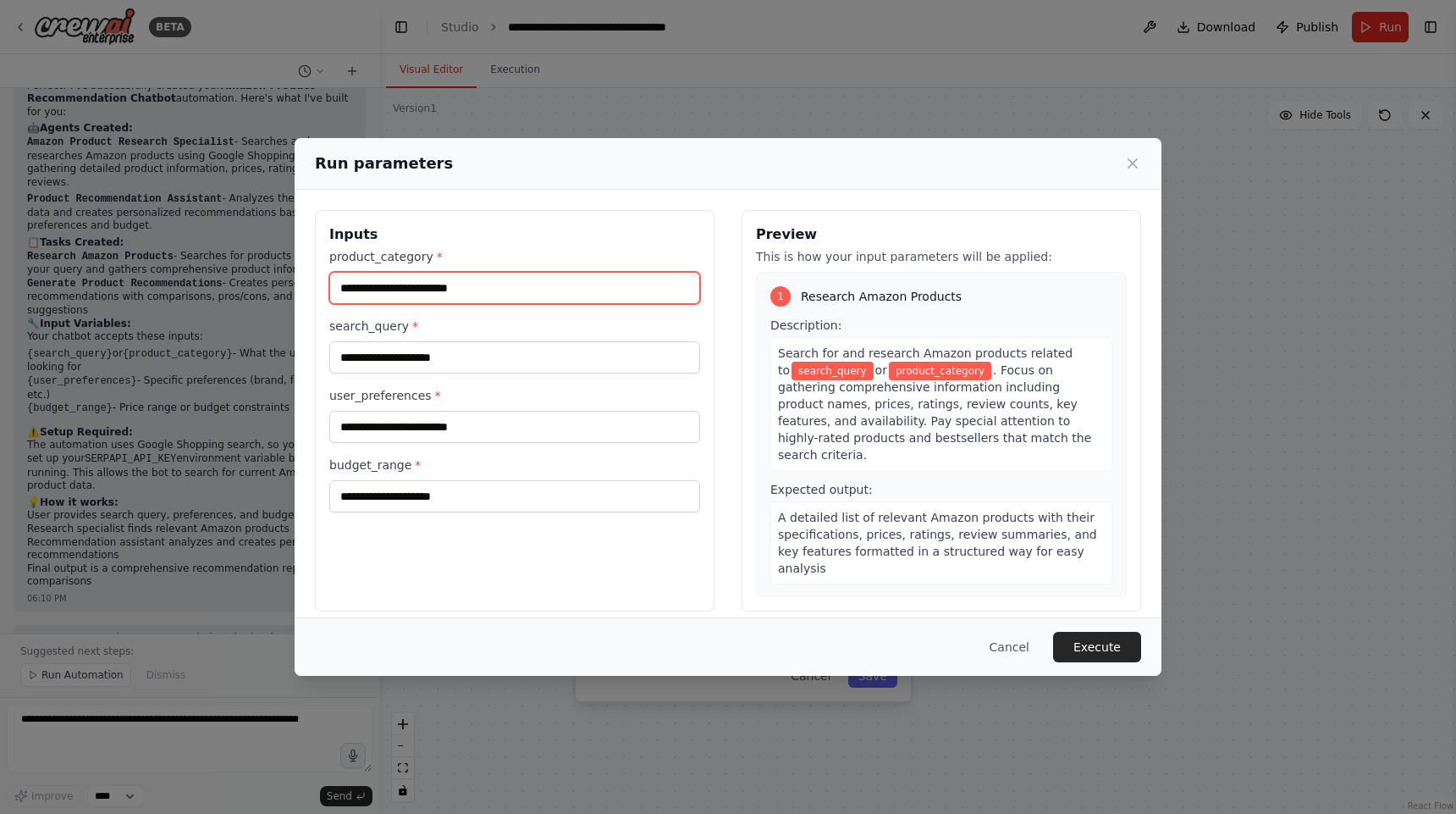
click at [607, 280] on input "product_category *" at bounding box center [514, 288] width 371 height 32
type input "*"
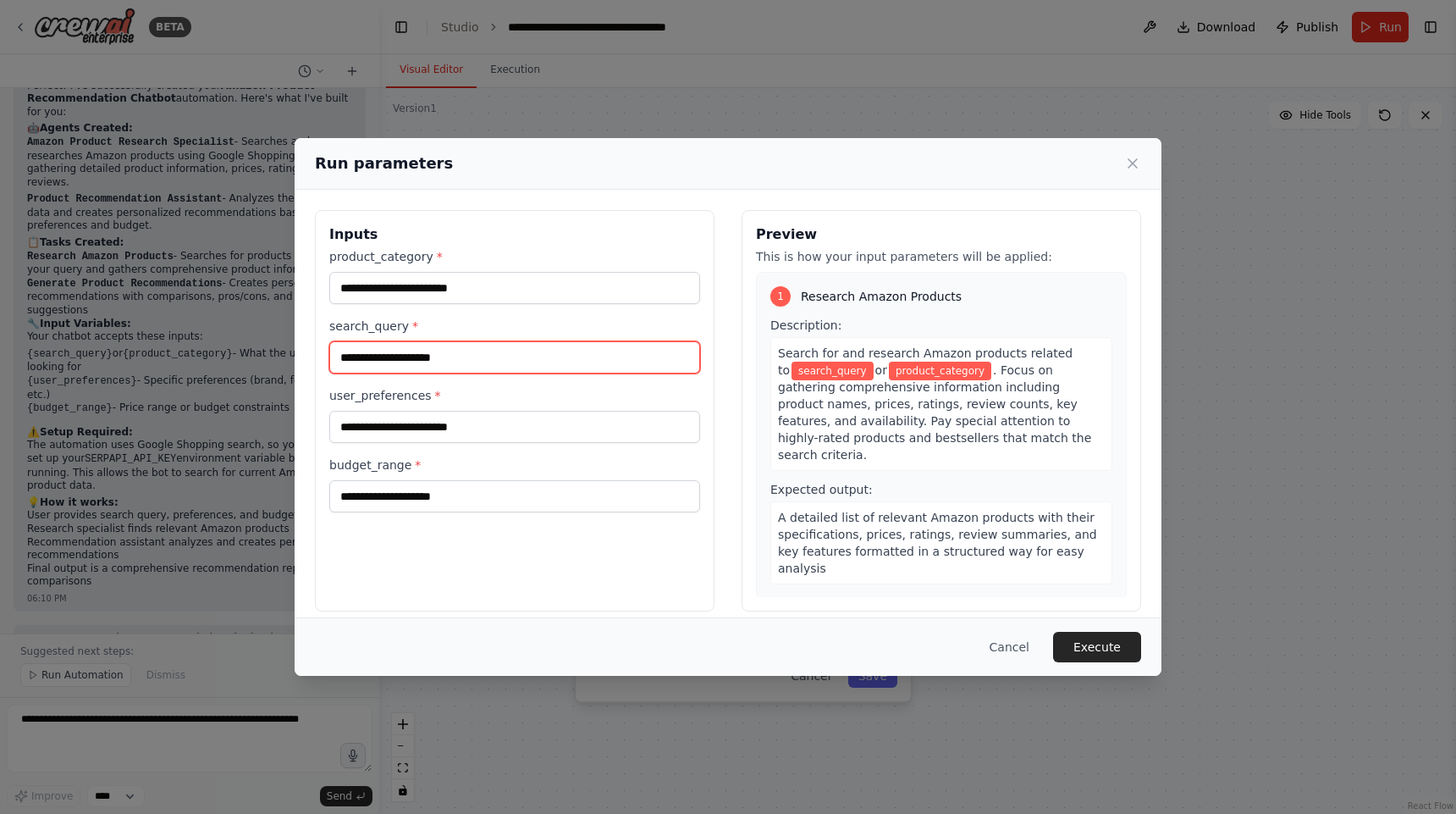
click at [414, 352] on input "search_query *" at bounding box center [514, 357] width 371 height 32
type input "*"
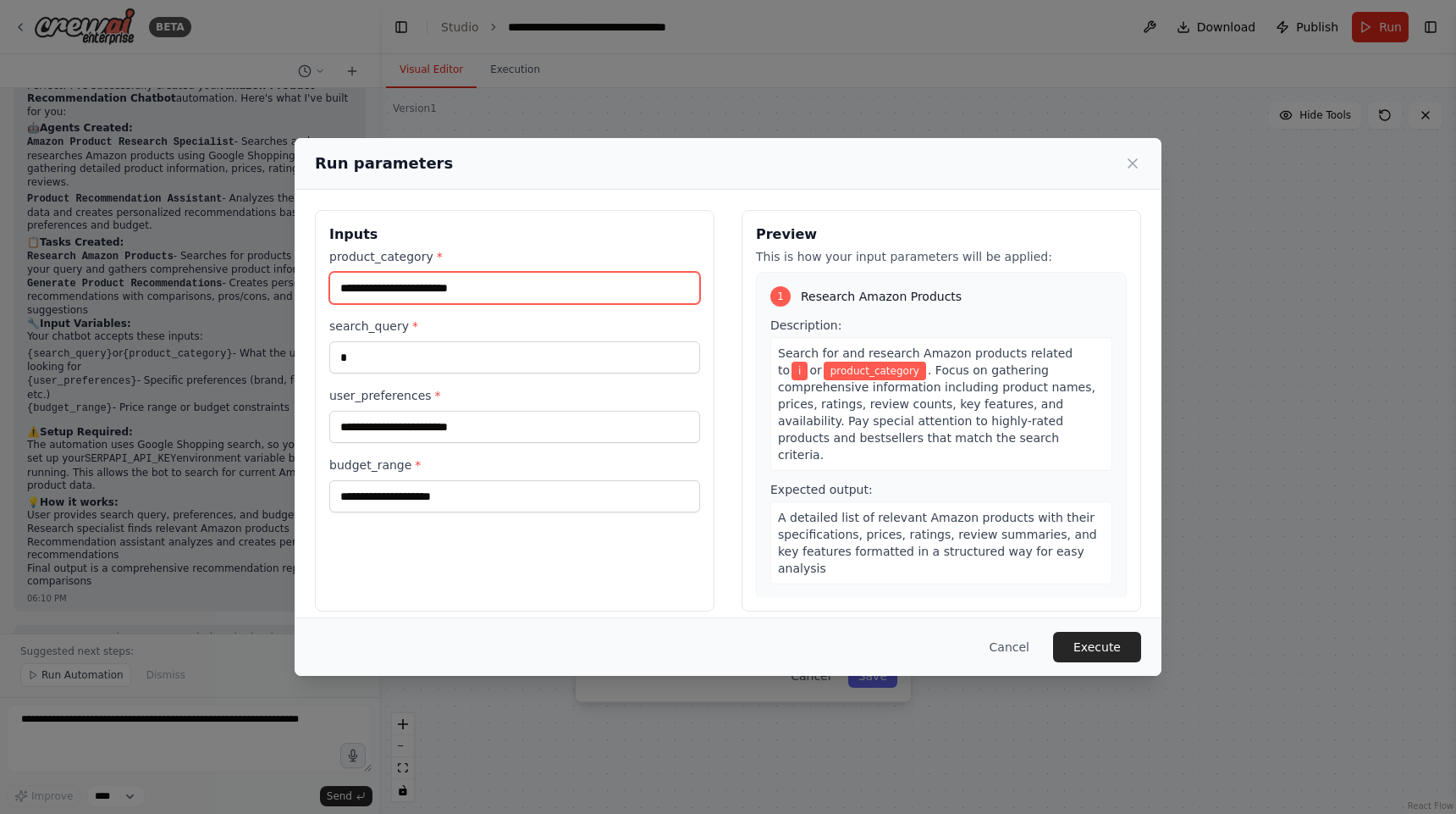
click at [446, 290] on input "product_category *" at bounding box center [514, 288] width 371 height 32
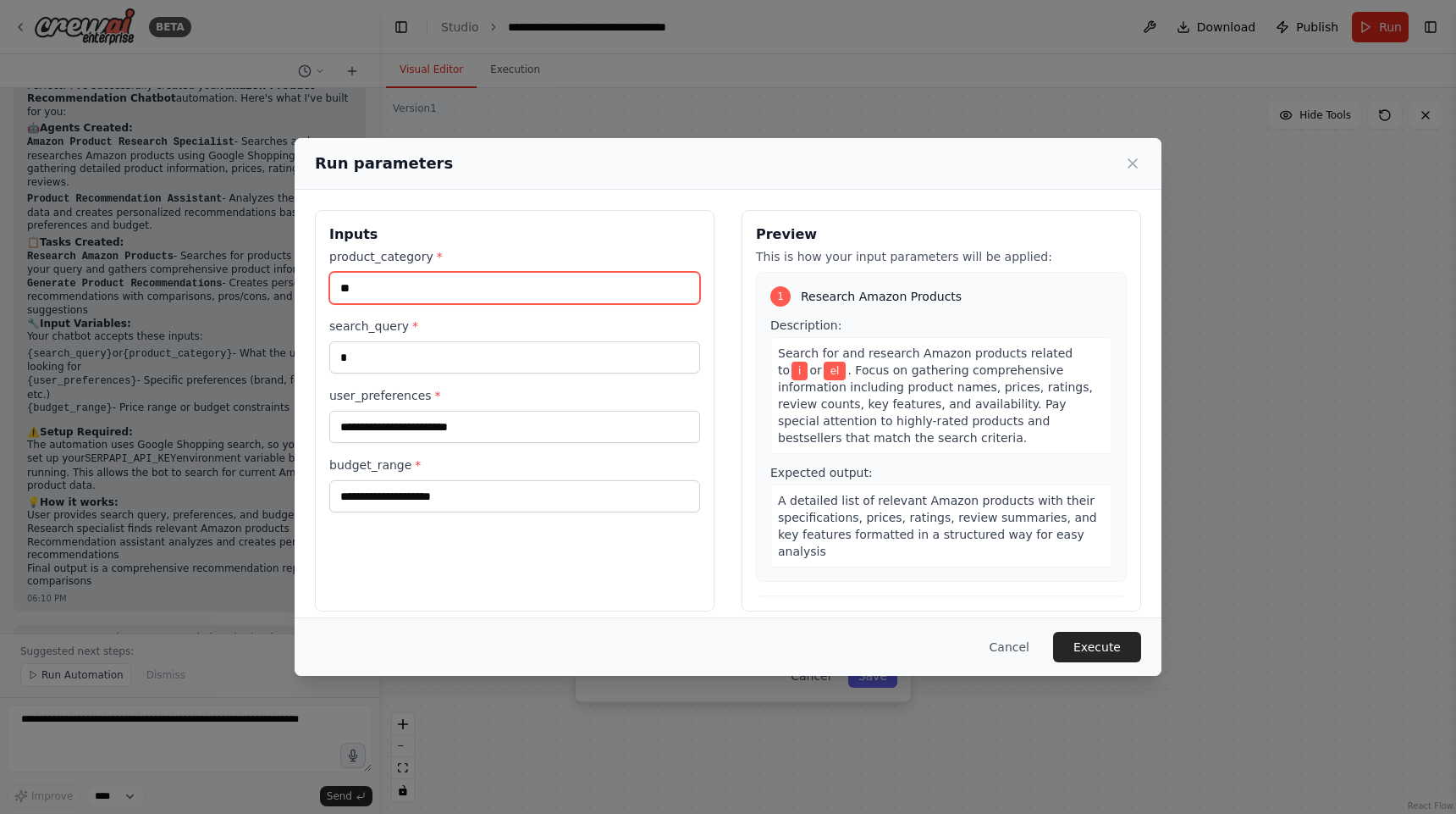
type input "*"
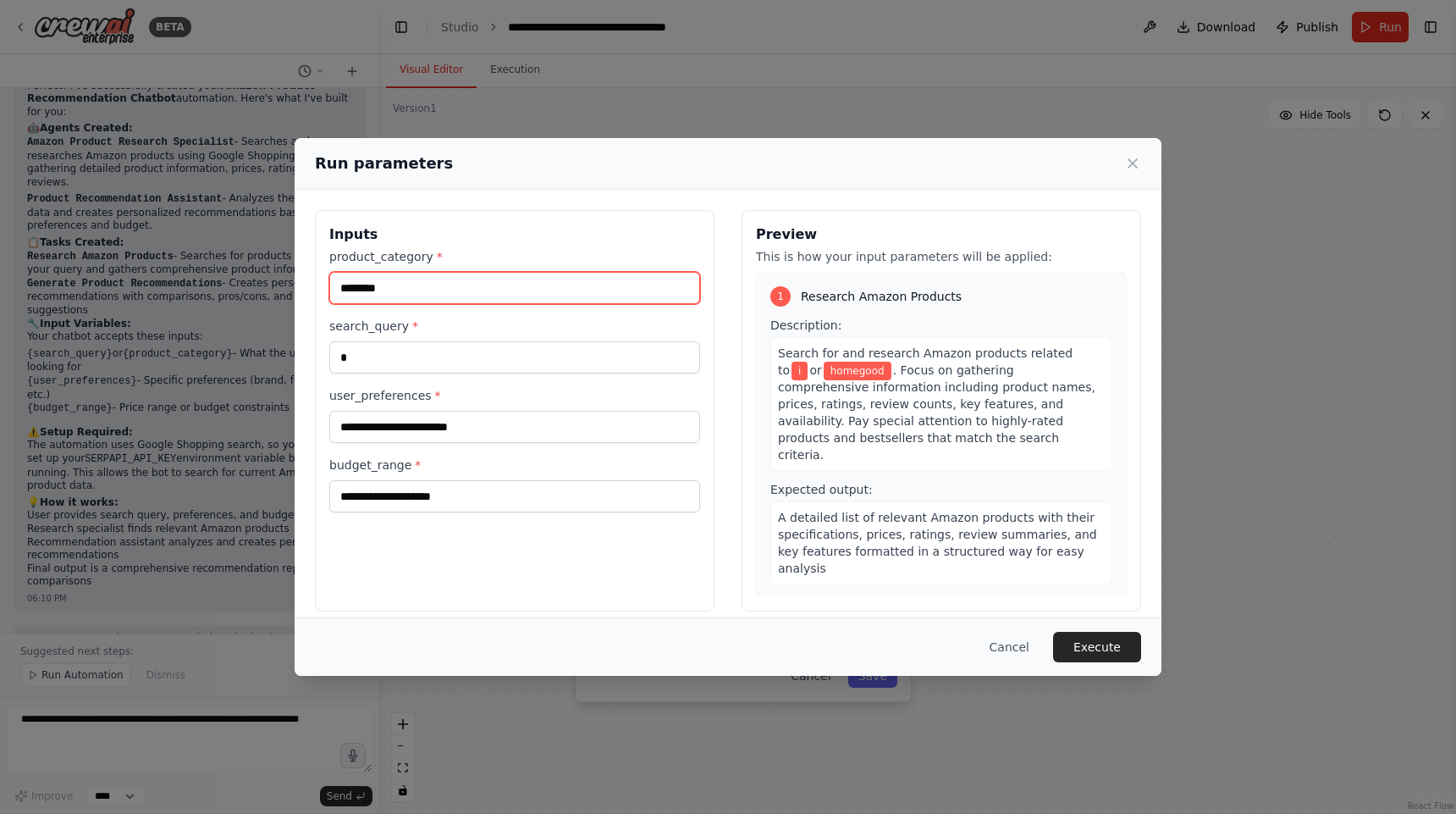
type input "********"
click at [438, 363] on input "*" at bounding box center [514, 357] width 371 height 32
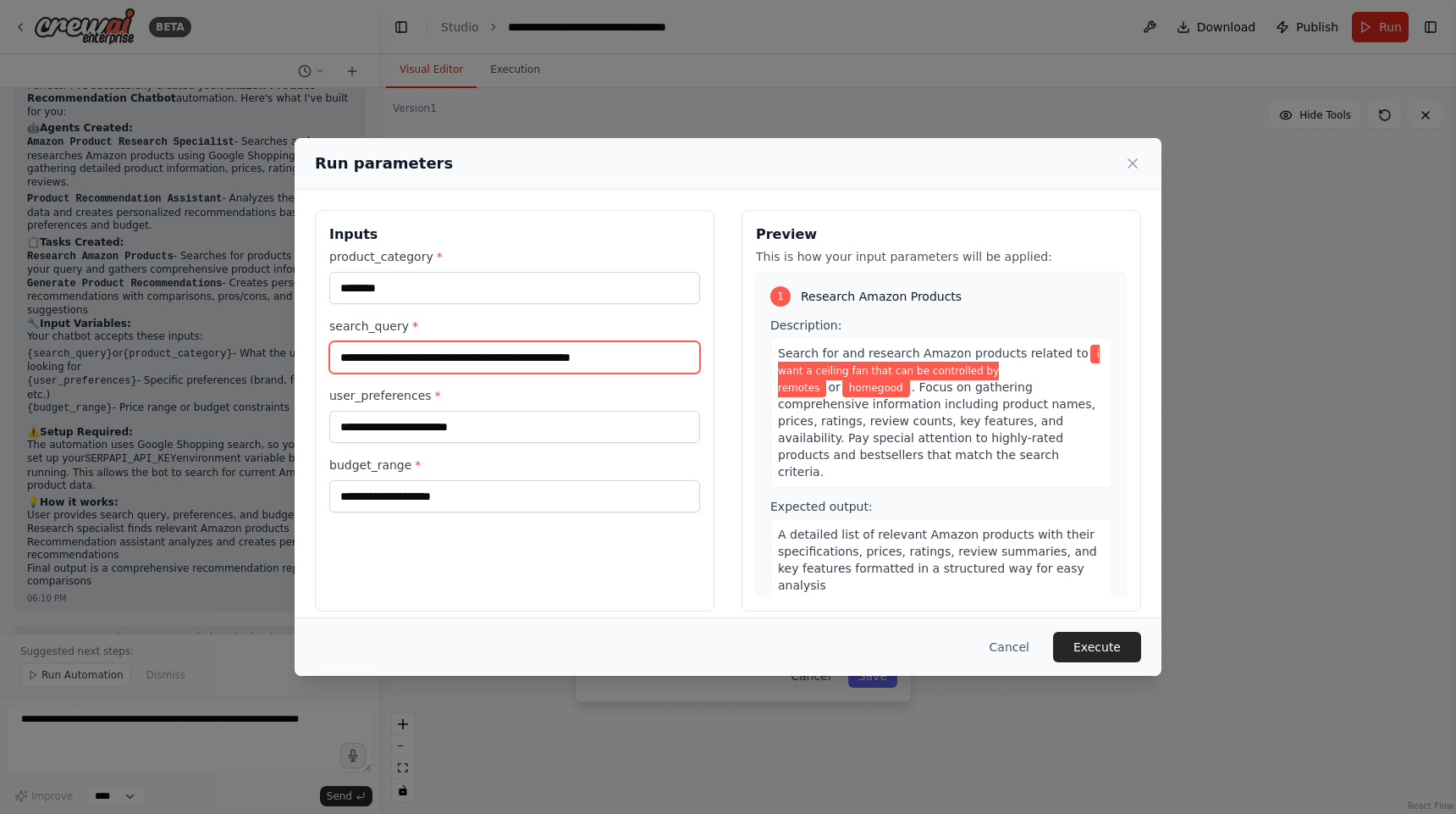
type input "**********"
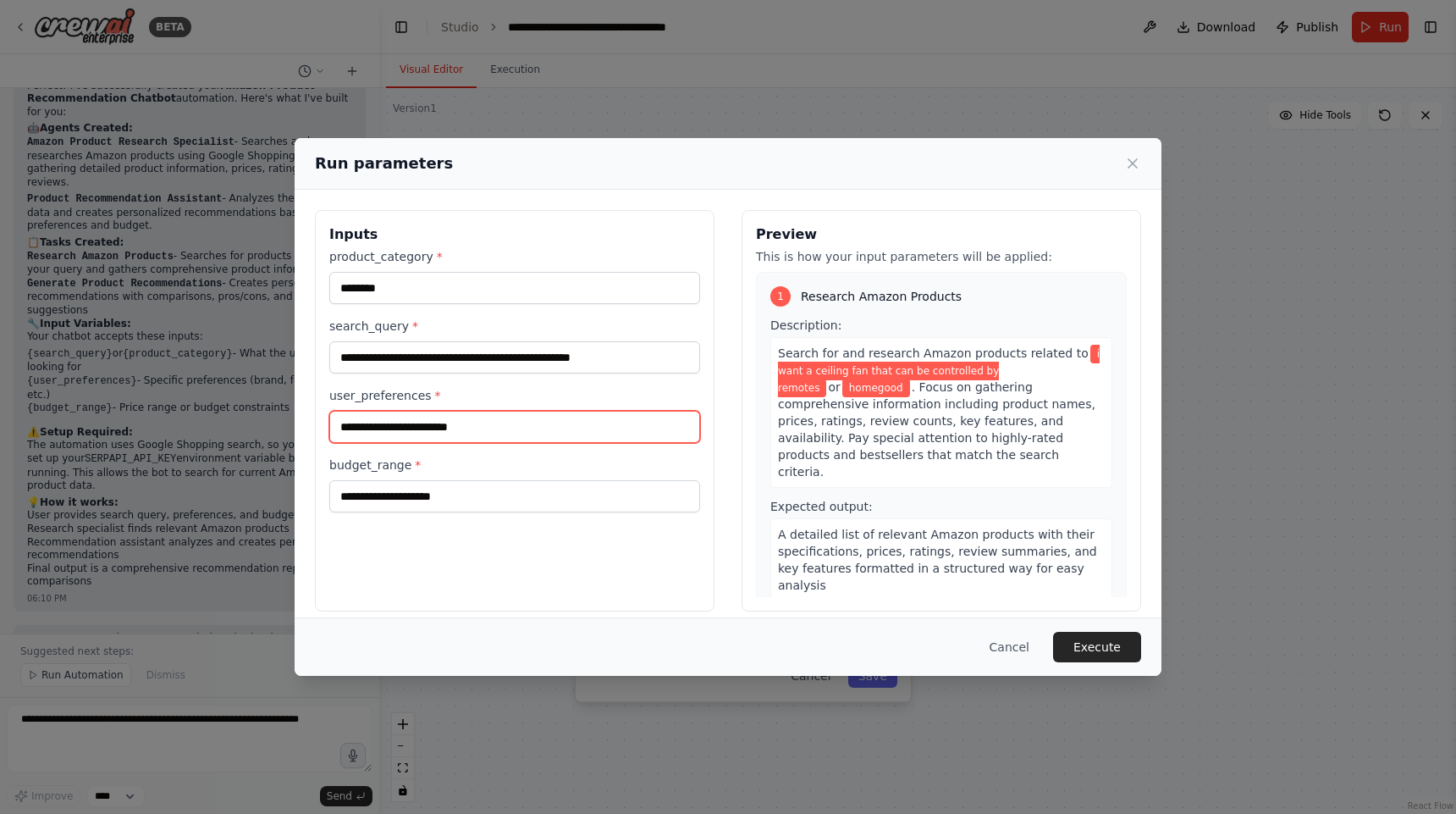
click at [445, 430] on input "user_preferences *" at bounding box center [514, 427] width 371 height 32
type input "**********"
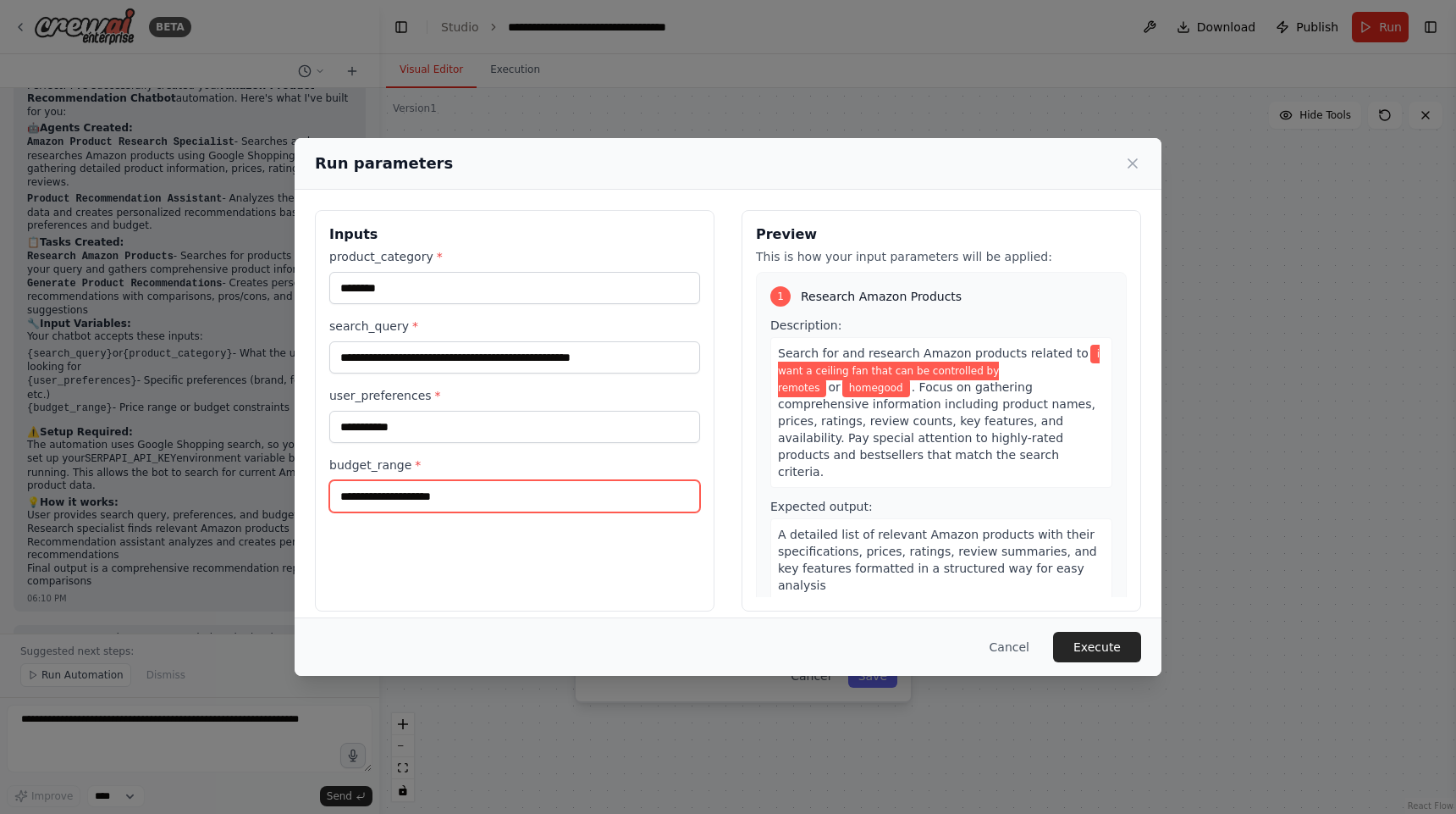
click at [468, 511] on input "budget_range *" at bounding box center [514, 496] width 371 height 32
type input "***"
click at [1119, 646] on button "Execute" at bounding box center [1098, 647] width 88 height 30
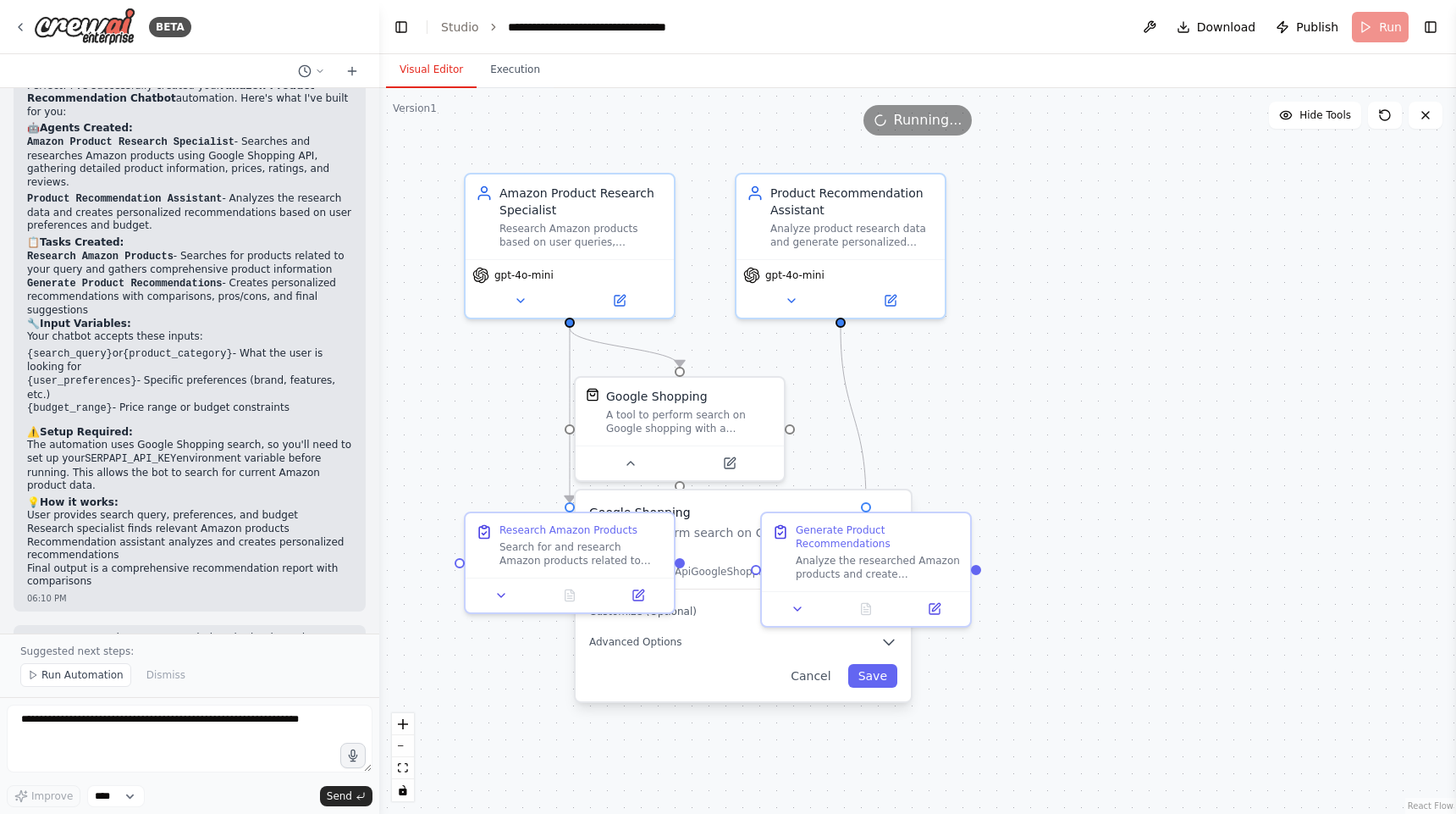
scroll to position [896, 0]
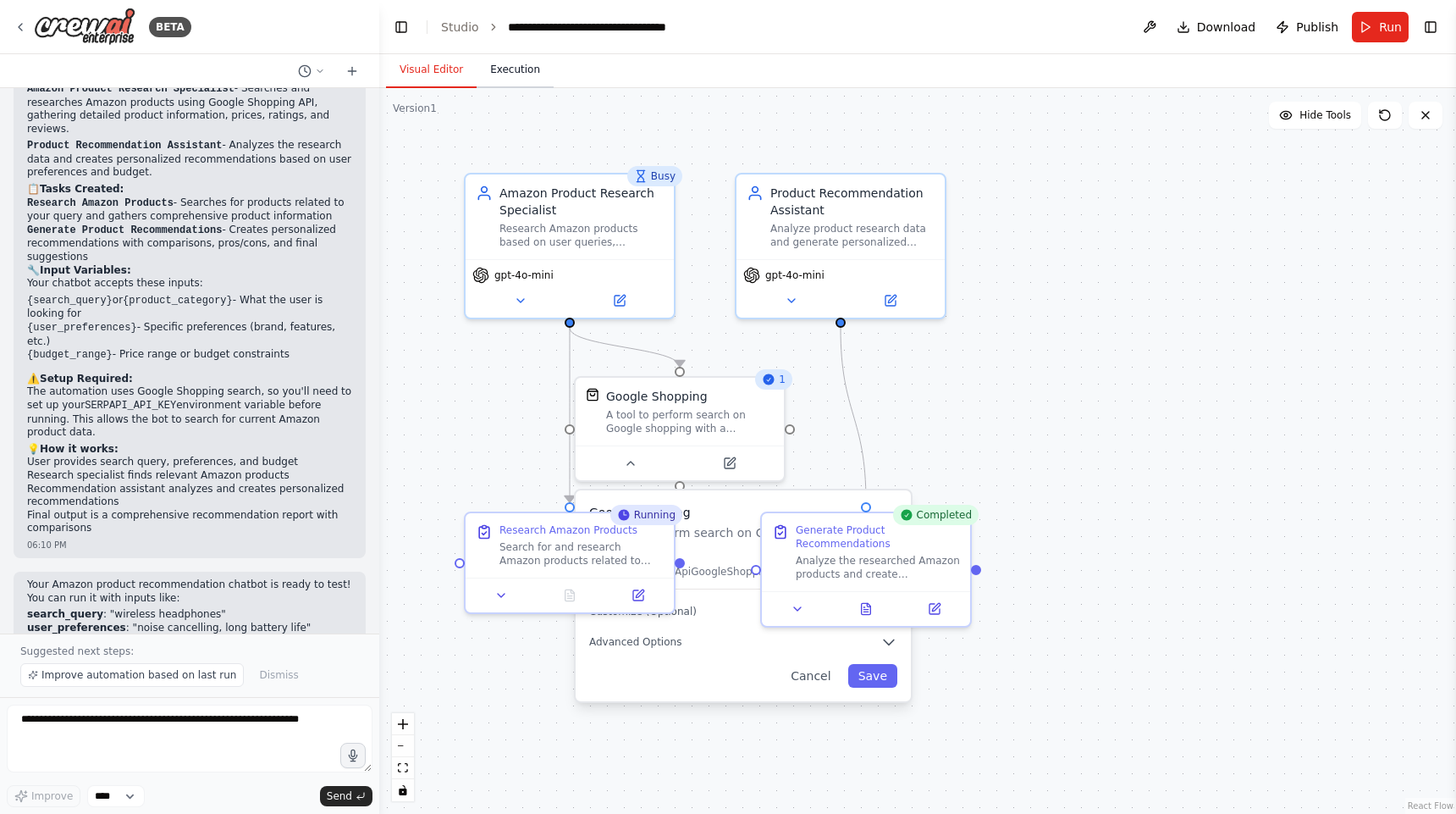
click at [511, 60] on button "Execution" at bounding box center [515, 70] width 77 height 36
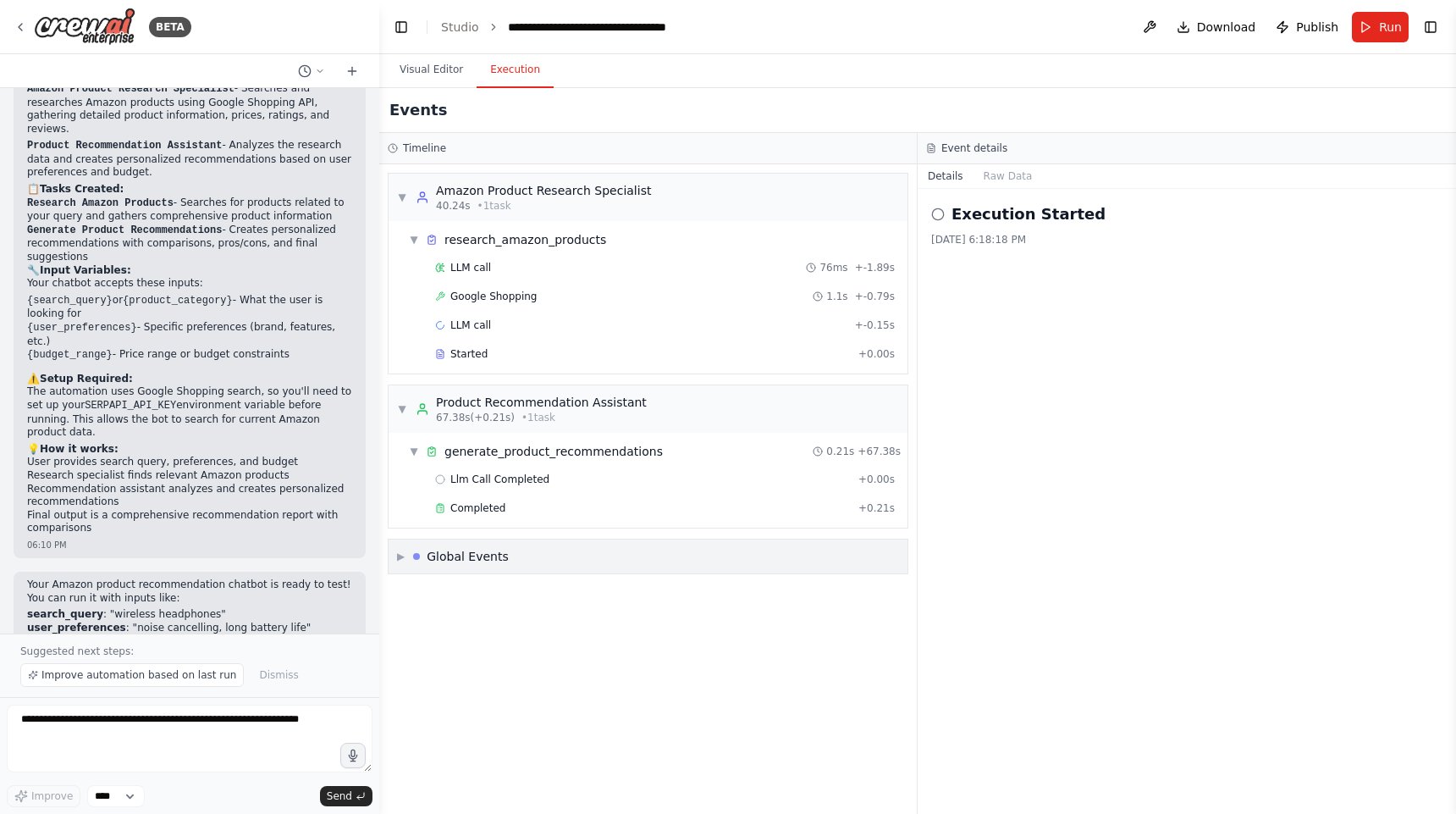
click at [425, 561] on div "Global Events" at bounding box center [462, 556] width 96 height 17
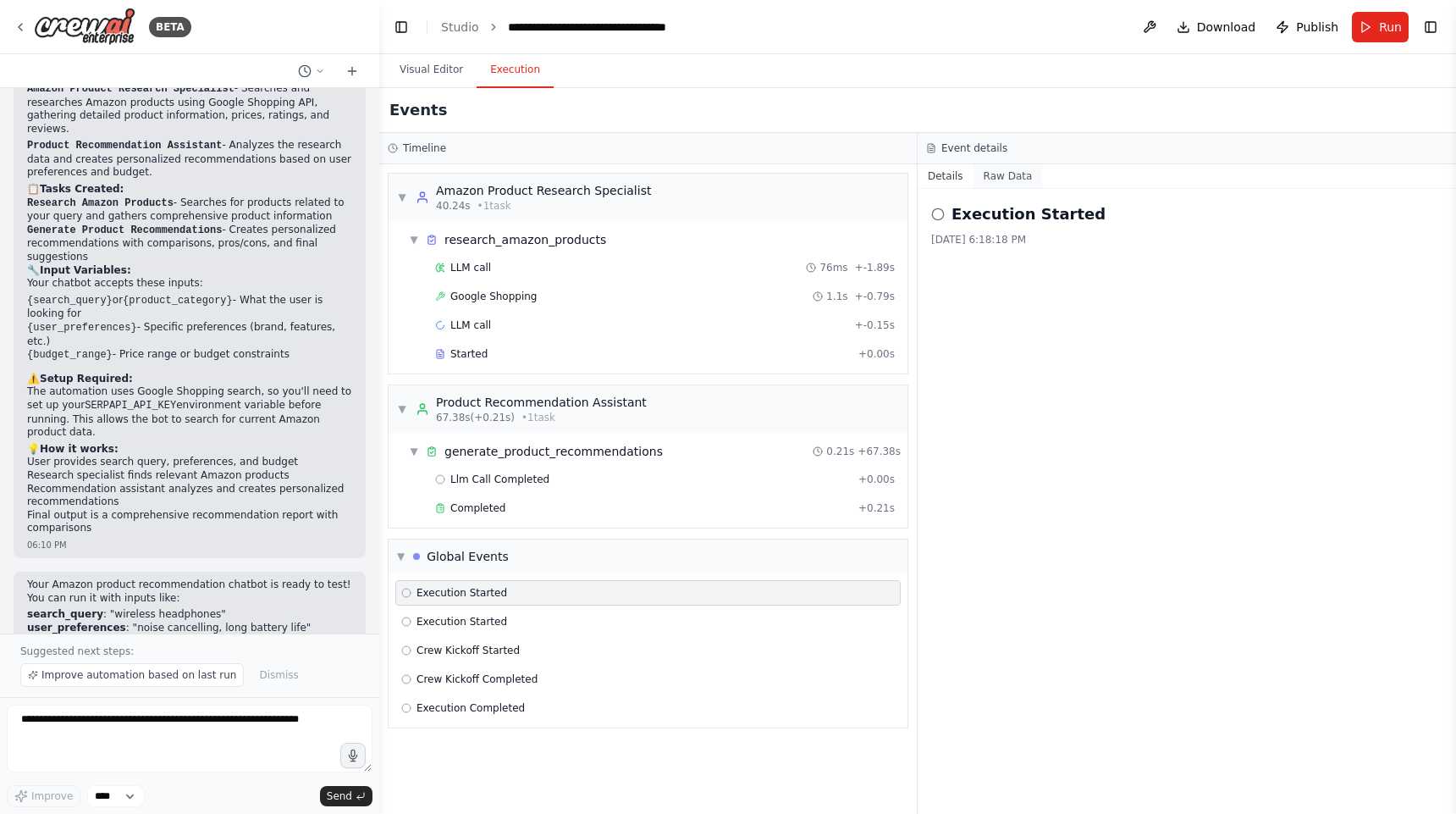
click at [994, 172] on button "Raw Data" at bounding box center [1009, 176] width 70 height 23
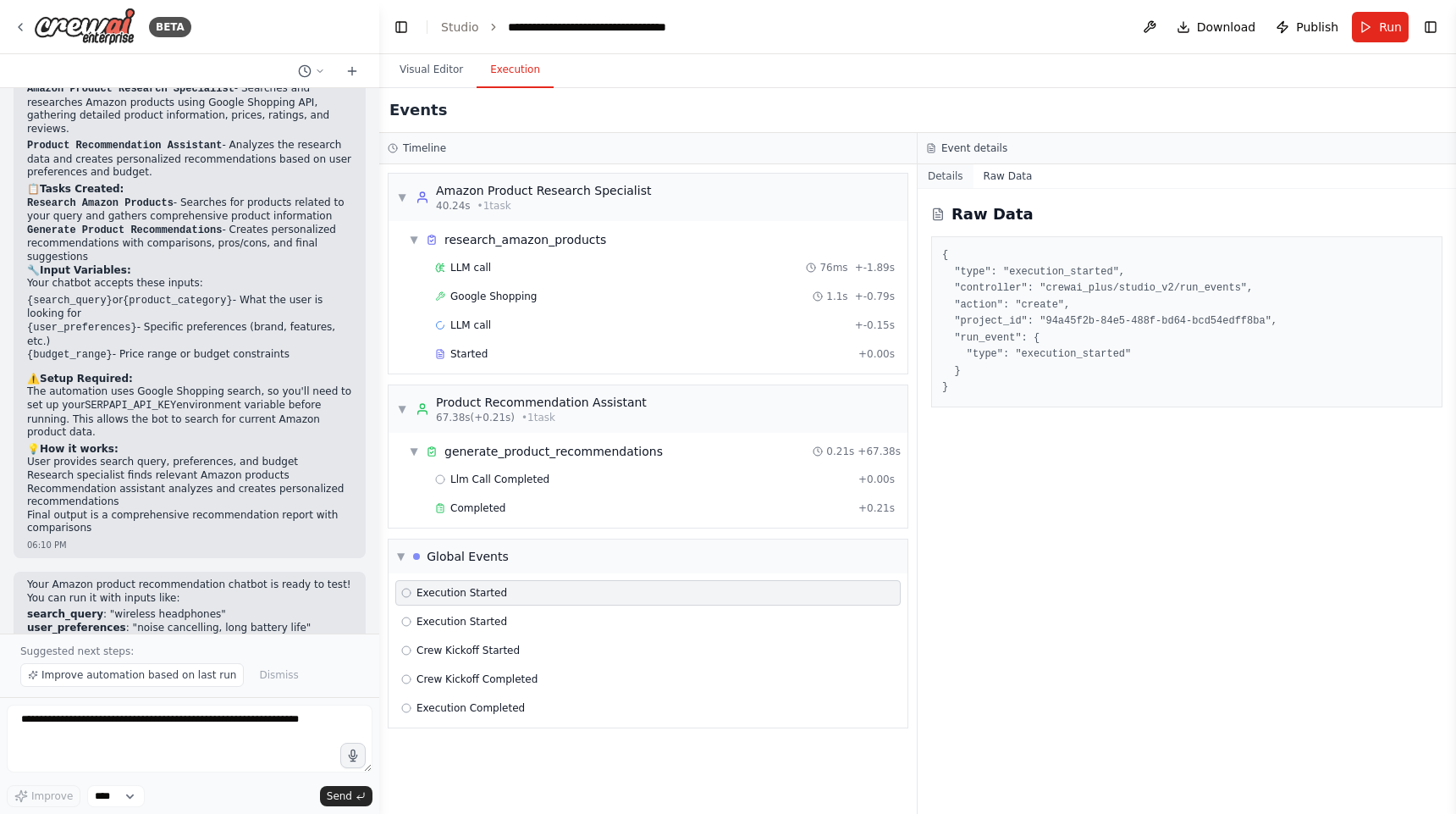
click at [938, 176] on button "Details" at bounding box center [945, 176] width 55 height 23
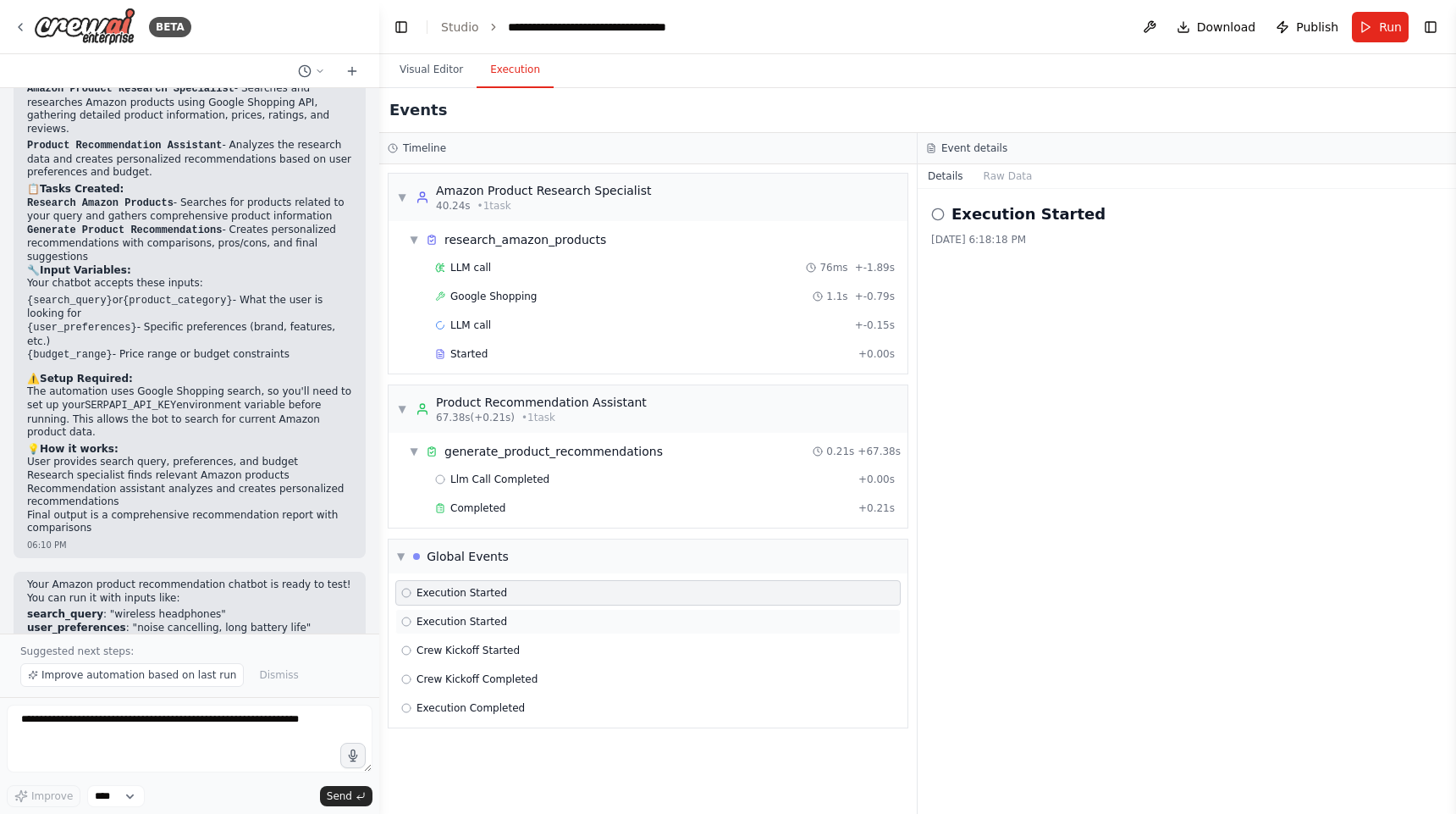
click at [481, 623] on span "Execution Started" at bounding box center [462, 621] width 90 height 13
click at [405, 555] on div "▼ Global Events" at bounding box center [452, 556] width 112 height 17
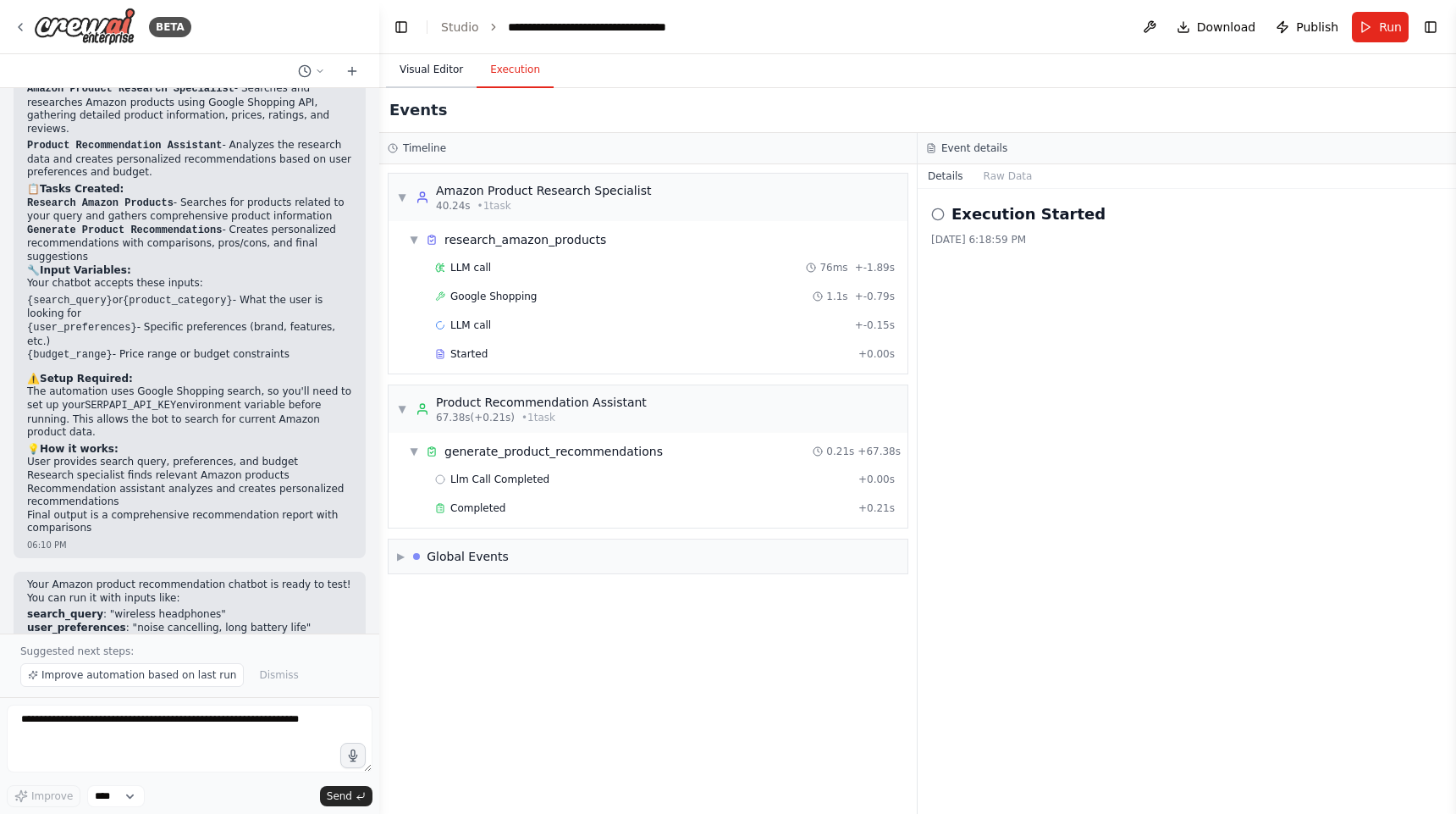
click at [448, 64] on button "Visual Editor" at bounding box center [431, 70] width 90 height 36
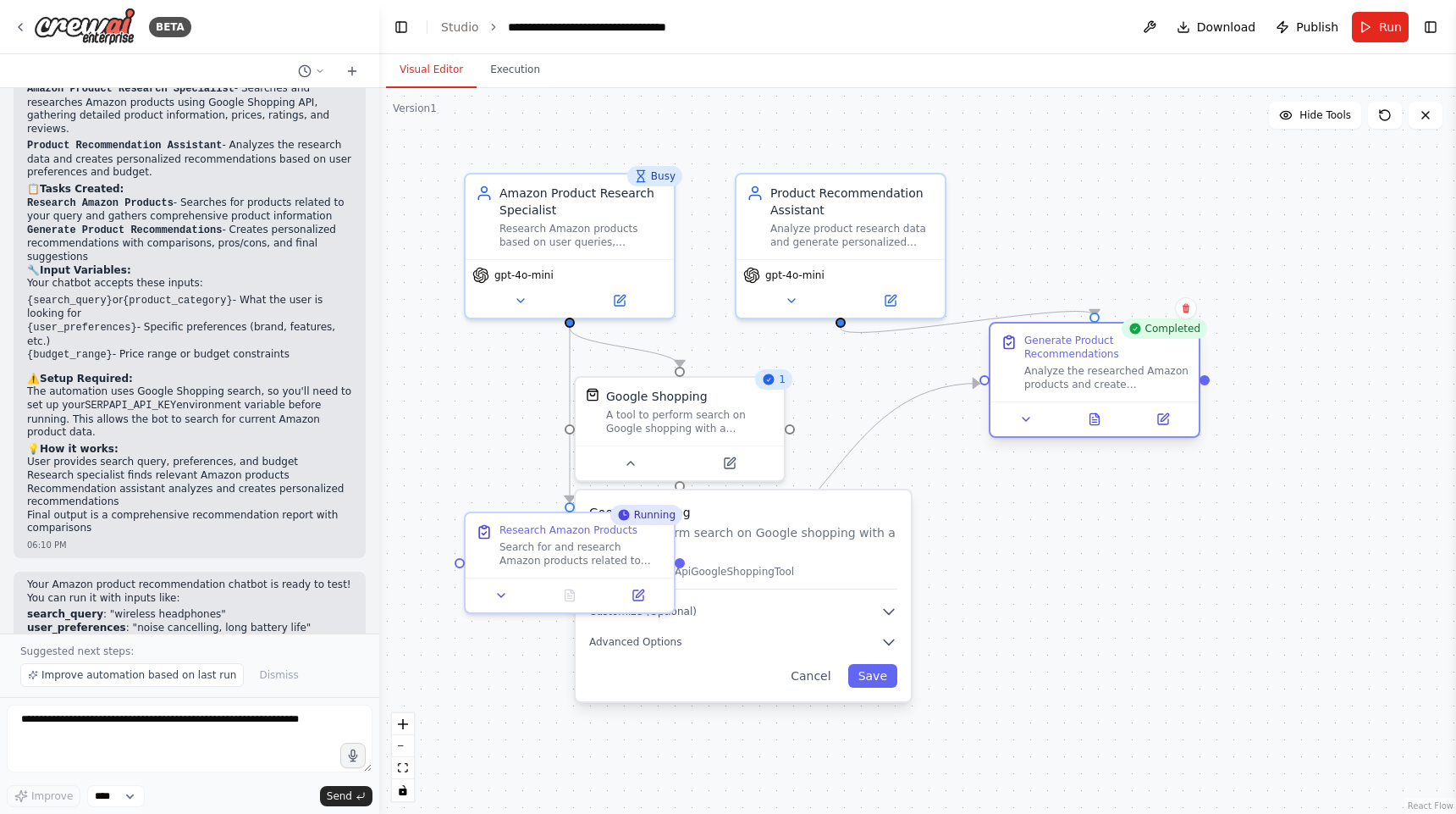
drag, startPoint x: 880, startPoint y: 550, endPoint x: 1114, endPoint y: 371, distance: 294.6
click at [1114, 371] on div "Analyze the researched Amazon products and create personalized recommendations …" at bounding box center [1106, 377] width 164 height 27
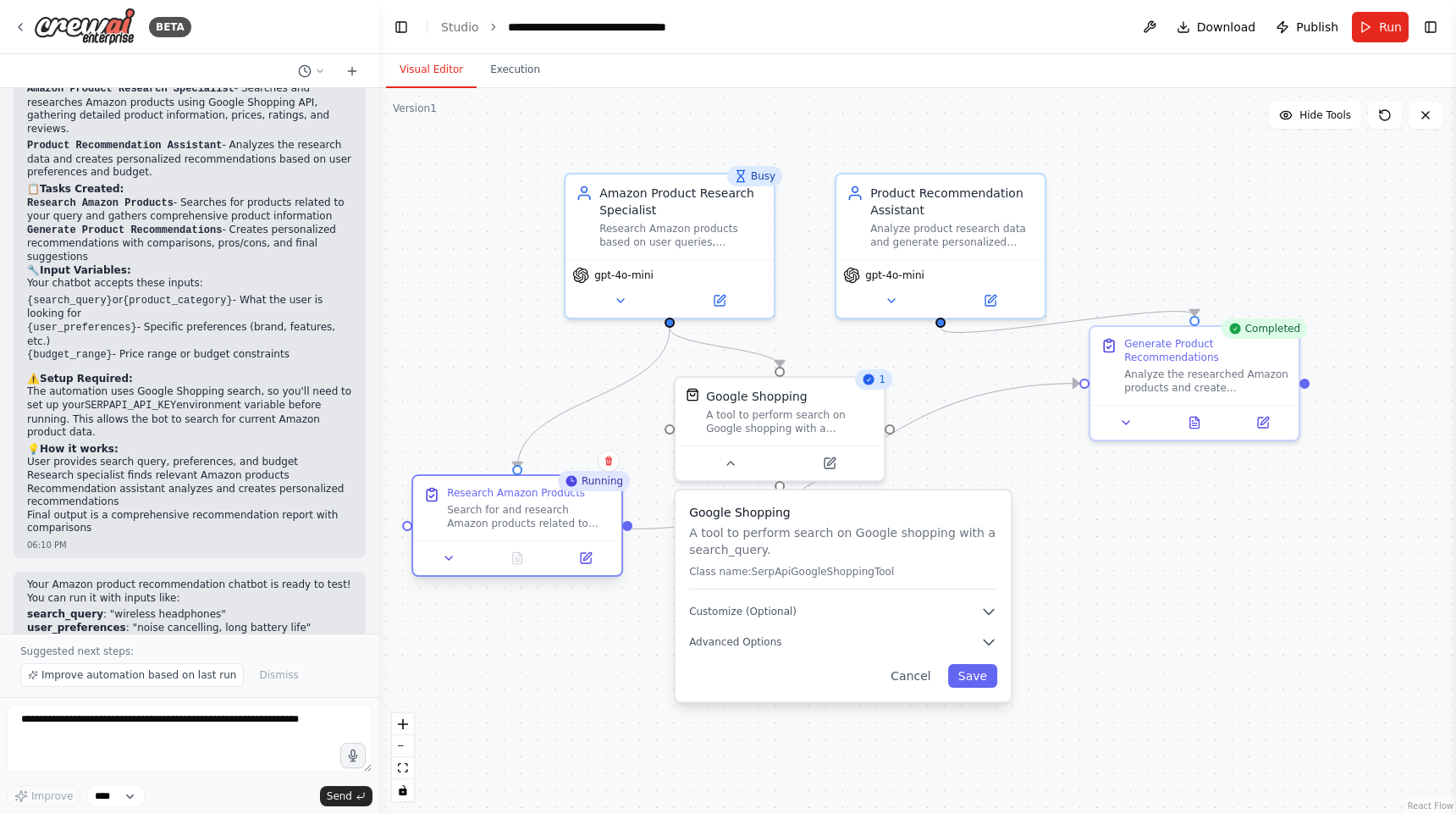
drag, startPoint x: 533, startPoint y: 548, endPoint x: 477, endPoint y: 509, distance: 68.2
click at [477, 509] on div "Search for and research Amazon products related to {search_query} or {product_c…" at bounding box center [529, 516] width 164 height 27
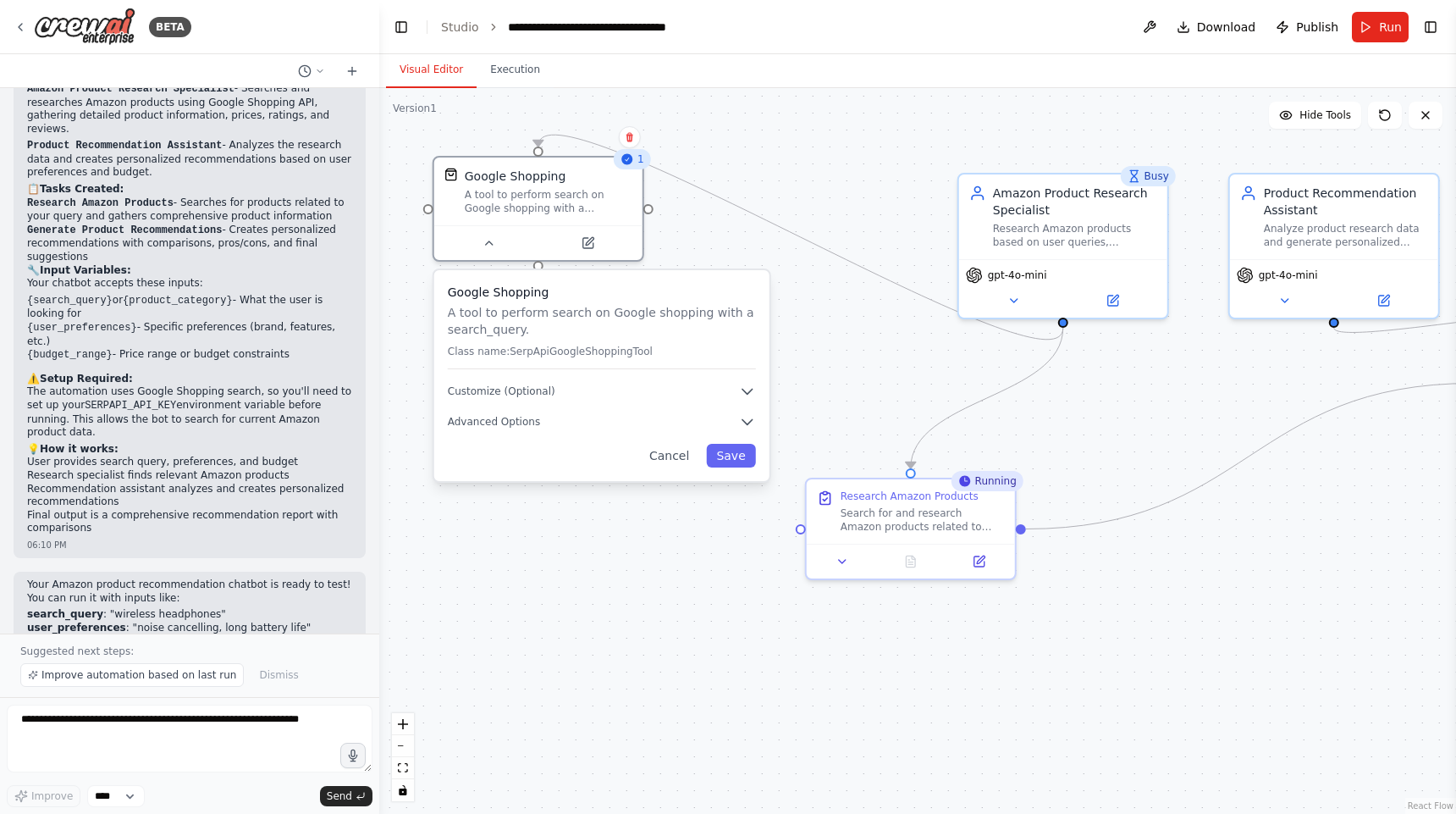
drag, startPoint x: 900, startPoint y: 553, endPoint x: 657, endPoint y: 330, distance: 329.8
click at [657, 330] on p "A tool to perform search on Google shopping with a search_query." at bounding box center [603, 321] width 308 height 34
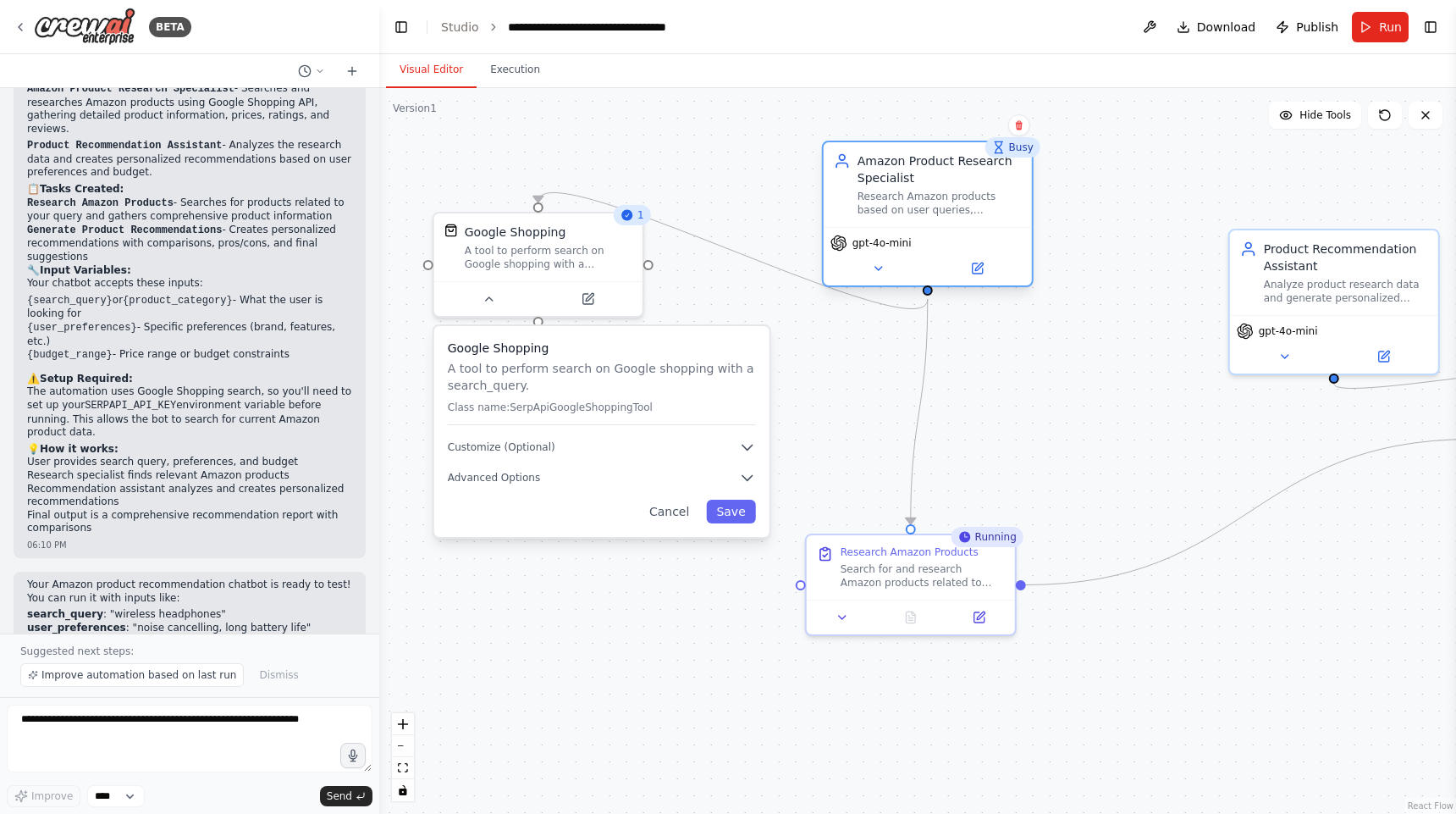
drag, startPoint x: 1030, startPoint y: 200, endPoint x: 894, endPoint y: 175, distance: 138.3
click at [894, 175] on div "Amazon Product Research Specialist" at bounding box center [939, 169] width 164 height 34
click at [508, 72] on button "Execution" at bounding box center [515, 70] width 77 height 36
